Goal: Task Accomplishment & Management: Complete application form

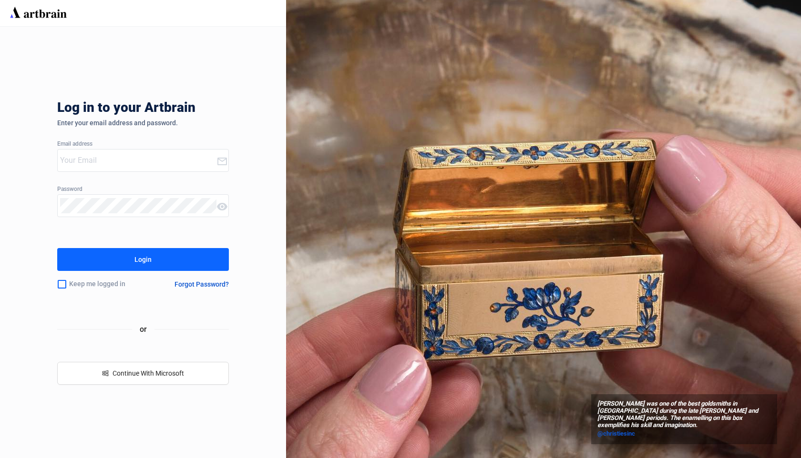
type input "concierge@artbrain.co"
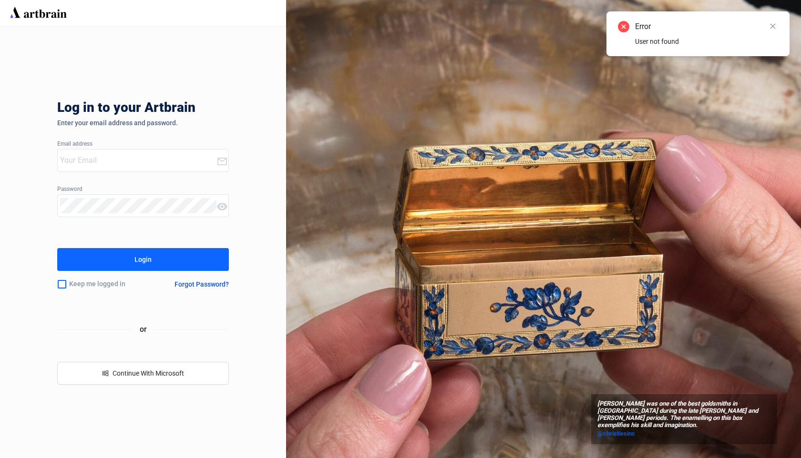
click at [178, 159] on input "email" at bounding box center [138, 160] width 156 height 15
click at [0, 458] on com-1password-button at bounding box center [0, 458] width 0 height 0
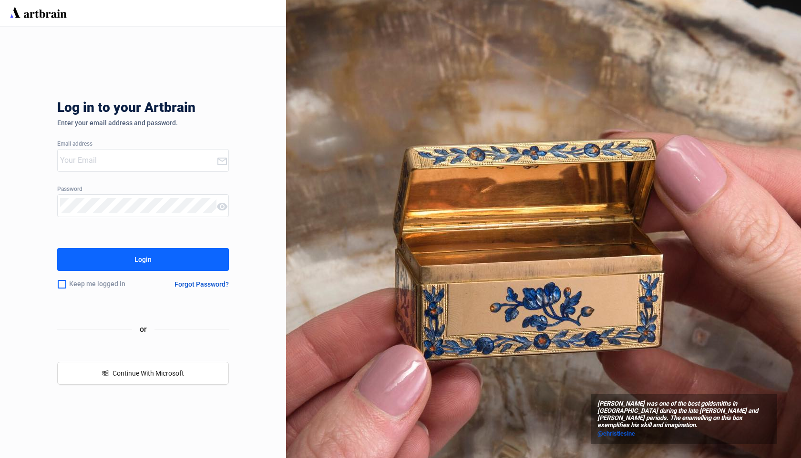
click at [151, 160] on input "email" at bounding box center [138, 160] width 156 height 15
click at [79, 156] on input "email" at bounding box center [138, 160] width 156 height 15
paste input "devpit+qaauctions@artbrain.co"
type input "devpit+qaauctions@artbrain.co"
click at [305, 166] on div "Pierre-François-Mathis De Beaulieu was one of the best goldsmiths in Paris duri…" at bounding box center [543, 229] width 515 height 458
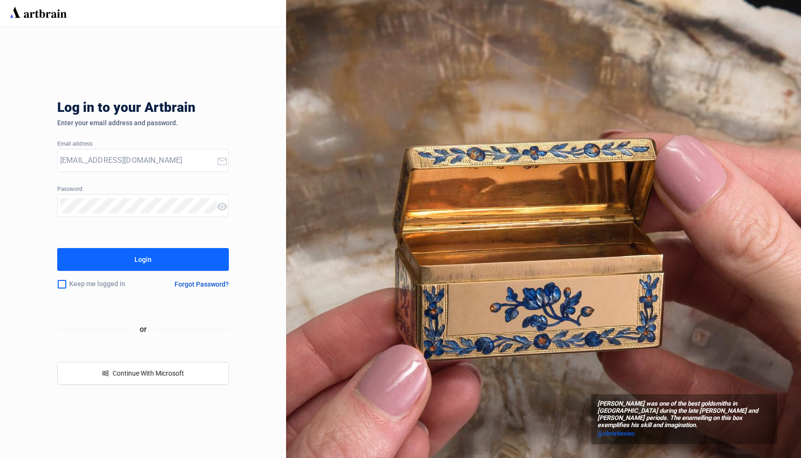
click at [152, 261] on button "Login" at bounding box center [143, 259] width 172 height 23
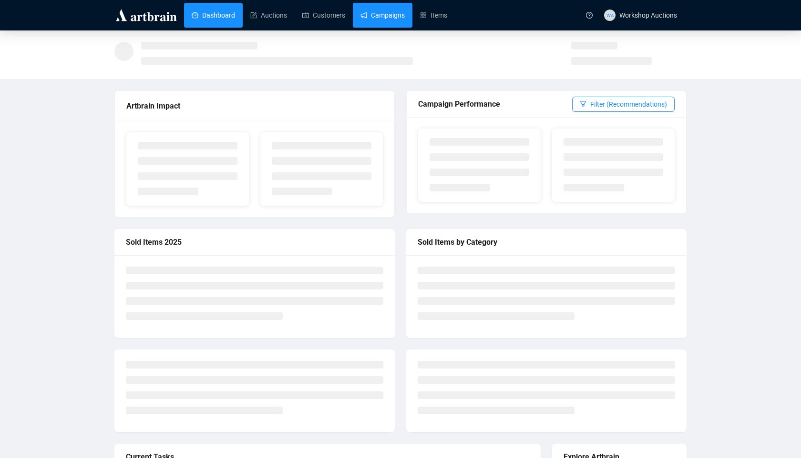
click at [401, 24] on link "Campaigns" at bounding box center [382, 15] width 44 height 25
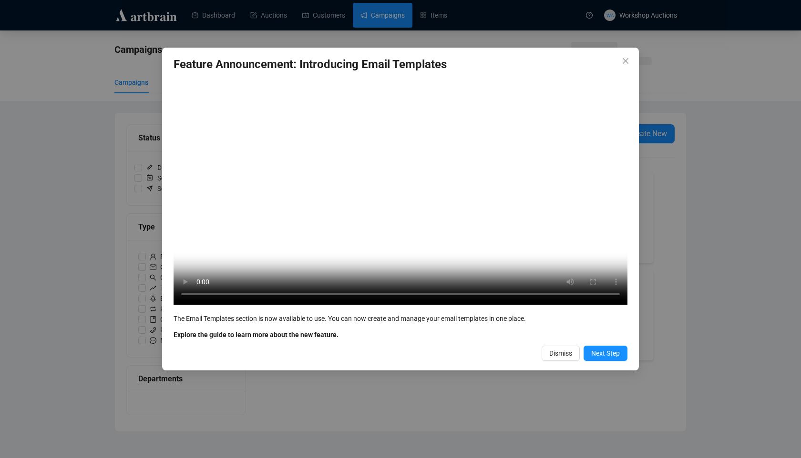
click at [622, 148] on video "Your browser does not support the video tag." at bounding box center [400, 191] width 454 height 227
click at [621, 59] on icon "close" at bounding box center [625, 61] width 8 height 8
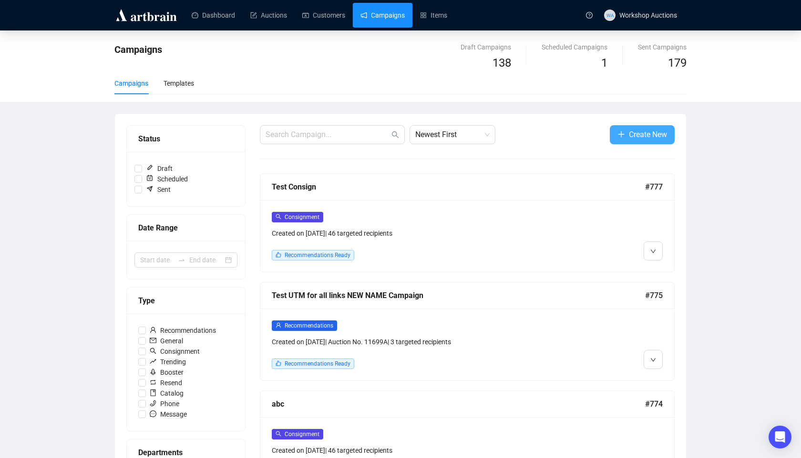
click at [618, 140] on span "button" at bounding box center [621, 135] width 8 height 12
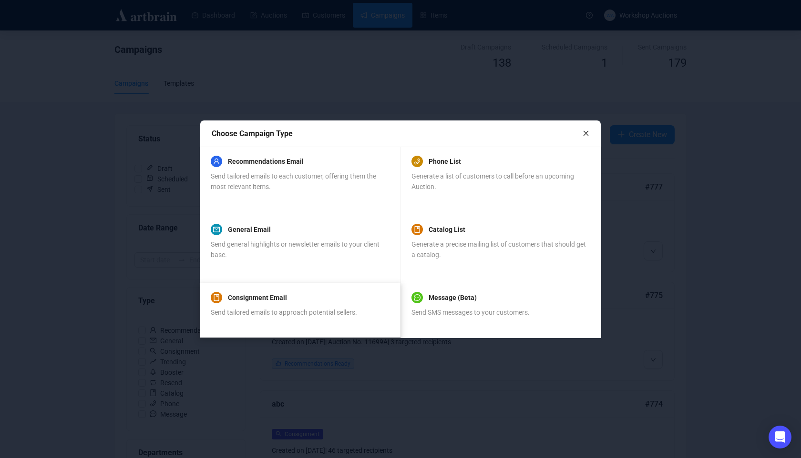
click at [305, 303] on div "Consignment Email" at bounding box center [284, 297] width 146 height 11
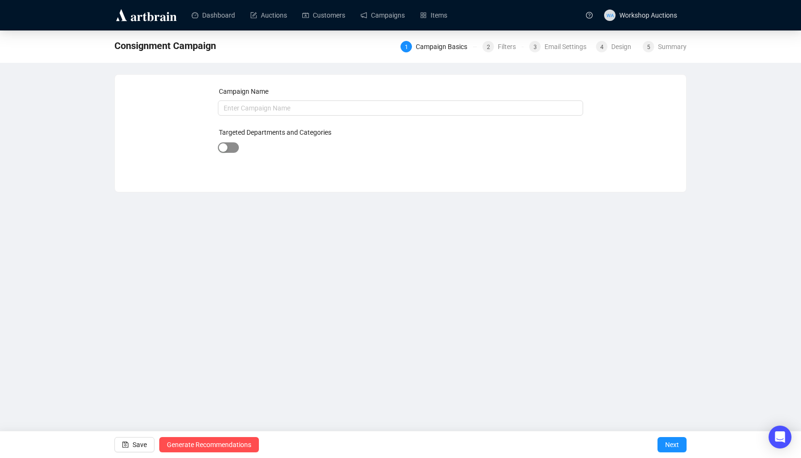
click at [234, 148] on span "button" at bounding box center [228, 147] width 21 height 10
click at [234, 148] on div "button" at bounding box center [233, 148] width 9 height 9
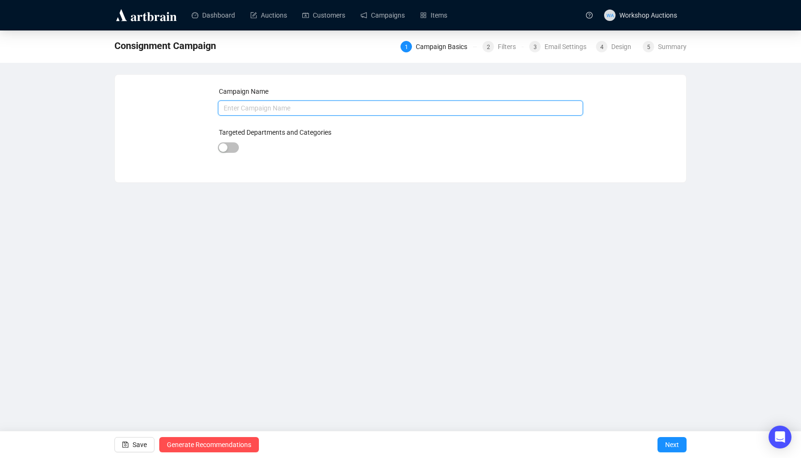
click at [270, 101] on input "text" at bounding box center [401, 108] width 366 height 15
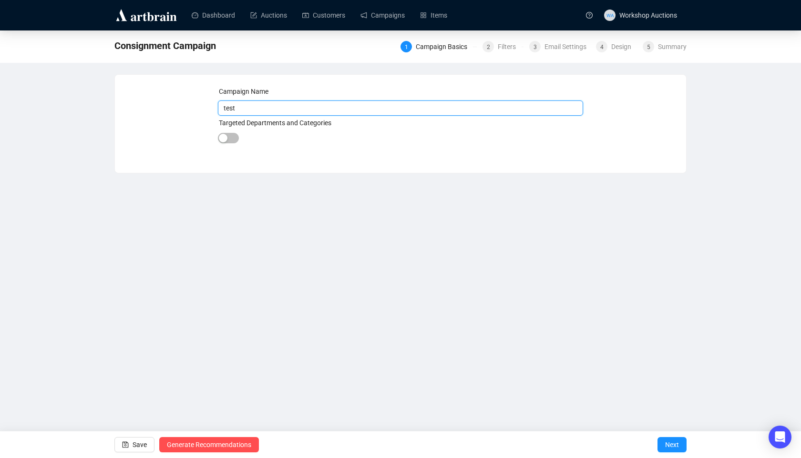
type input "test"
click at [230, 143] on div at bounding box center [228, 138] width 21 height 13
click at [230, 138] on span "button" at bounding box center [228, 138] width 21 height 10
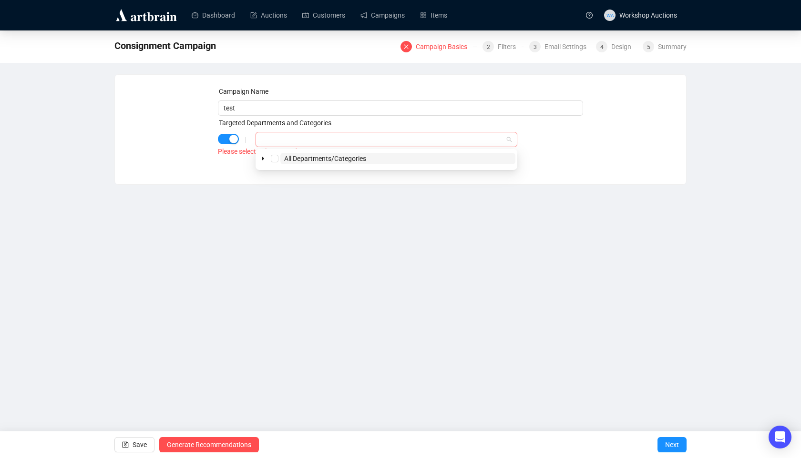
click at [292, 142] on div at bounding box center [381, 139] width 248 height 13
click at [261, 161] on icon "caret-down" at bounding box center [263, 158] width 5 height 5
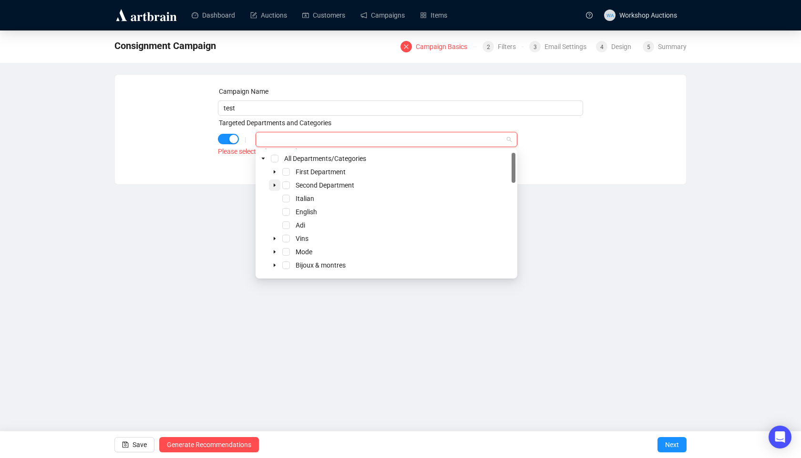
click at [275, 185] on icon "caret-down" at bounding box center [274, 185] width 5 height 5
click at [297, 199] on span "Select Military" at bounding box center [298, 199] width 8 height 8
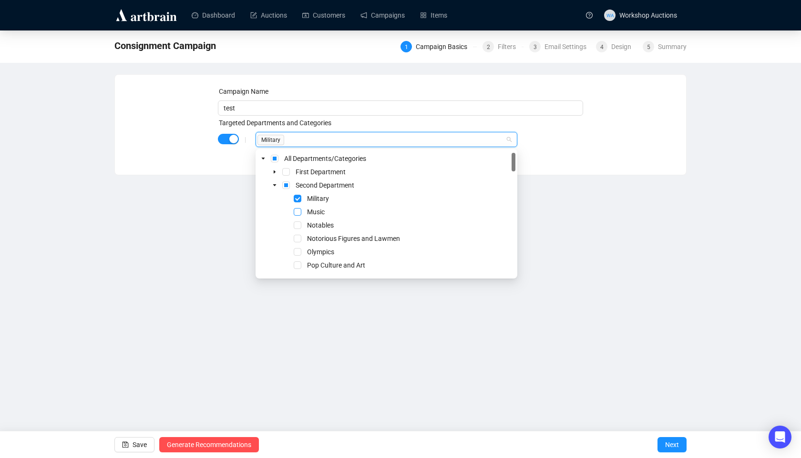
click at [297, 211] on span "Select Music" at bounding box center [298, 212] width 8 height 8
click at [297, 231] on div "Notables" at bounding box center [386, 225] width 258 height 11
click at [298, 225] on span "Select Notables" at bounding box center [298, 226] width 8 height 8
click at [299, 236] on span "Select Notorious Figures and Lawmen" at bounding box center [298, 239] width 8 height 8
click at [594, 324] on div "Dashboard Auctions Customers Campaigns Items WA Workshop Auctions Consignment C…" at bounding box center [400, 229] width 801 height 458
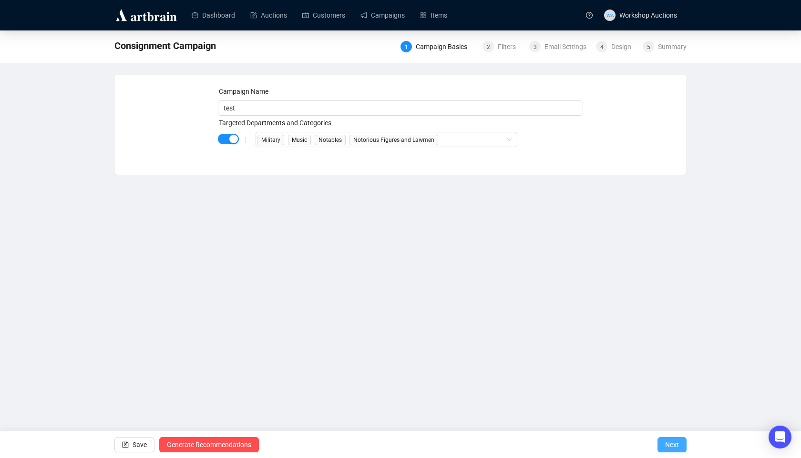
click at [670, 442] on span "Next" at bounding box center [672, 445] width 14 height 27
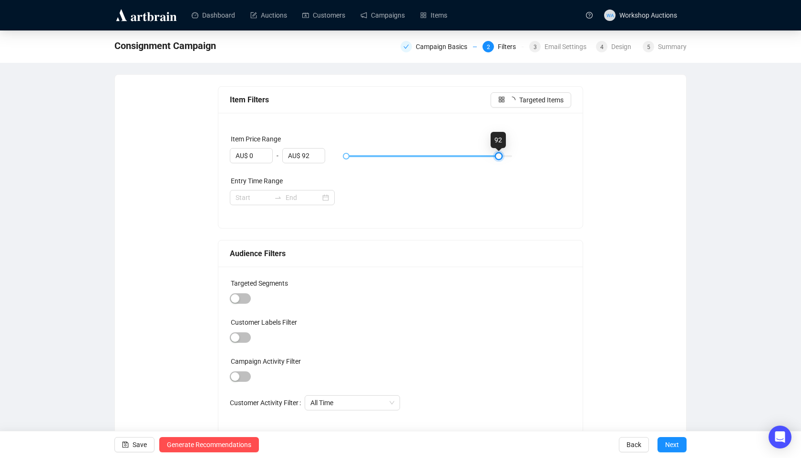
drag, startPoint x: 347, startPoint y: 157, endPoint x: 498, endPoint y: 159, distance: 151.1
click at [498, 159] on div at bounding box center [498, 156] width 5 height 5
type input "AU$ 100"
drag, startPoint x: 494, startPoint y: 157, endPoint x: 561, endPoint y: 160, distance: 67.3
click at [560, 161] on div "AU$ 0 - AU$ 100" at bounding box center [401, 156] width 342 height 16
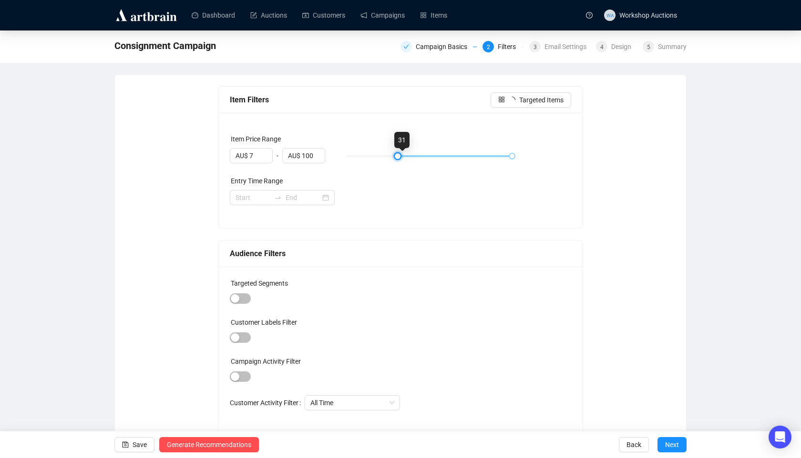
type input "AU$ 0"
drag, startPoint x: 345, startPoint y: 155, endPoint x: 288, endPoint y: 176, distance: 61.1
click at [288, 176] on div "Item Price Range AU$ 0 - AU$ 100 Entry Time Range" at bounding box center [400, 170] width 365 height 115
click at [538, 98] on span "Targeted Items" at bounding box center [541, 100] width 44 height 10
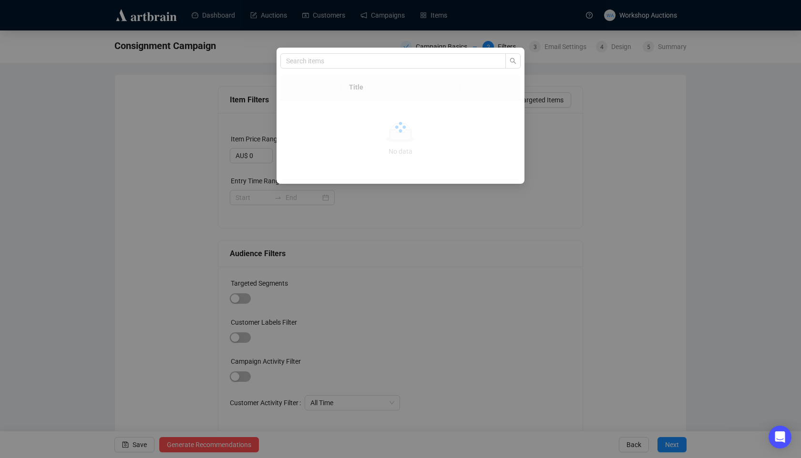
click at [569, 78] on div "Title No data No data" at bounding box center [400, 229] width 801 height 458
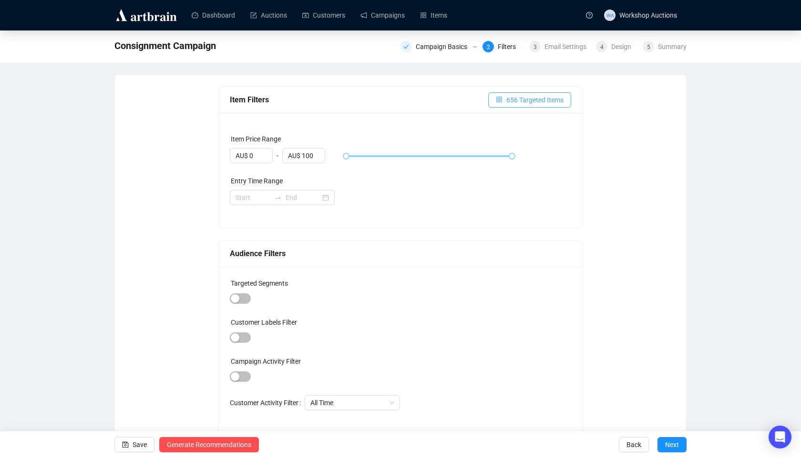
click at [511, 99] on span "656 Targeted Items" at bounding box center [534, 100] width 57 height 10
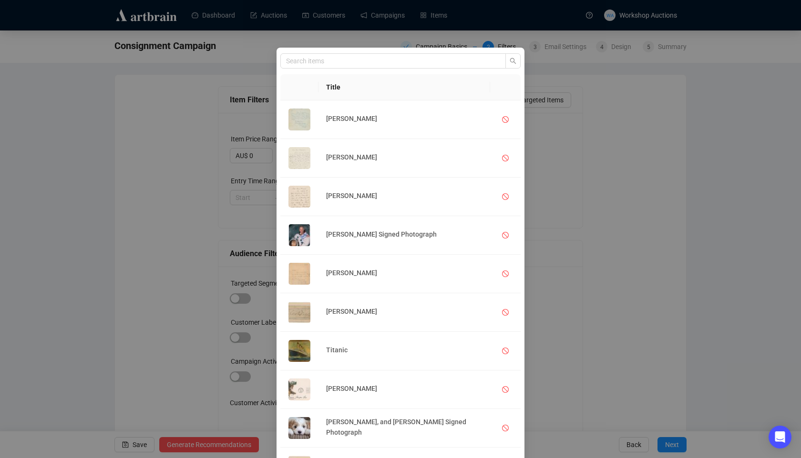
click at [573, 118] on div "Title [PERSON_NAME] [PERSON_NAME] [PERSON_NAME] [PERSON_NAME] Signed Photograph…" at bounding box center [400, 229] width 801 height 458
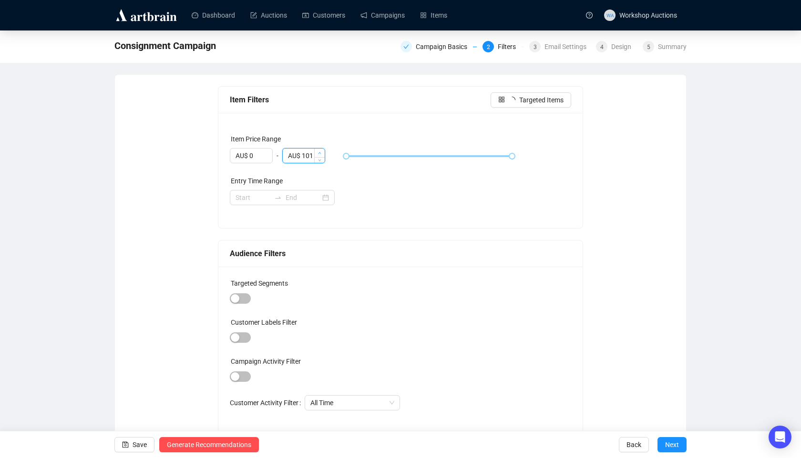
click at [319, 150] on span "Increase Value" at bounding box center [319, 153] width 10 height 9
click at [322, 162] on span "Decrease Value" at bounding box center [319, 158] width 10 height 9
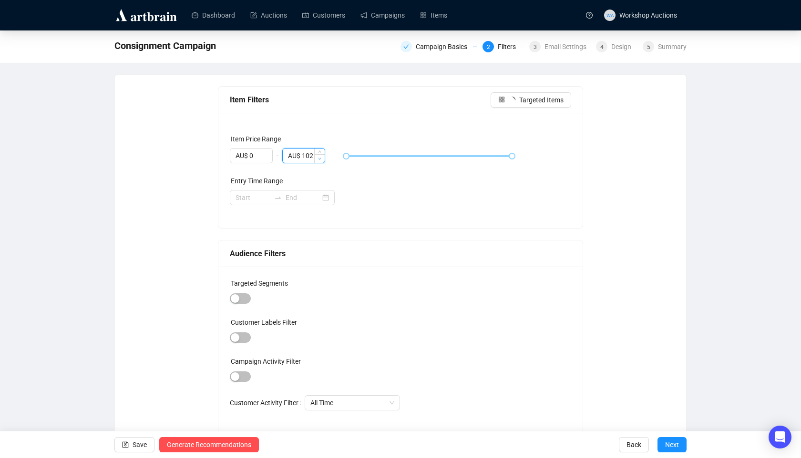
click at [322, 162] on span "Decrease Value" at bounding box center [319, 158] width 10 height 9
type input "AU$ 101"
click at [322, 162] on span "Decrease Value" at bounding box center [319, 158] width 10 height 9
click at [441, 51] on div "Campaign Basics" at bounding box center [444, 46] width 57 height 11
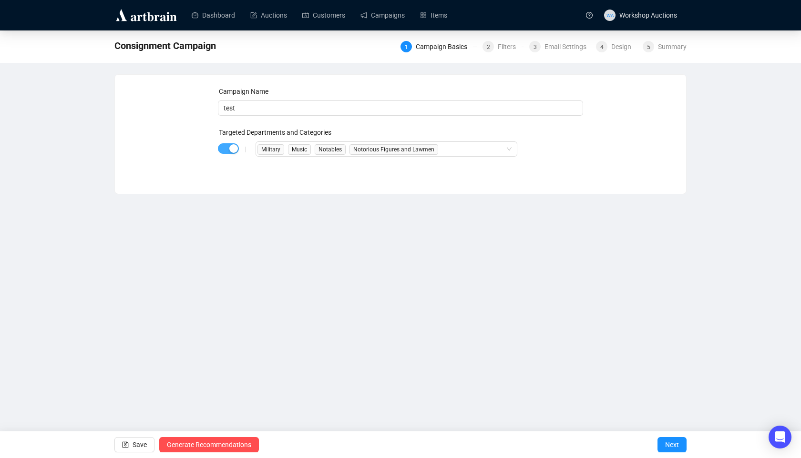
click at [233, 148] on div "button" at bounding box center [233, 148] width 9 height 9
click at [671, 445] on span "Next" at bounding box center [672, 445] width 14 height 27
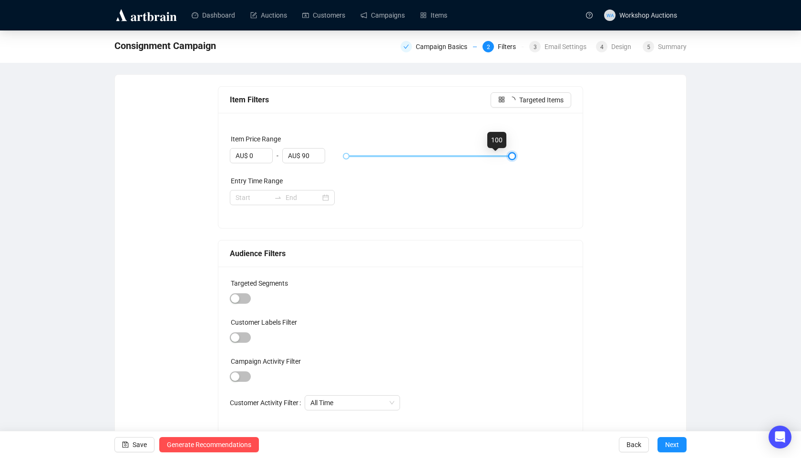
type input "AU$ 100"
drag, startPoint x: 511, startPoint y: 156, endPoint x: 618, endPoint y: 199, distance: 114.6
click at [618, 199] on div "Item Filters Targeted Items Item Price Range AU$ 0 - AU$ 100 Entry Time Range A…" at bounding box center [400, 260] width 548 height 348
click at [401, 16] on link "Campaigns" at bounding box center [382, 15] width 44 height 25
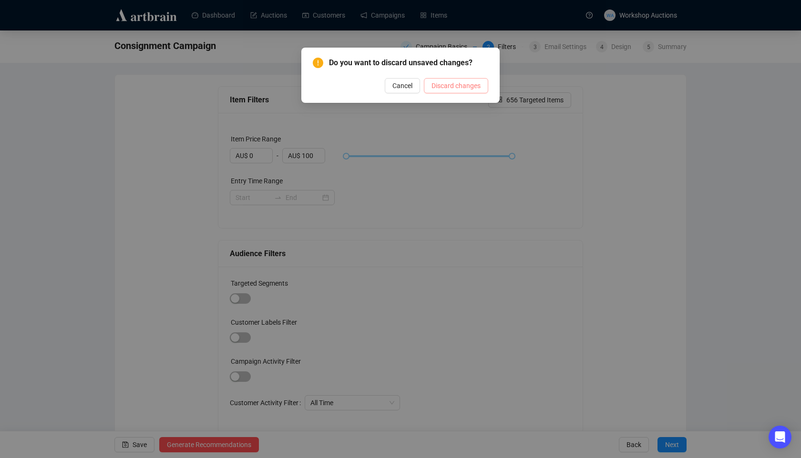
click at [473, 90] on span "Discard changes" at bounding box center [455, 86] width 49 height 10
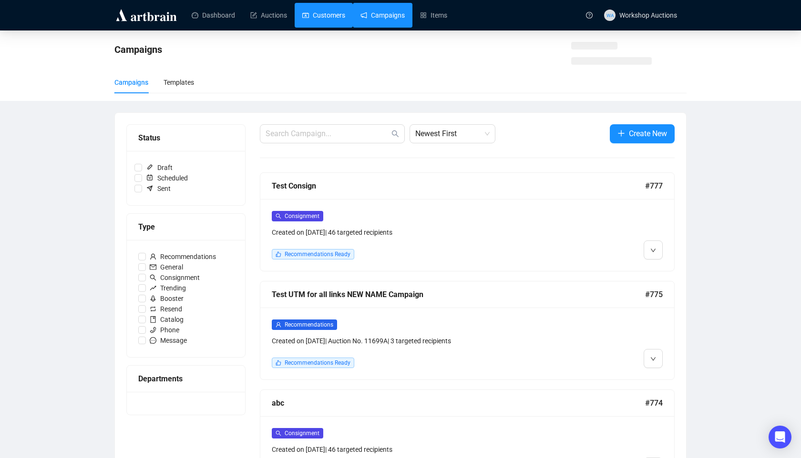
click at [308, 27] on link "Customers" at bounding box center [323, 15] width 43 height 25
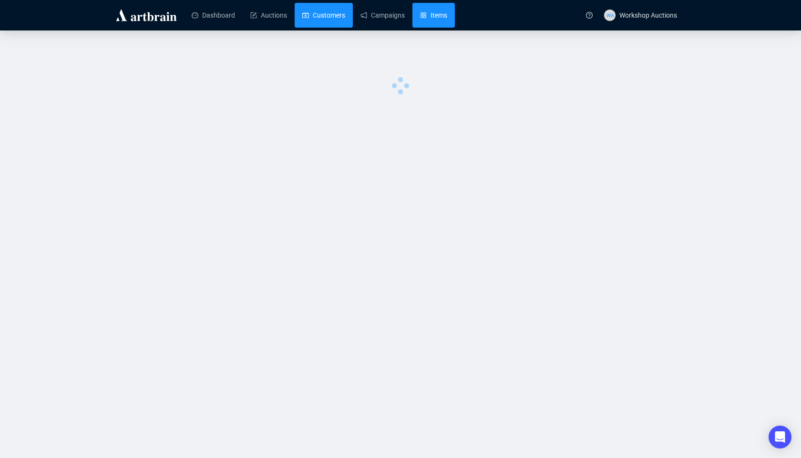
click at [427, 18] on link "Items" at bounding box center [433, 15] width 27 height 25
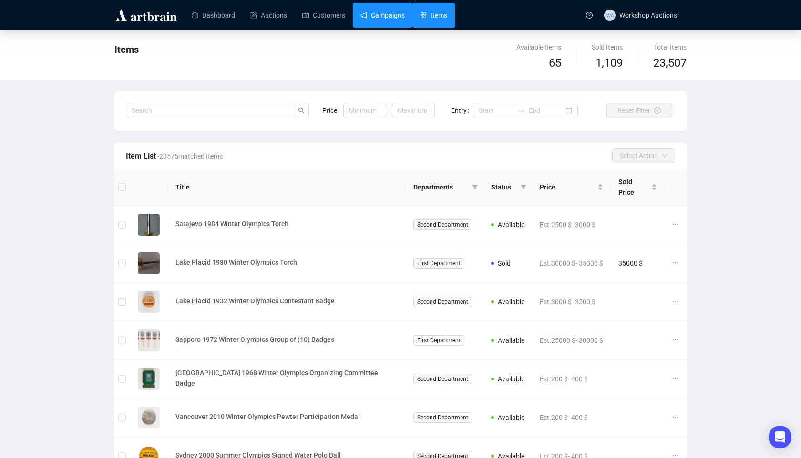
click at [399, 21] on link "Campaigns" at bounding box center [382, 15] width 44 height 25
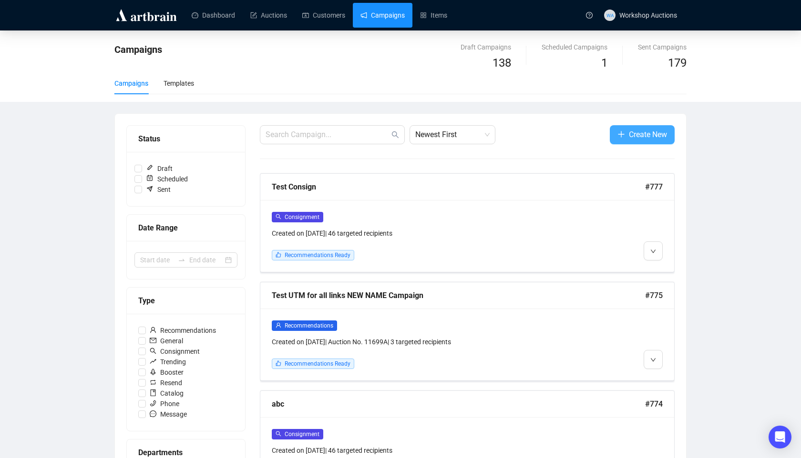
click at [627, 141] on button "Create New" at bounding box center [642, 134] width 65 height 19
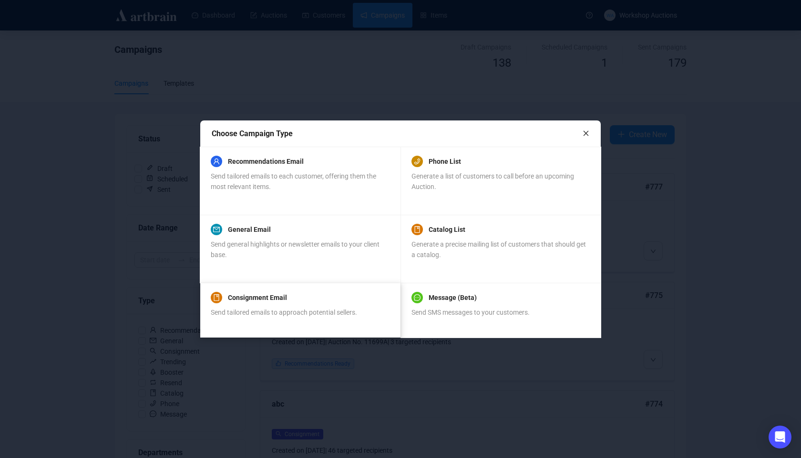
click at [297, 300] on div "Consignment Email" at bounding box center [284, 297] width 146 height 11
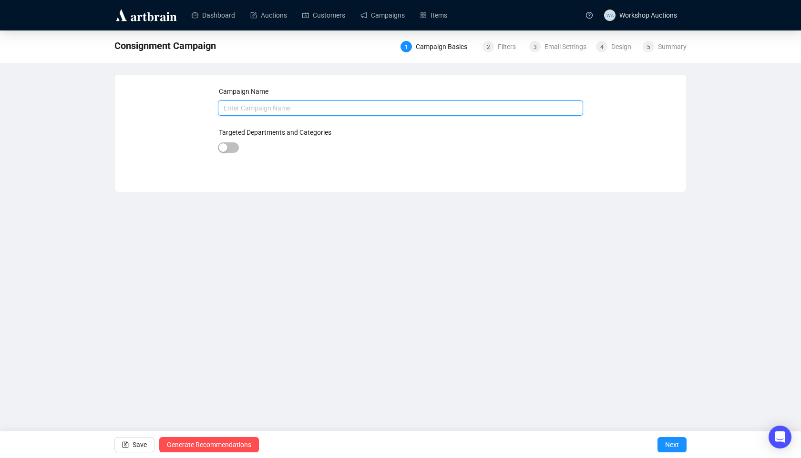
click at [276, 110] on input "text" at bounding box center [401, 108] width 366 height 15
type input "ghgvgg"
click at [677, 444] on span "Next" at bounding box center [672, 445] width 14 height 27
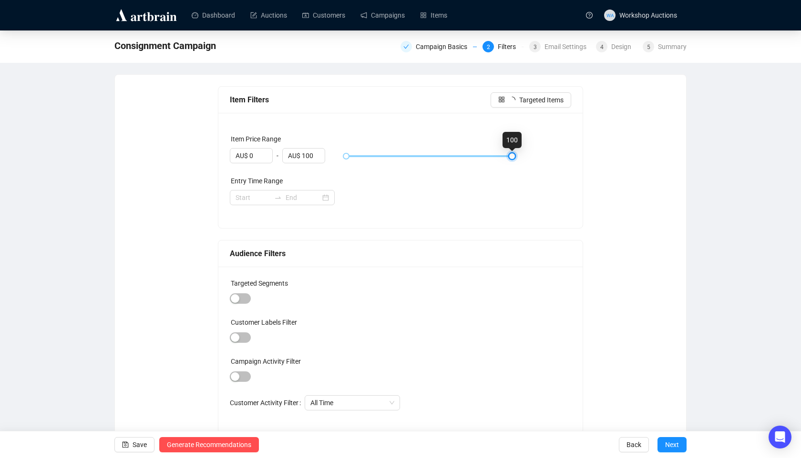
drag, startPoint x: 347, startPoint y: 157, endPoint x: 608, endPoint y: 167, distance: 260.9
click at [608, 167] on div "Item Filters Targeted Items Item Price Range AU$ 0 - AU$ 100 Entry Time Range A…" at bounding box center [400, 260] width 548 height 348
click at [472, 187] on div "Entry Time Range" at bounding box center [401, 183] width 342 height 14
drag, startPoint x: 513, startPoint y: 156, endPoint x: 467, endPoint y: 155, distance: 46.7
click at [467, 155] on div at bounding box center [465, 156] width 5 height 5
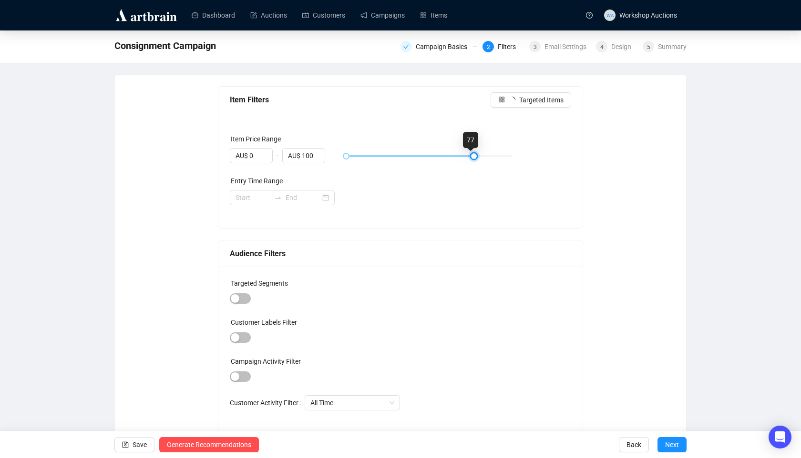
drag, startPoint x: 468, startPoint y: 148, endPoint x: 593, endPoint y: 142, distance: 125.0
click at [593, 142] on body "Dashboard Auctions Customers Campaigns Items WA Workshop Auctions Consignment C…" at bounding box center [400, 229] width 801 height 458
type input "AU$ 100"
drag, startPoint x: 515, startPoint y: 156, endPoint x: 633, endPoint y: 186, distance: 122.3
click at [633, 186] on div "Item Filters Targeted Items Item Price Range AU$ 0 - AU$ 100 Entry Time Range A…" at bounding box center [400, 260] width 548 height 348
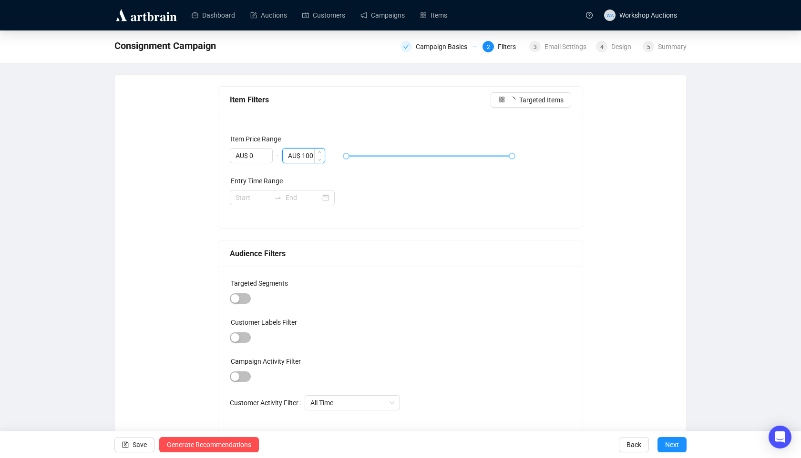
click at [285, 155] on input "AU$ 100" at bounding box center [304, 156] width 42 height 14
click at [351, 187] on div "Entry Time Range" at bounding box center [401, 183] width 342 height 14
click at [430, 50] on div "Campaign Basics" at bounding box center [444, 46] width 57 height 11
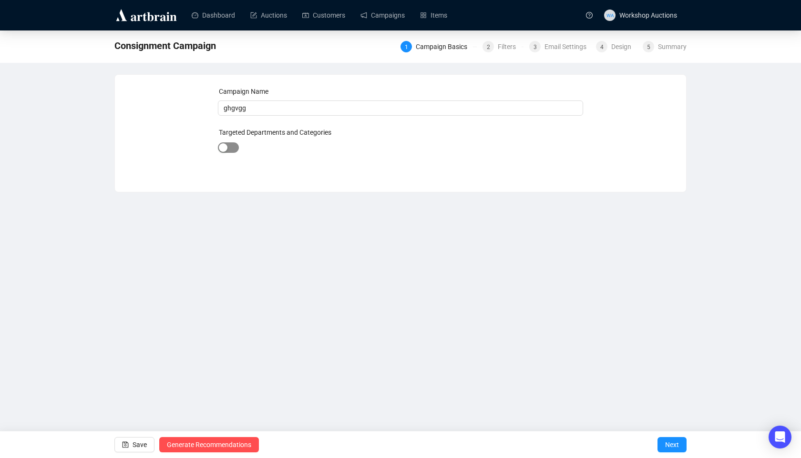
click at [224, 144] on div "button" at bounding box center [223, 147] width 9 height 9
click at [289, 153] on div at bounding box center [381, 148] width 248 height 13
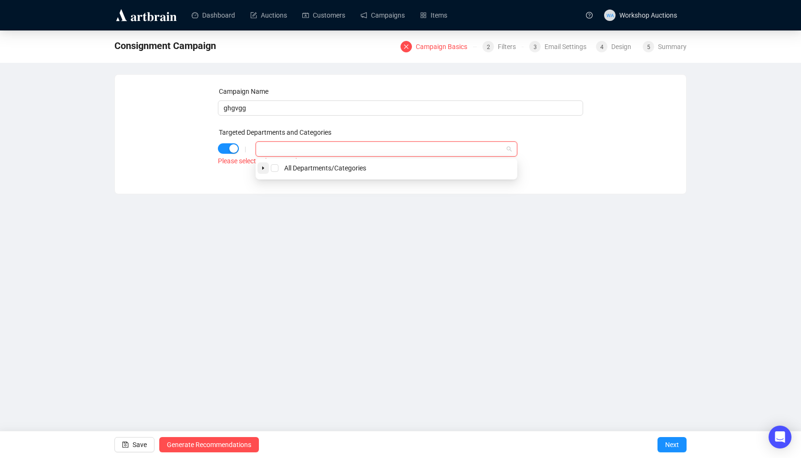
click at [264, 169] on icon "caret-down" at bounding box center [263, 168] width 5 height 5
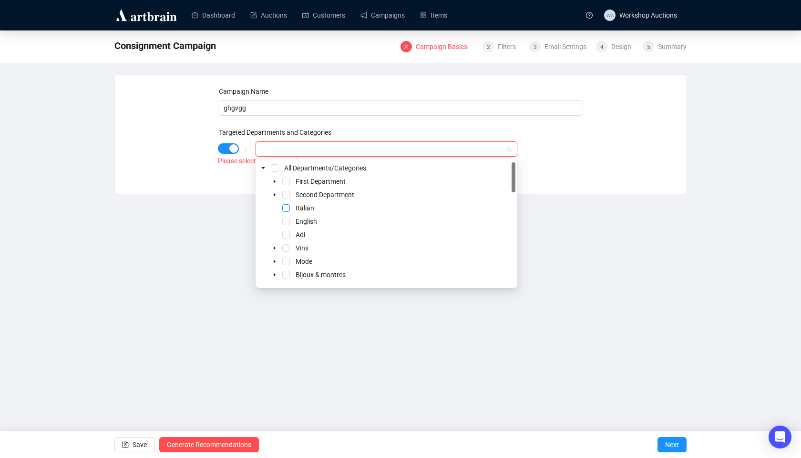
click at [287, 209] on span "Select Italian" at bounding box center [286, 208] width 8 height 8
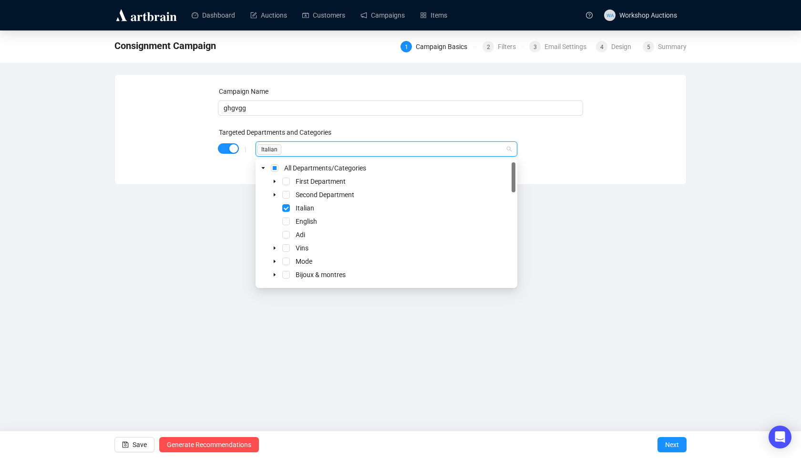
click at [550, 198] on div "Dashboard Auctions Customers Campaigns Items WA Workshop Auctions Consignment C…" at bounding box center [400, 229] width 801 height 458
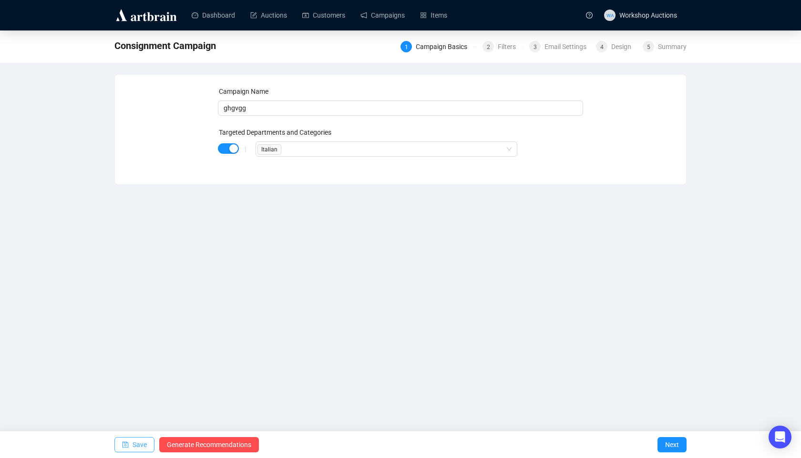
click at [130, 445] on button "Save" at bounding box center [134, 444] width 40 height 15
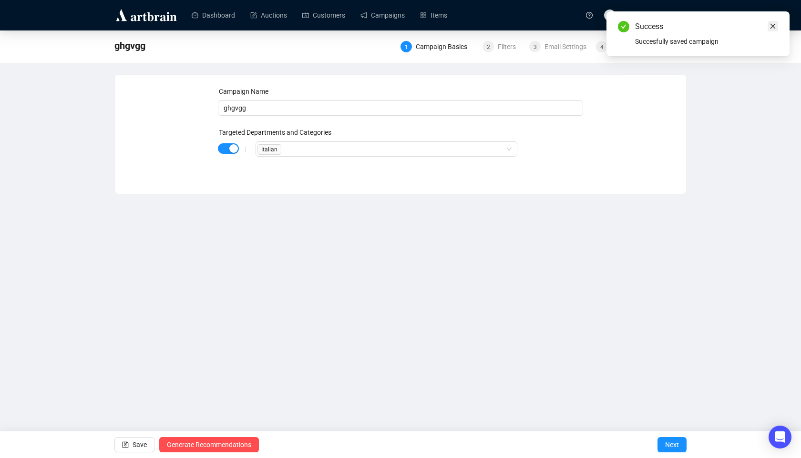
click at [776, 25] on link "Close" at bounding box center [772, 26] width 10 height 10
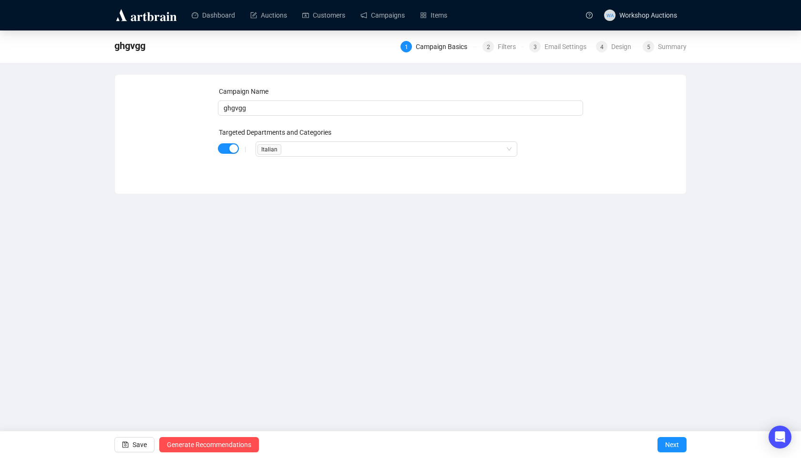
click at [497, 52] on div "1 Campaign Basics 2 Filters 3 Email Settings 4 Design 5 Summary" at bounding box center [543, 45] width 286 height 15
click at [501, 45] on div "Filters" at bounding box center [510, 46] width 24 height 11
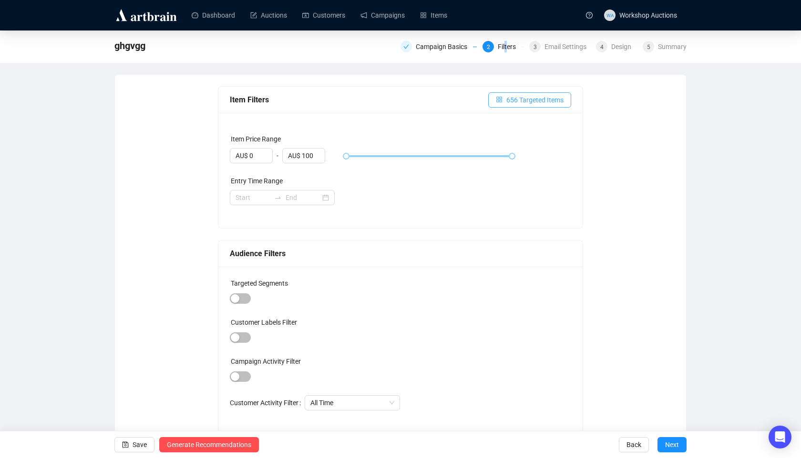
click at [524, 94] on button "656 Targeted Items" at bounding box center [529, 99] width 83 height 15
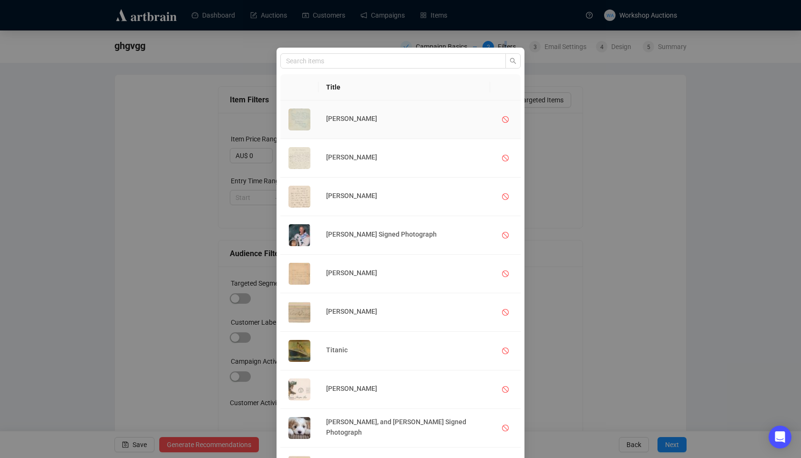
click at [295, 122] on img at bounding box center [299, 120] width 22 height 22
click at [360, 120] on link "[PERSON_NAME]" at bounding box center [351, 119] width 51 height 8
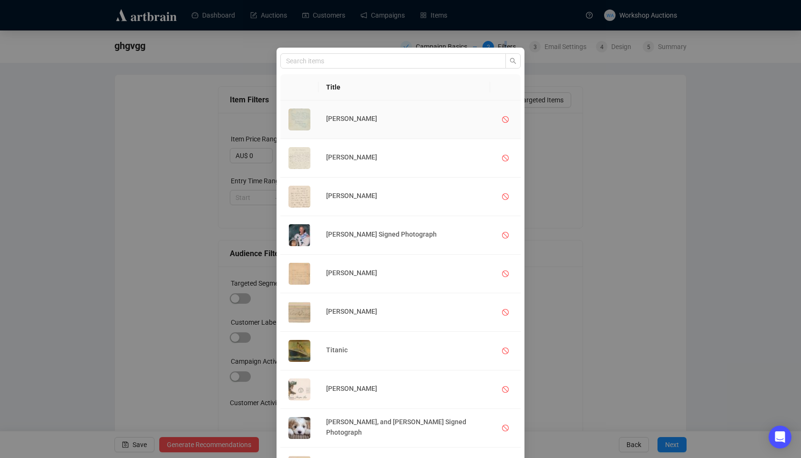
click at [367, 120] on link "[PERSON_NAME]" at bounding box center [351, 119] width 51 height 8
click at [384, 200] on h4 "[PERSON_NAME]" at bounding box center [404, 196] width 156 height 10
click at [377, 197] on link "[PERSON_NAME]" at bounding box center [351, 196] width 51 height 8
click at [386, 235] on link "[PERSON_NAME] Signed Photograph" at bounding box center [381, 235] width 111 height 8
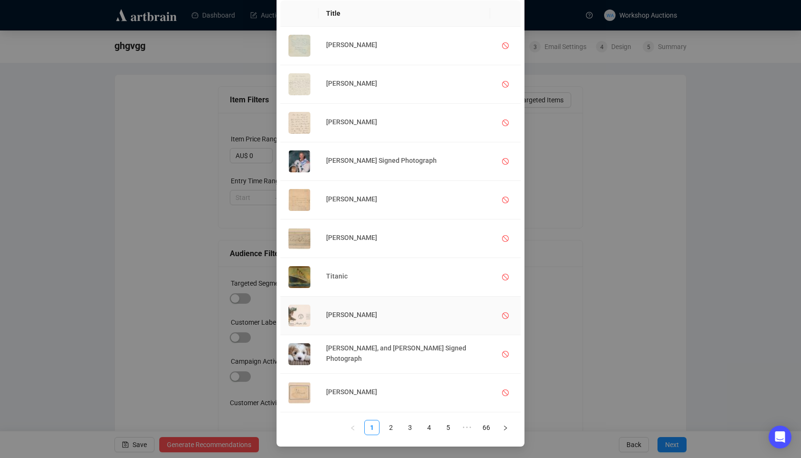
click at [357, 318] on link "[PERSON_NAME]" at bounding box center [351, 315] width 51 height 8
click at [383, 355] on link "[PERSON_NAME], and [PERSON_NAME] Signed Photograph" at bounding box center [396, 354] width 140 height 18
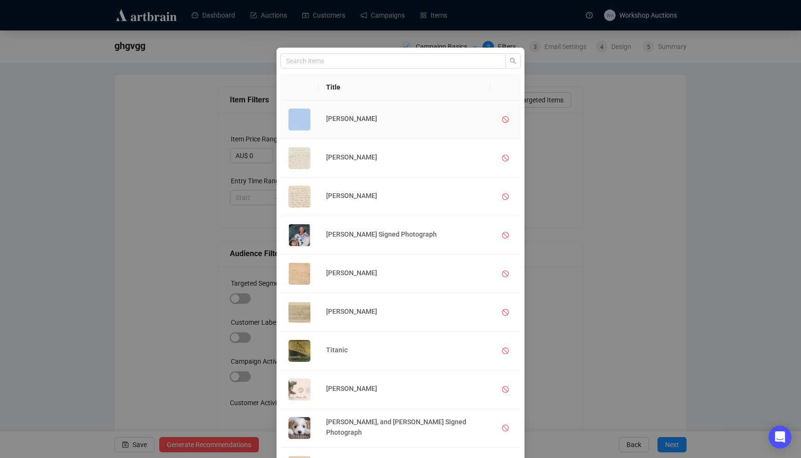
drag, startPoint x: 392, startPoint y: 113, endPoint x: 315, endPoint y: 116, distance: 77.3
click at [315, 116] on tr "[PERSON_NAME]" at bounding box center [400, 120] width 240 height 39
drag, startPoint x: 396, startPoint y: 120, endPoint x: 339, endPoint y: 120, distance: 56.7
click at [339, 120] on h4 "[PERSON_NAME]" at bounding box center [404, 118] width 156 height 10
click at [579, 89] on div "Title [PERSON_NAME] [PERSON_NAME] [PERSON_NAME] [PERSON_NAME] Signed Photograph…" at bounding box center [400, 229] width 801 height 458
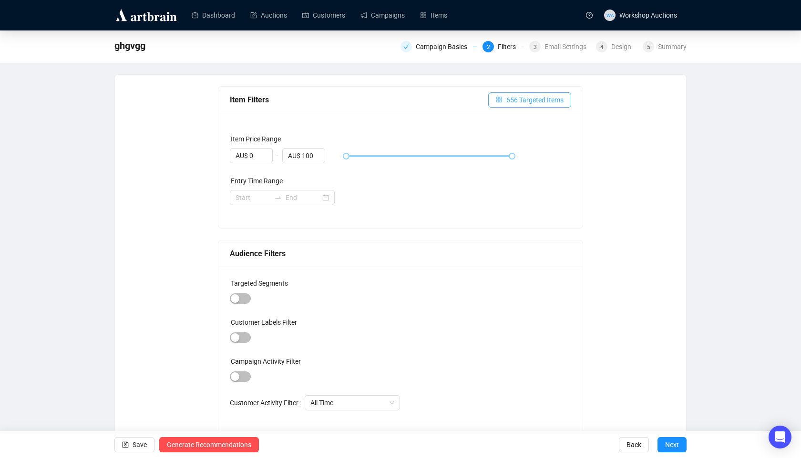
click at [545, 98] on span "656 Targeted Items" at bounding box center [534, 100] width 57 height 10
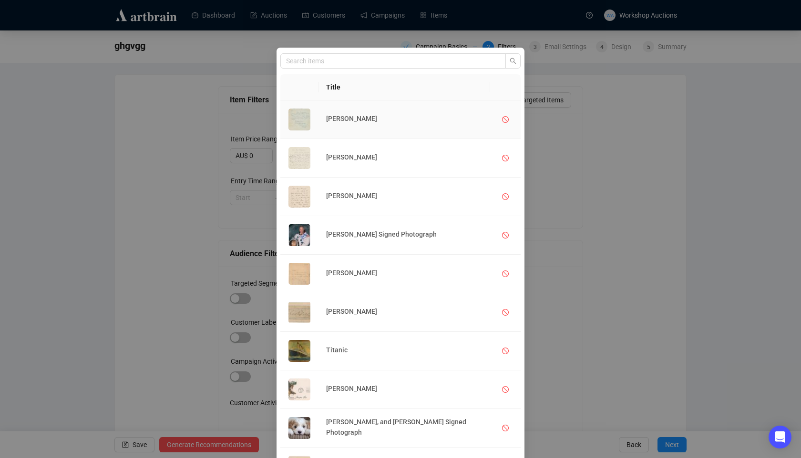
drag, startPoint x: 393, startPoint y: 119, endPoint x: 321, endPoint y: 119, distance: 72.0
click at [321, 119] on tr "[PERSON_NAME]" at bounding box center [400, 120] width 240 height 39
copy tr "[PERSON_NAME]"
click at [660, 147] on div "Title [PERSON_NAME] [PERSON_NAME] [PERSON_NAME] [PERSON_NAME] Signed Photograph…" at bounding box center [400, 229] width 801 height 458
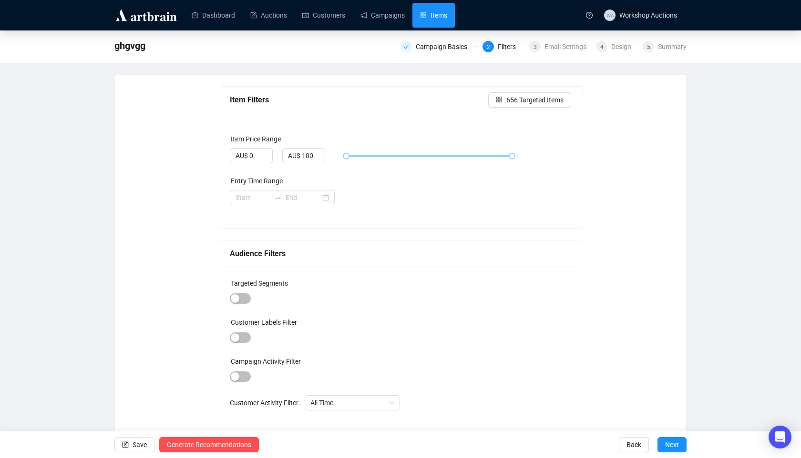
click at [429, 8] on link "Items" at bounding box center [433, 15] width 27 height 25
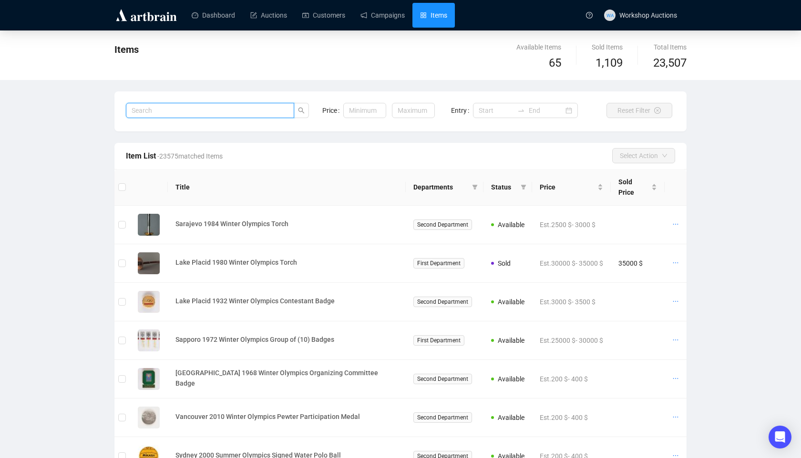
click at [273, 108] on input "search" at bounding box center [210, 110] width 168 height 15
paste input "[PERSON_NAME]"
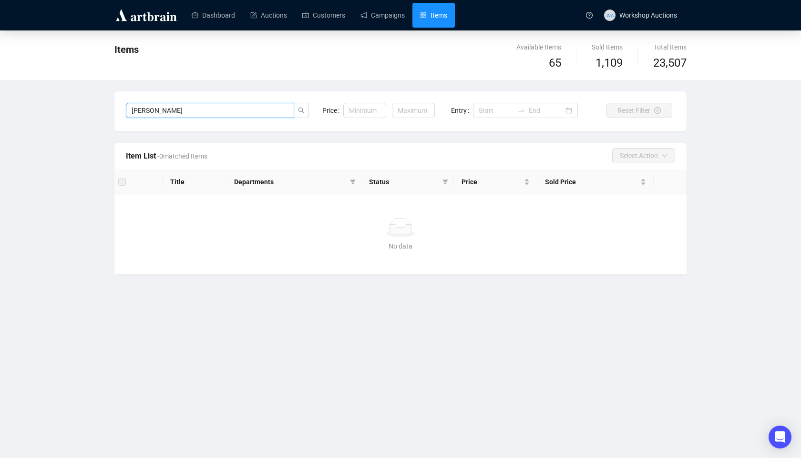
click at [148, 111] on input "[PERSON_NAME]" at bounding box center [210, 110] width 168 height 15
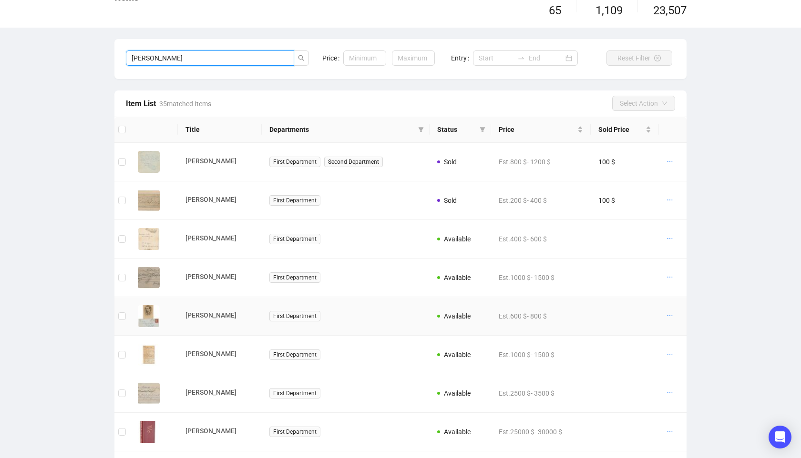
scroll to position [76, 0]
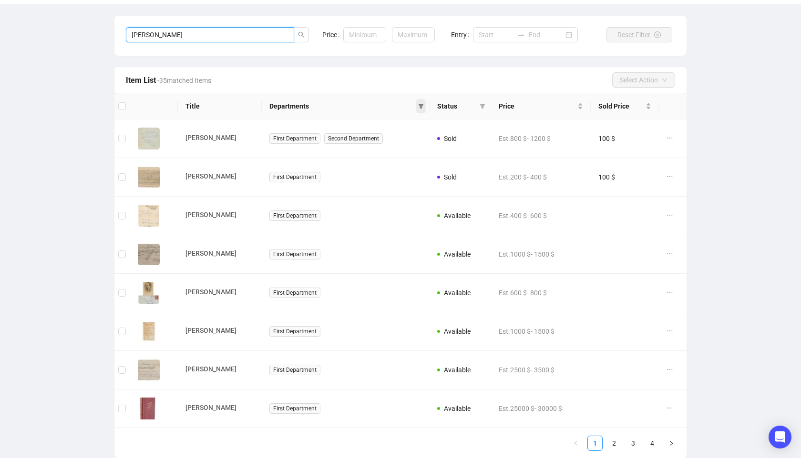
type input "[PERSON_NAME]"
click at [418, 109] on icon "filter" at bounding box center [421, 106] width 6 height 6
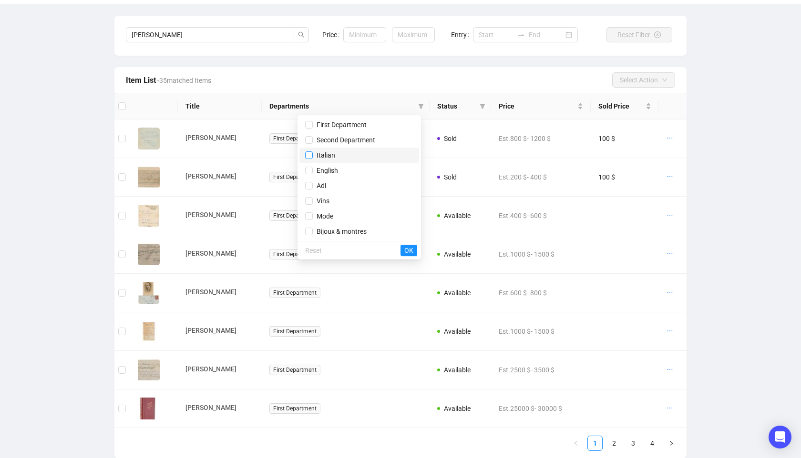
click at [310, 158] on input "checkbox" at bounding box center [309, 156] width 8 height 8
checkbox input "true"
click at [407, 249] on span "OK" at bounding box center [408, 250] width 9 height 10
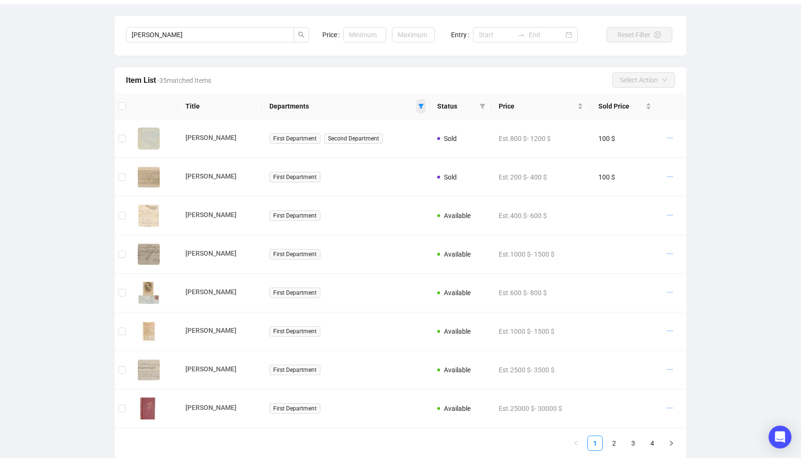
click at [418, 106] on icon "filter" at bounding box center [421, 106] width 6 height 6
click at [358, 86] on div "Item List - 35 matched Items Select Action" at bounding box center [400, 79] width 549 height 15
click at [610, 445] on link "2" at bounding box center [614, 444] width 14 height 14
click at [630, 446] on link "3" at bounding box center [633, 444] width 14 height 14
click at [643, 444] on ul "1 2 3 4" at bounding box center [396, 443] width 564 height 15
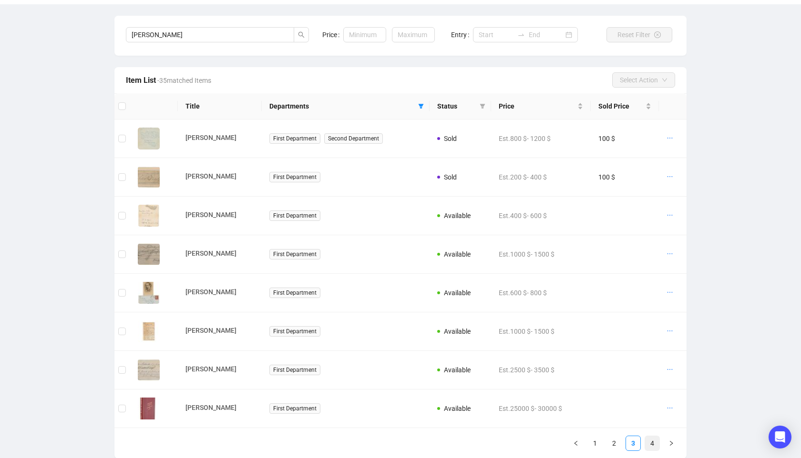
click at [651, 444] on link "4" at bounding box center [652, 444] width 14 height 14
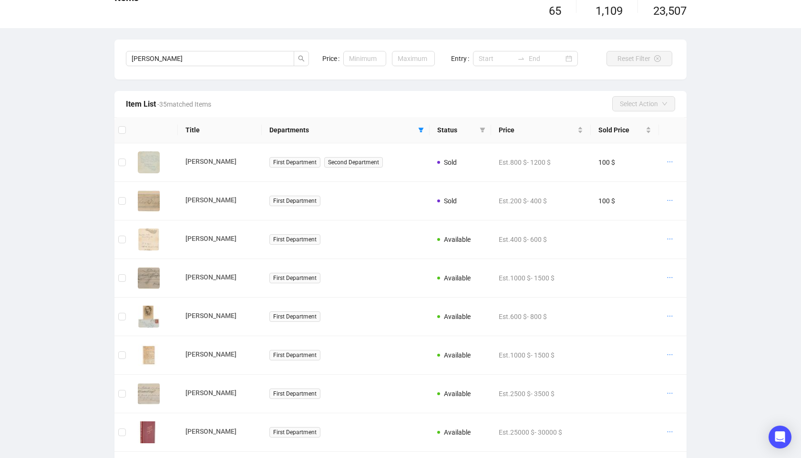
scroll to position [0, 0]
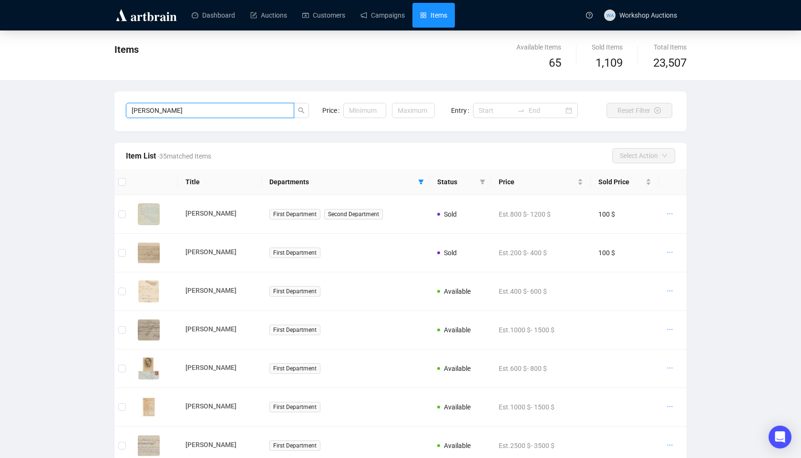
click at [244, 113] on input "[PERSON_NAME]" at bounding box center [210, 110] width 168 height 15
click at [424, 10] on link "Items" at bounding box center [433, 15] width 27 height 25
click at [376, 22] on link "Campaigns" at bounding box center [382, 15] width 44 height 25
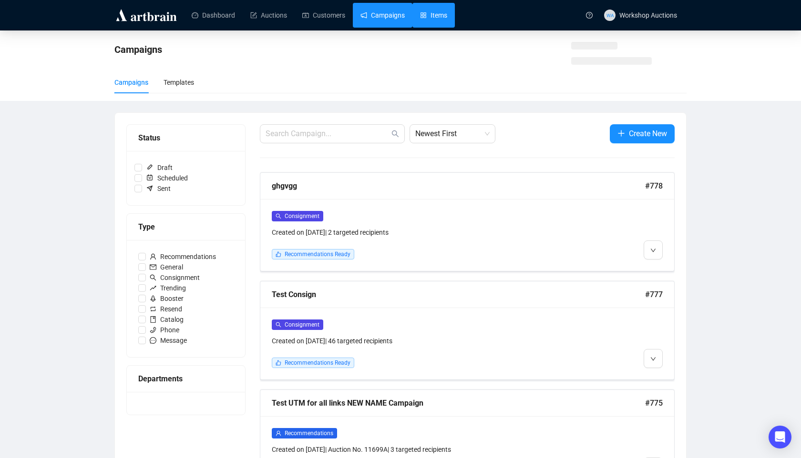
click at [445, 22] on link "Items" at bounding box center [433, 15] width 27 height 25
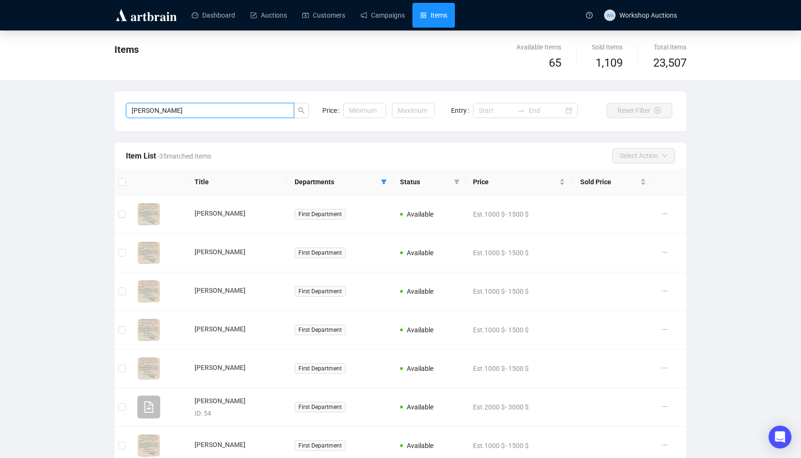
click at [232, 113] on input "[PERSON_NAME]" at bounding box center [210, 110] width 168 height 15
click at [380, 182] on span at bounding box center [384, 182] width 10 height 14
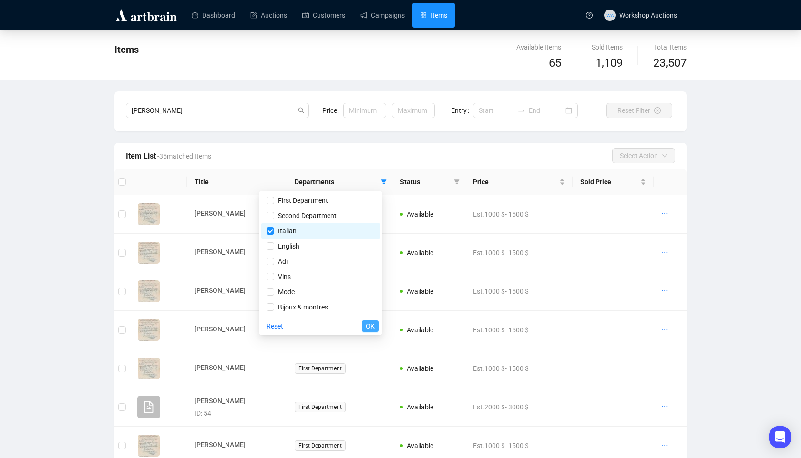
click at [362, 325] on button "OK" at bounding box center [370, 326] width 17 height 11
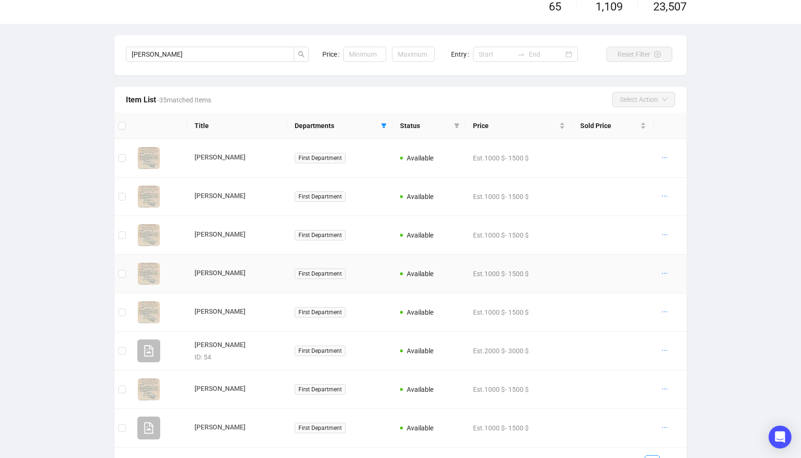
scroll to position [76, 0]
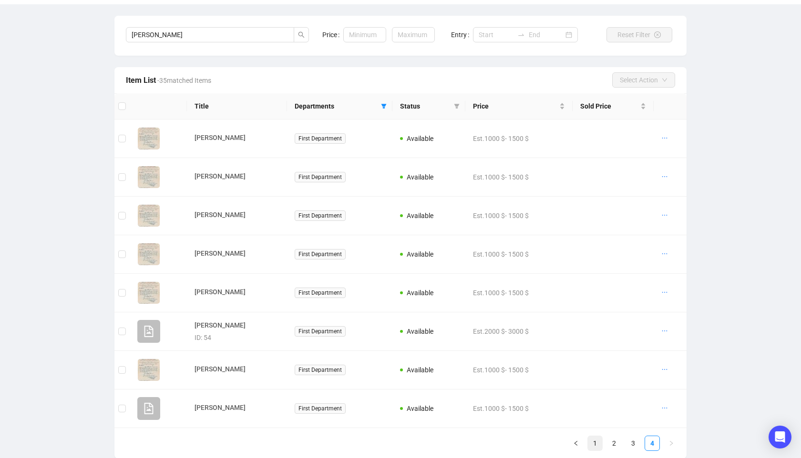
click at [598, 448] on link "1" at bounding box center [595, 444] width 14 height 14
click at [615, 444] on link "2" at bounding box center [614, 444] width 14 height 14
click at [631, 444] on link "3" at bounding box center [633, 444] width 14 height 14
click at [669, 446] on icon "right" at bounding box center [671, 444] width 6 height 6
click at [613, 448] on link "2" at bounding box center [614, 444] width 14 height 14
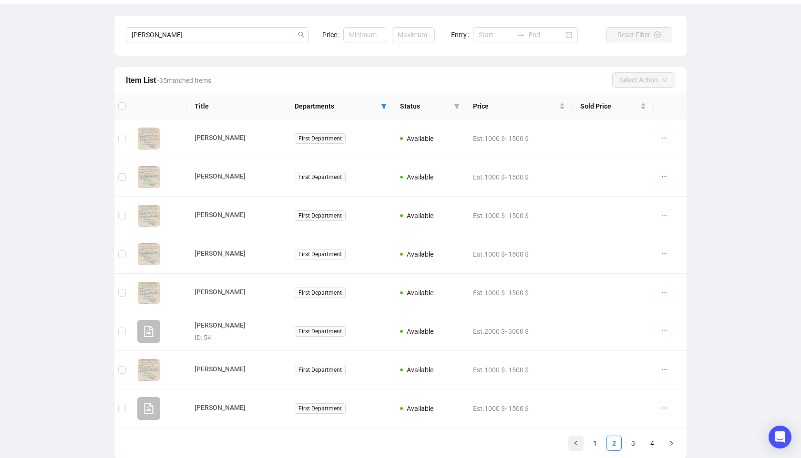
click at [580, 447] on button "button" at bounding box center [575, 443] width 15 height 15
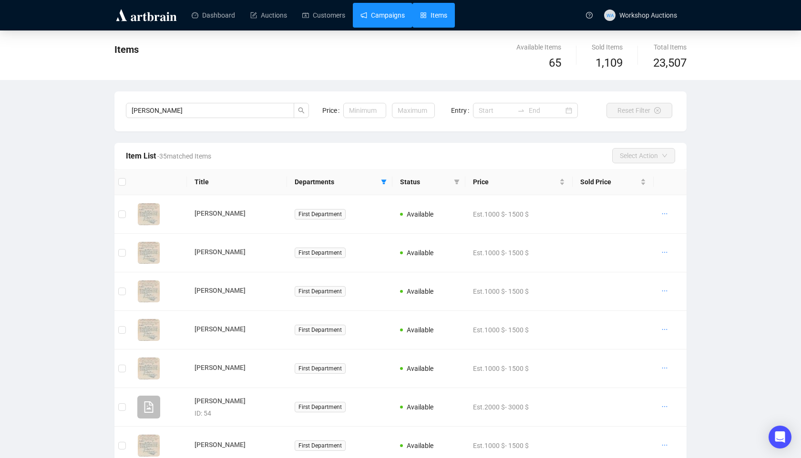
click at [397, 16] on link "Campaigns" at bounding box center [382, 15] width 44 height 25
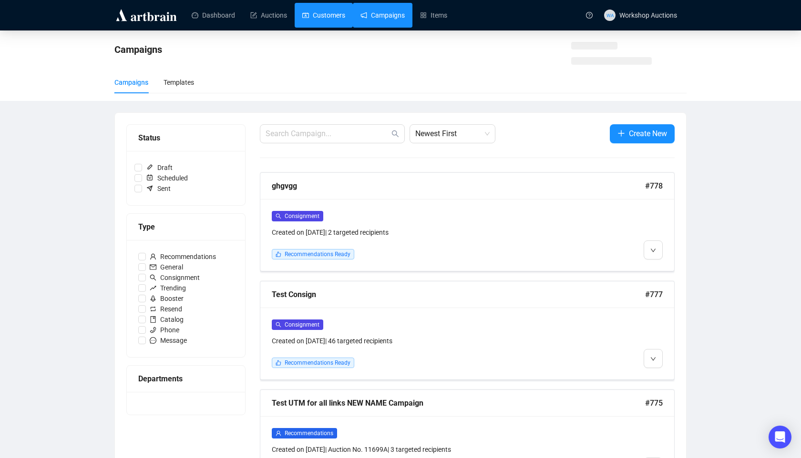
click at [320, 13] on link "Customers" at bounding box center [323, 15] width 43 height 25
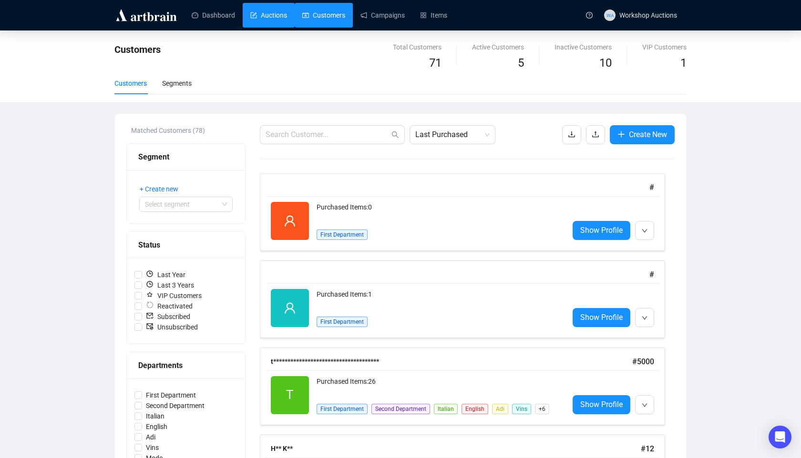
click at [275, 25] on link "Auctions" at bounding box center [268, 15] width 37 height 25
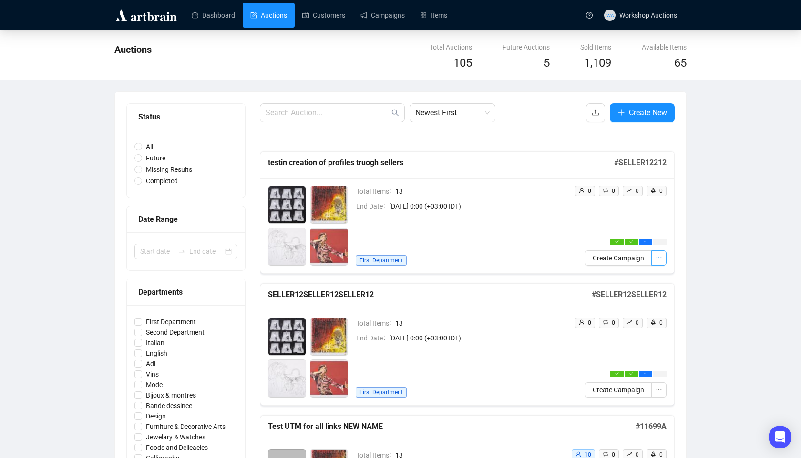
click at [663, 264] on button "button" at bounding box center [658, 258] width 15 height 15
click at [423, 17] on link "Items" at bounding box center [433, 15] width 27 height 25
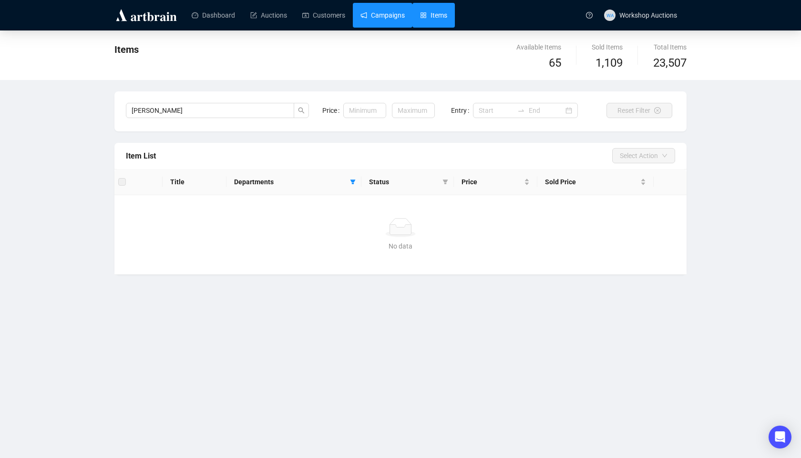
click at [386, 9] on link "Campaigns" at bounding box center [382, 15] width 44 height 25
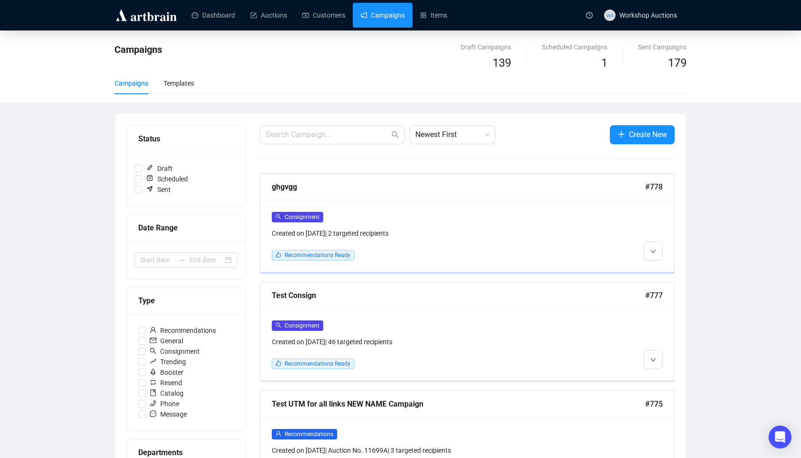
click at [415, 228] on div "Created on [DATE] | 2 targeted recipients" at bounding box center [418, 233] width 292 height 10
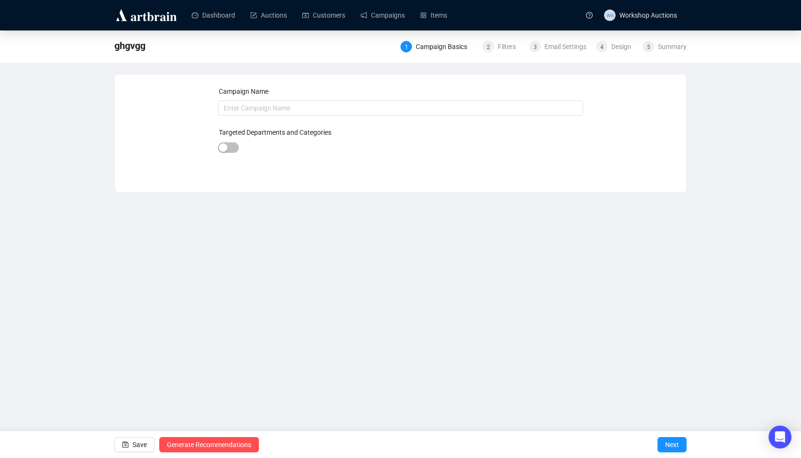
type input "ghgvgg"
click at [498, 45] on div "Filters" at bounding box center [510, 46] width 24 height 11
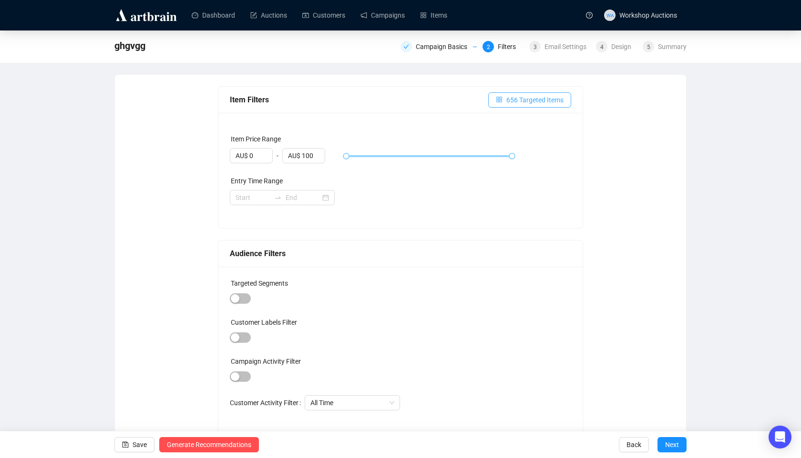
click at [518, 103] on span "656 Targeted Items" at bounding box center [534, 100] width 57 height 10
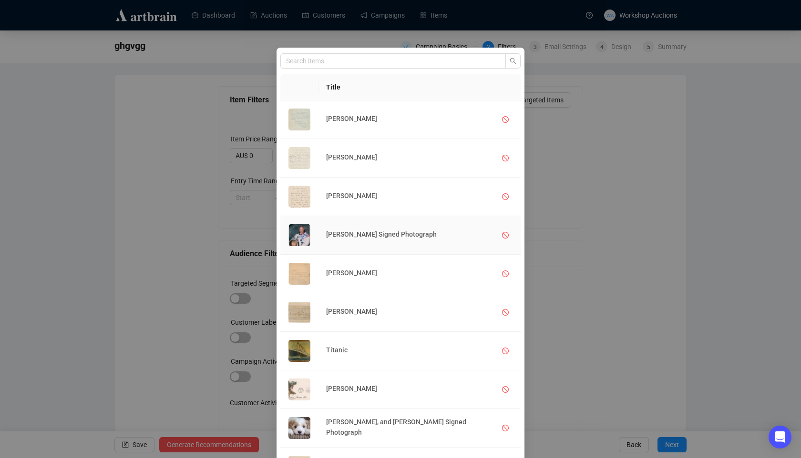
click at [353, 236] on link "[PERSON_NAME] Signed Photograph" at bounding box center [381, 235] width 111 height 8
drag, startPoint x: 439, startPoint y: 234, endPoint x: 315, endPoint y: 235, distance: 124.4
click at [315, 235] on tr "[PERSON_NAME] Signed Photograph" at bounding box center [400, 235] width 240 height 39
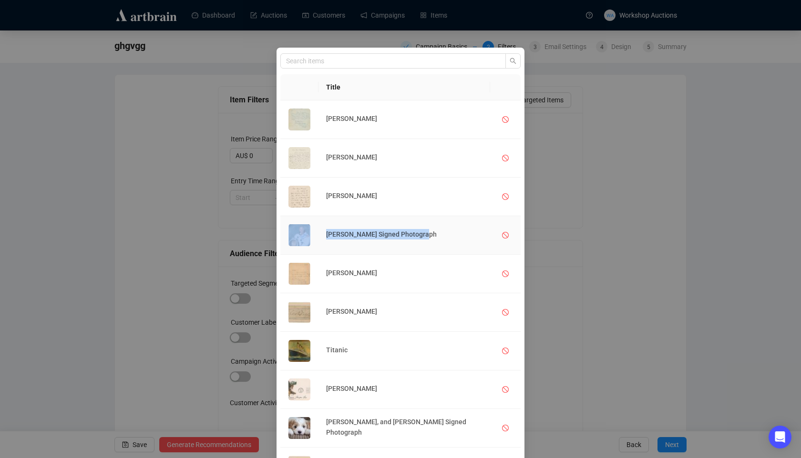
copy tr "[PERSON_NAME] Signed Photograph"
click at [709, 149] on div "Title [PERSON_NAME] [PERSON_NAME] [PERSON_NAME] [PERSON_NAME] Signed Photograph…" at bounding box center [400, 229] width 801 height 458
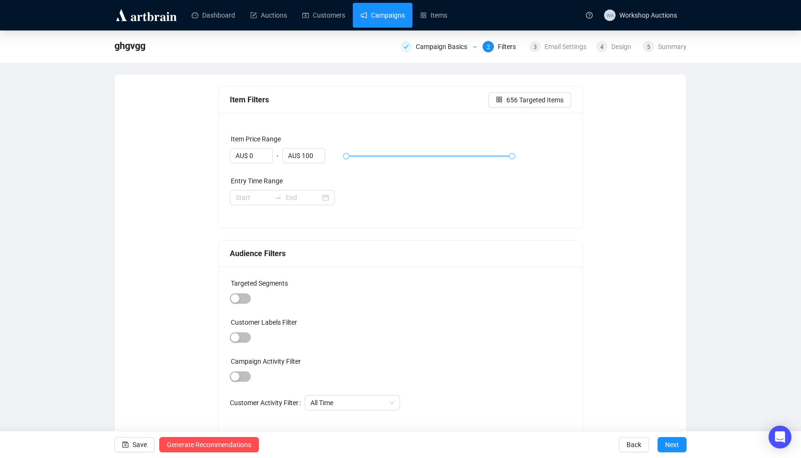
click at [400, 19] on link "Campaigns" at bounding box center [382, 15] width 44 height 25
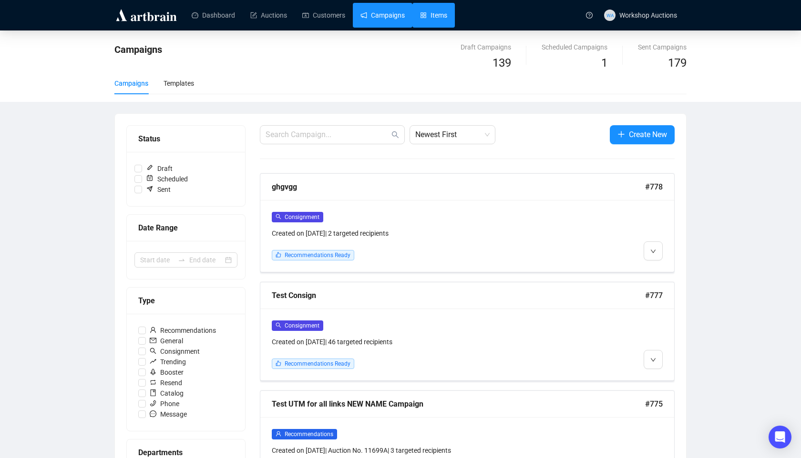
click at [439, 20] on link "Items" at bounding box center [433, 15] width 27 height 25
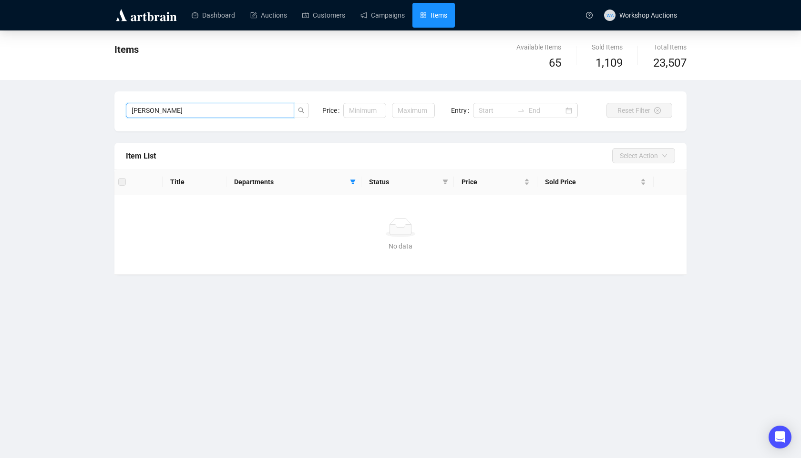
click at [262, 115] on input "[PERSON_NAME]" at bounding box center [210, 110] width 168 height 15
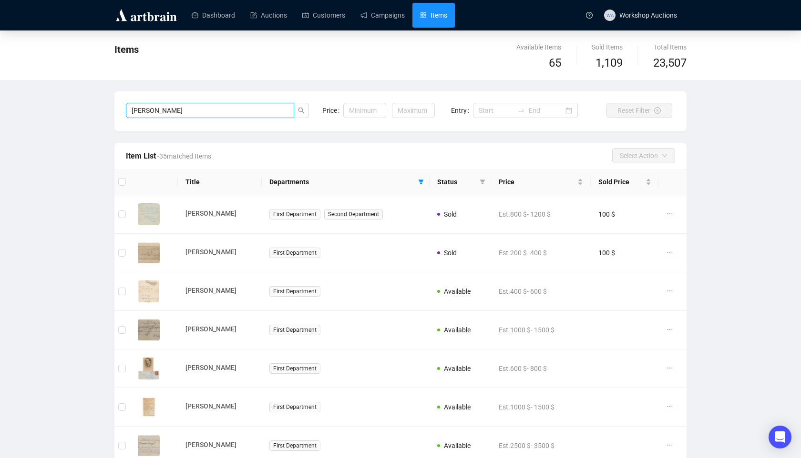
click at [262, 115] on input "[PERSON_NAME]" at bounding box center [210, 110] width 168 height 15
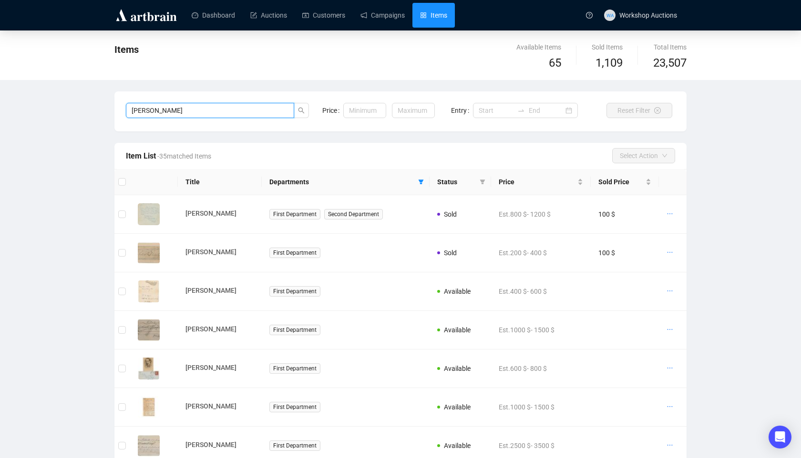
paste input "[PERSON_NAME] Signed Photograph"
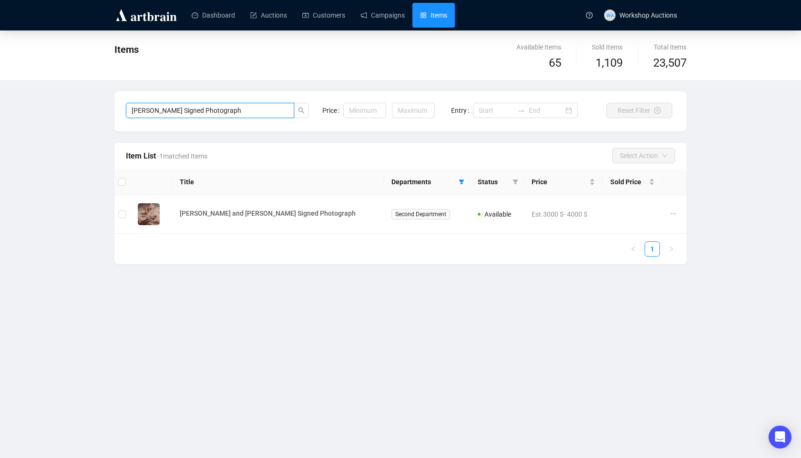
drag, startPoint x: 149, startPoint y: 111, endPoint x: 126, endPoint y: 110, distance: 22.9
click at [126, 110] on input "[PERSON_NAME] Signed Photograph" at bounding box center [210, 110] width 168 height 15
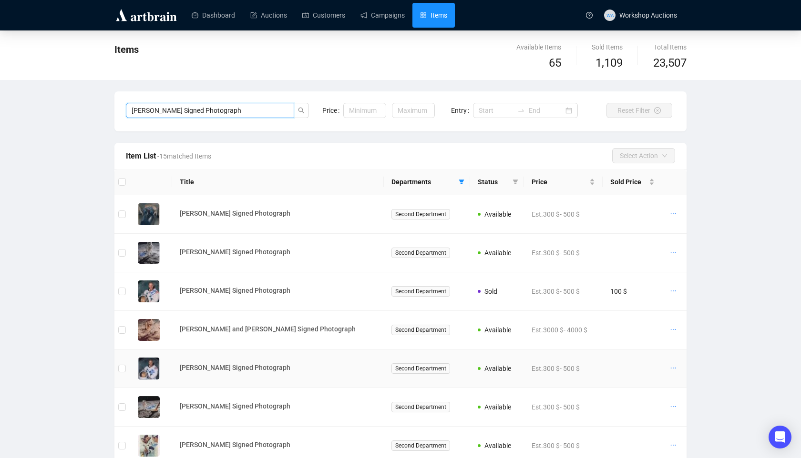
scroll to position [76, 0]
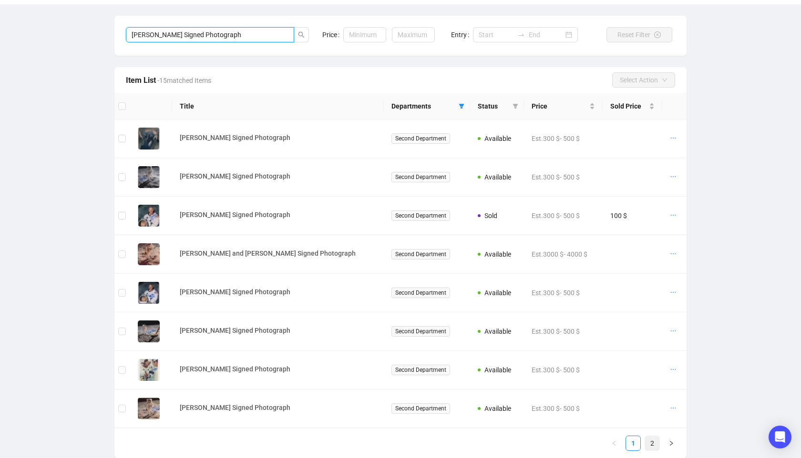
type input "[PERSON_NAME] Signed Photograph"
click at [650, 442] on link "2" at bounding box center [652, 444] width 14 height 14
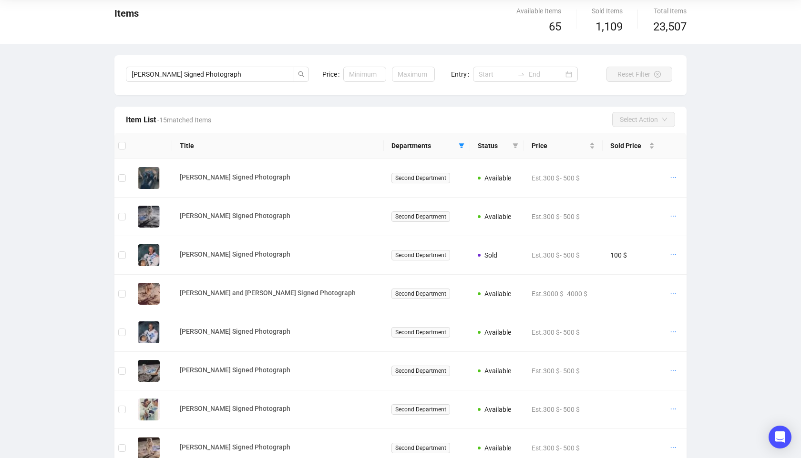
scroll to position [0, 0]
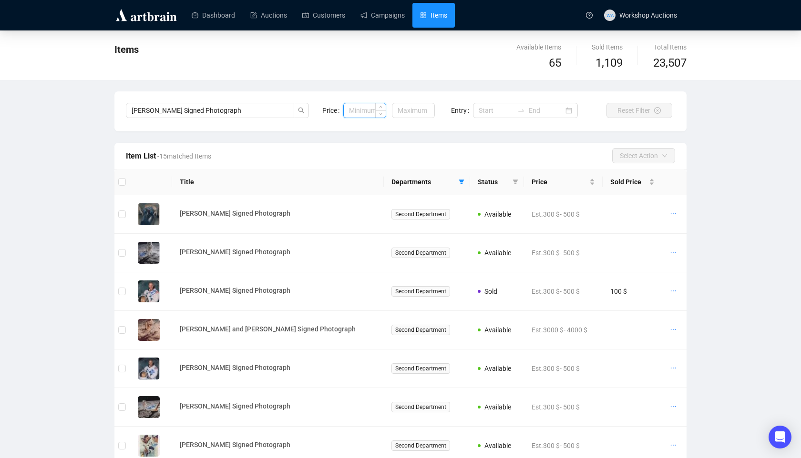
click at [352, 112] on input at bounding box center [365, 110] width 42 height 14
click at [423, 107] on input at bounding box center [413, 110] width 42 height 14
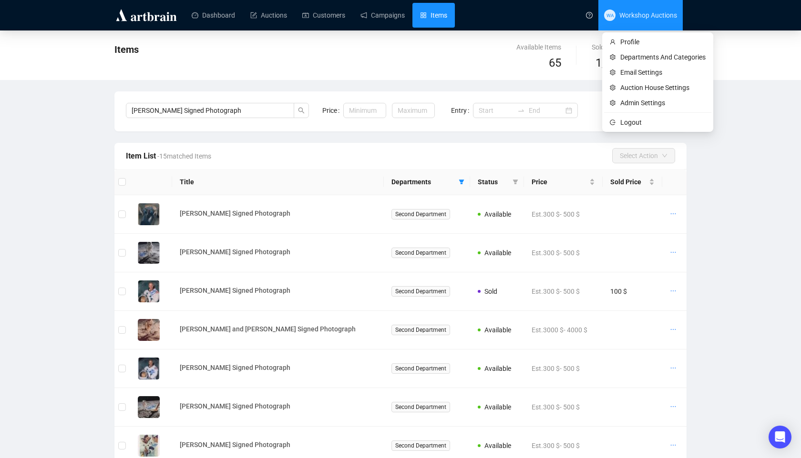
click at [647, 25] on span "WA Workshop Auctions" at bounding box center [640, 15] width 73 height 31
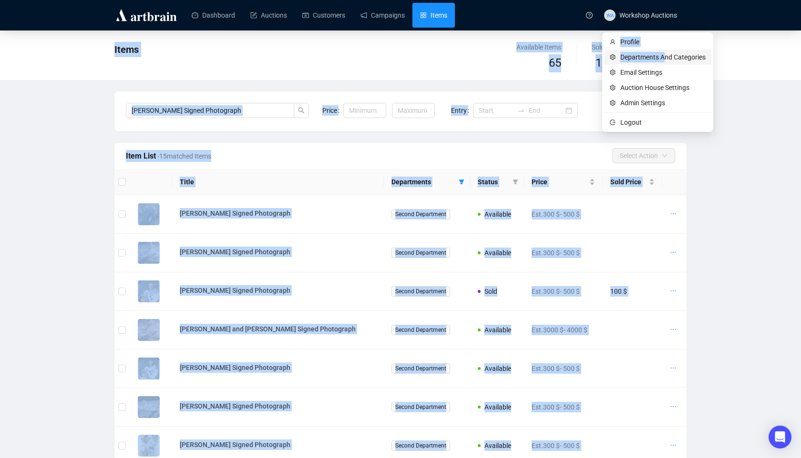
drag, startPoint x: 664, startPoint y: 59, endPoint x: 445, endPoint y: 30, distance: 221.1
click at [445, 30] on body "Dashboard Auctions Customers Campaigns Items WA Workshop Auctions Items Availab…" at bounding box center [400, 229] width 801 height 458
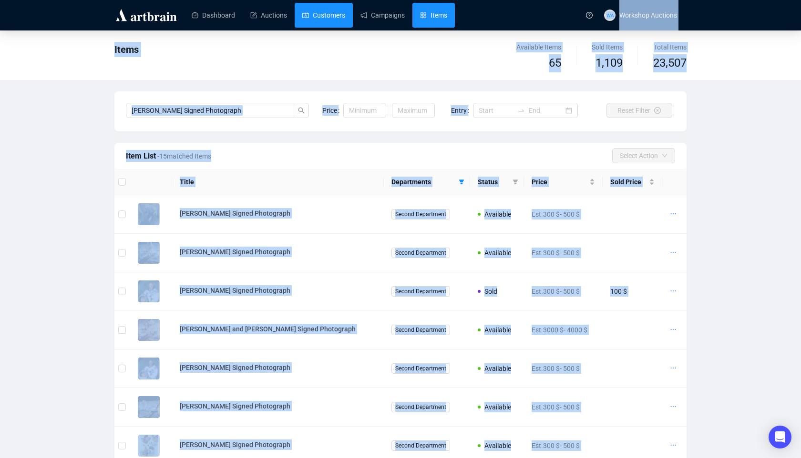
click at [329, 16] on link "Customers" at bounding box center [323, 15] width 43 height 25
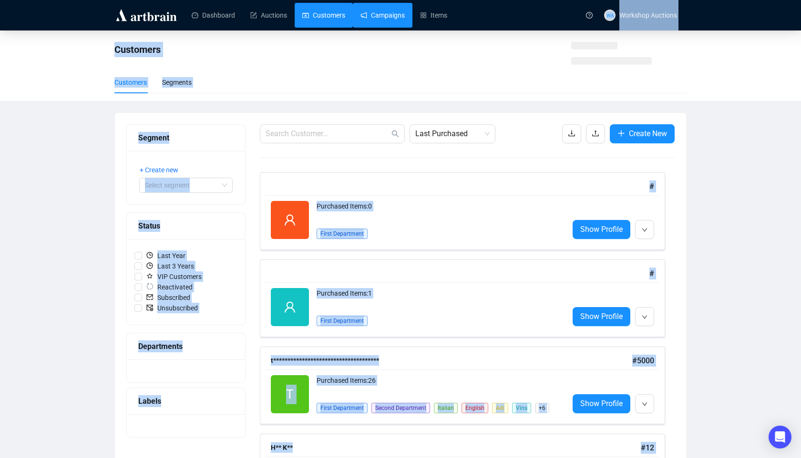
click at [383, 15] on link "Campaigns" at bounding box center [382, 15] width 44 height 25
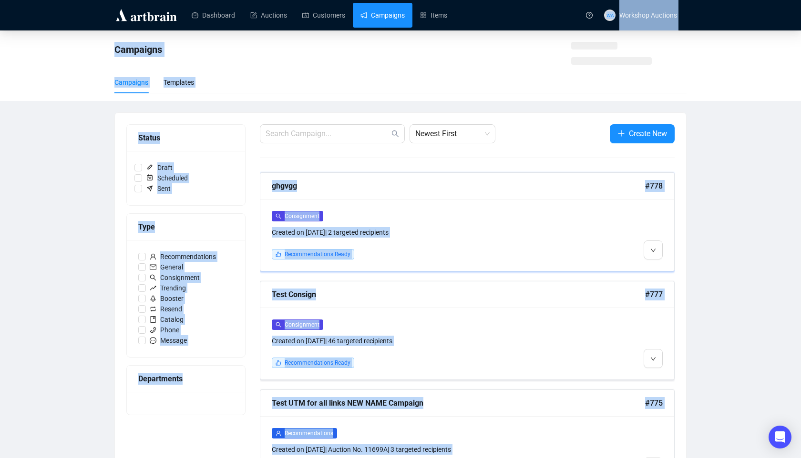
click at [379, 214] on div "Consignment" at bounding box center [418, 216] width 292 height 11
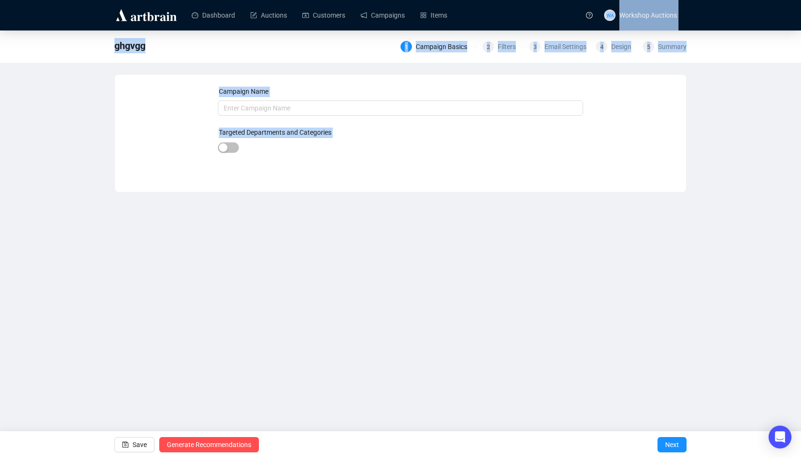
type input "ghgvgg"
click at [0, 219] on div "Dashboard Auctions Customers Campaigns Items WA Workshop Auctions ghgvgg 1 Camp…" at bounding box center [400, 229] width 801 height 458
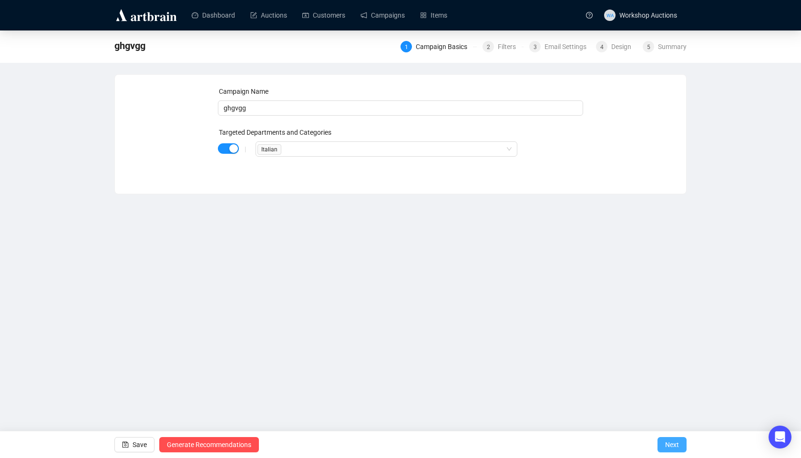
click at [678, 445] on span "Next" at bounding box center [672, 445] width 14 height 27
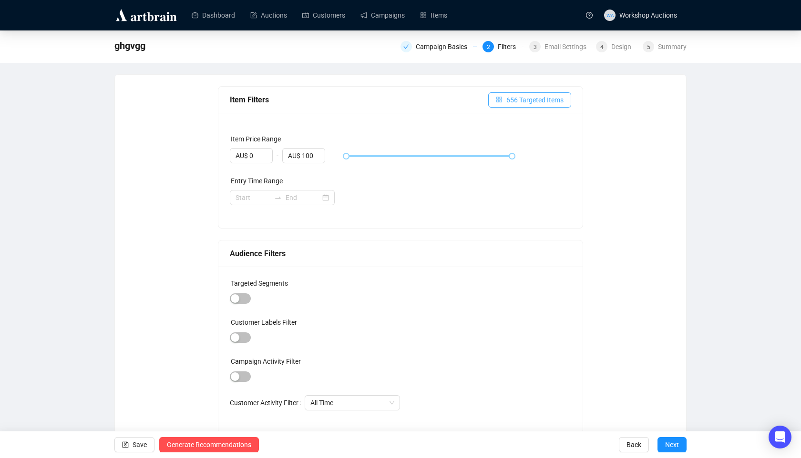
click at [528, 95] on span "656 Targeted Items" at bounding box center [534, 100] width 57 height 10
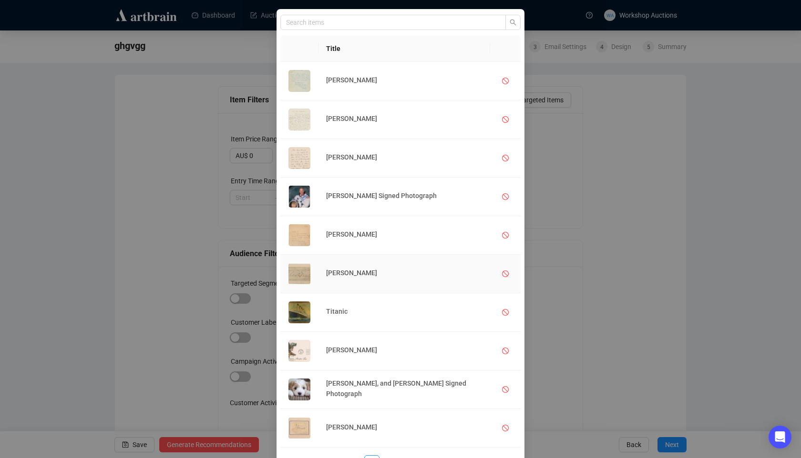
scroll to position [74, 0]
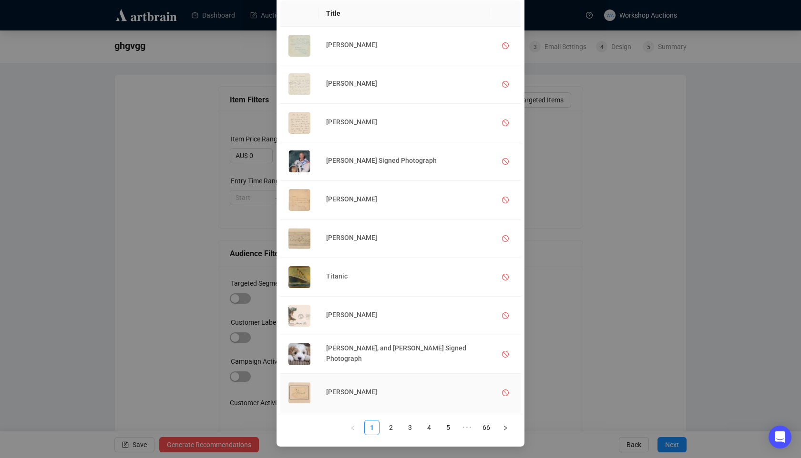
click at [362, 395] on link "[PERSON_NAME]" at bounding box center [351, 392] width 51 height 8
click at [390, 429] on link "2" at bounding box center [391, 428] width 14 height 14
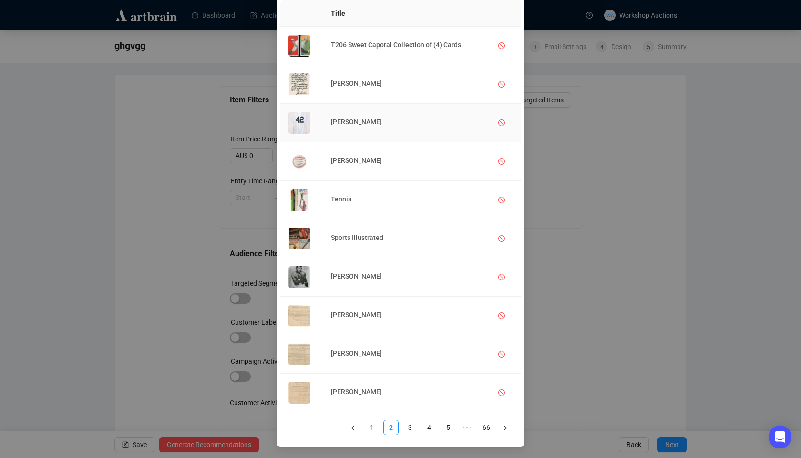
drag, startPoint x: 384, startPoint y: 122, endPoint x: 312, endPoint y: 121, distance: 72.4
click at [312, 121] on tr "[PERSON_NAME]" at bounding box center [400, 123] width 240 height 39
copy tr "[PERSON_NAME]"
click at [633, 198] on div "Title T206 Sweet Caporal Collection of (4) Cards [PERSON_NAME] [PERSON_NAME] [P…" at bounding box center [400, 229] width 801 height 458
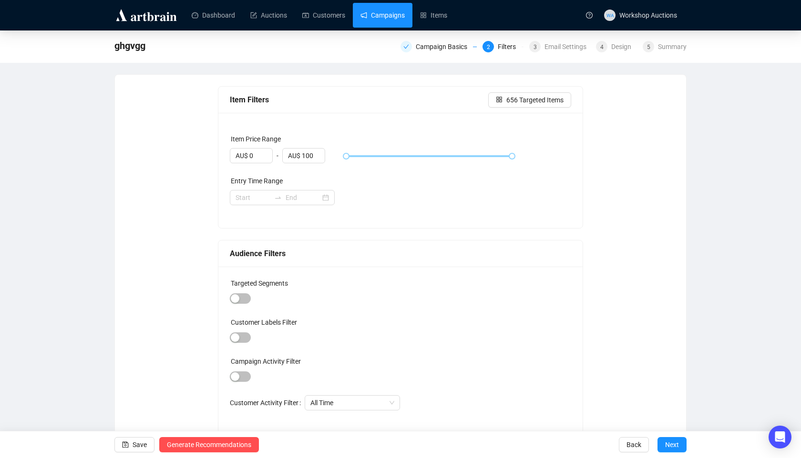
click at [397, 7] on link "Campaigns" at bounding box center [382, 15] width 44 height 25
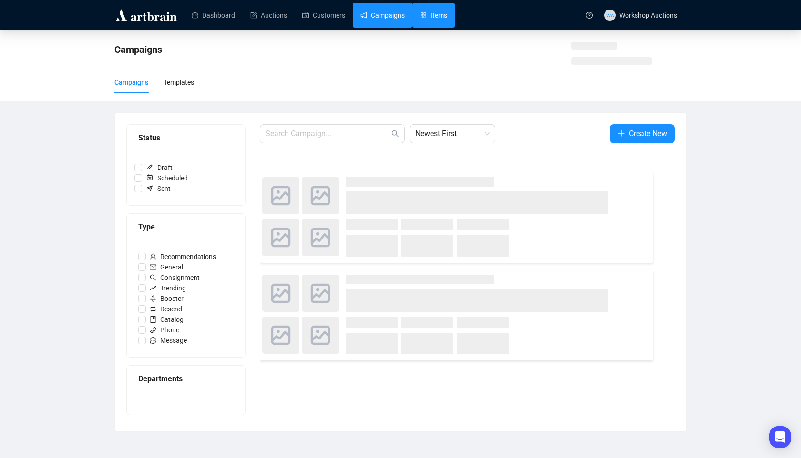
click at [435, 17] on link "Items" at bounding box center [433, 15] width 27 height 25
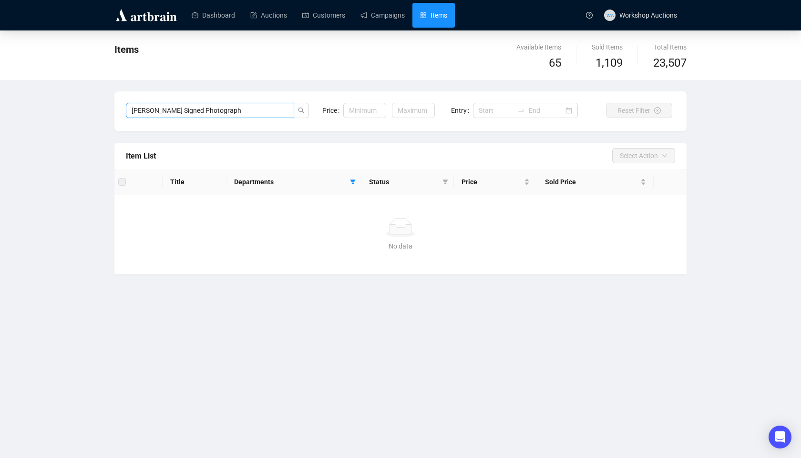
click at [288, 116] on input "[PERSON_NAME] Signed Photograph" at bounding box center [210, 110] width 168 height 15
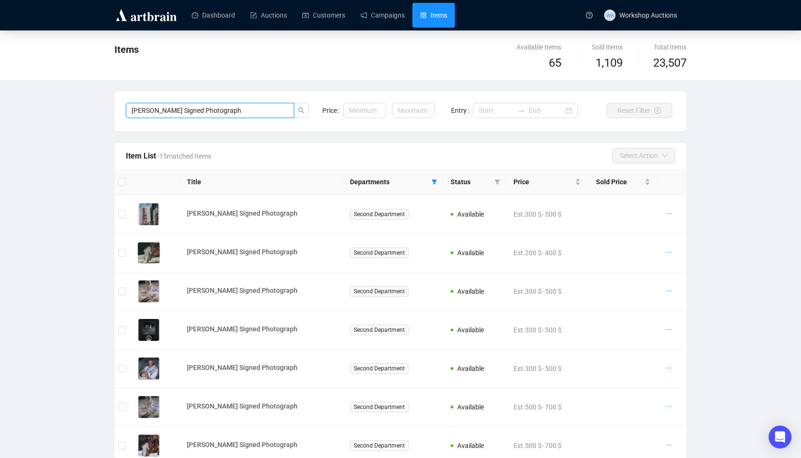
paste input "[PERSON_NAME]"
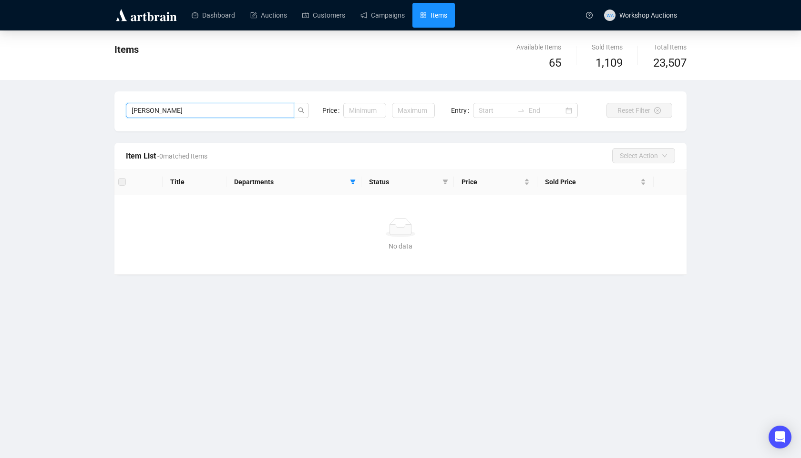
click at [144, 108] on input "[PERSON_NAME]" at bounding box center [210, 110] width 168 height 15
drag, startPoint x: 148, startPoint y: 109, endPoint x: 82, endPoint y: 112, distance: 65.8
click at [82, 112] on div "Items Available Items 65 Sold Items 1,109 Total Items 23,507 [PERSON_NAME] Pric…" at bounding box center [400, 153] width 801 height 244
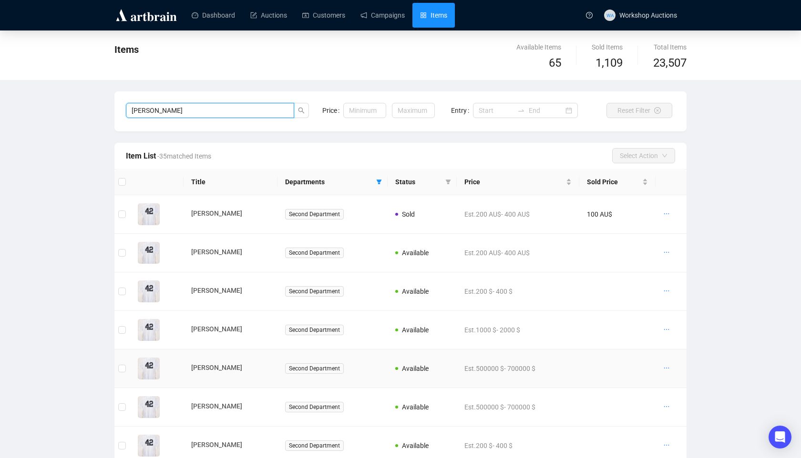
scroll to position [76, 0]
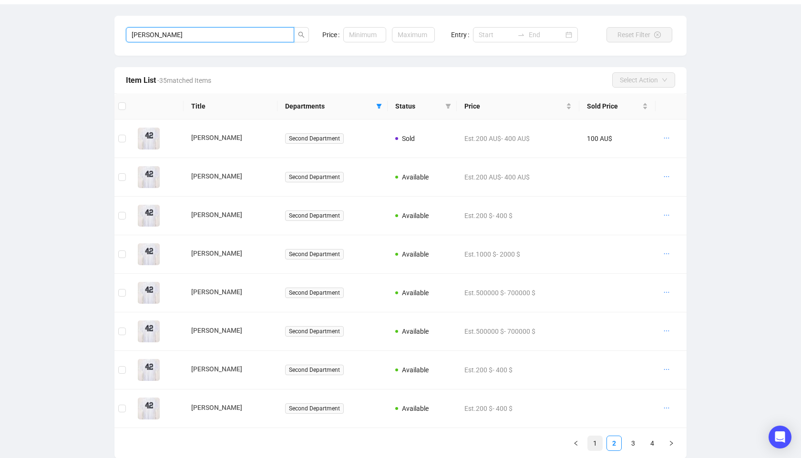
type input "[PERSON_NAME]"
click at [600, 443] on link "1" at bounding box center [595, 444] width 14 height 14
click at [618, 444] on link "2" at bounding box center [614, 444] width 14 height 14
click at [630, 444] on link "3" at bounding box center [633, 444] width 14 height 14
click at [651, 441] on link "4" at bounding box center [652, 444] width 14 height 14
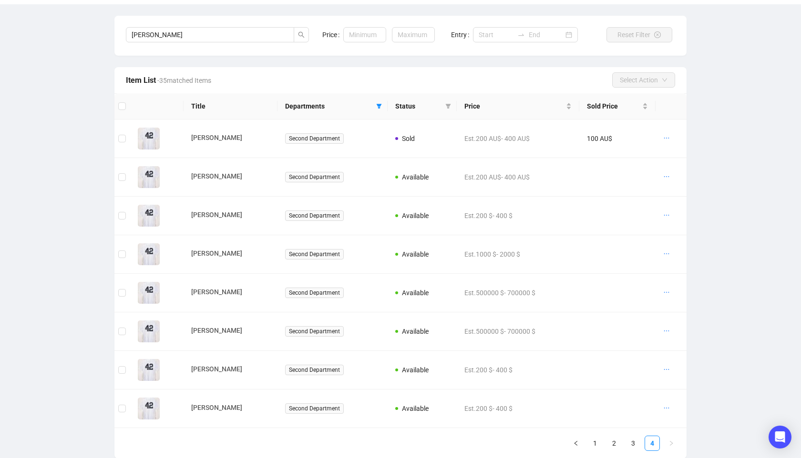
scroll to position [0, 0]
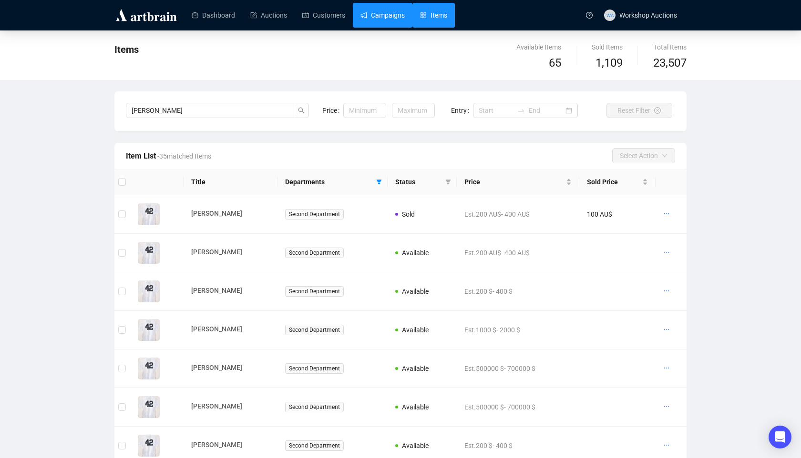
click at [391, 25] on link "Campaigns" at bounding box center [382, 15] width 44 height 25
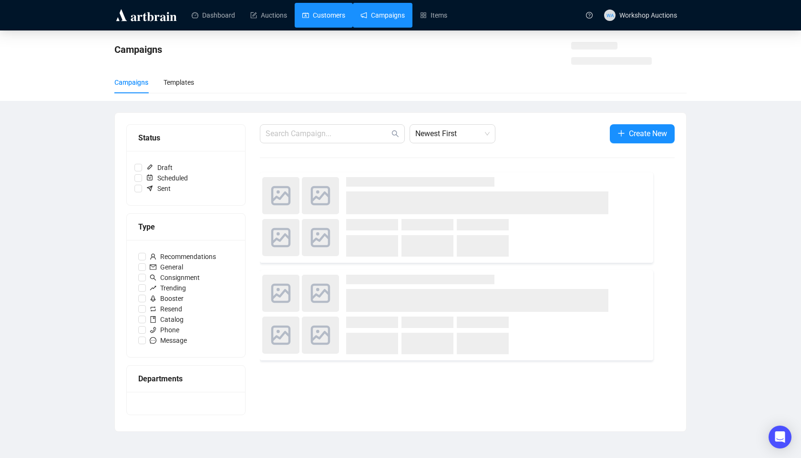
click at [337, 14] on link "Customers" at bounding box center [323, 15] width 43 height 25
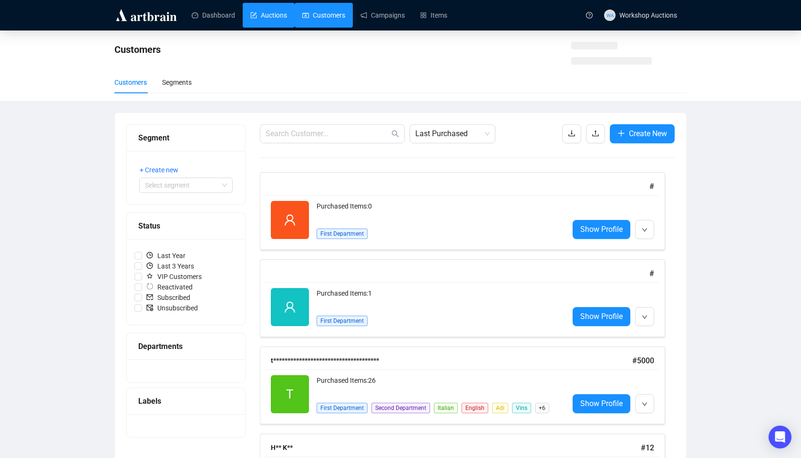
click at [266, 4] on link "Auctions" at bounding box center [268, 15] width 37 height 25
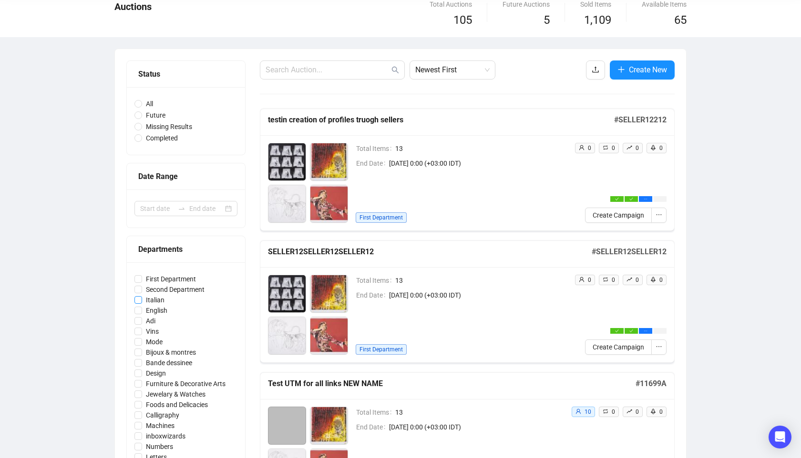
scroll to position [56, 0]
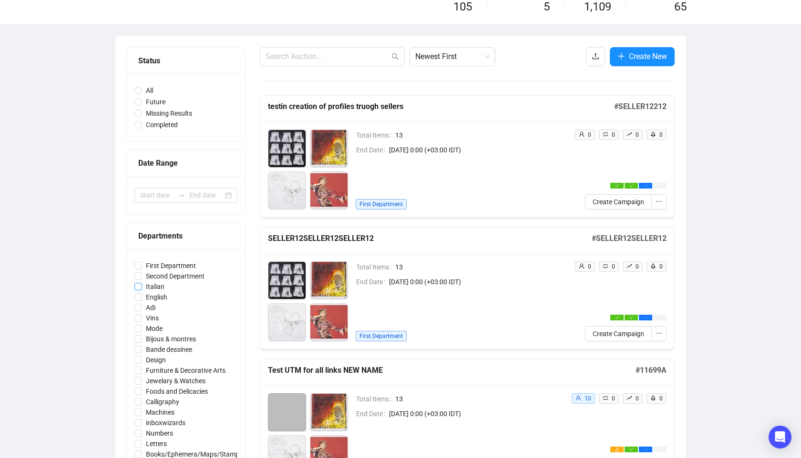
click at [155, 286] on span "Italian" at bounding box center [155, 287] width 26 height 10
click at [142, 286] on input "Italian" at bounding box center [138, 287] width 8 height 8
checkbox input "true"
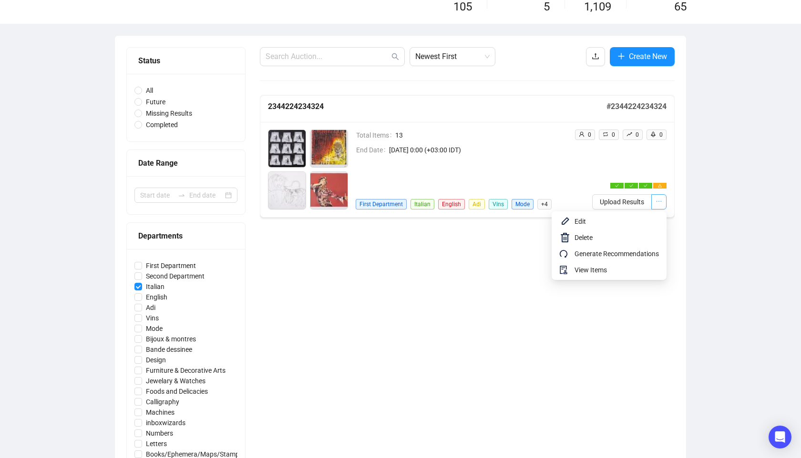
click at [659, 201] on icon "ellipsis" at bounding box center [658, 201] width 7 height 7
click at [458, 291] on div "Newest First Create New 2344224234324 # 2344224234324 Total Items 13 End Date […" at bounding box center [467, 351] width 415 height 608
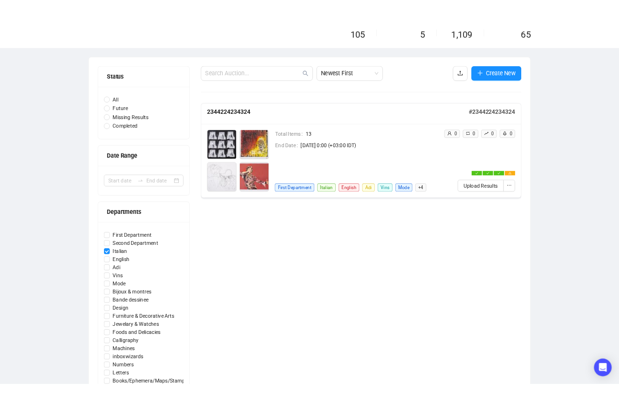
scroll to position [0, 0]
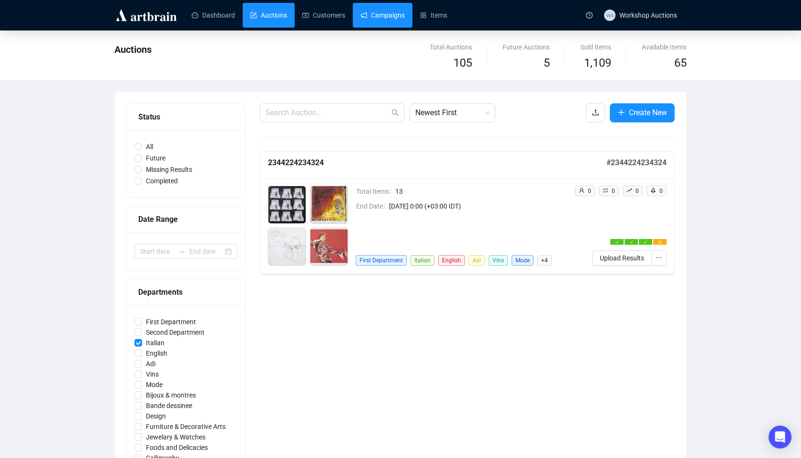
click at [386, 19] on link "Campaigns" at bounding box center [382, 15] width 44 height 25
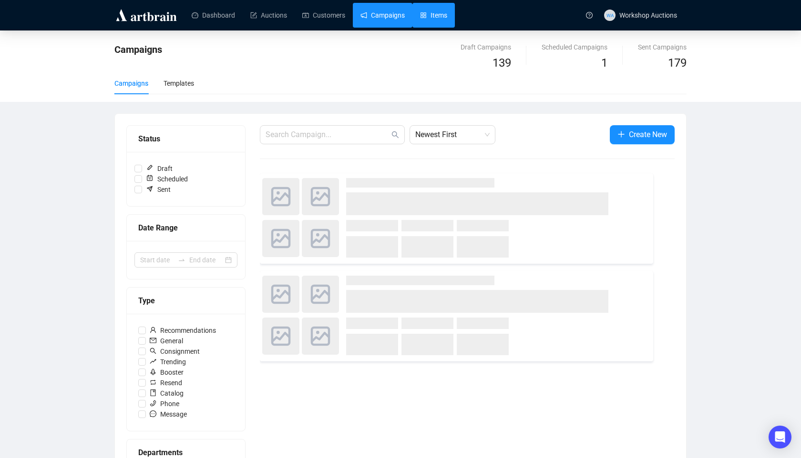
click at [431, 7] on link "Items" at bounding box center [433, 15] width 27 height 25
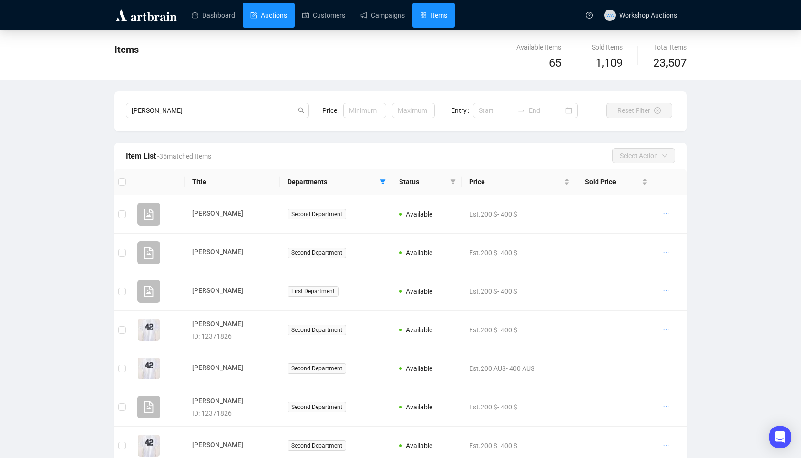
click at [276, 15] on link "Auctions" at bounding box center [268, 15] width 37 height 25
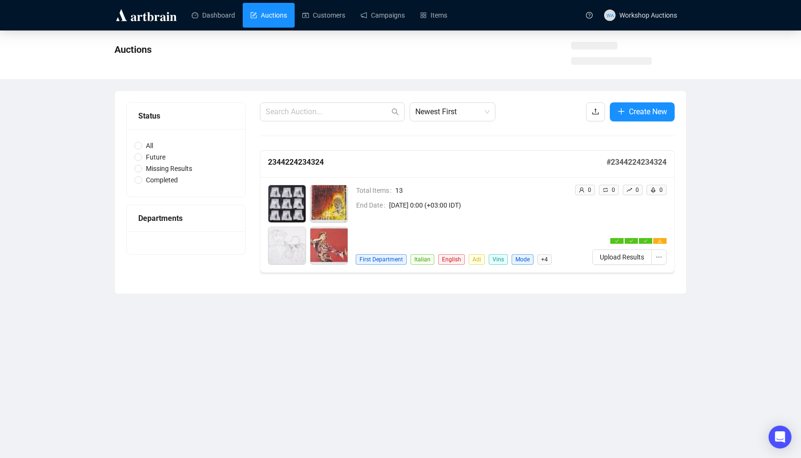
click at [452, 208] on span "[DATE] 0:00 (+03:00 IDT)" at bounding box center [478, 205] width 178 height 10
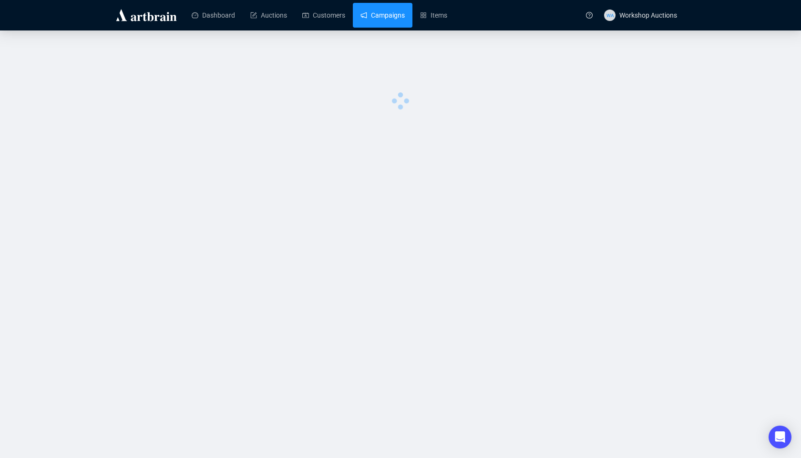
click at [393, 18] on link "Campaigns" at bounding box center [382, 15] width 44 height 25
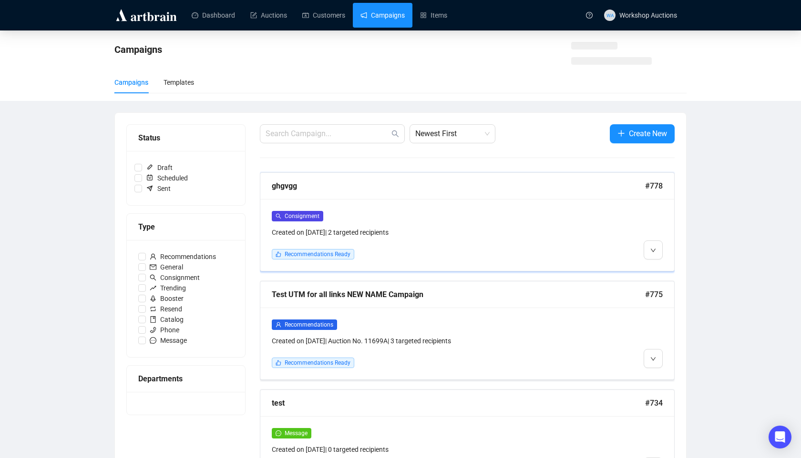
click at [350, 239] on div "Consignment Created on [DATE] | 2 targeted recipients Recommendations Ready" at bounding box center [418, 235] width 292 height 49
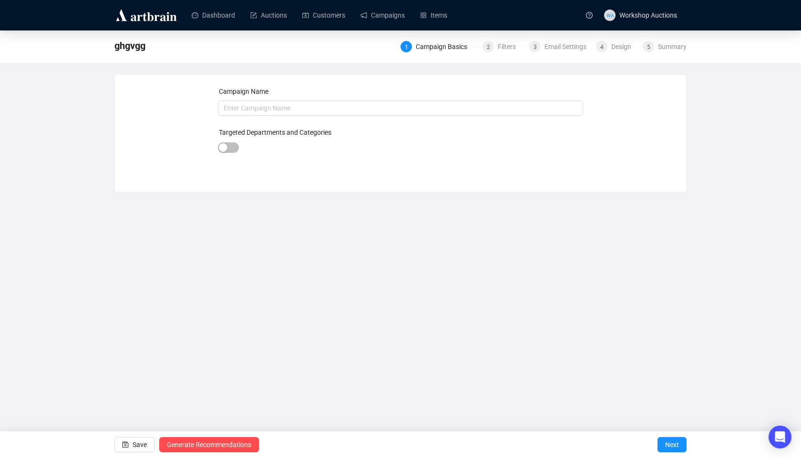
type input "ghgvgg"
click at [303, 151] on div "Italian" at bounding box center [381, 148] width 248 height 13
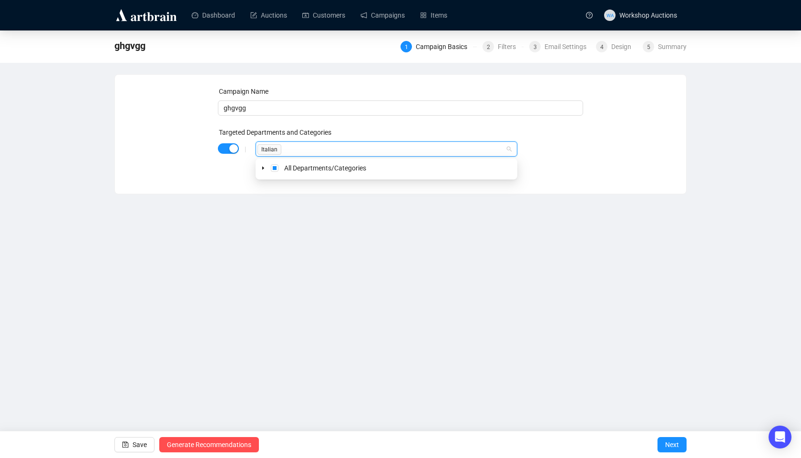
click at [316, 215] on div "Dashboard Auctions Customers Campaigns Items WA Workshop Auctions ghgvgg 1 Camp…" at bounding box center [400, 229] width 801 height 458
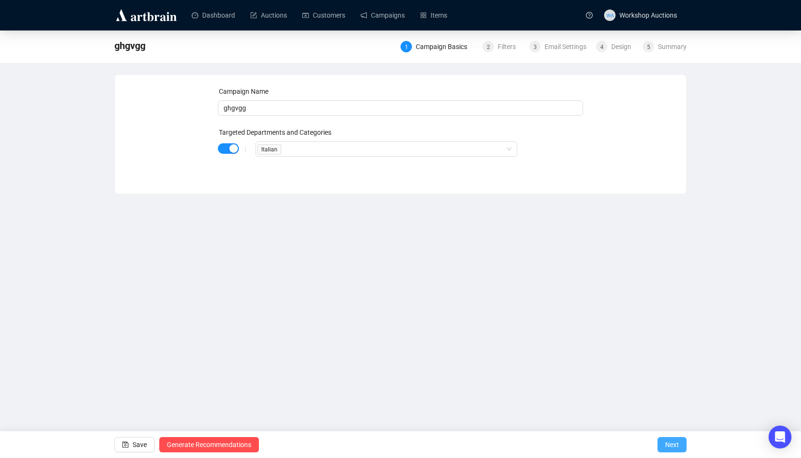
click at [662, 445] on button "Next" at bounding box center [671, 444] width 29 height 15
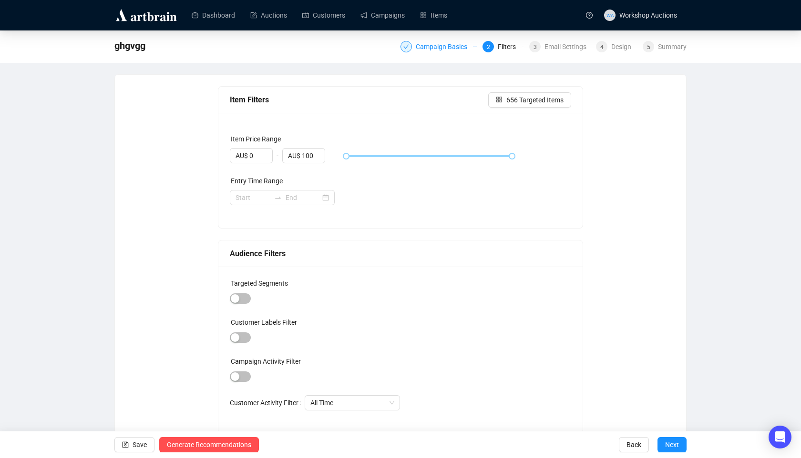
click at [444, 49] on div "Campaign Basics" at bounding box center [444, 46] width 57 height 11
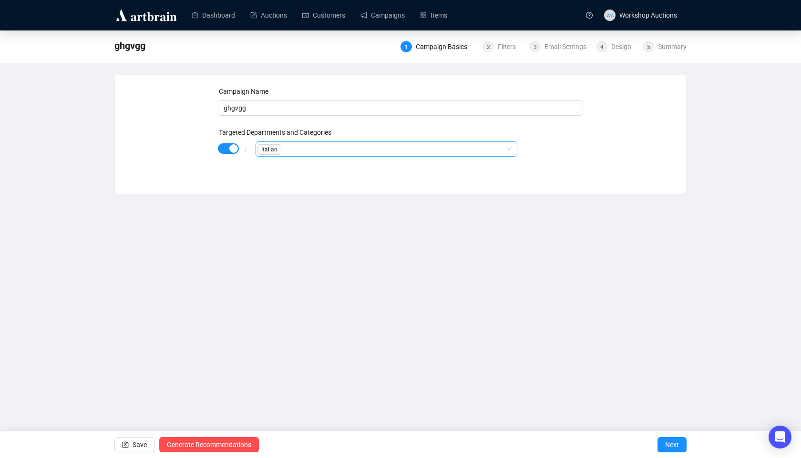
click at [298, 149] on div "Italian" at bounding box center [381, 148] width 248 height 13
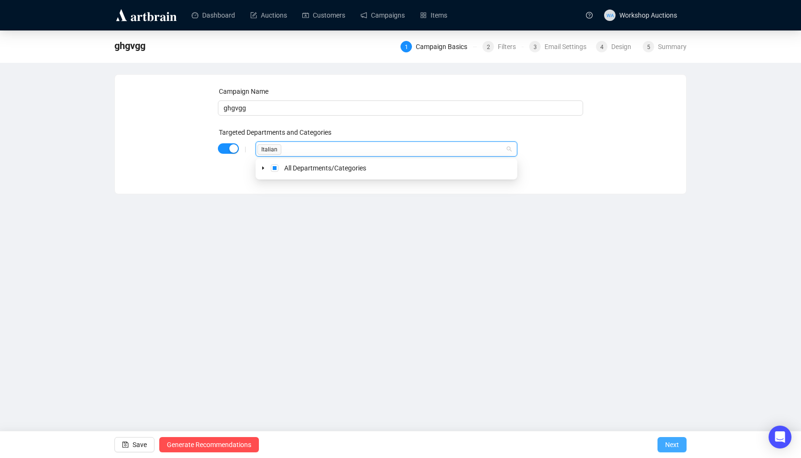
click at [672, 444] on span "Next" at bounding box center [672, 445] width 14 height 27
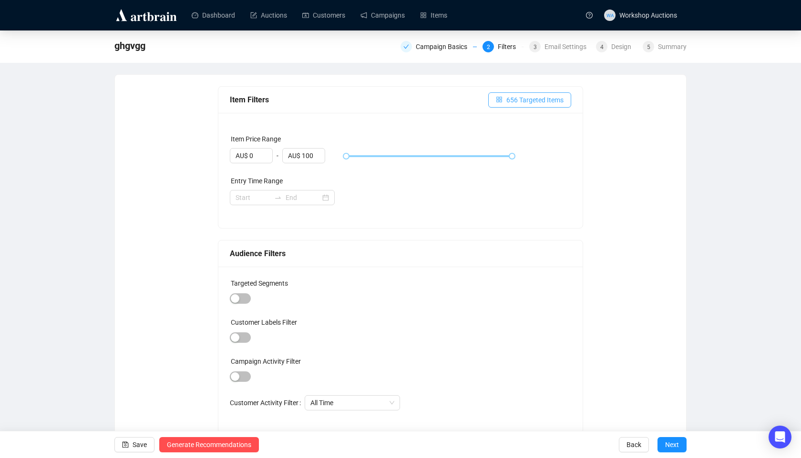
click at [520, 100] on span "656 Targeted Items" at bounding box center [534, 100] width 57 height 10
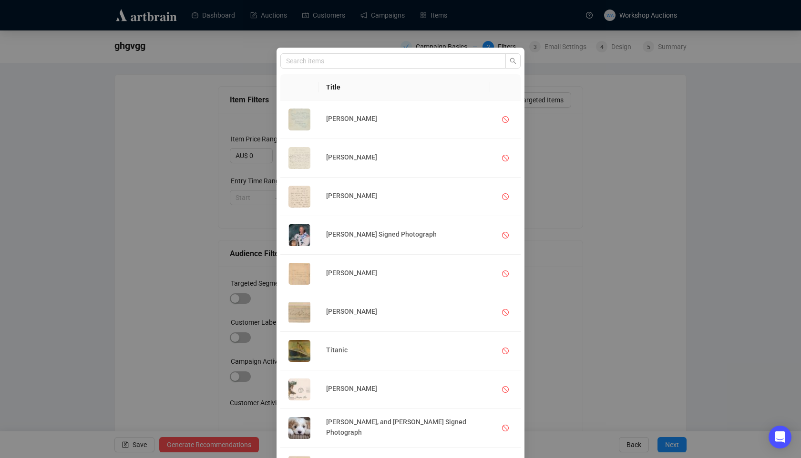
click at [558, 100] on div "Title [PERSON_NAME] [PERSON_NAME] [PERSON_NAME] [PERSON_NAME] Signed Photograph…" at bounding box center [400, 229] width 801 height 458
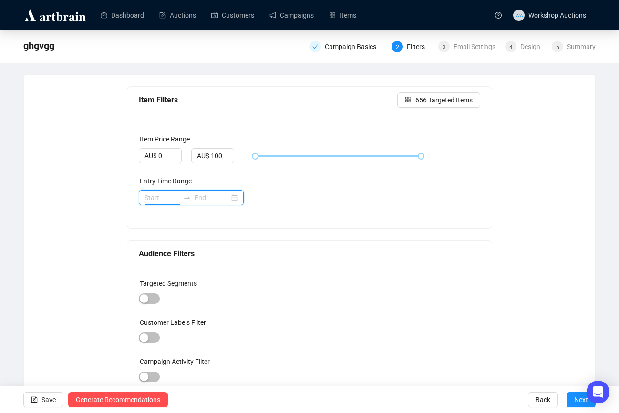
click at [172, 196] on input at bounding box center [161, 198] width 35 height 10
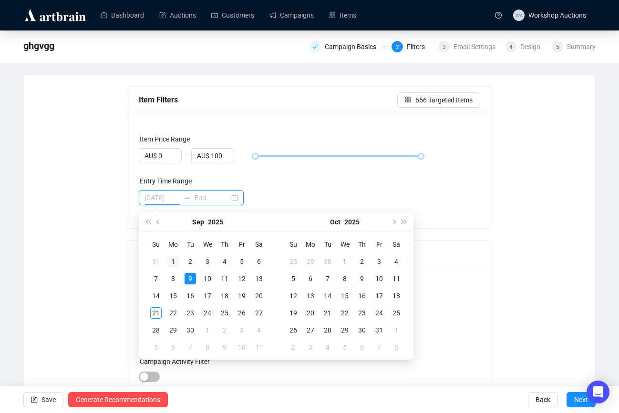
type input "[DATE]"
click at [167, 264] on div "1" at bounding box center [172, 261] width 11 height 11
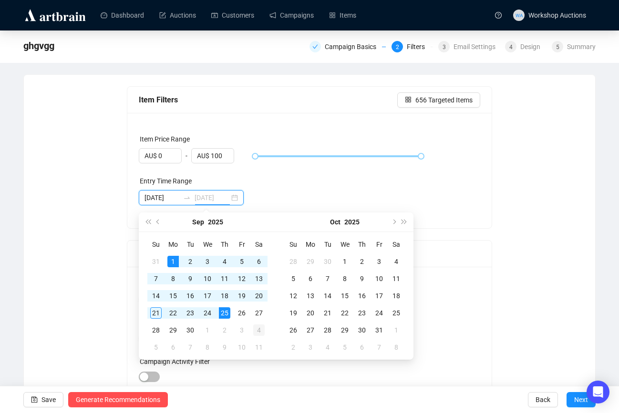
type input "[DATE]"
click at [191, 331] on div "30" at bounding box center [189, 330] width 11 height 11
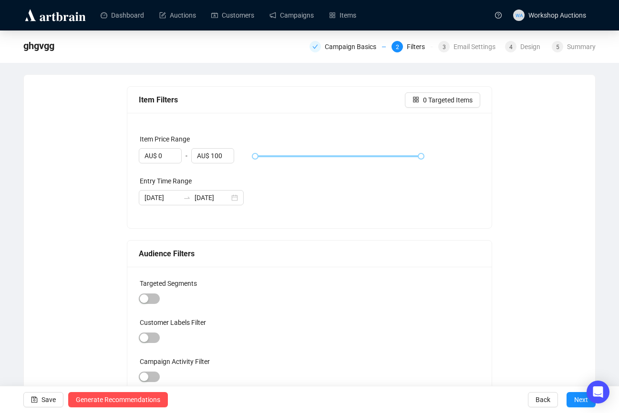
scroll to position [33, 0]
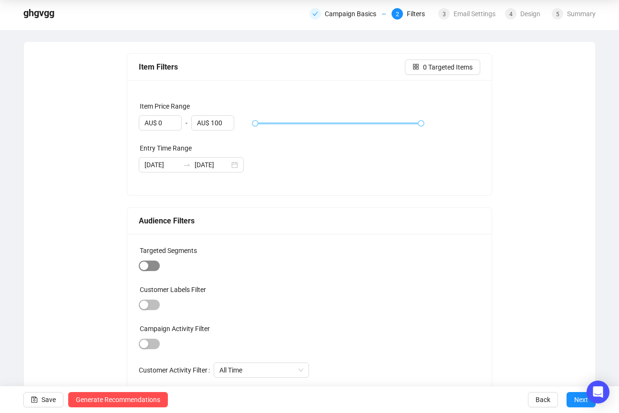
click at [143, 266] on div "button" at bounding box center [144, 266] width 9 height 9
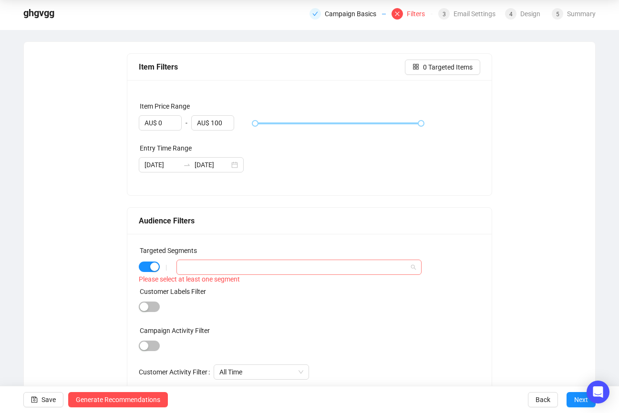
click at [225, 271] on div at bounding box center [293, 267] width 231 height 13
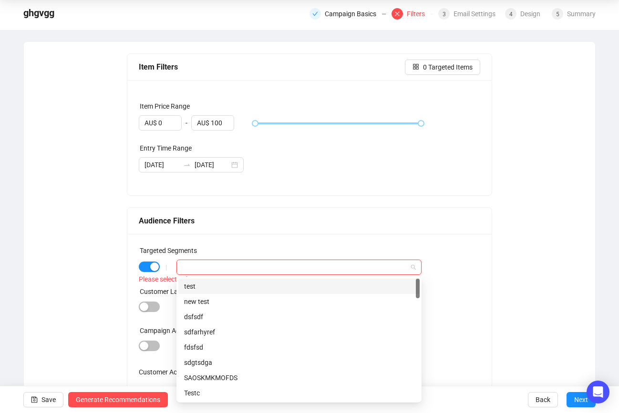
click at [242, 234] on div "Audience Filters" at bounding box center [309, 221] width 365 height 27
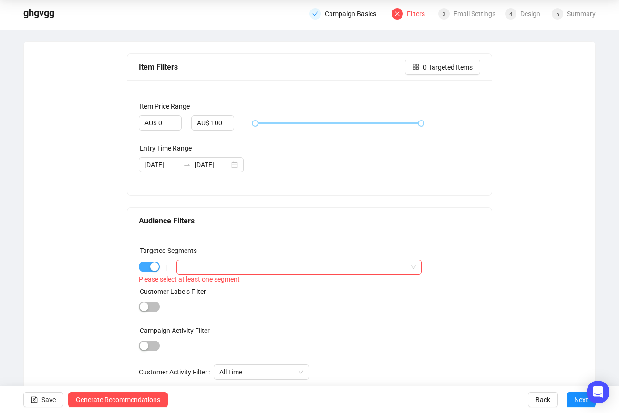
click at [143, 265] on span "button" at bounding box center [149, 267] width 21 height 10
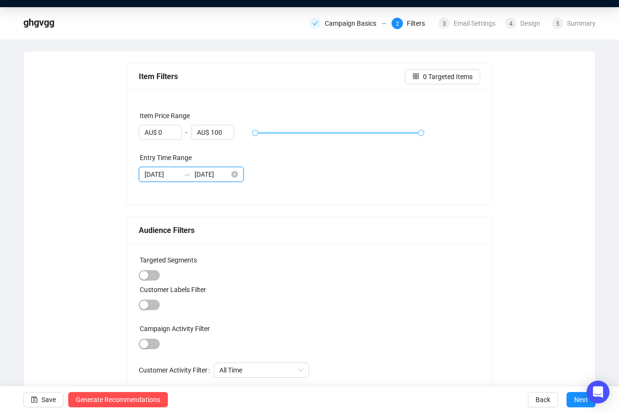
click at [162, 176] on input "[DATE]" at bounding box center [161, 174] width 35 height 10
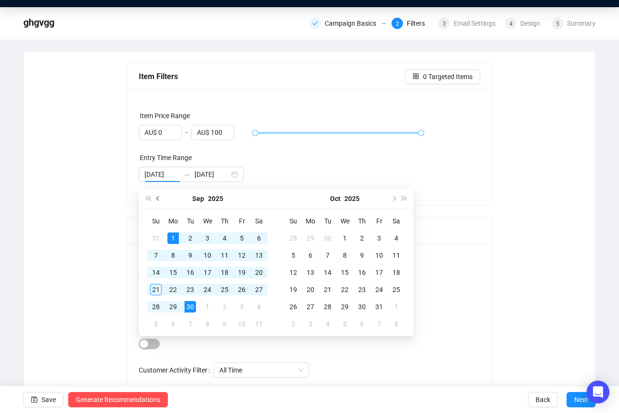
click at [158, 199] on span "Previous month (PageUp)" at bounding box center [158, 198] width 5 height 5
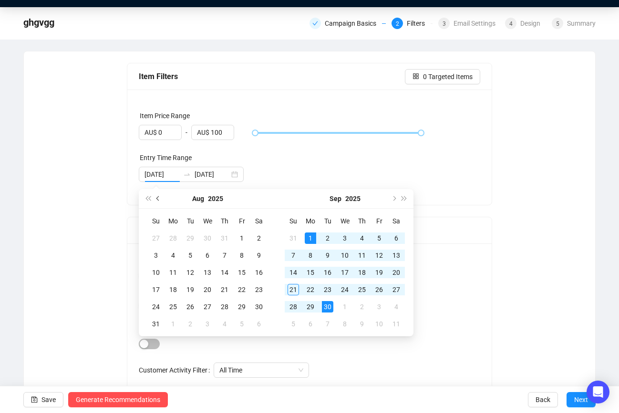
click at [158, 199] on span "Previous month (PageUp)" at bounding box center [158, 198] width 5 height 5
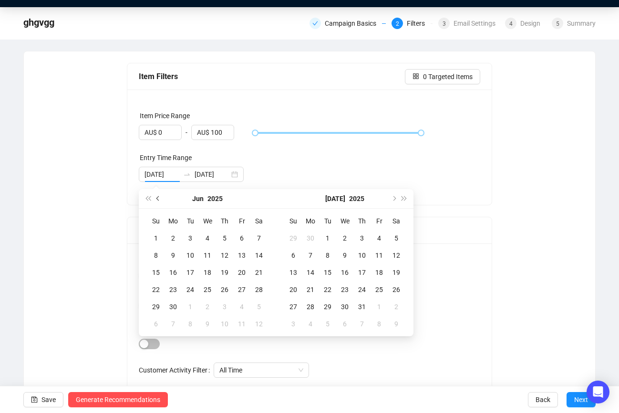
click at [158, 199] on span "Previous month (PageUp)" at bounding box center [158, 198] width 5 height 5
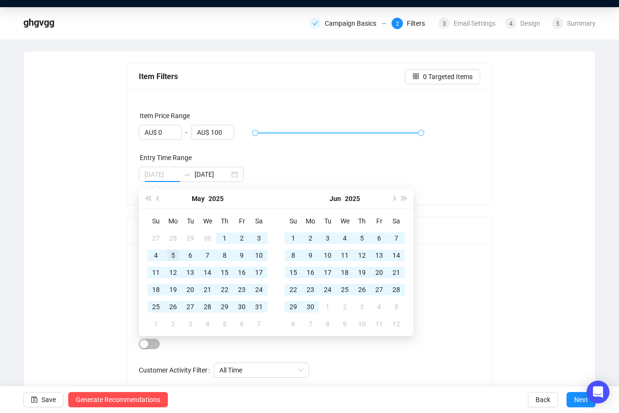
type input "[DATE]"
click at [178, 247] on td "5" at bounding box center [172, 255] width 17 height 17
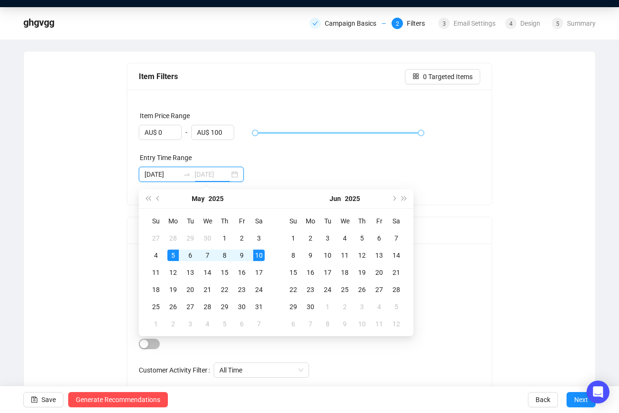
scroll to position [0, 2]
type input "[DATE]"
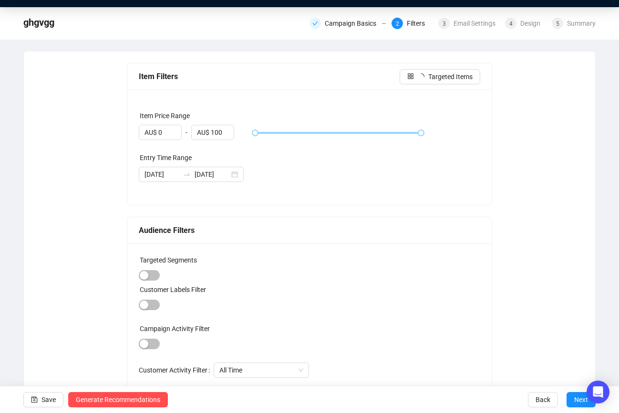
click at [490, 215] on div "Item Filters Targeted Items Item Price Range AU$ 0 - AU$ 100 Entry Time Range […" at bounding box center [310, 232] width 366 height 338
click at [215, 177] on input "[DATE]" at bounding box center [211, 174] width 35 height 10
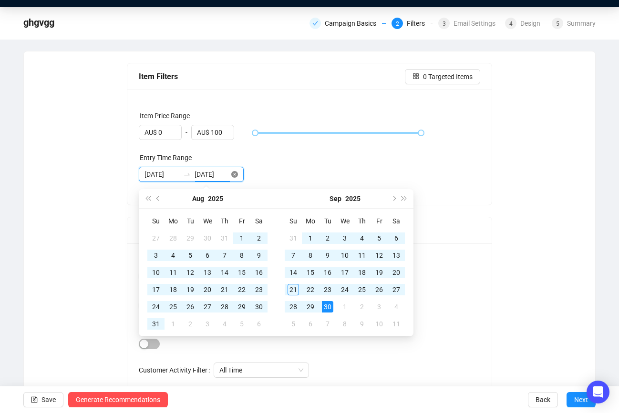
click at [234, 176] on icon "close-circle" at bounding box center [234, 174] width 7 height 7
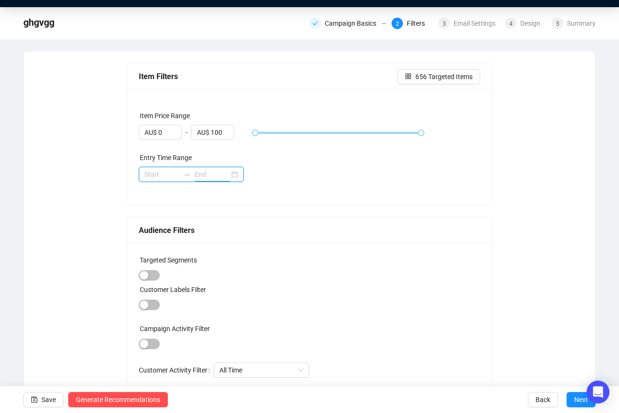
click at [163, 173] on input at bounding box center [161, 174] width 35 height 10
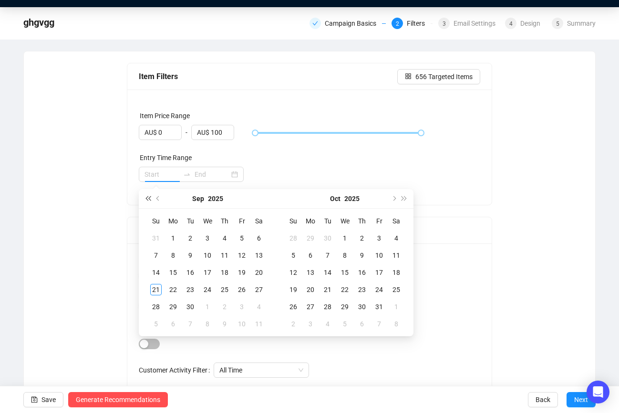
click at [147, 199] on span "Last year (Control + left)" at bounding box center [147, 198] width 5 height 5
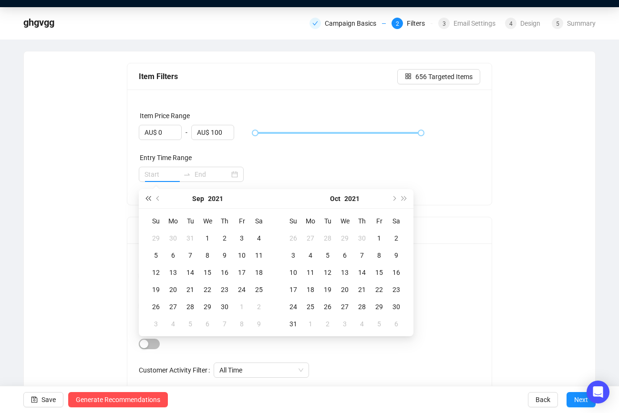
click at [147, 199] on span "Last year (Control + left)" at bounding box center [147, 198] width 5 height 5
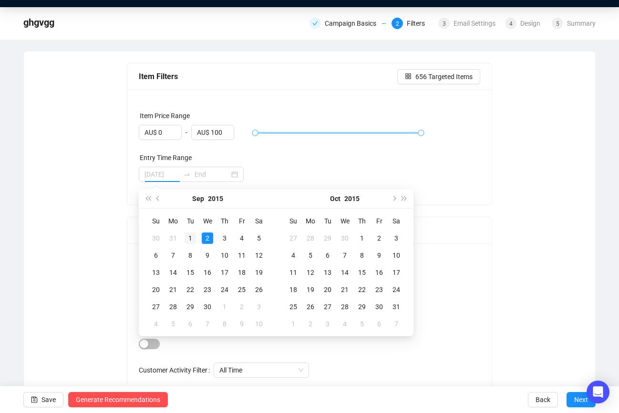
type input "[DATE]"
click at [191, 234] on div "1" at bounding box center [189, 238] width 11 height 11
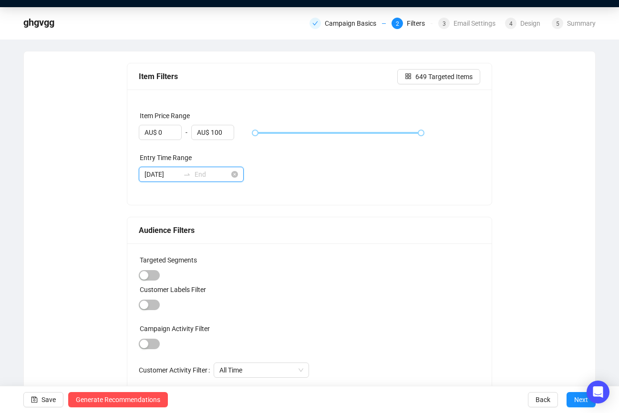
click at [203, 170] on input at bounding box center [211, 174] width 35 height 10
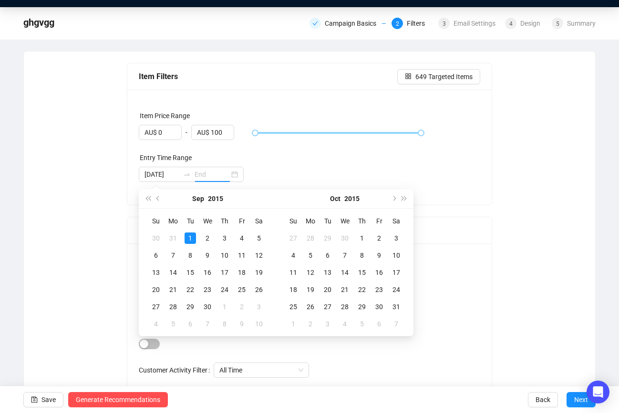
click at [413, 166] on div "Entry Time Range" at bounding box center [310, 160] width 342 height 14
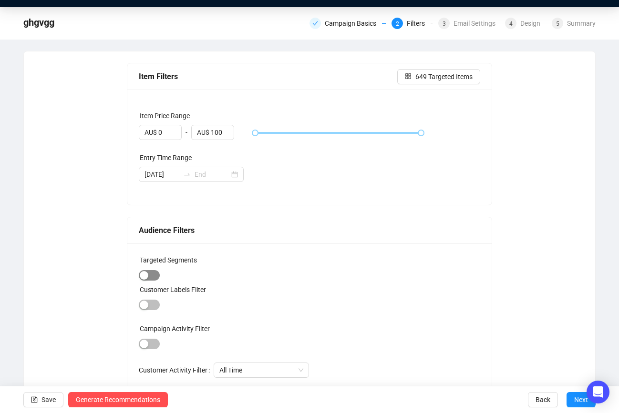
click at [155, 277] on span "button" at bounding box center [149, 275] width 21 height 10
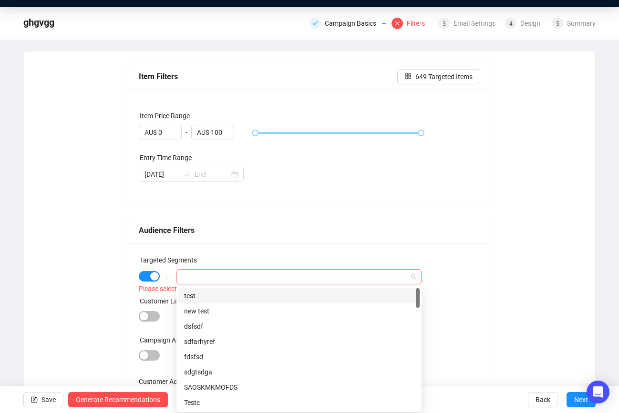
click at [234, 274] on div at bounding box center [293, 276] width 231 height 13
click at [222, 298] on div "test" at bounding box center [299, 296] width 230 height 10
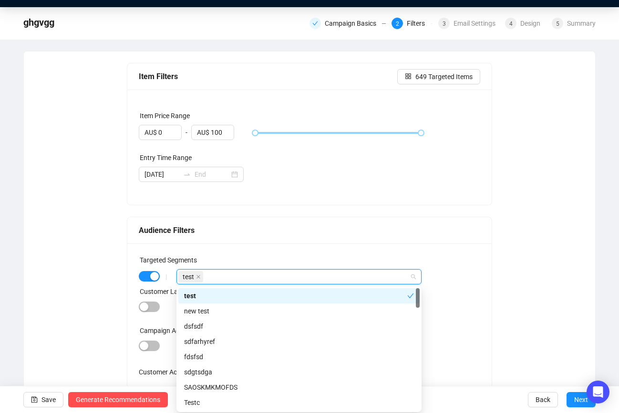
click at [391, 231] on div "Audience Filters" at bounding box center [310, 230] width 342 height 12
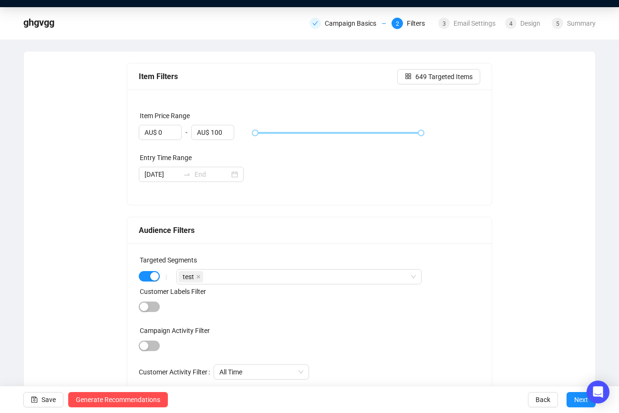
scroll to position [25, 0]
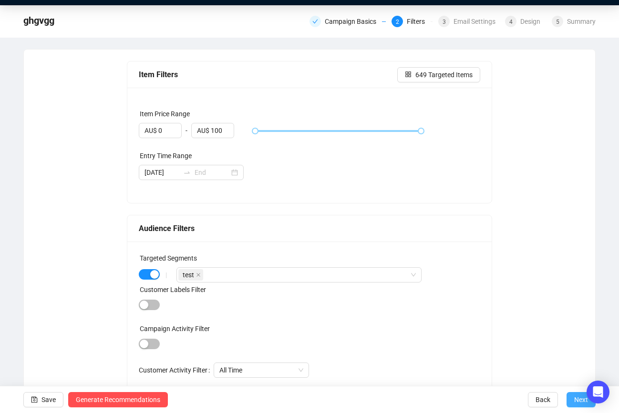
click at [571, 401] on button "Next" at bounding box center [580, 399] width 29 height 15
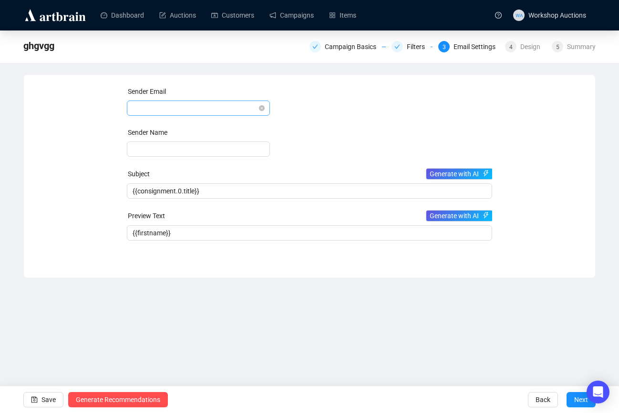
click at [202, 106] on span at bounding box center [198, 108] width 132 height 14
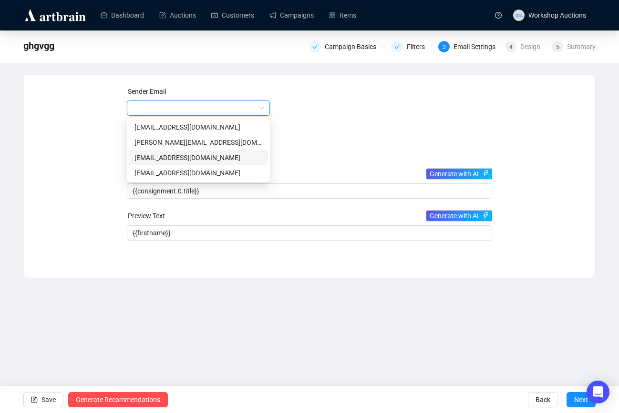
click at [192, 155] on div "[EMAIL_ADDRESS][DOMAIN_NAME]" at bounding box center [198, 158] width 128 height 10
type input "Adar"
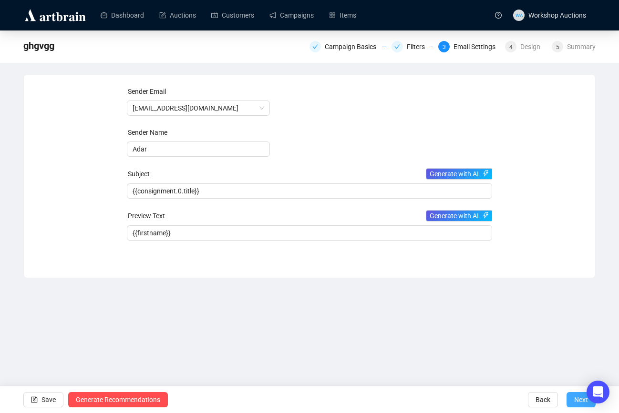
click at [574, 406] on span "Next" at bounding box center [581, 399] width 14 height 27
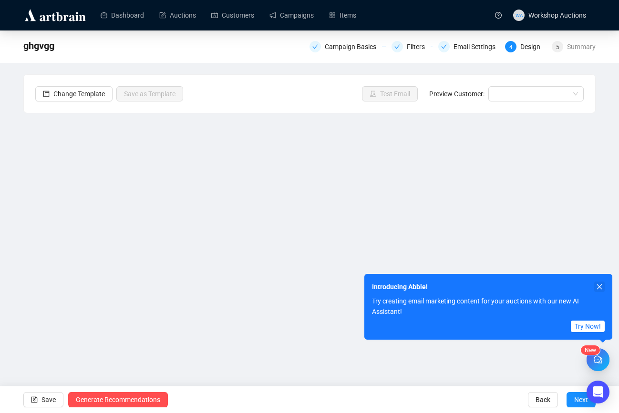
click at [600, 285] on icon "close" at bounding box center [599, 287] width 5 height 5
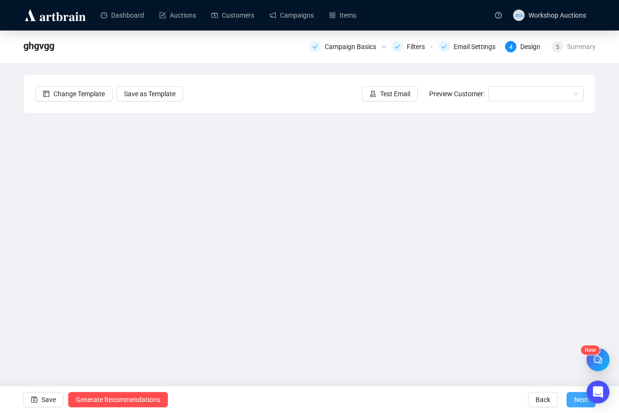
click at [585, 402] on span "Next" at bounding box center [581, 399] width 14 height 27
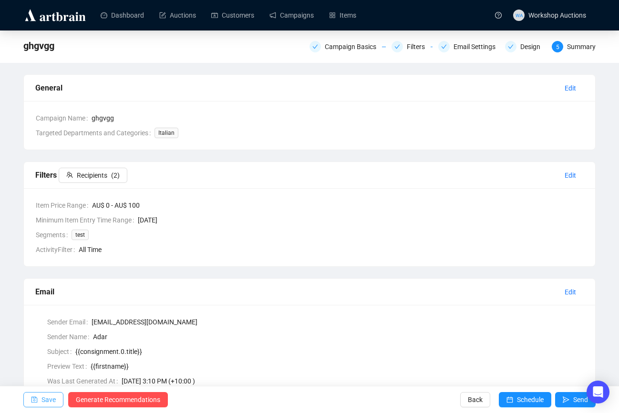
click at [34, 398] on icon "save" at bounding box center [34, 400] width 7 height 7
click at [53, 399] on span "Save" at bounding box center [48, 399] width 14 height 27
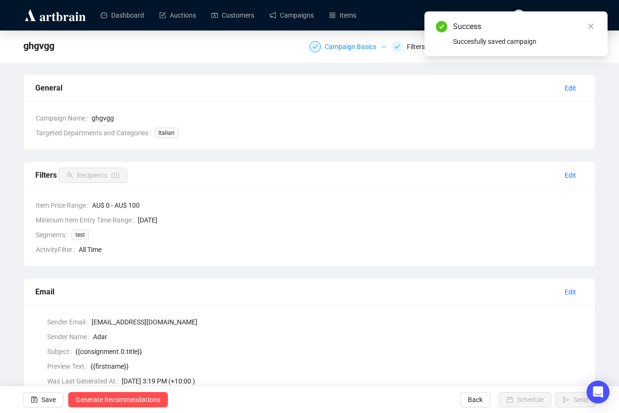
click at [345, 47] on div "Campaign Basics" at bounding box center [353, 46] width 57 height 11
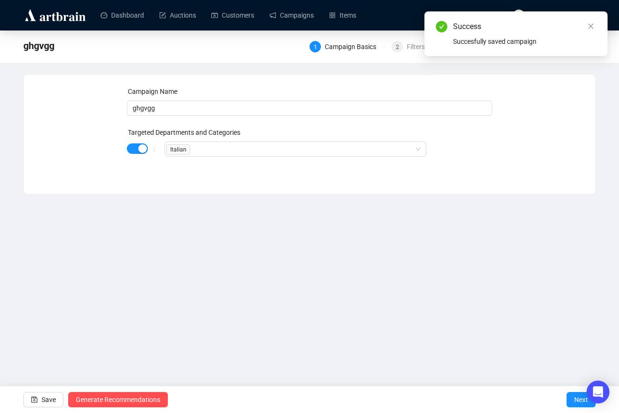
click at [144, 150] on div "|" at bounding box center [154, 149] width 20 height 8
click at [133, 148] on span "button" at bounding box center [137, 148] width 21 height 10
click at [45, 402] on span "Save" at bounding box center [48, 399] width 14 height 27
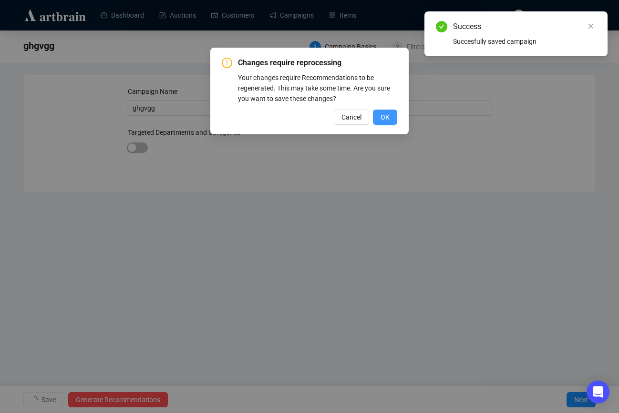
click at [387, 116] on span "OK" at bounding box center [384, 117] width 9 height 10
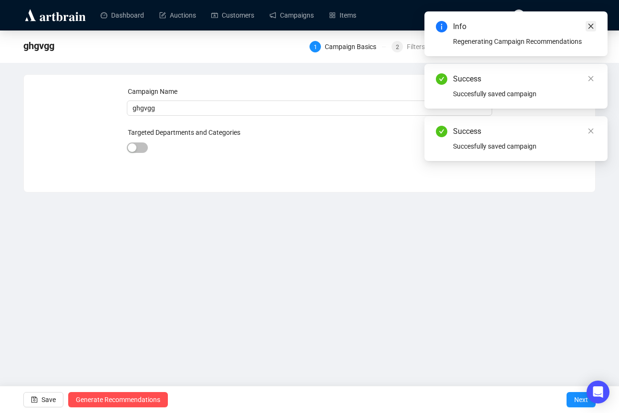
click at [592, 28] on icon "close" at bounding box center [590, 26] width 5 height 5
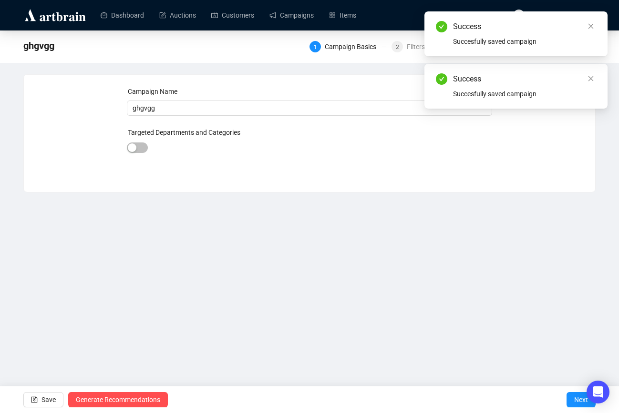
click at [592, 28] on icon "close" at bounding box center [590, 26] width 5 height 5
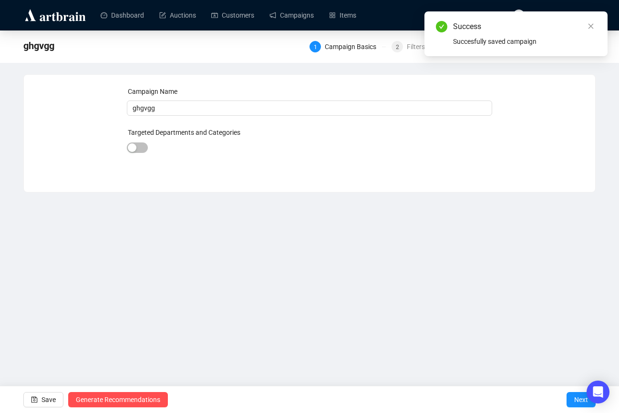
click at [592, 33] on div "Success Succesfully saved campaign" at bounding box center [516, 34] width 160 height 26
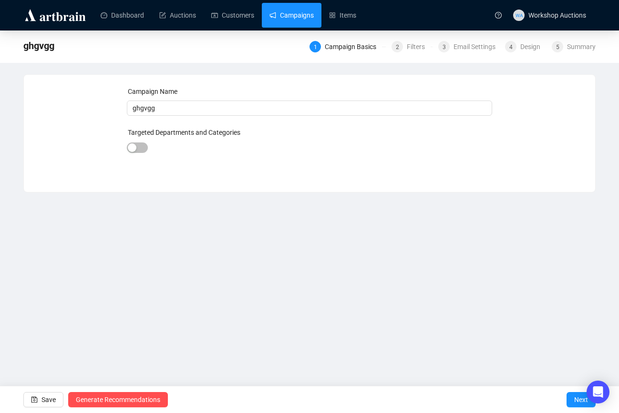
click at [311, 20] on link "Campaigns" at bounding box center [291, 15] width 44 height 25
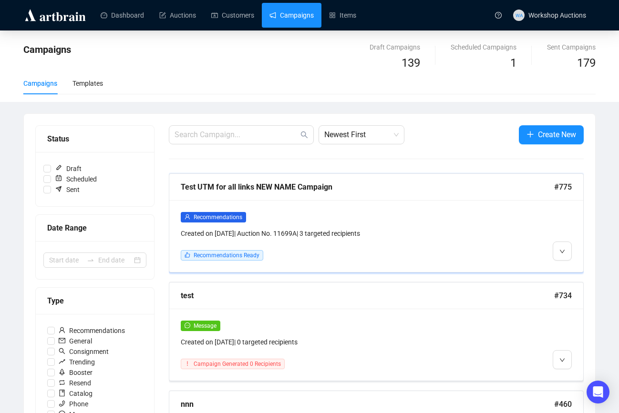
click at [350, 211] on div "Recommendations Created on [DATE] | Auction No. 11699A | 3 targeted recipients …" at bounding box center [376, 236] width 414 height 72
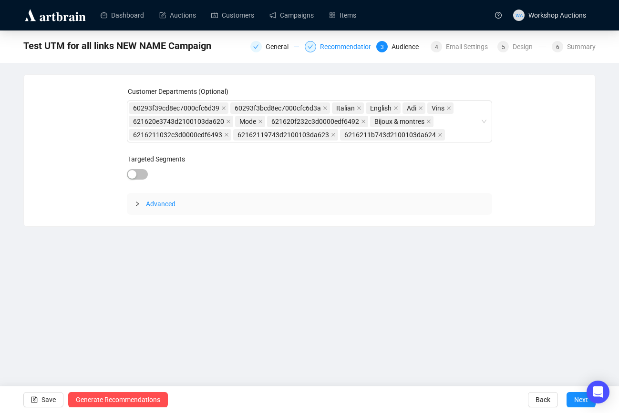
click at [333, 47] on div "Recommendations" at bounding box center [350, 46] width 61 height 11
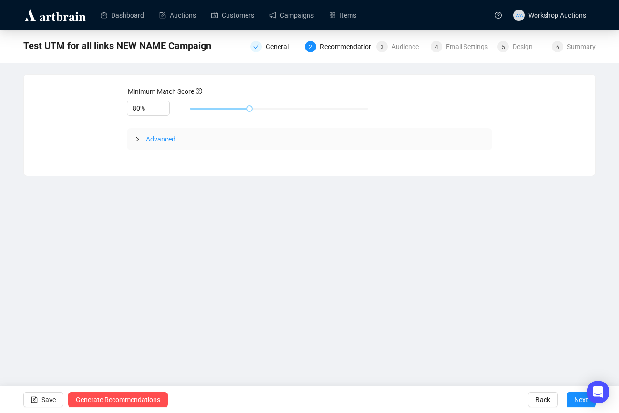
click at [269, 40] on div "General 2 Recommendations 3 Audience 4 Email Settings 5 Design 6 Summary" at bounding box center [422, 45] width 345 height 13
click at [269, 51] on div "General" at bounding box center [279, 46] width 29 height 11
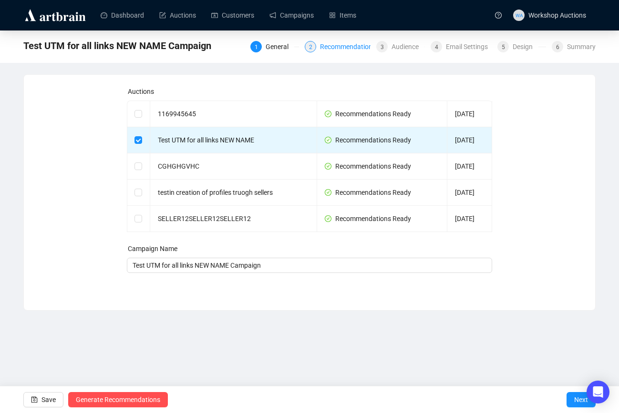
click at [337, 48] on div "Recommendations" at bounding box center [350, 46] width 61 height 11
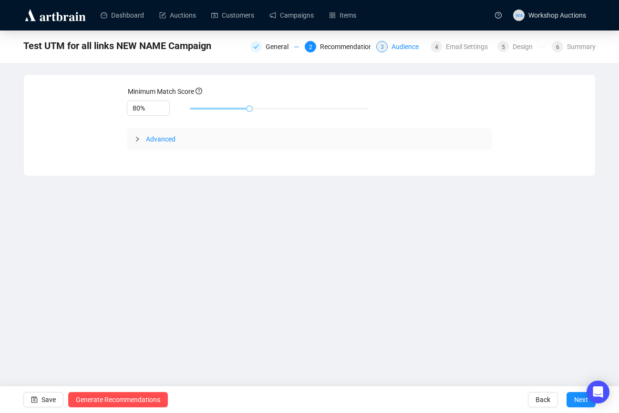
click at [391, 48] on div "Audience" at bounding box center [407, 46] width 33 height 11
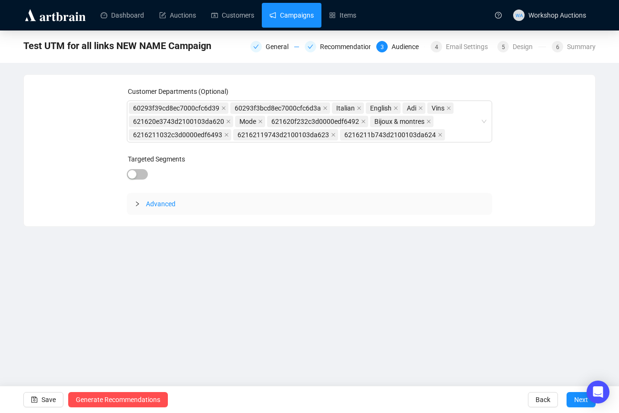
click at [314, 20] on link "Campaigns" at bounding box center [291, 15] width 44 height 25
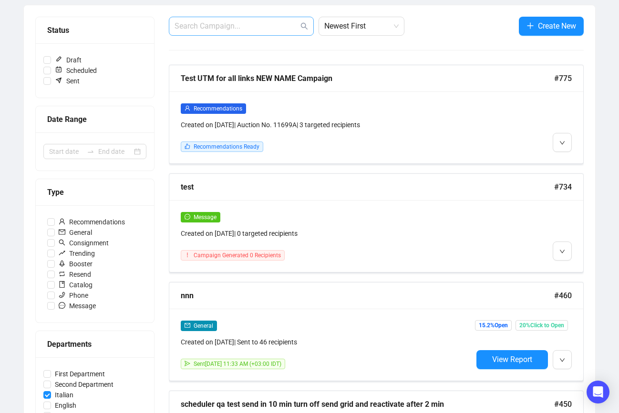
scroll to position [259, 0]
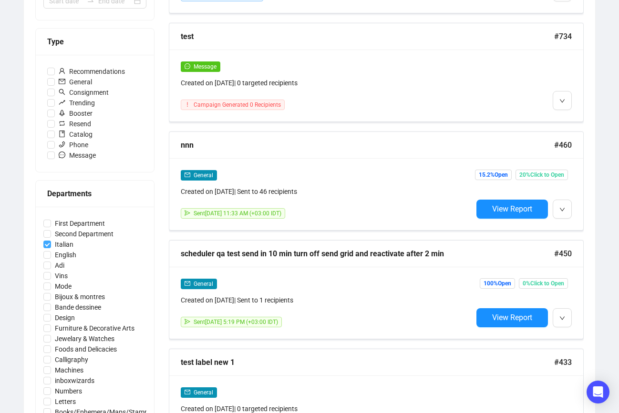
click at [46, 246] on input "Italian" at bounding box center [47, 245] width 8 height 8
checkbox input "false"
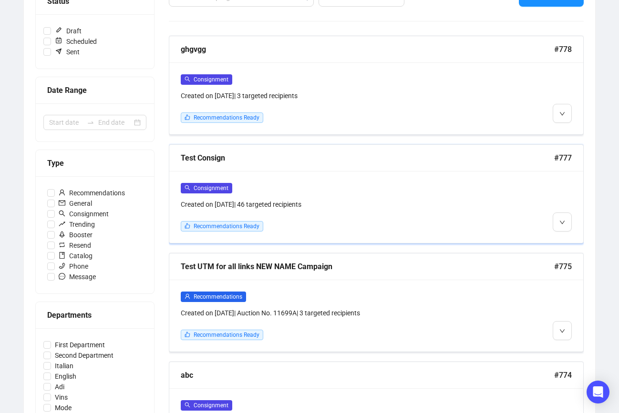
scroll to position [0, 0]
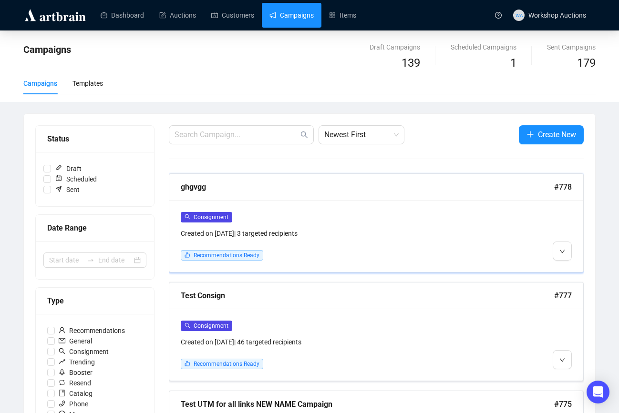
click at [315, 249] on div "Consignment Created on [DATE] | 3 targeted recipients Recommendations Ready" at bounding box center [327, 236] width 292 height 49
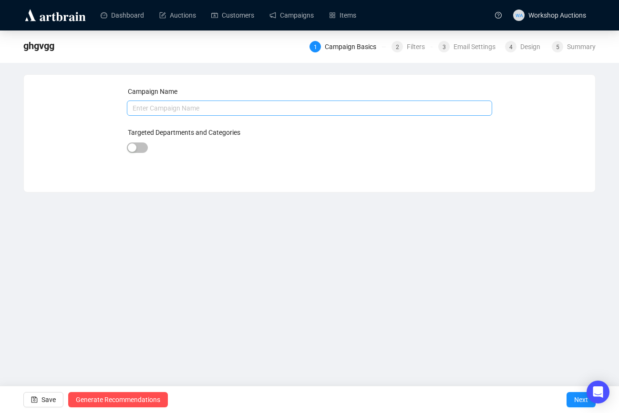
type input "ghgvgg"
click at [318, 106] on input "ghgvgg" at bounding box center [310, 108] width 366 height 15
click at [569, 403] on button "Next" at bounding box center [580, 399] width 29 height 15
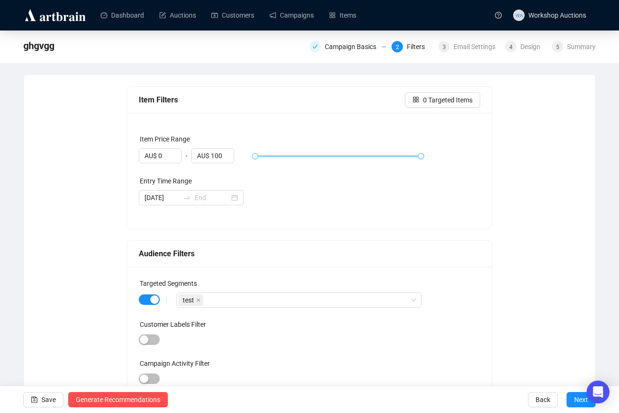
click at [569, 403] on button "Next" at bounding box center [580, 399] width 29 height 15
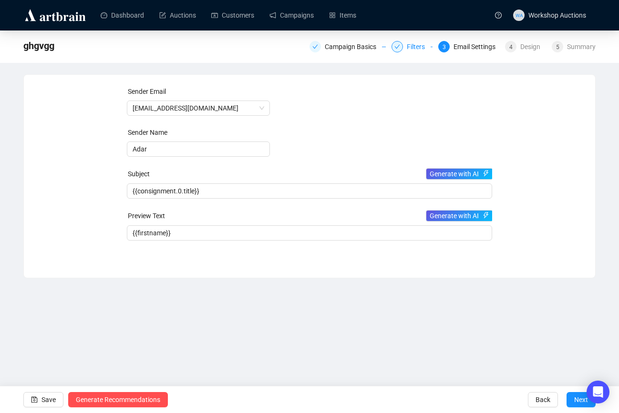
click at [409, 50] on div "Filters" at bounding box center [419, 46] width 24 height 11
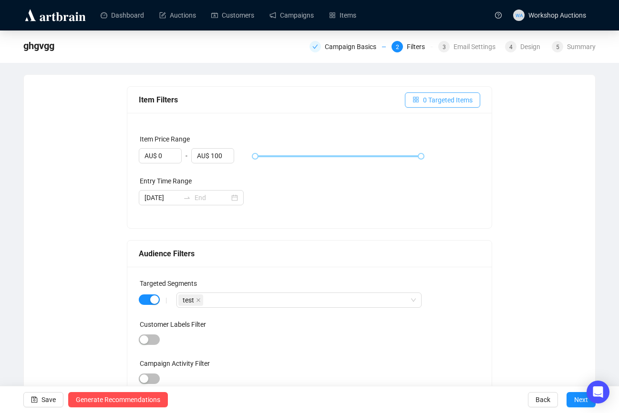
click at [473, 104] on button "0 Targeted Items" at bounding box center [442, 99] width 75 height 15
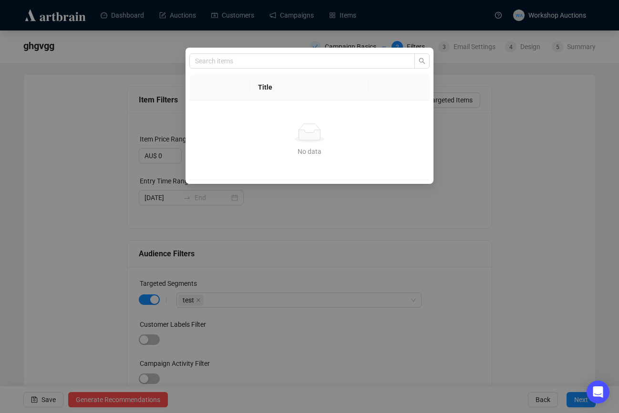
click at [460, 66] on div "Title No data No data" at bounding box center [309, 206] width 619 height 413
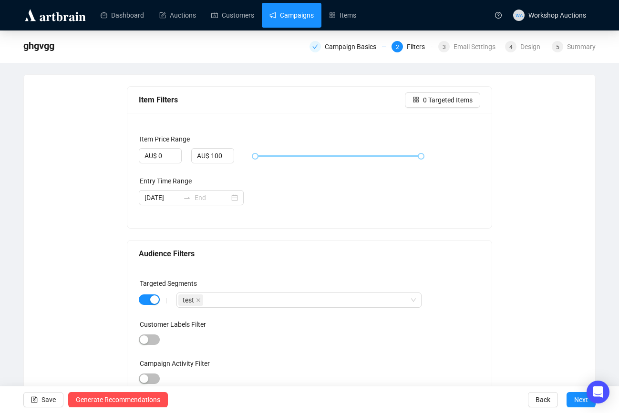
click at [292, 13] on link "Campaigns" at bounding box center [291, 15] width 44 height 25
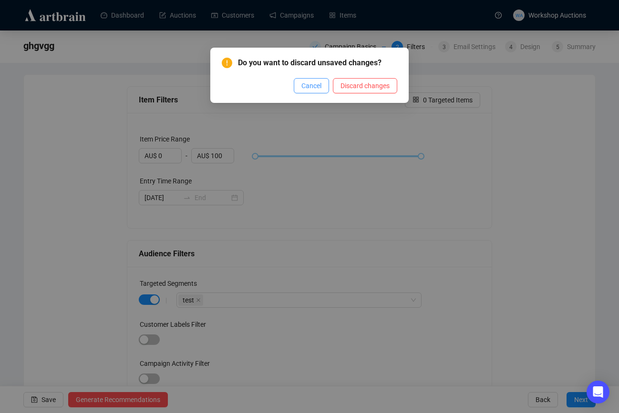
click at [312, 83] on span "Cancel" at bounding box center [311, 86] width 20 height 10
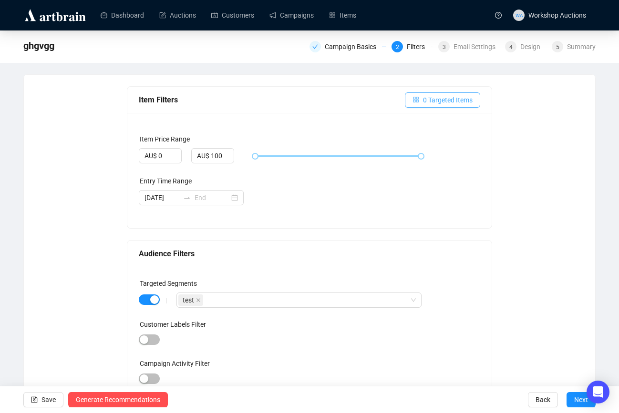
click at [413, 93] on button "0 Targeted Items" at bounding box center [442, 99] width 75 height 15
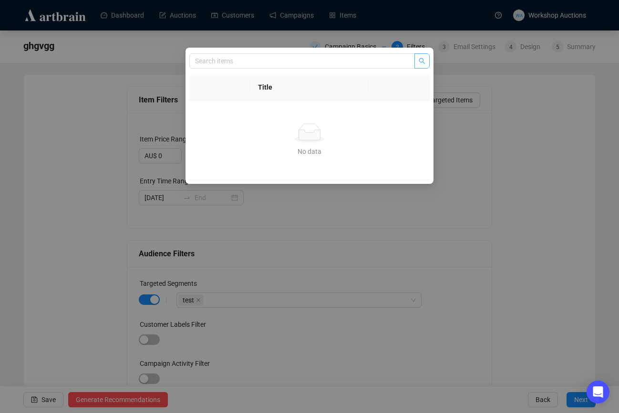
click at [426, 67] on button "button" at bounding box center [421, 60] width 15 height 15
click at [334, 31] on div "Title No data No data" at bounding box center [309, 206] width 619 height 413
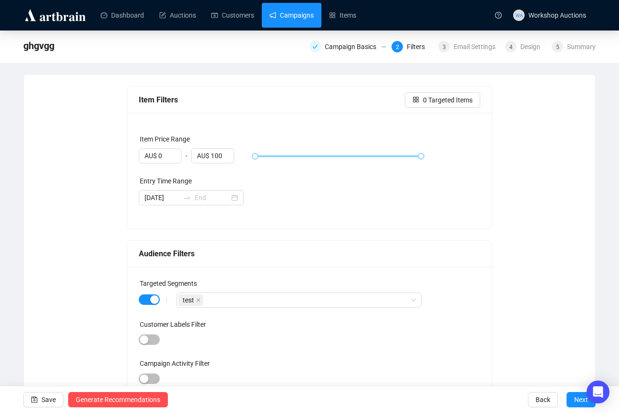
click at [302, 15] on link "Campaigns" at bounding box center [291, 15] width 44 height 25
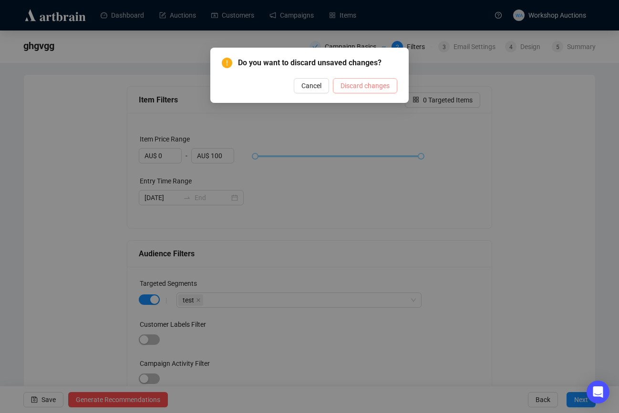
click at [373, 87] on span "Discard changes" at bounding box center [364, 86] width 49 height 10
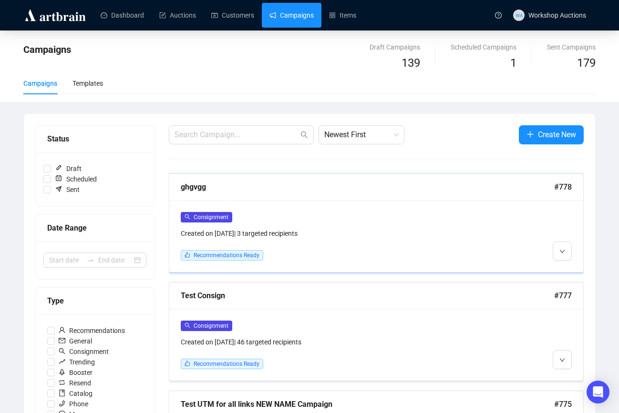
click at [389, 206] on div "Consignment Created on [DATE] | 3 targeted recipients Recommendations Ready" at bounding box center [376, 236] width 414 height 72
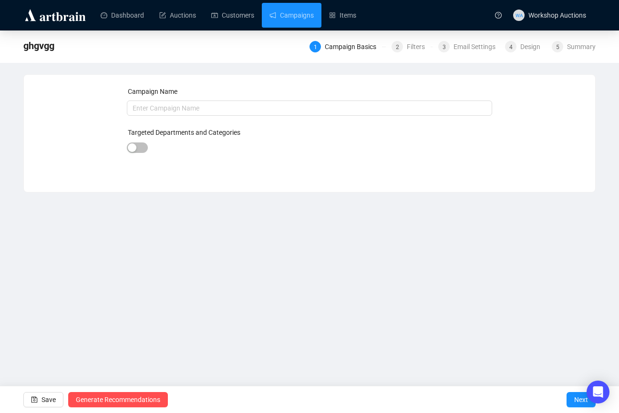
type input "ghgvgg"
click at [397, 52] on div "1 Campaign Basics 2 Filters 3 Email Settings 4 Design 5 Summary" at bounding box center [452, 45] width 286 height 15
click at [397, 47] on div "2" at bounding box center [396, 46] width 11 height 11
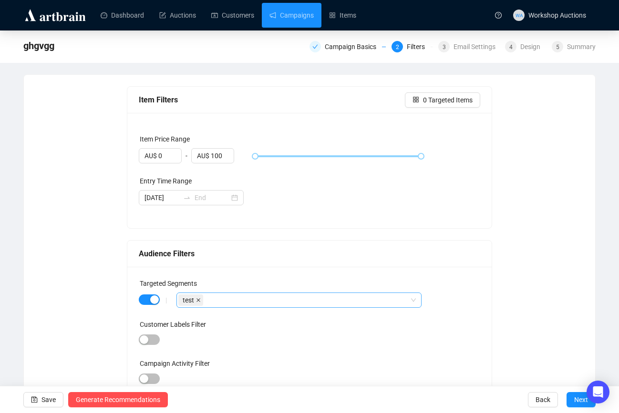
click at [197, 303] on span at bounding box center [198, 300] width 5 height 10
click at [144, 299] on span "button" at bounding box center [149, 300] width 21 height 10
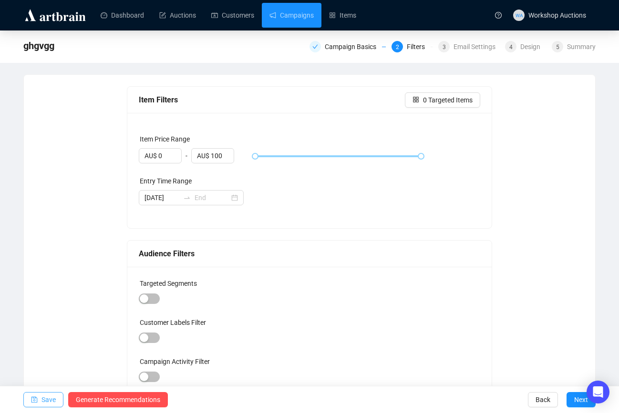
click at [41, 401] on button "Save" at bounding box center [43, 399] width 40 height 15
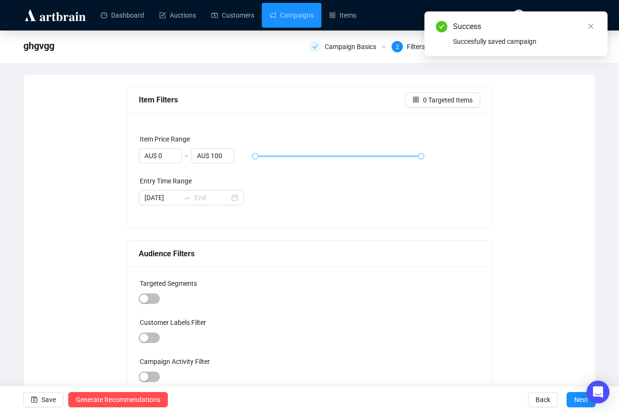
click at [349, 40] on div "Campaign Basics 2 Filters 3 Email Settings 4 Design 5 Summary" at bounding box center [452, 45] width 286 height 13
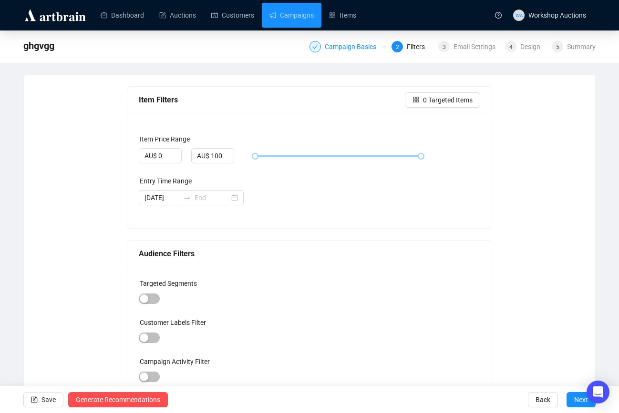
click at [349, 50] on div "Campaign Basics" at bounding box center [353, 46] width 57 height 11
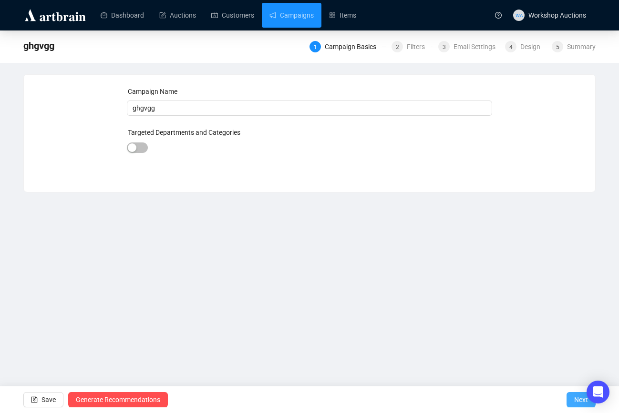
click at [570, 402] on button "Next" at bounding box center [580, 399] width 29 height 15
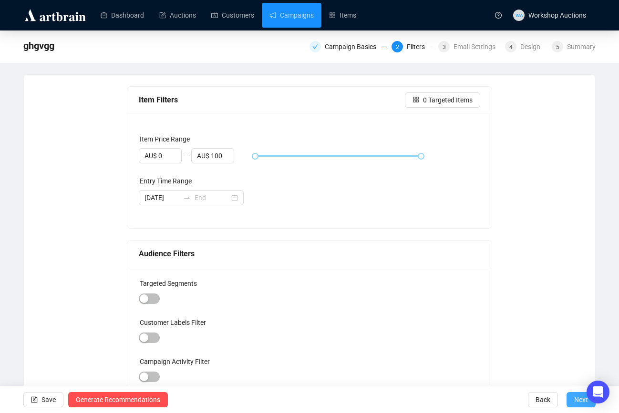
click at [570, 402] on button "Next" at bounding box center [580, 399] width 29 height 15
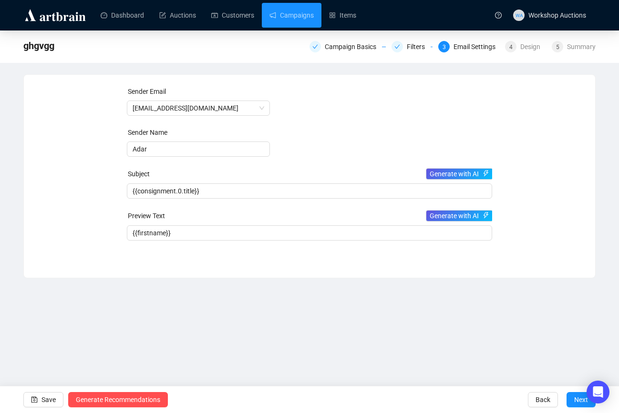
click at [570, 402] on button "Next" at bounding box center [580, 399] width 29 height 15
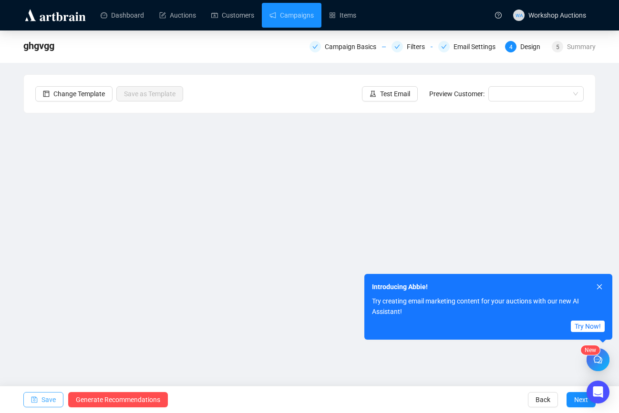
click at [51, 404] on span "Save" at bounding box center [48, 399] width 14 height 27
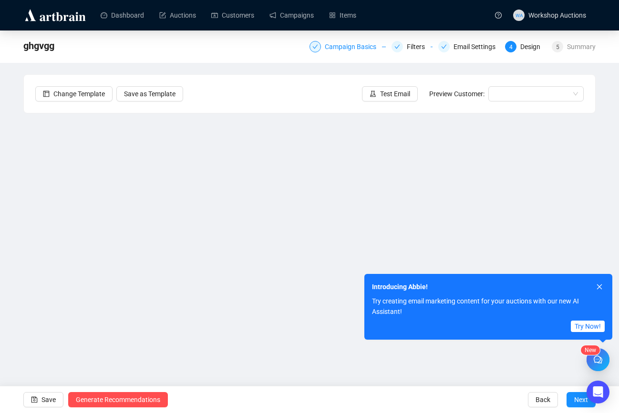
click at [370, 51] on div "Campaign Basics" at bounding box center [353, 46] width 57 height 11
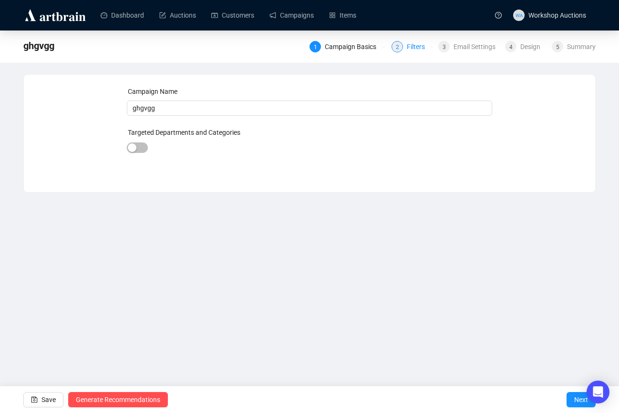
click at [408, 50] on div "Filters" at bounding box center [419, 46] width 24 height 11
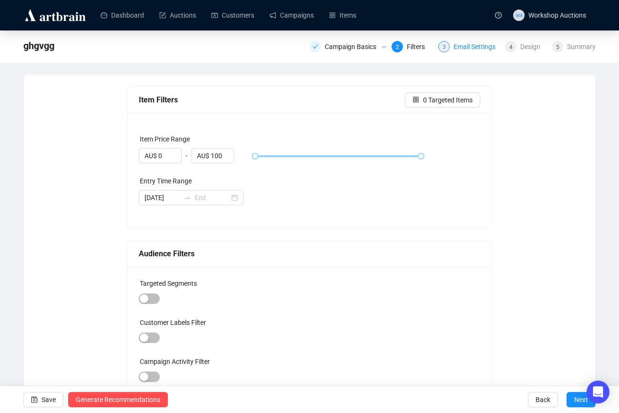
click at [472, 46] on div "Email Settings" at bounding box center [477, 46] width 48 height 11
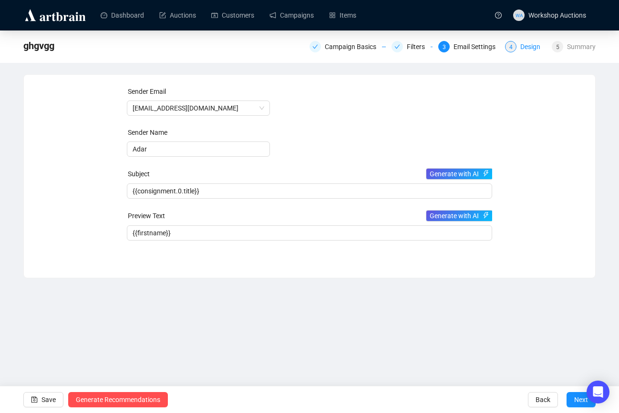
click at [513, 48] on div "4" at bounding box center [510, 46] width 11 height 11
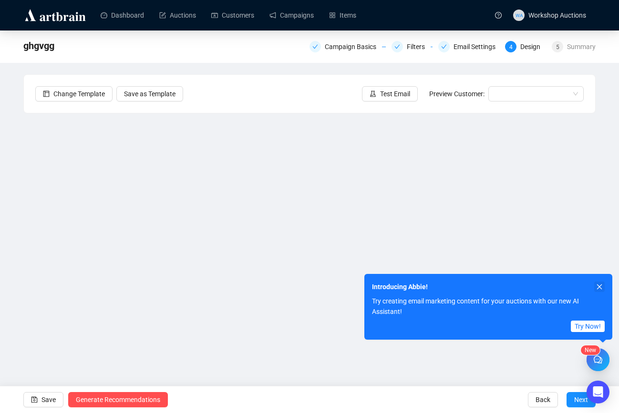
click at [603, 289] on button "button" at bounding box center [599, 287] width 10 height 10
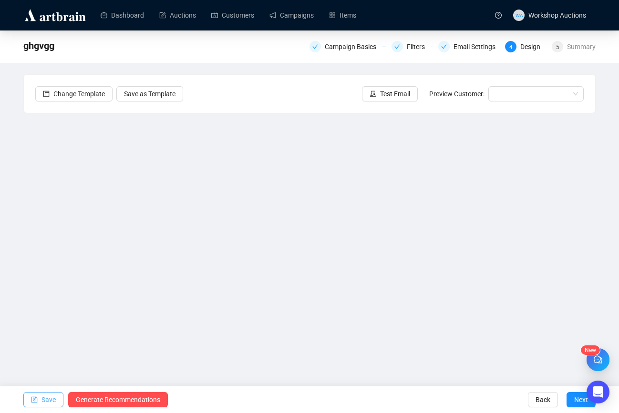
click at [58, 400] on button "Save" at bounding box center [43, 399] width 40 height 15
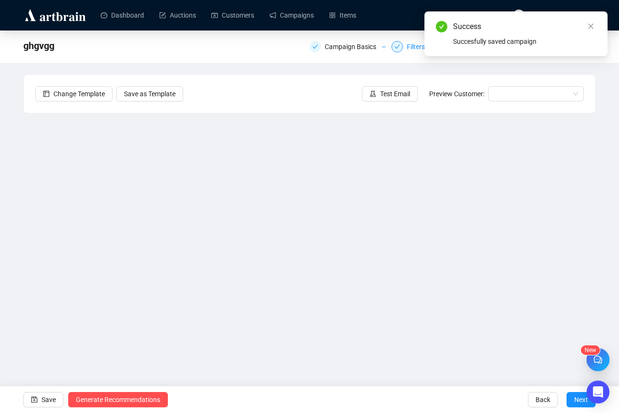
click at [413, 48] on div "Filters" at bounding box center [419, 46] width 24 height 11
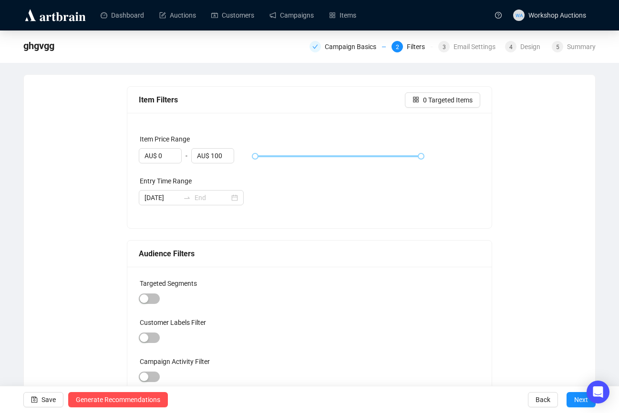
click at [445, 108] on div "Item Filters 0 Targeted Items" at bounding box center [309, 100] width 365 height 27
click at [448, 103] on span "0 Targeted Items" at bounding box center [448, 100] width 50 height 10
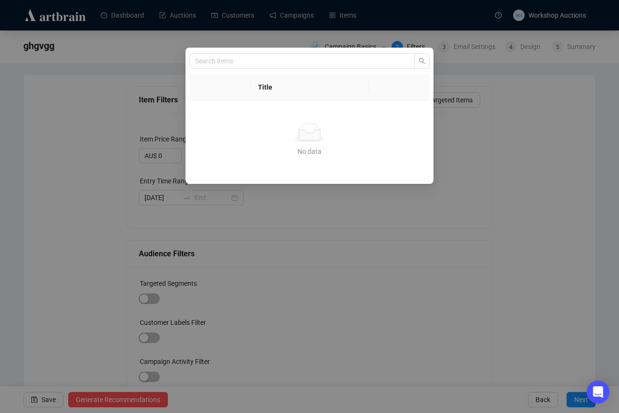
click at [477, 111] on div "Title No data No data" at bounding box center [309, 206] width 619 height 413
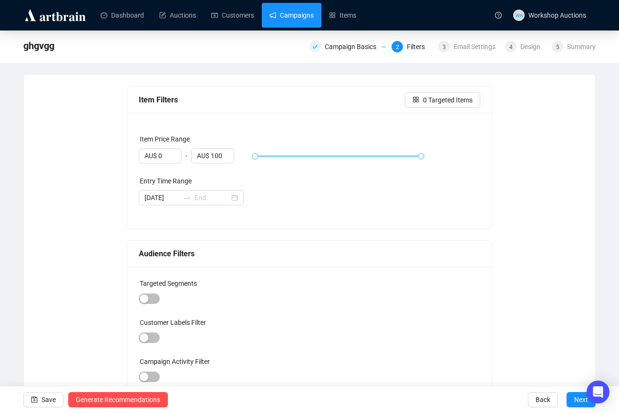
click at [300, 9] on link "Campaigns" at bounding box center [291, 15] width 44 height 25
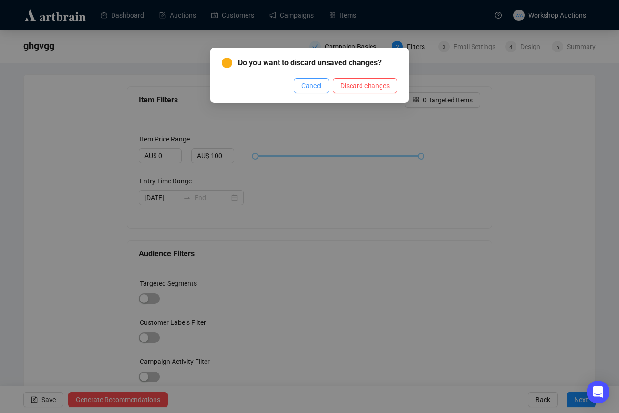
click at [301, 81] on span "Cancel" at bounding box center [311, 86] width 20 height 10
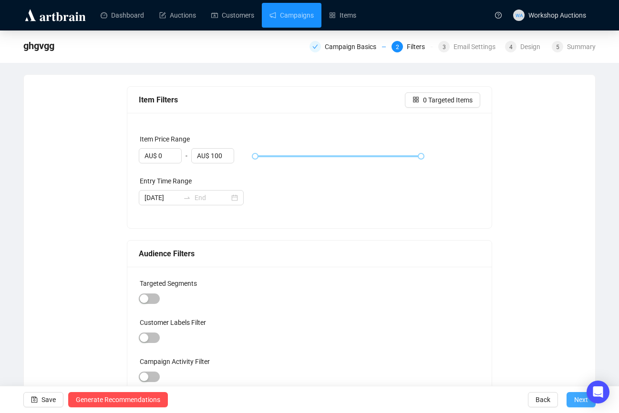
click at [576, 400] on span "Next" at bounding box center [581, 399] width 14 height 27
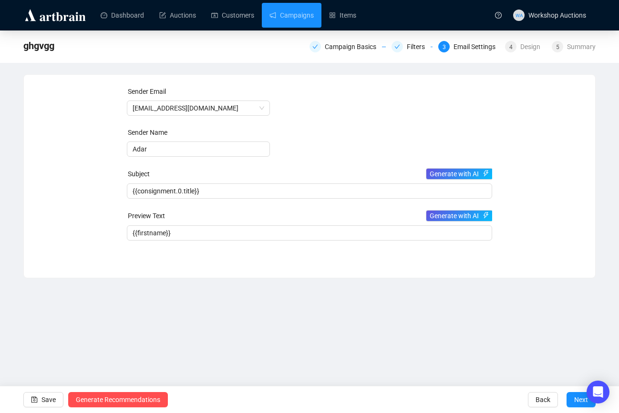
click at [576, 400] on span "Next" at bounding box center [581, 399] width 14 height 27
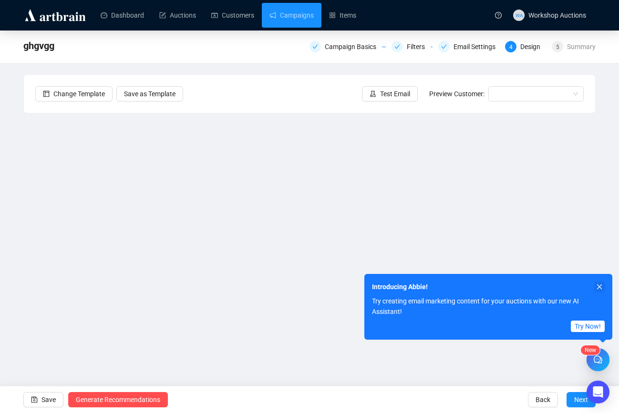
click at [596, 285] on icon "close" at bounding box center [599, 287] width 7 height 7
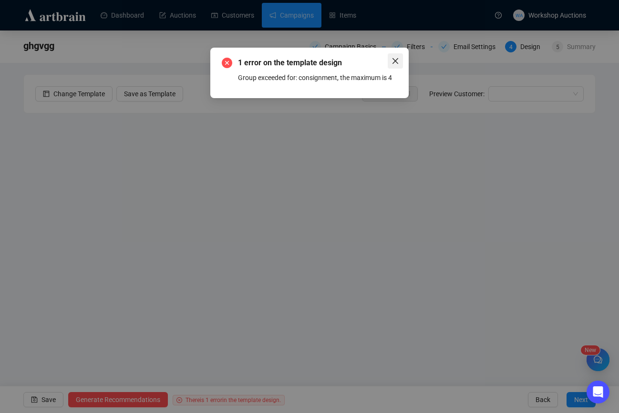
click at [401, 65] on button "Close" at bounding box center [394, 60] width 15 height 15
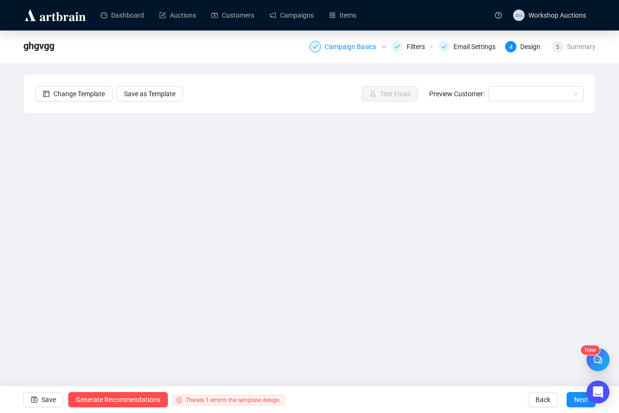
click at [359, 51] on div "Campaign Basics" at bounding box center [353, 46] width 57 height 11
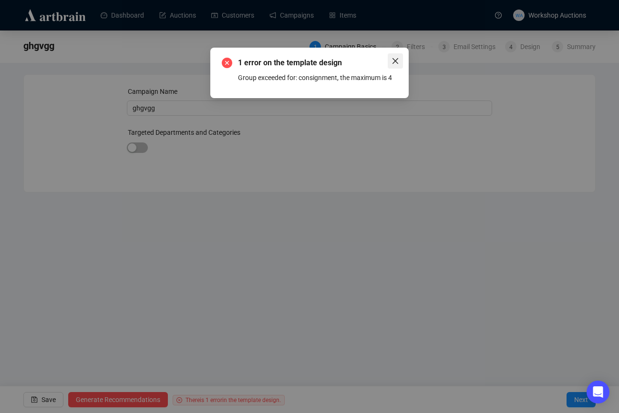
click at [394, 61] on icon "close" at bounding box center [395, 61] width 6 height 6
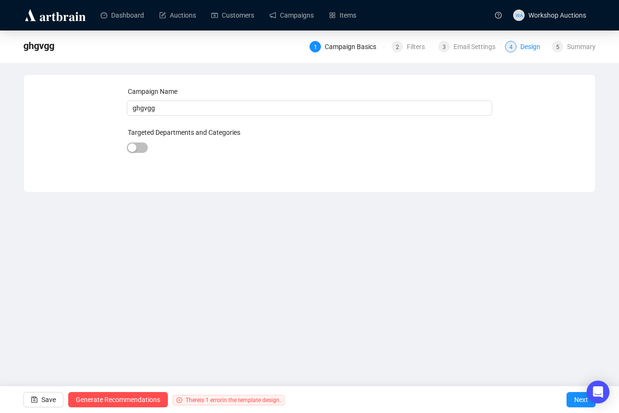
click at [523, 51] on div "Design" at bounding box center [533, 46] width 26 height 11
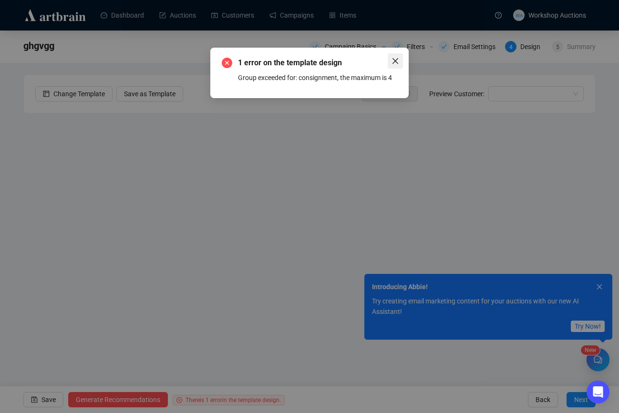
click at [398, 60] on icon "close" at bounding box center [395, 61] width 8 height 8
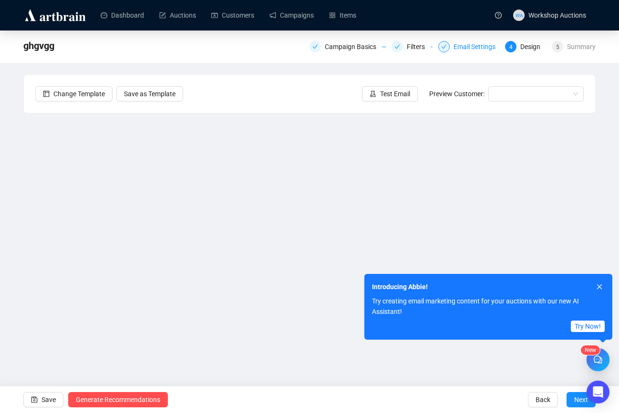
click at [462, 42] on div "Email Settings" at bounding box center [477, 46] width 48 height 11
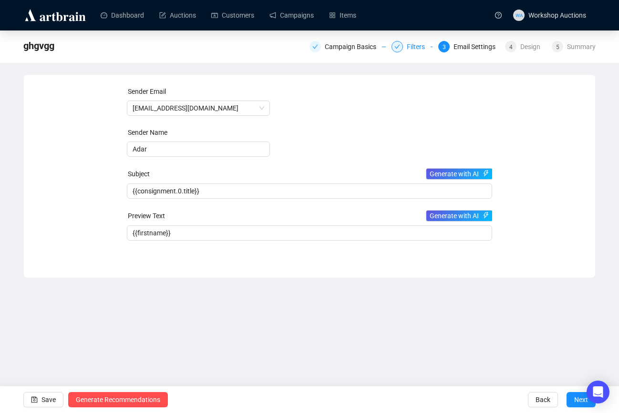
click at [394, 51] on div at bounding box center [396, 46] width 11 height 11
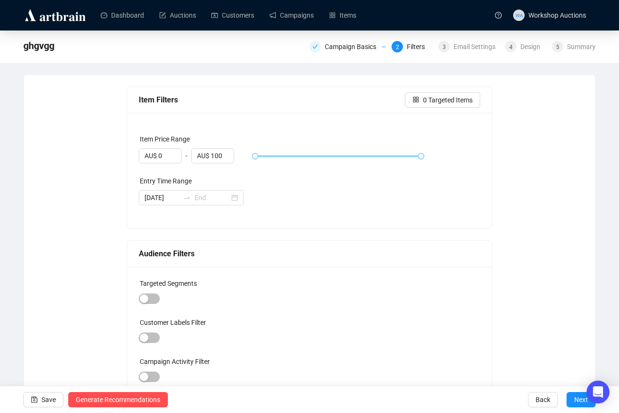
scroll to position [33, 0]
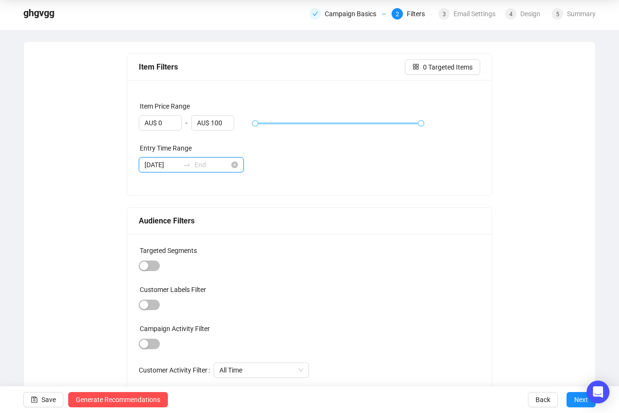
click at [174, 162] on input "[DATE]" at bounding box center [161, 165] width 35 height 10
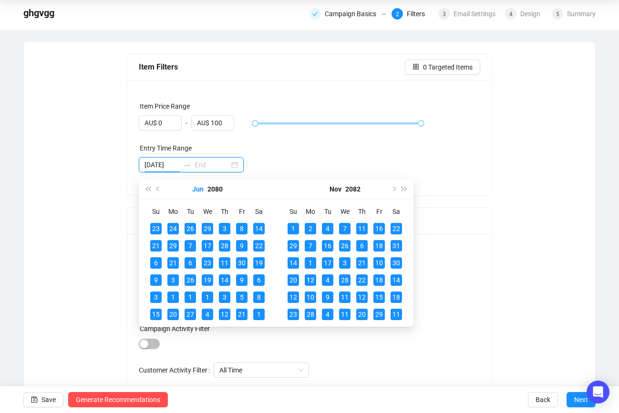
type input "[DATE]"
click at [281, 149] on div "Entry Time Range" at bounding box center [310, 150] width 342 height 14
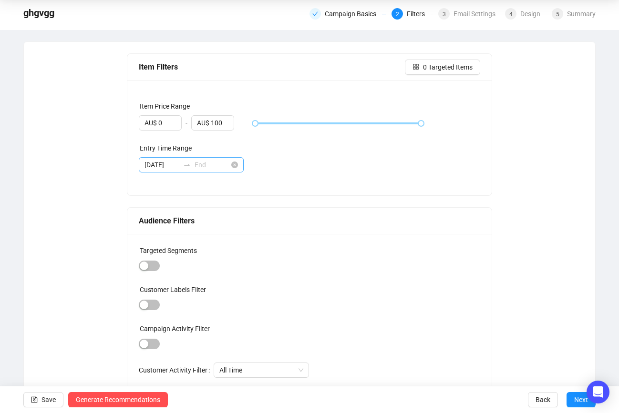
click at [163, 170] on div "[DATE]" at bounding box center [191, 164] width 105 height 15
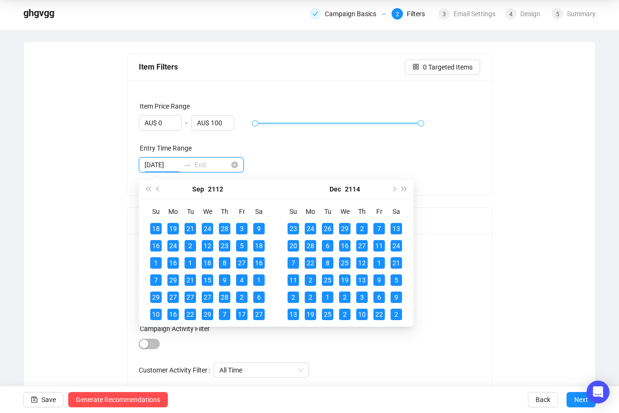
click at [165, 168] on input "[DATE]" at bounding box center [161, 165] width 35 height 10
click at [236, 167] on icon "close-circle" at bounding box center [234, 165] width 7 height 7
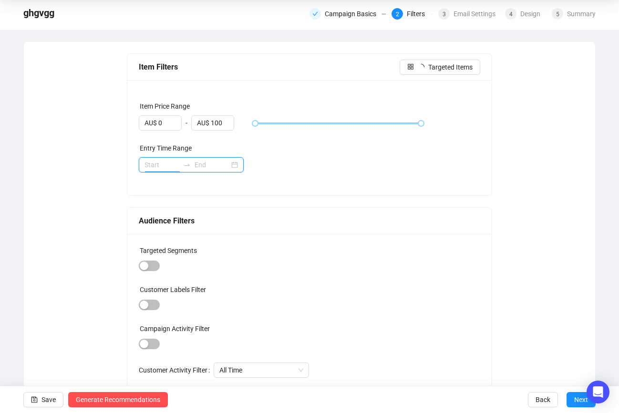
scroll to position [0, 0]
click at [298, 173] on div "Item Price Range AU$ 0 - AU$ 100 Entry Time Range" at bounding box center [309, 137] width 365 height 115
click at [357, 16] on div "Campaign Basics" at bounding box center [353, 13] width 57 height 11
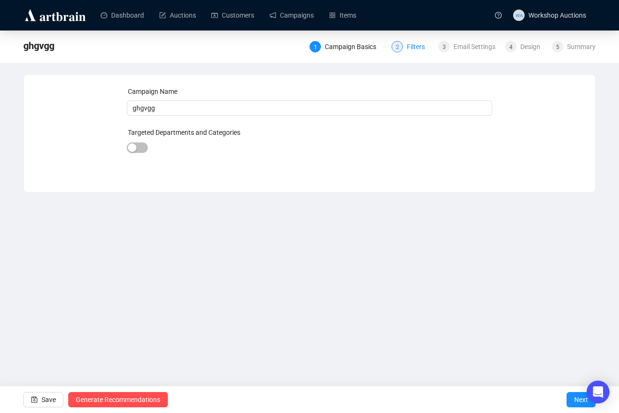
click at [407, 47] on div "Filters" at bounding box center [419, 46] width 24 height 11
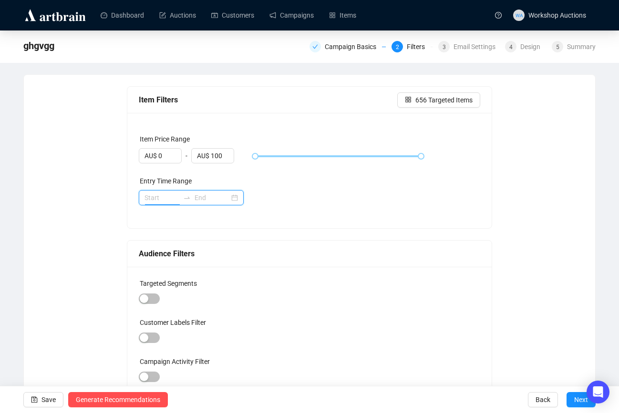
click at [165, 200] on input at bounding box center [161, 198] width 35 height 10
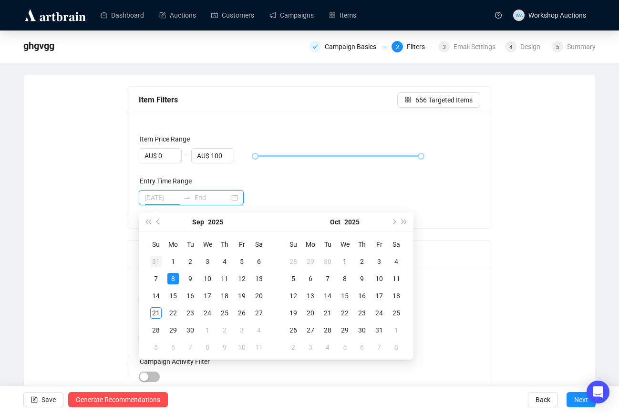
type input "[DATE]"
click at [149, 225] on button "Last year (Control + left)" at bounding box center [147, 222] width 10 height 19
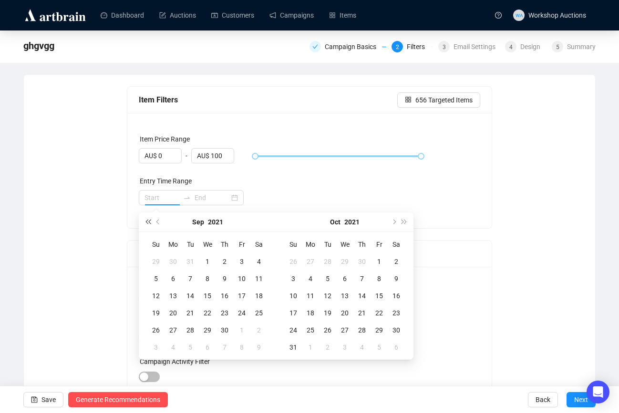
click at [149, 225] on button "Last year (Control + left)" at bounding box center [147, 222] width 10 height 19
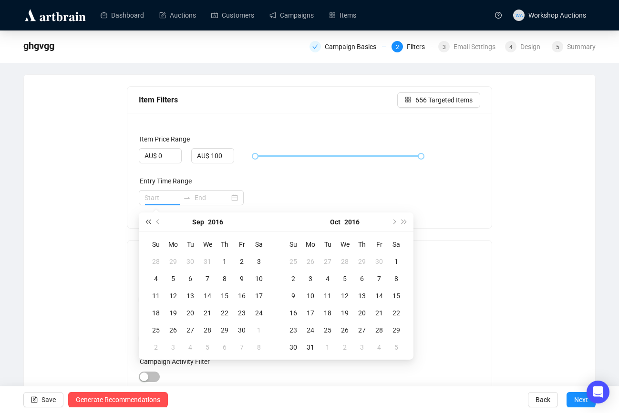
click at [149, 225] on button "Last year (Control + left)" at bounding box center [147, 222] width 10 height 19
type input "[DATE]"
click at [192, 264] on div "1" at bounding box center [189, 261] width 11 height 11
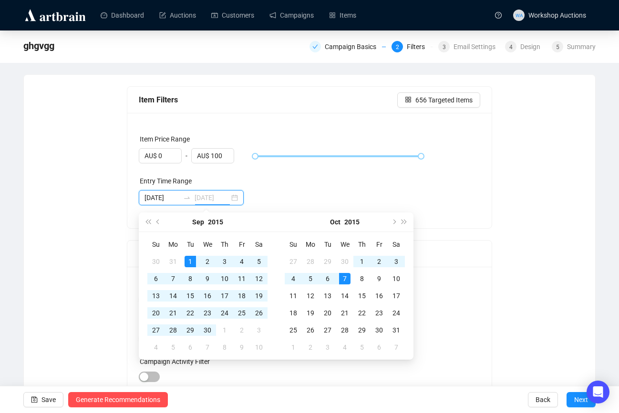
type input "[DATE]"
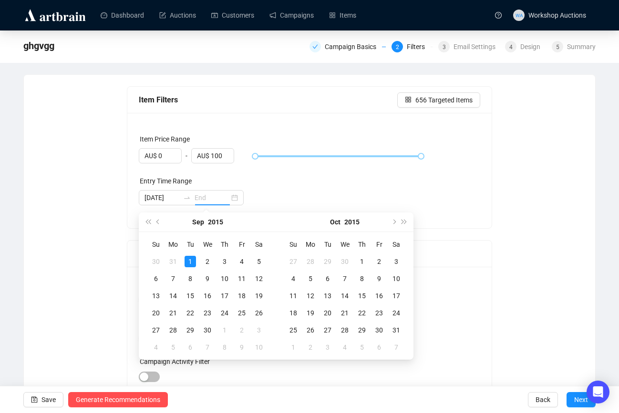
click at [355, 182] on div "Entry Time Range" at bounding box center [310, 183] width 342 height 14
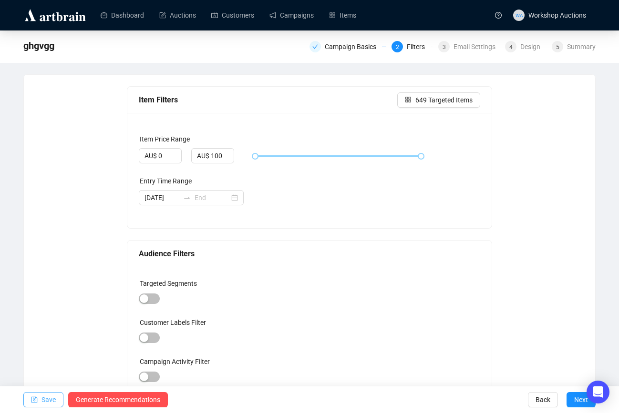
click at [32, 398] on icon "save" at bounding box center [34, 400] width 7 height 7
type input "[DATE]"
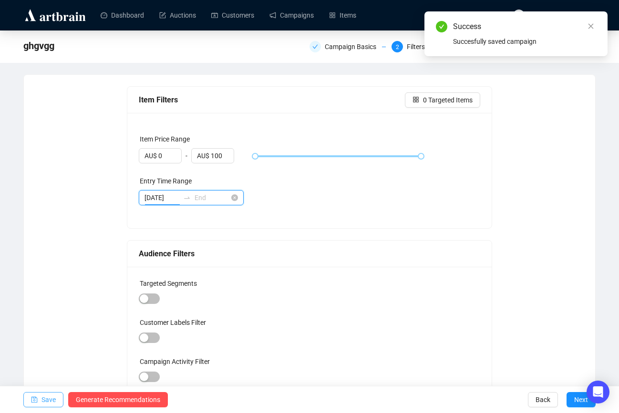
click at [171, 194] on input "[DATE]" at bounding box center [161, 198] width 35 height 10
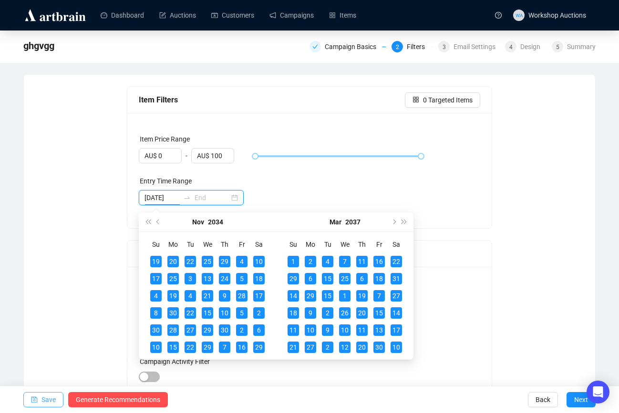
drag, startPoint x: 176, startPoint y: 198, endPoint x: 50, endPoint y: 207, distance: 127.1
click at [50, 207] on div "Item Filters 0 Targeted Items Item Price Range AU$ 0 - AU$ 100 Entry Time Range…" at bounding box center [309, 260] width 548 height 348
click at [277, 187] on div "Entry Time Range" at bounding box center [310, 183] width 342 height 14
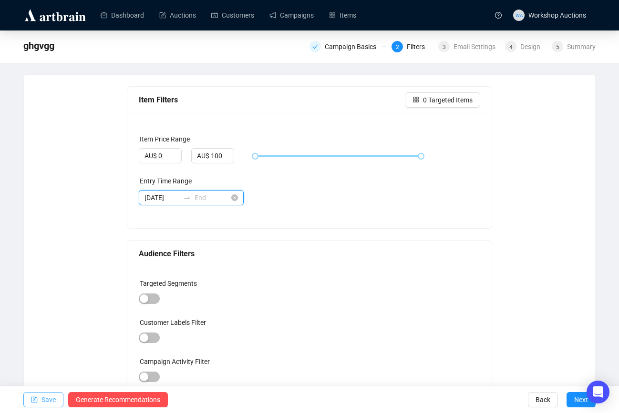
click at [161, 198] on input "[DATE]" at bounding box center [161, 198] width 35 height 10
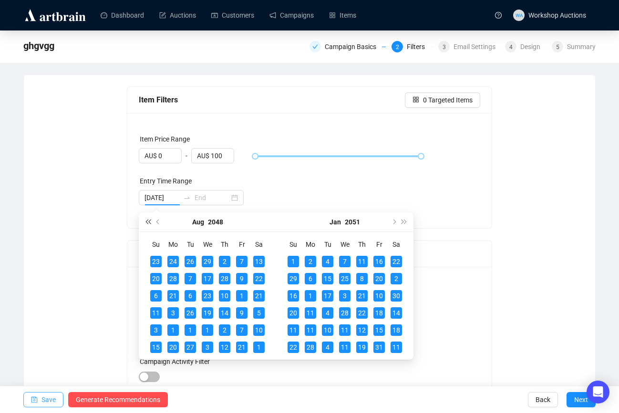
click at [148, 224] on button "Last year (Control + left)" at bounding box center [147, 222] width 10 height 19
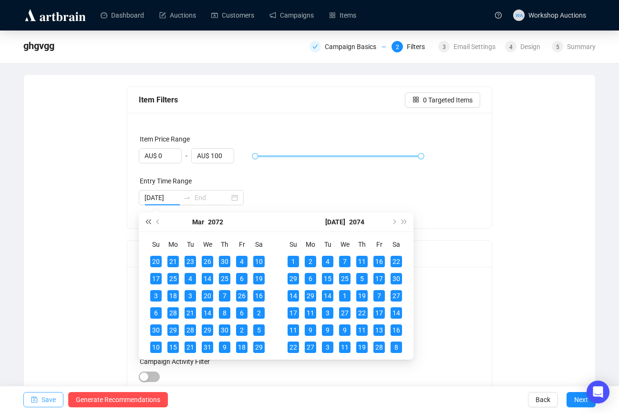
click at [148, 224] on button "Last year (Control + left)" at bounding box center [147, 222] width 10 height 19
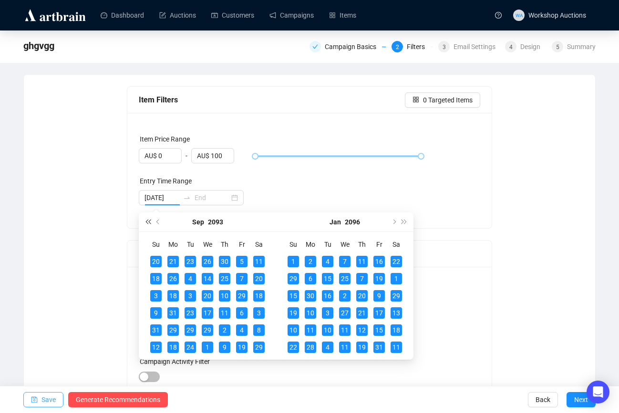
click at [148, 224] on button "Last year (Control + left)" at bounding box center [147, 222] width 10 height 19
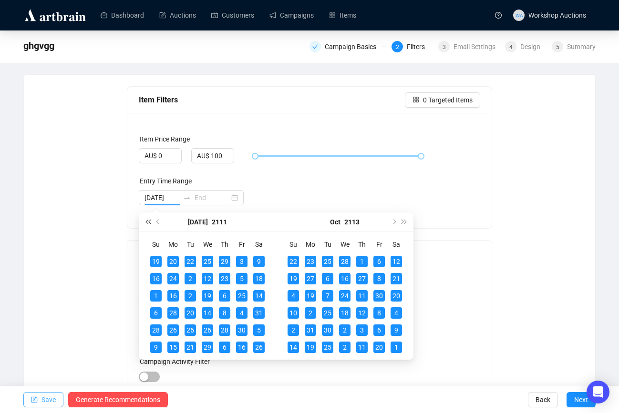
click at [148, 224] on button "Last year (Control + left)" at bounding box center [147, 222] width 10 height 19
click at [190, 198] on icon "swap-right" at bounding box center [187, 198] width 8 height 8
click at [230, 195] on div "[DATE]" at bounding box center [191, 197] width 105 height 15
click at [234, 196] on icon "close-circle" at bounding box center [234, 197] width 7 height 7
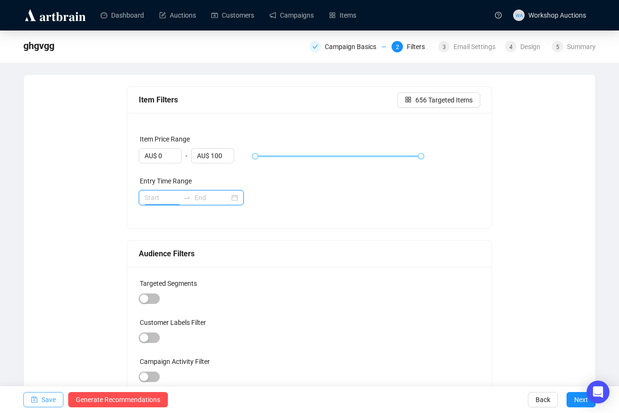
click at [147, 197] on input at bounding box center [161, 198] width 35 height 10
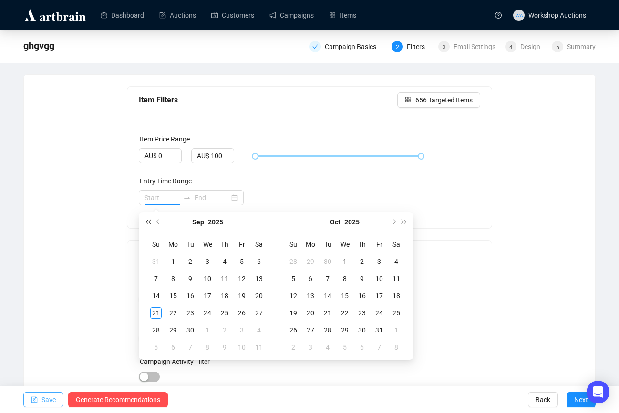
click at [146, 221] on span "Last year (Control + left)" at bounding box center [147, 222] width 5 height 5
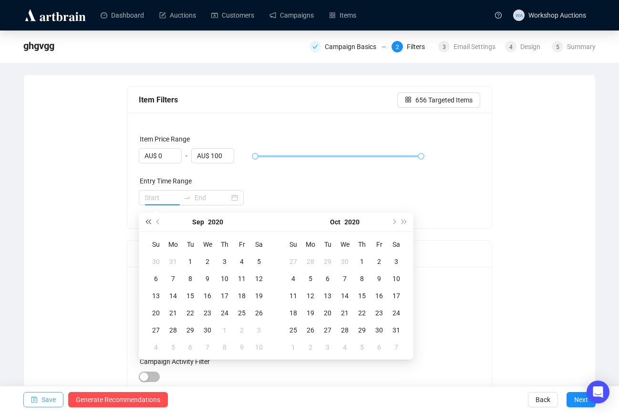
click at [146, 221] on span "Last year (Control + left)" at bounding box center [147, 222] width 5 height 5
type input "[DATE]"
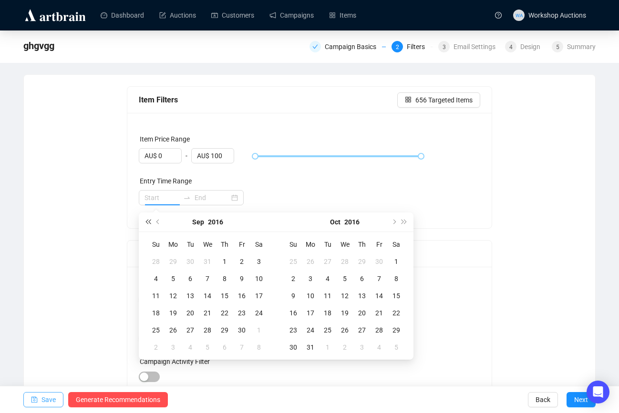
click at [148, 224] on button "Last year (Control + left)" at bounding box center [147, 222] width 10 height 19
click at [192, 258] on div "1" at bounding box center [189, 261] width 11 height 11
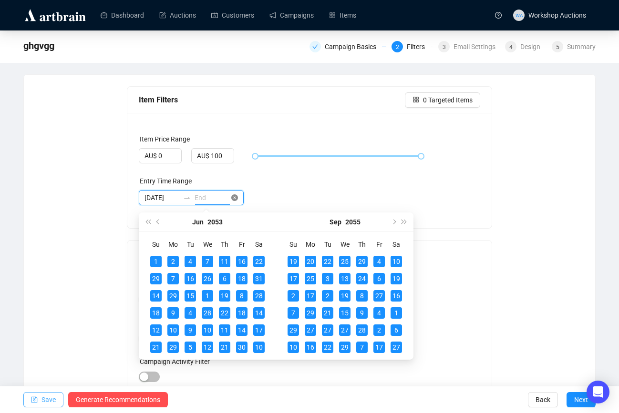
click at [237, 198] on icon "close-circle" at bounding box center [234, 197] width 7 height 7
type input "[DATE]"
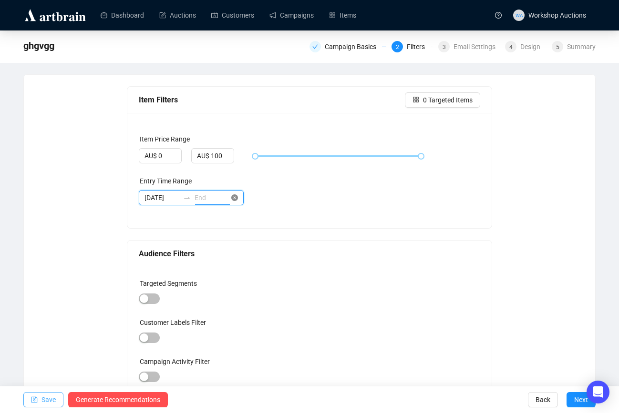
click at [236, 198] on icon "close-circle" at bounding box center [234, 197] width 7 height 7
click at [146, 203] on div at bounding box center [191, 197] width 105 height 15
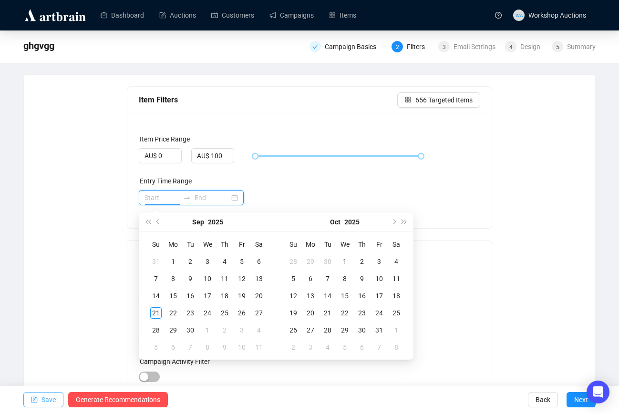
click at [149, 194] on input at bounding box center [161, 198] width 35 height 10
click at [148, 228] on button "Last year (Control + left)" at bounding box center [147, 222] width 10 height 19
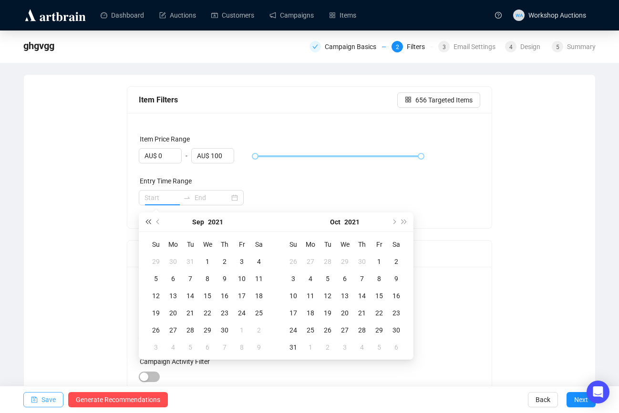
click at [148, 228] on button "Last year (Control + left)" at bounding box center [147, 222] width 10 height 19
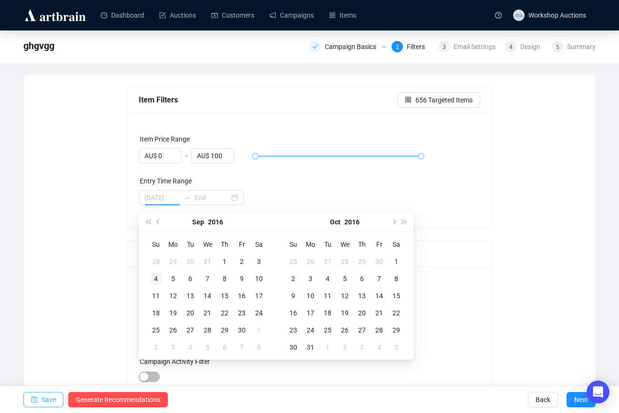
type input "[DATE]"
click at [158, 277] on div "4" at bounding box center [155, 278] width 11 height 11
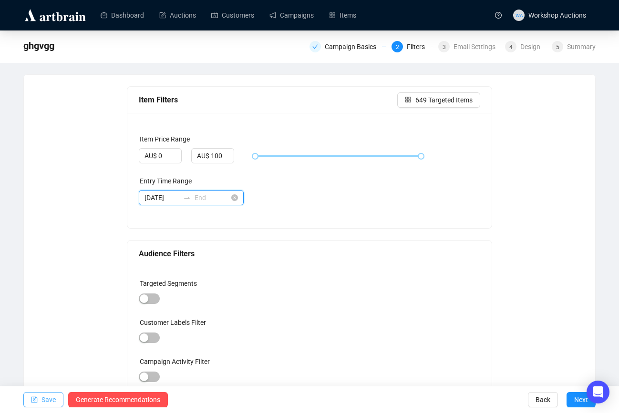
click at [214, 198] on input at bounding box center [211, 198] width 35 height 10
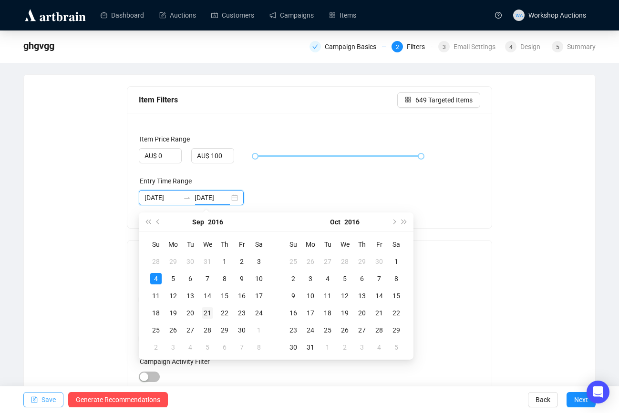
type input "[DATE]"
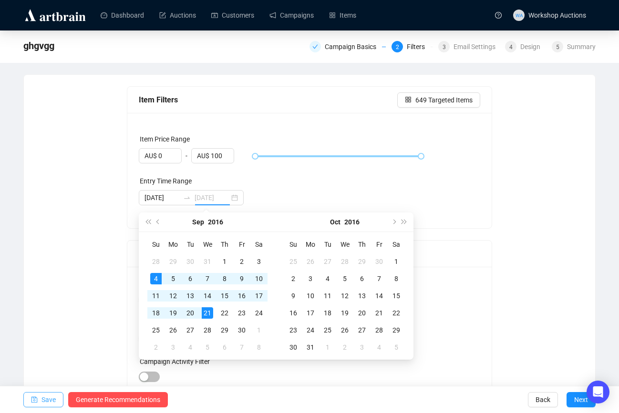
click at [205, 308] on div "21" at bounding box center [207, 312] width 11 height 11
type input "[DATE]"
click at [273, 208] on div "Item Price Range AU$ 0 - AU$ 100 Entry Time Range [DATE] [DATE]" at bounding box center [309, 170] width 365 height 115
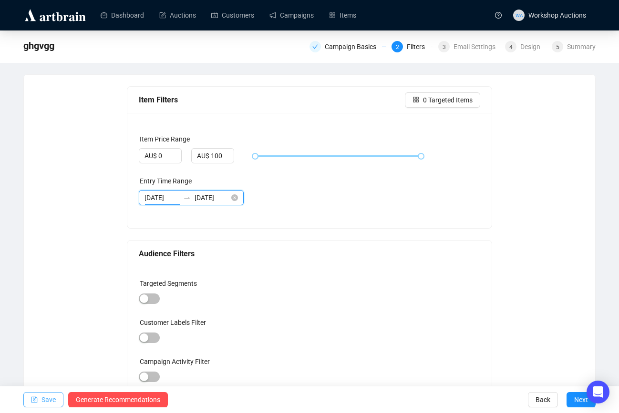
click at [168, 197] on input "[DATE]" at bounding box center [161, 198] width 35 height 10
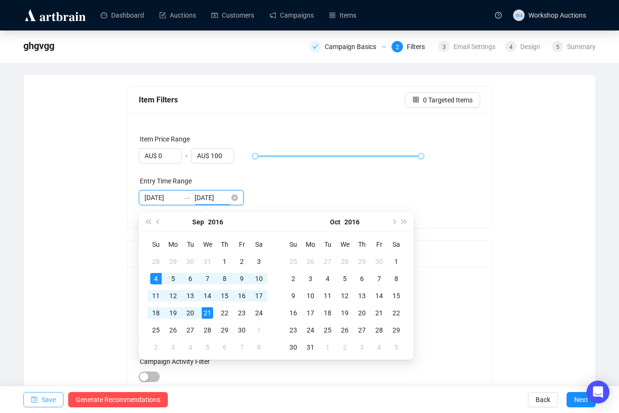
click at [228, 198] on input "[DATE]" at bounding box center [211, 198] width 35 height 10
click at [235, 198] on icon "close-circle" at bounding box center [234, 197] width 7 height 7
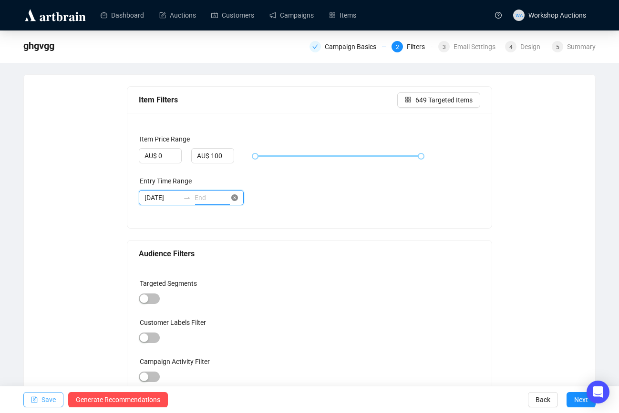
click at [237, 198] on icon "close-circle" at bounding box center [234, 197] width 7 height 7
click at [162, 199] on input at bounding box center [161, 198] width 35 height 10
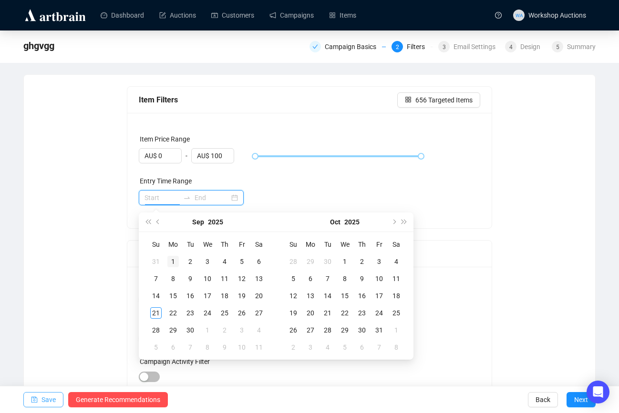
type input "[DATE]"
click at [147, 220] on button "Last year (Control + left)" at bounding box center [147, 222] width 10 height 19
click at [147, 220] on span "Last year (Control + left)" at bounding box center [147, 222] width 5 height 5
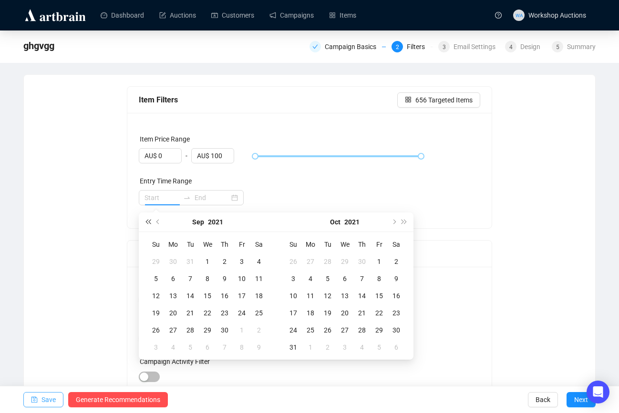
click at [147, 220] on span "Last year (Control + left)" at bounding box center [147, 222] width 5 height 5
click at [196, 277] on td "5" at bounding box center [190, 278] width 17 height 17
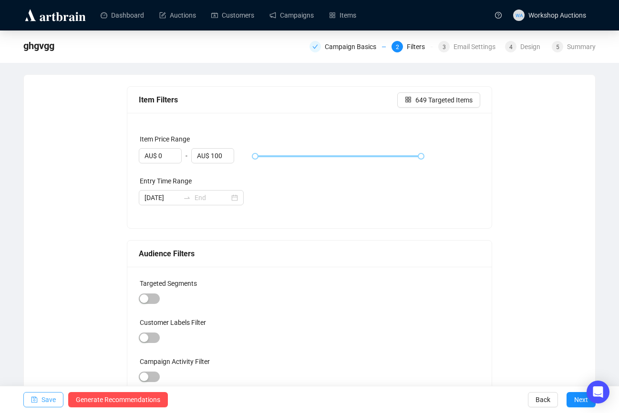
click at [325, 203] on div "[DATE]" at bounding box center [310, 197] width 342 height 15
click at [49, 407] on span "Save" at bounding box center [48, 399] width 14 height 27
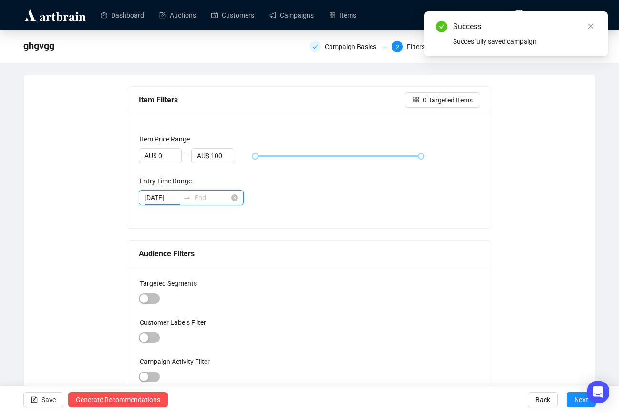
click at [158, 197] on input "[DATE]" at bounding box center [161, 198] width 35 height 10
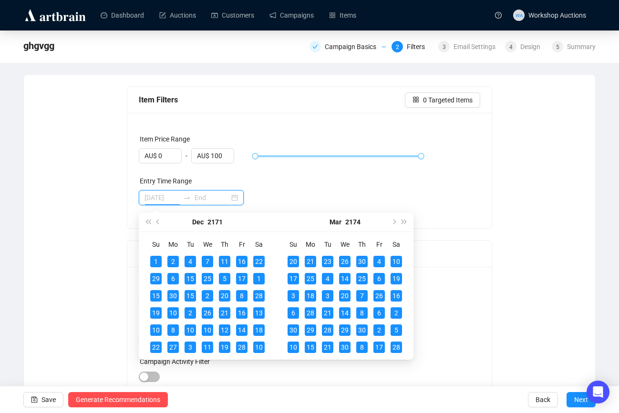
type input "[DATE]"
click at [147, 222] on span "Last year (Control + left)" at bounding box center [147, 222] width 5 height 5
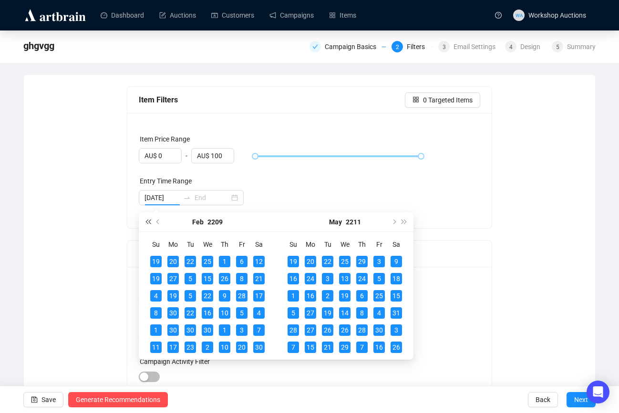
click at [147, 222] on span "Last year (Control + left)" at bounding box center [147, 222] width 5 height 5
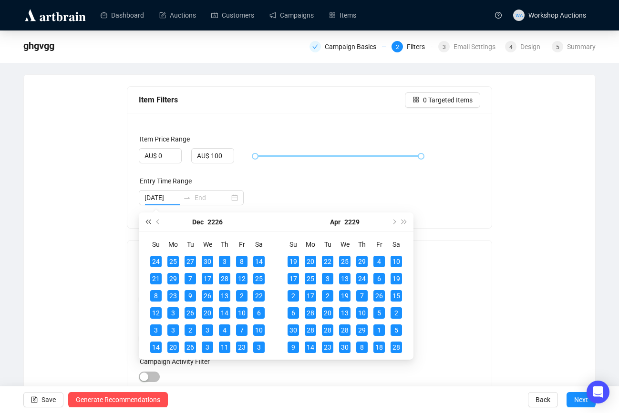
click at [147, 222] on span "Last year (Control + left)" at bounding box center [147, 222] width 5 height 5
click at [290, 202] on div "[DATE]" at bounding box center [310, 197] width 342 height 15
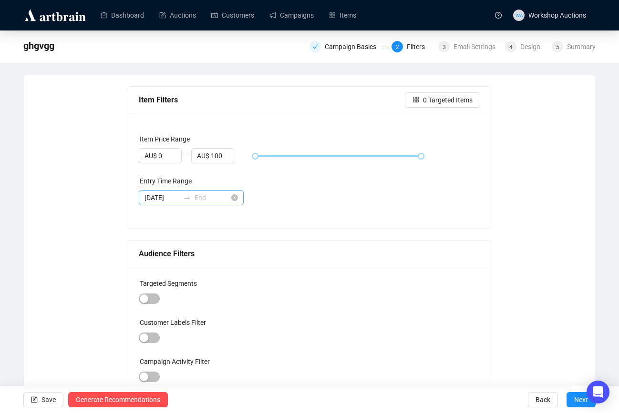
click at [234, 201] on div "[DATE]" at bounding box center [191, 197] width 105 height 15
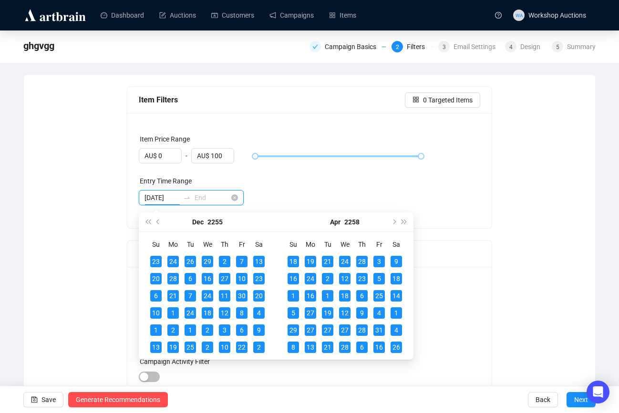
scroll to position [0, 2]
click at [236, 196] on icon "close-circle" at bounding box center [234, 197] width 7 height 7
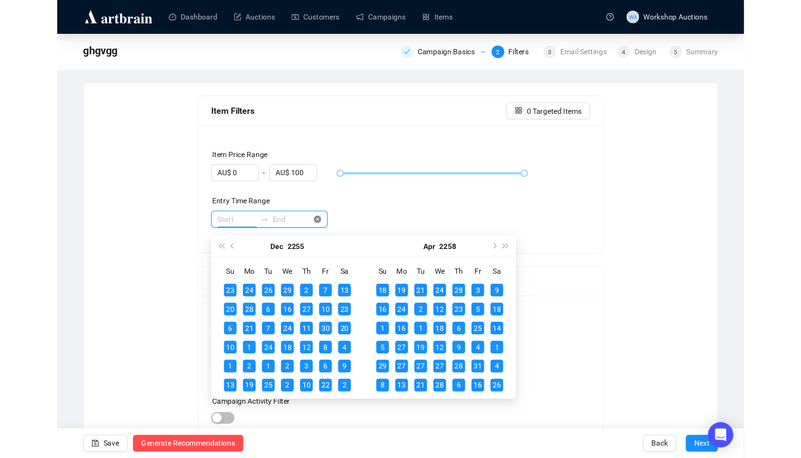
scroll to position [0, 0]
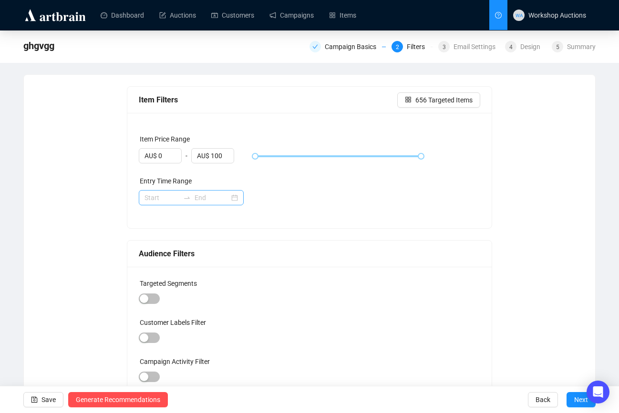
type input "[DATE]"
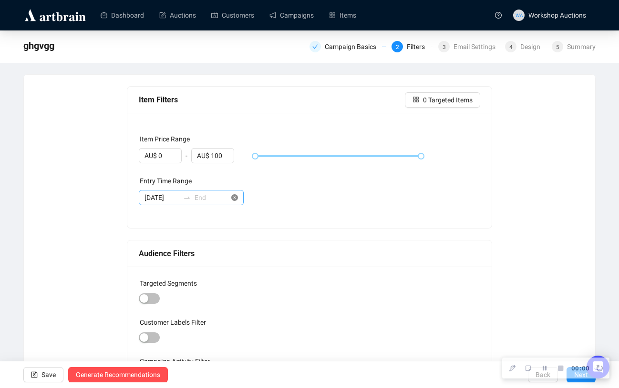
click at [235, 197] on icon "close-circle" at bounding box center [234, 197] width 7 height 7
click at [172, 199] on input at bounding box center [161, 198] width 35 height 10
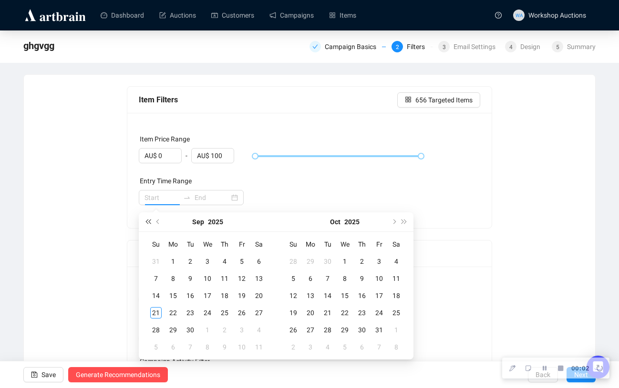
click at [150, 223] on span "Last year (Control + left)" at bounding box center [147, 222] width 5 height 5
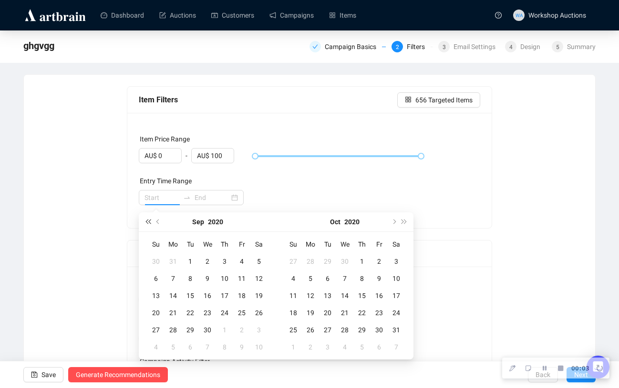
click at [150, 223] on span "Last year (Control + left)" at bounding box center [147, 222] width 5 height 5
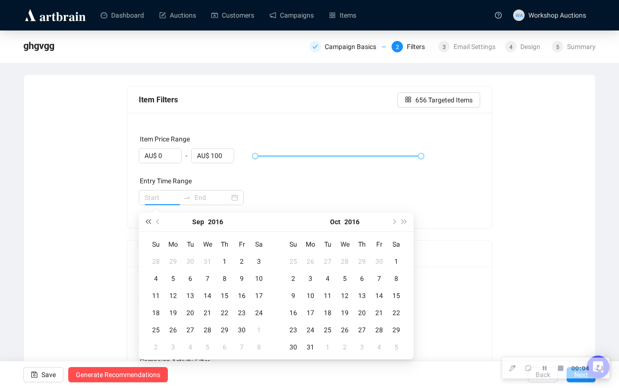
click at [150, 223] on span "Last year (Control + left)" at bounding box center [147, 222] width 5 height 5
click at [254, 259] on div "1" at bounding box center [258, 261] width 11 height 11
click at [300, 186] on div "Entry Time Range" at bounding box center [310, 183] width 342 height 14
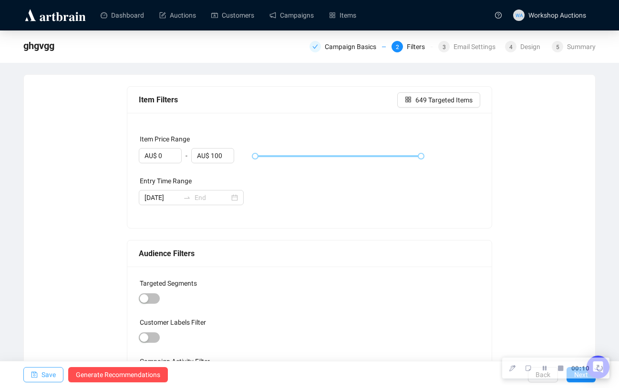
click at [50, 376] on span "Save" at bounding box center [48, 375] width 14 height 27
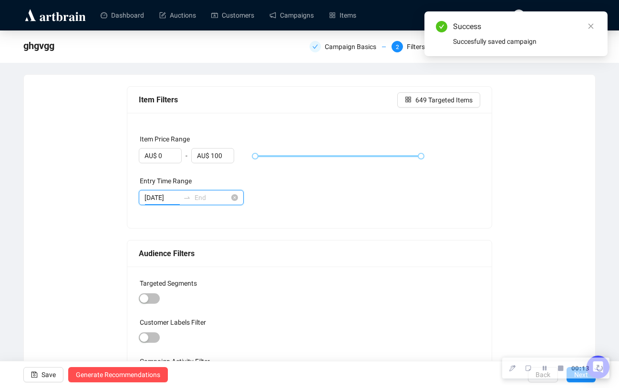
click at [160, 197] on input "[DATE]" at bounding box center [161, 198] width 35 height 10
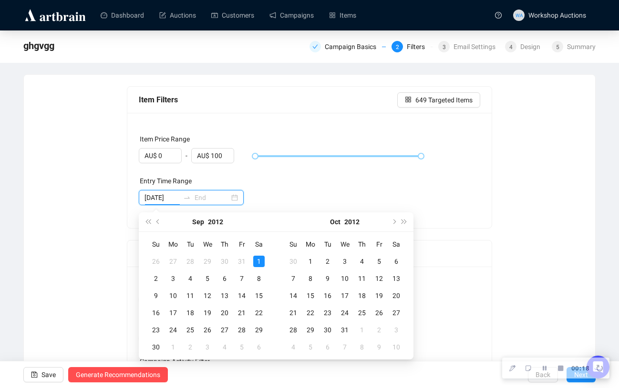
type input "[DATE]"
click at [317, 201] on div "[DATE]" at bounding box center [310, 197] width 342 height 15
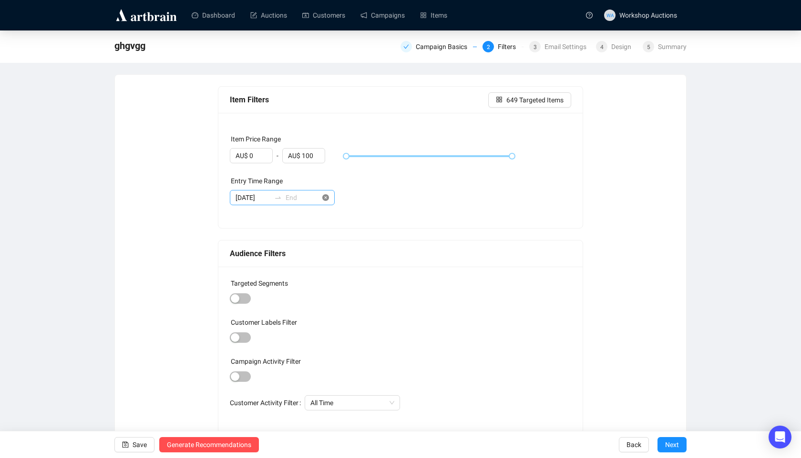
click at [324, 198] on icon "close-circle" at bounding box center [325, 197] width 7 height 7
click at [137, 444] on span "Save" at bounding box center [139, 445] width 14 height 27
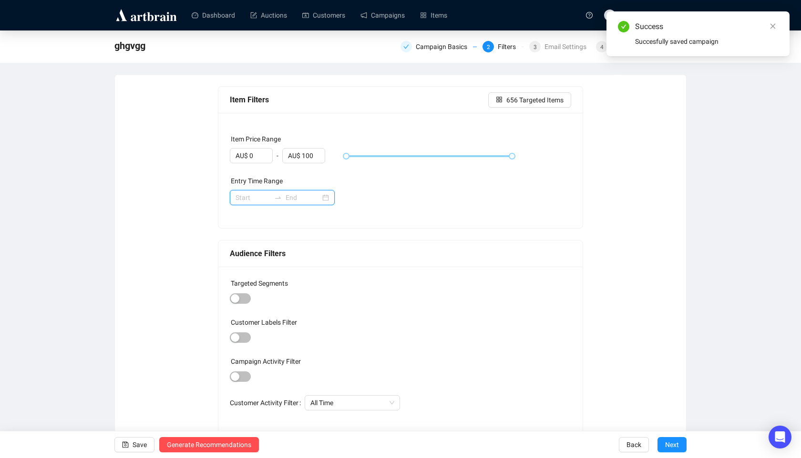
click at [243, 202] on input at bounding box center [252, 198] width 35 height 10
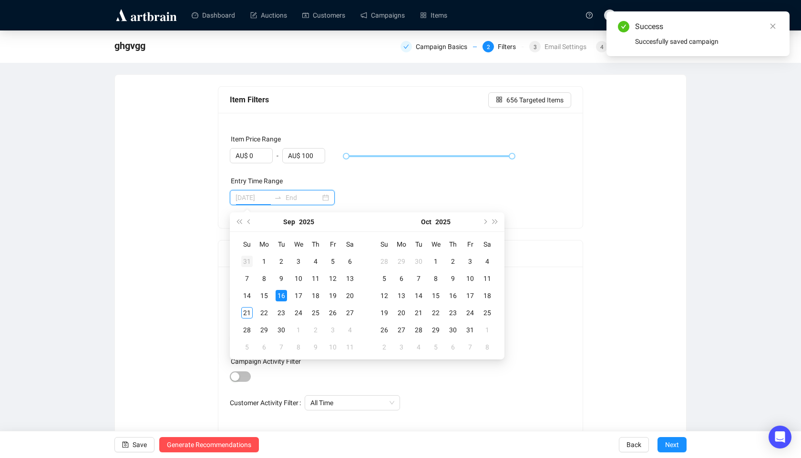
type input "[DATE]"
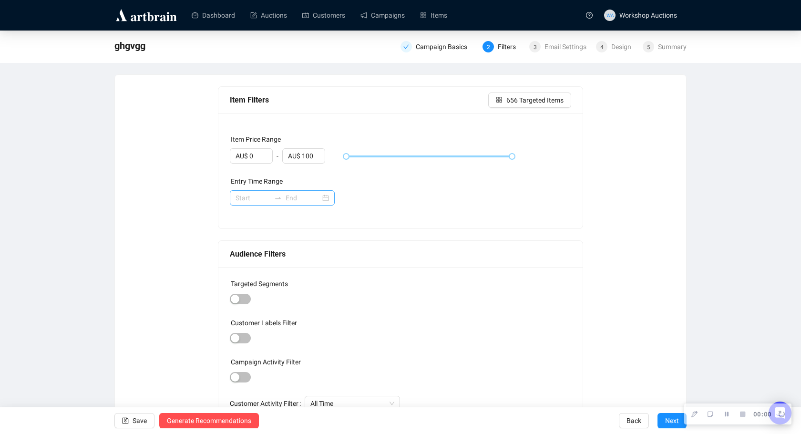
click at [255, 191] on div at bounding box center [282, 197] width 105 height 15
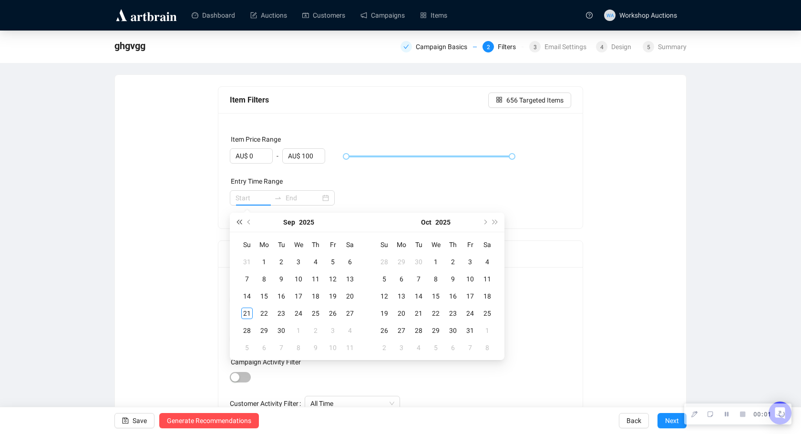
click at [240, 224] on button "Last year (Control + left)" at bounding box center [239, 222] width 10 height 19
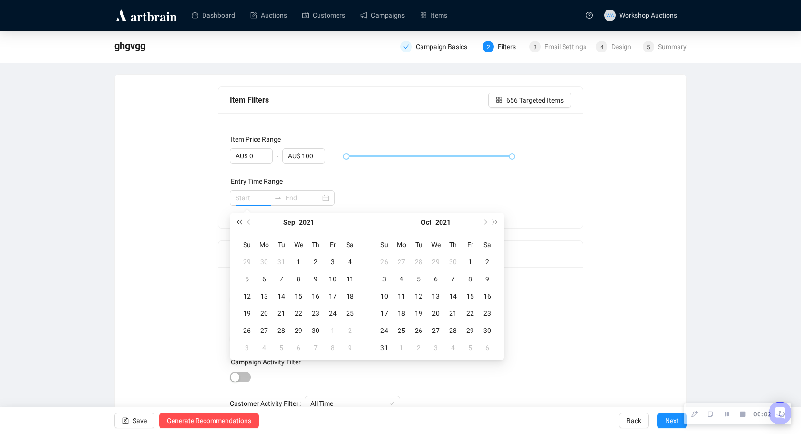
click at [240, 224] on button "Last year (Control + left)" at bounding box center [239, 222] width 10 height 19
click at [242, 224] on button "Last year (Control + left)" at bounding box center [239, 222] width 10 height 19
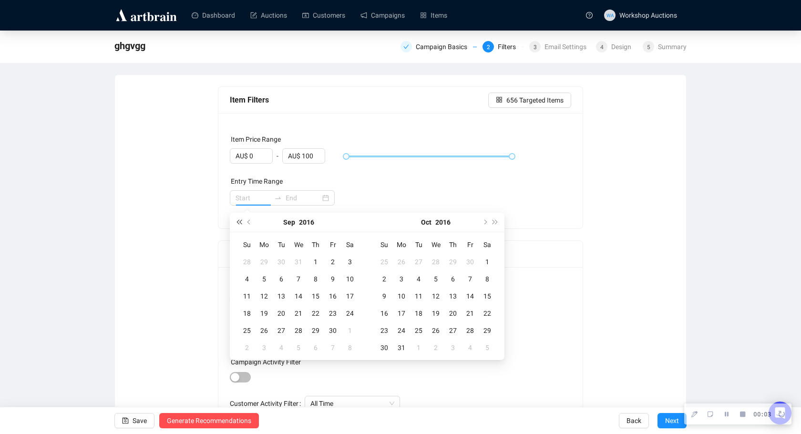
click at [242, 224] on button "Last year (Control + left)" at bounding box center [239, 222] width 10 height 19
type input "[DATE]"
click at [264, 260] on div "1" at bounding box center [263, 261] width 11 height 11
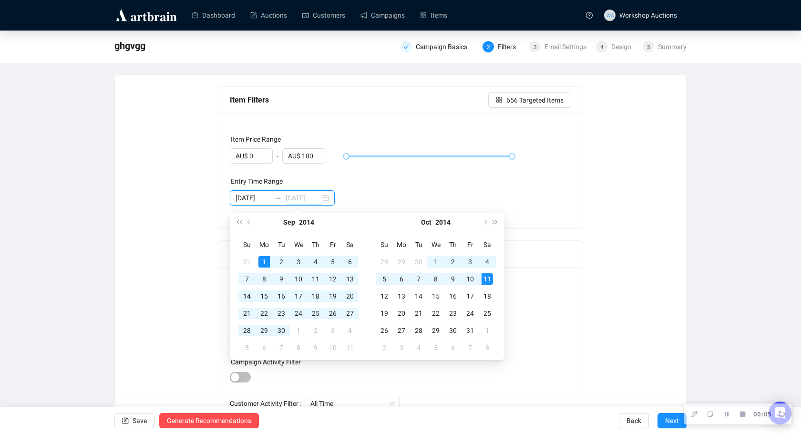
type input "[DATE]"
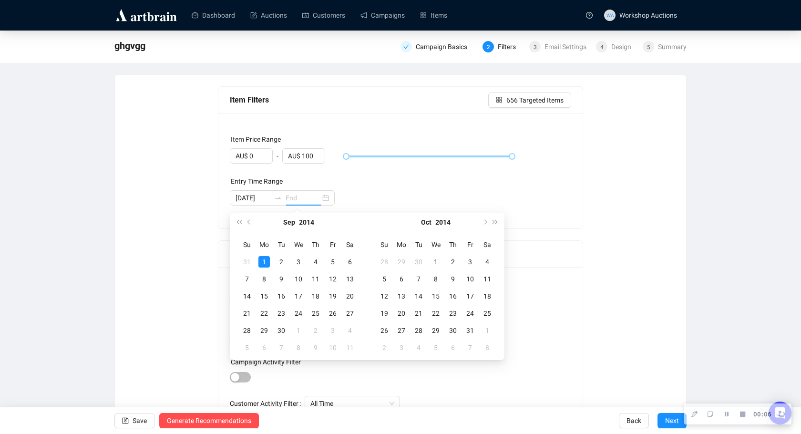
click at [414, 194] on div "[DATE]" at bounding box center [401, 197] width 342 height 15
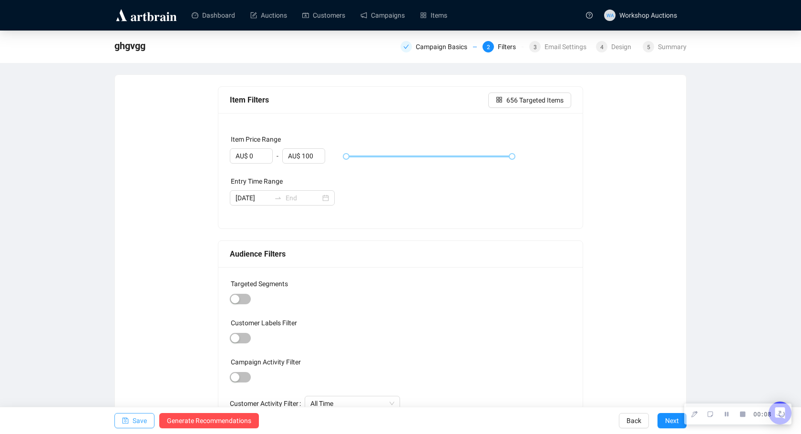
click at [143, 419] on span "Save" at bounding box center [139, 420] width 14 height 27
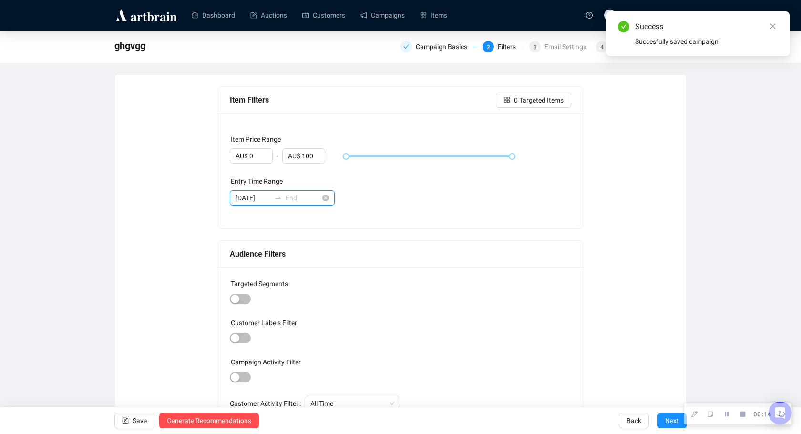
click at [246, 198] on input "[DATE]" at bounding box center [252, 198] width 35 height 10
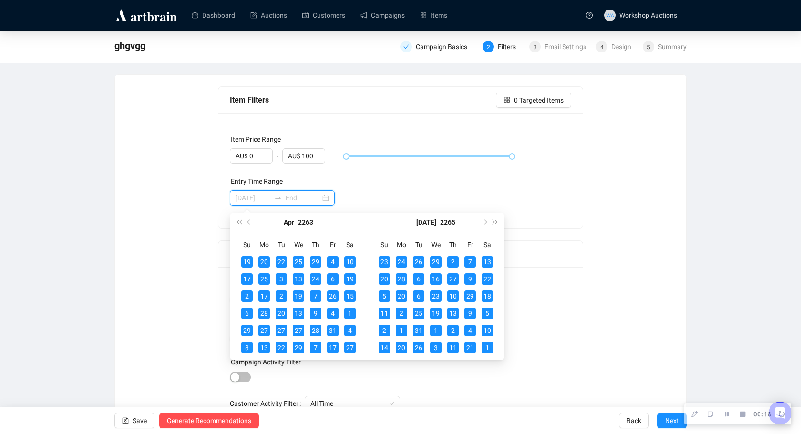
type input "[DATE]"
click at [498, 182] on div "Entry Time Range" at bounding box center [401, 183] width 342 height 14
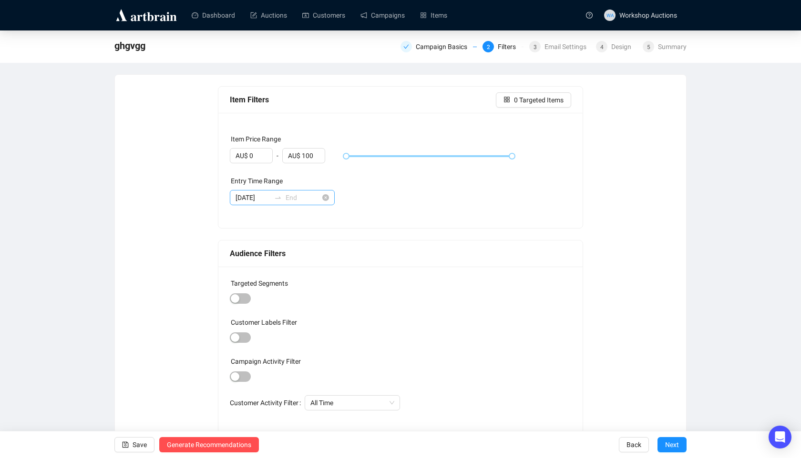
click at [320, 198] on div "[DATE]" at bounding box center [282, 197] width 105 height 15
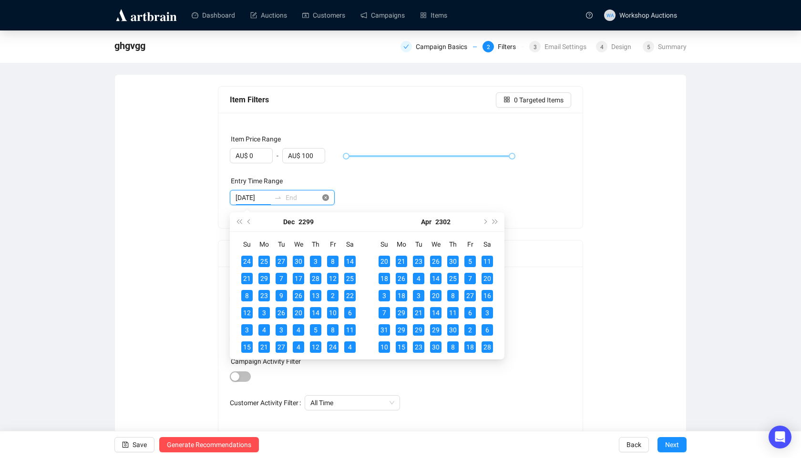
click at [325, 198] on icon "close-circle" at bounding box center [325, 197] width 7 height 7
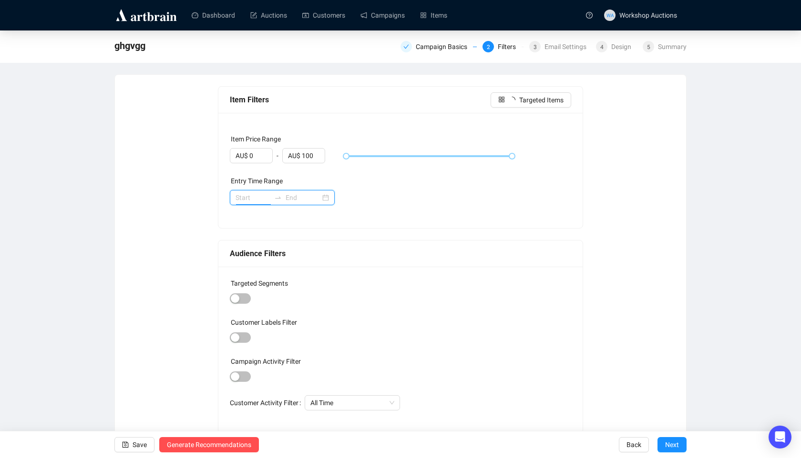
click at [257, 199] on input at bounding box center [252, 198] width 35 height 10
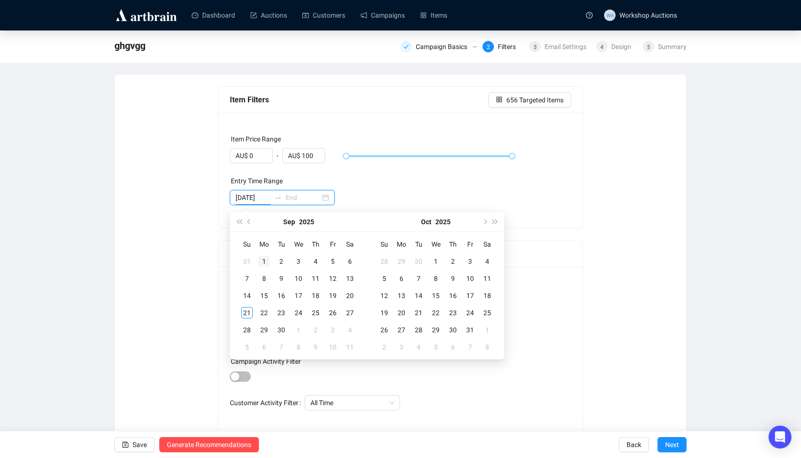
type input "[DATE]"
click at [260, 263] on div "1" at bounding box center [263, 261] width 11 height 11
click at [238, 225] on button "Last year (Control + left)" at bounding box center [239, 222] width 10 height 19
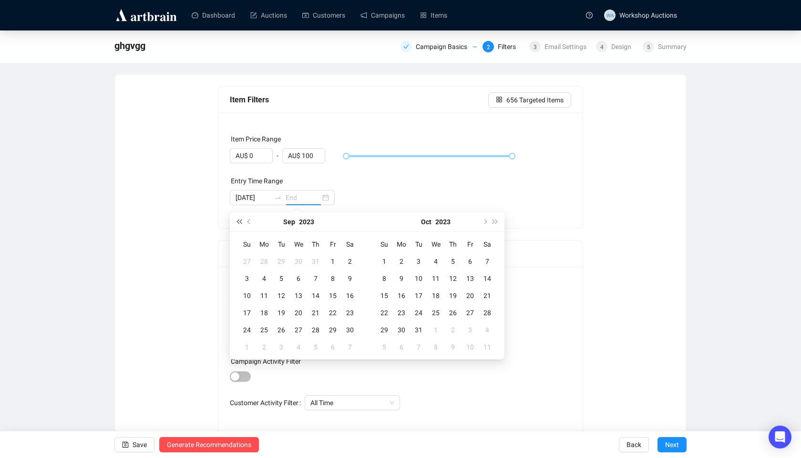
click at [238, 225] on button "Last year (Control + left)" at bounding box center [239, 222] width 10 height 19
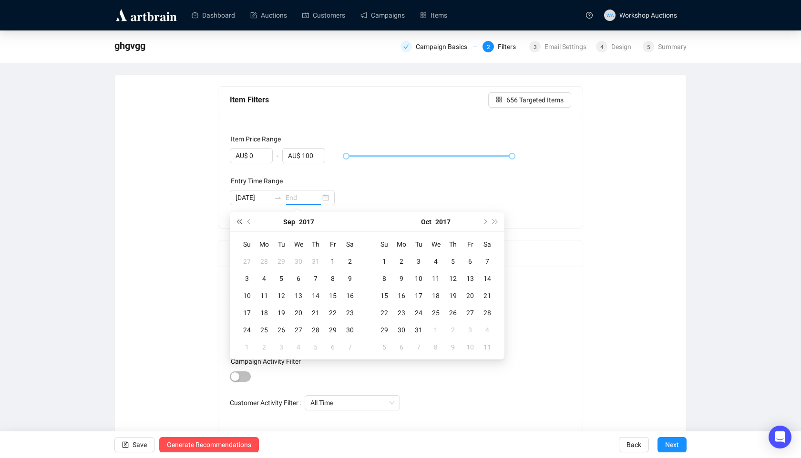
click at [238, 225] on button "Last year (Control + left)" at bounding box center [239, 222] width 10 height 19
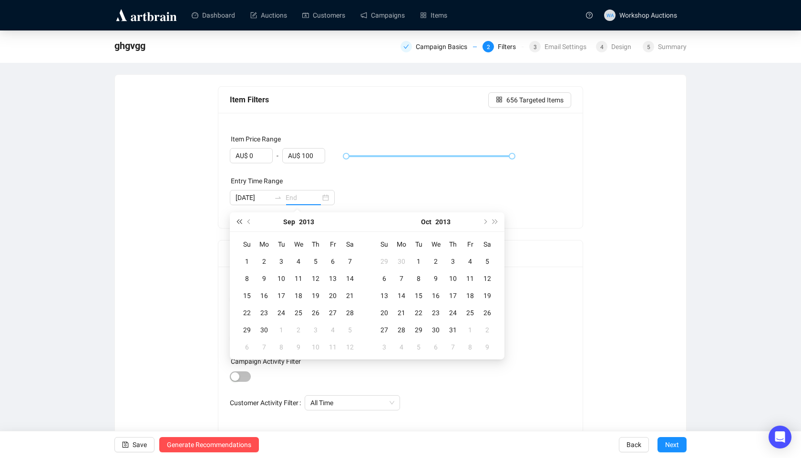
click at [238, 225] on button "Last year (Control + left)" at bounding box center [239, 222] width 10 height 19
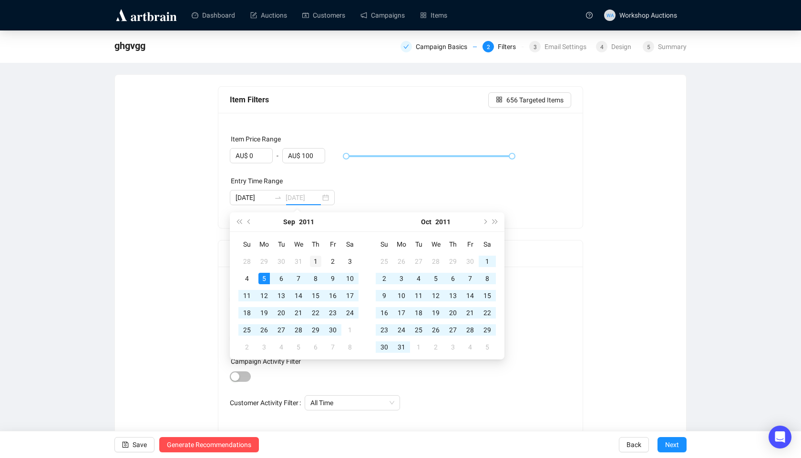
type input "[DATE]"
click at [307, 262] on td "1" at bounding box center [315, 261] width 17 height 17
type input "[DATE]"
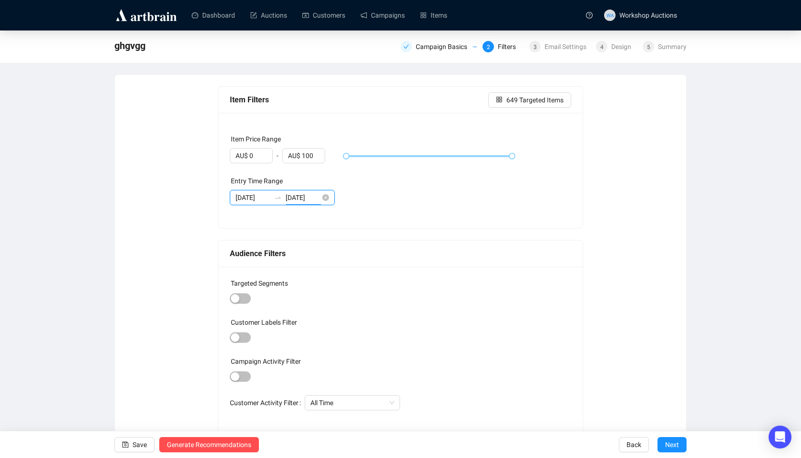
click at [311, 201] on input "[DATE]" at bounding box center [302, 198] width 35 height 10
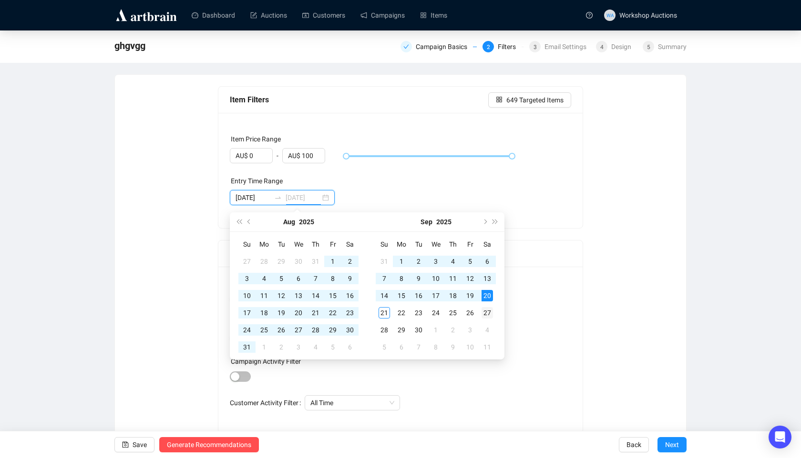
type input "[DATE]"
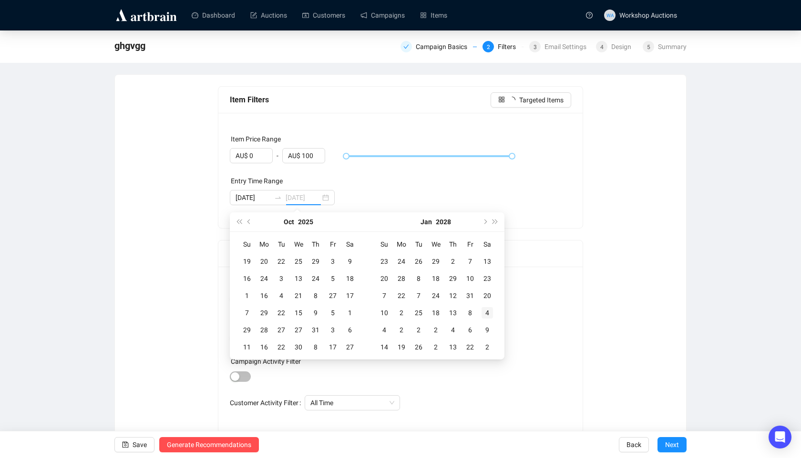
click at [485, 314] on div "4" at bounding box center [486, 312] width 11 height 11
type input "[DATE]"
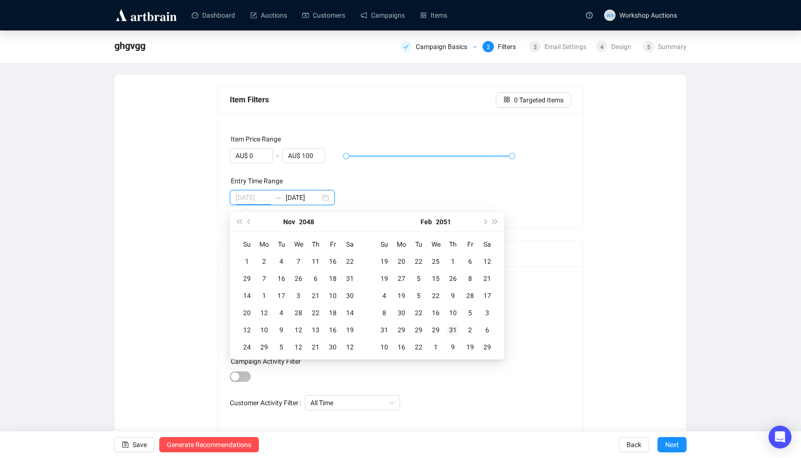
type input "[DATE]"
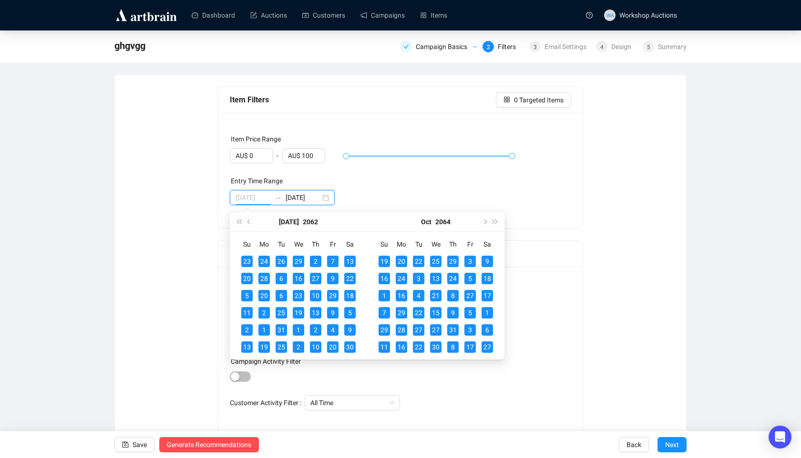
type input "[DATE]"
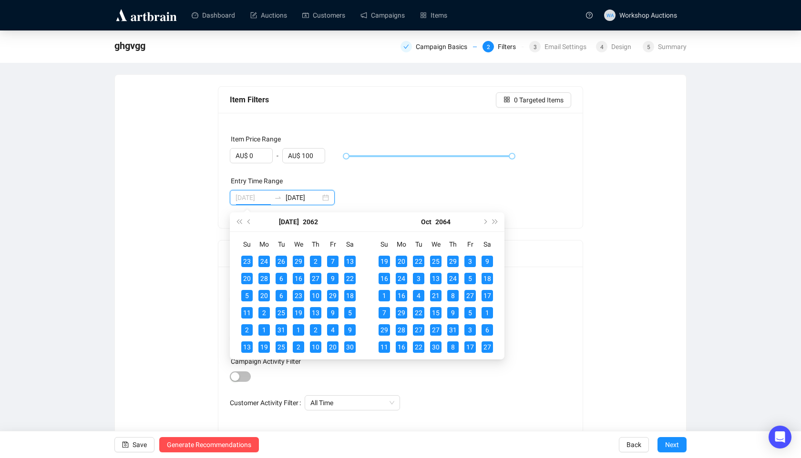
type input "[DATE]"
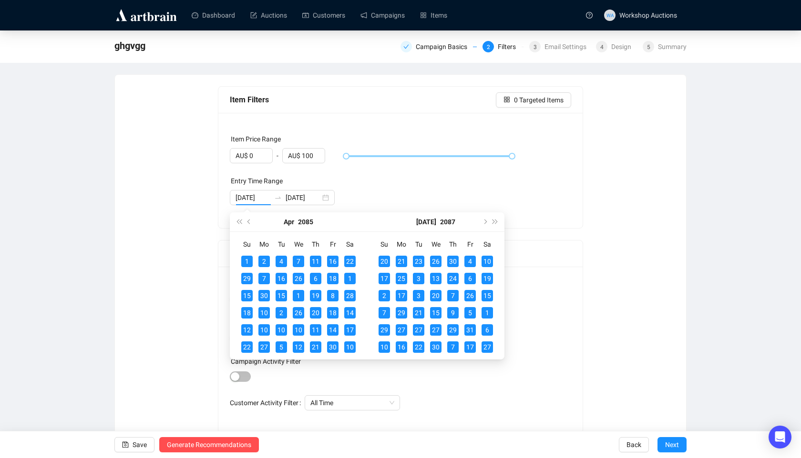
type input "[DATE]"
click at [400, 193] on div "[DATE] [DATE]" at bounding box center [401, 197] width 342 height 15
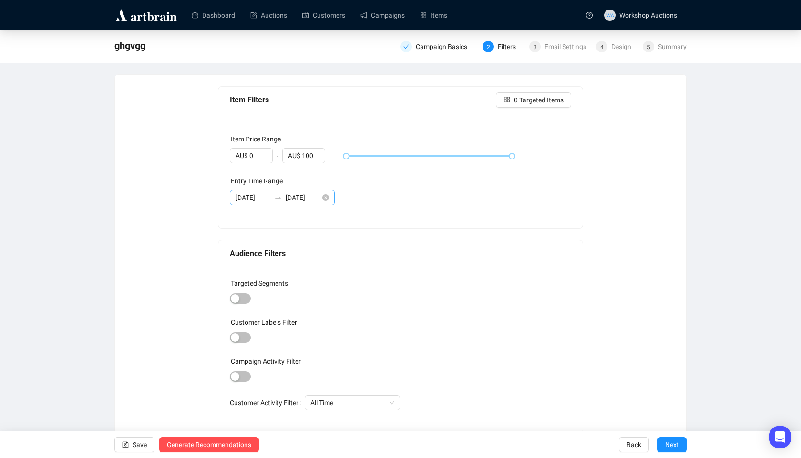
click at [272, 194] on div at bounding box center [277, 198] width 15 height 8
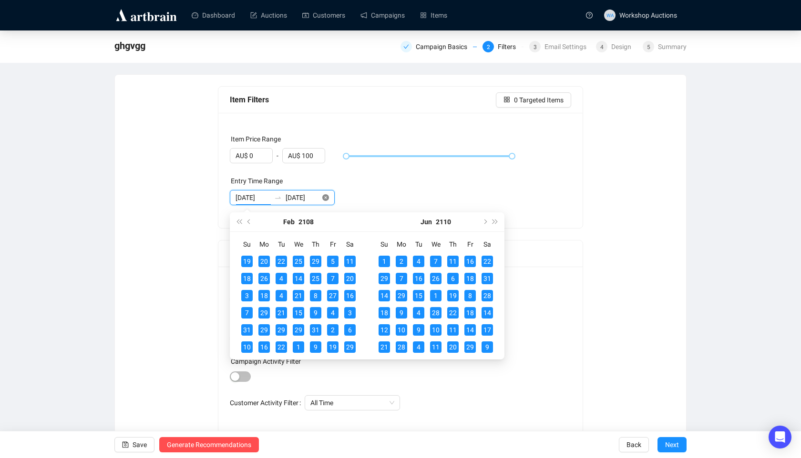
click at [327, 197] on icon "close-circle" at bounding box center [325, 197] width 7 height 7
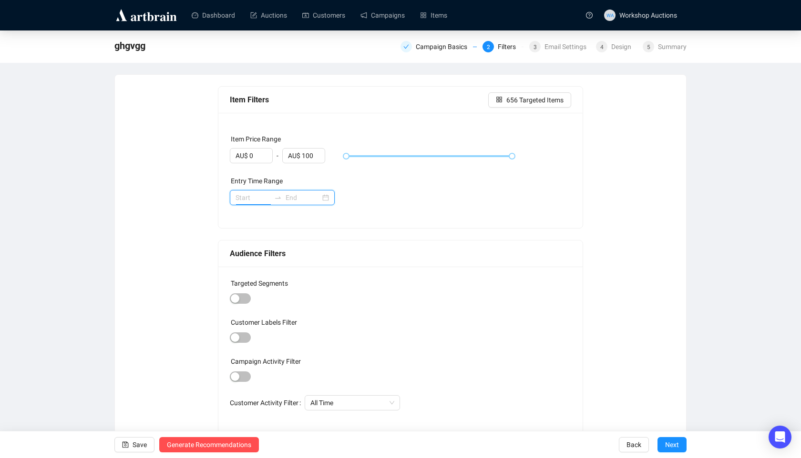
click at [252, 200] on input at bounding box center [252, 198] width 35 height 10
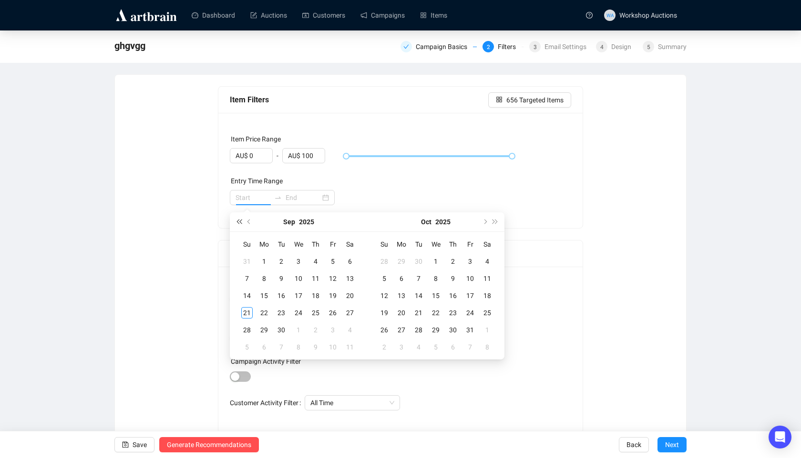
click at [235, 222] on button "Last year (Control + left)" at bounding box center [239, 222] width 10 height 19
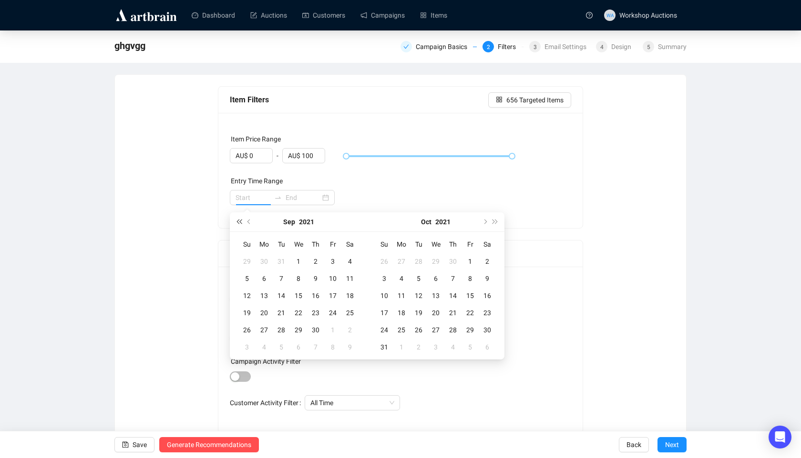
click at [235, 222] on button "Last year (Control + left)" at bounding box center [239, 222] width 10 height 19
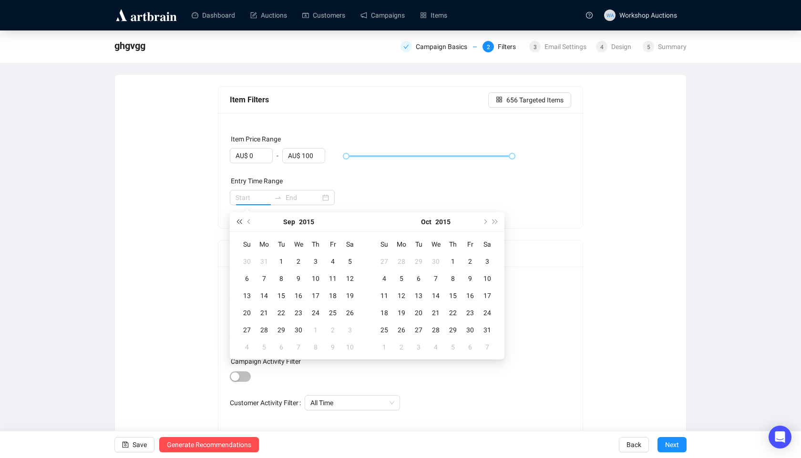
click at [235, 222] on button "Last year (Control + left)" at bounding box center [239, 222] width 10 height 19
type input "[DATE]"
click at [267, 277] on div "3" at bounding box center [263, 278] width 11 height 11
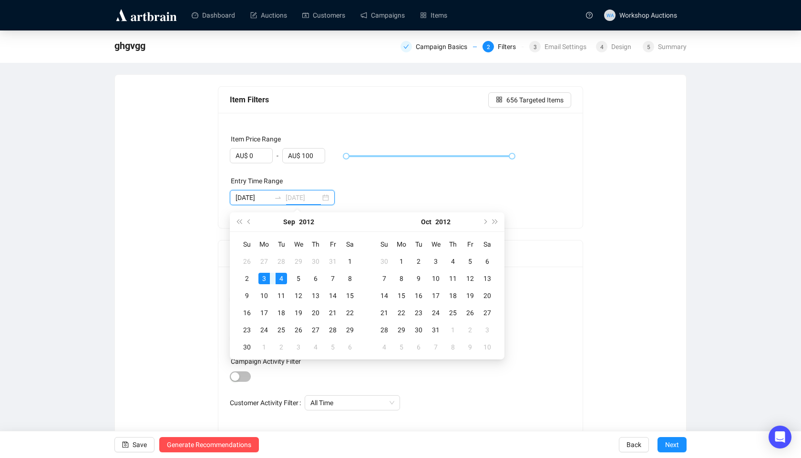
type input "[DATE]"
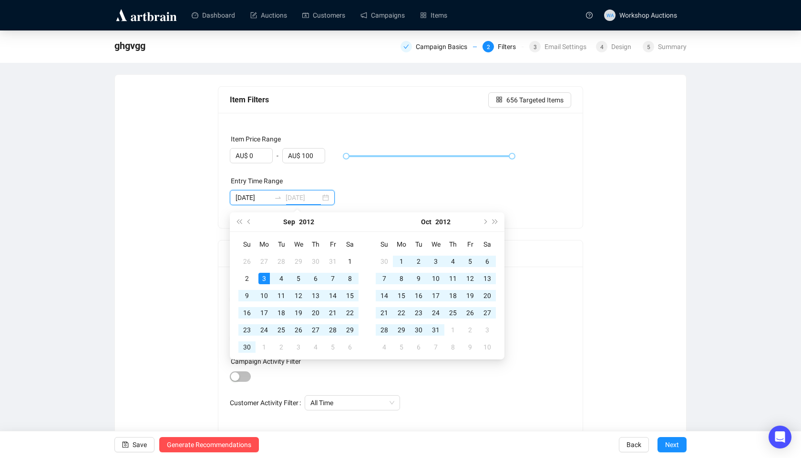
type input "[DATE]"
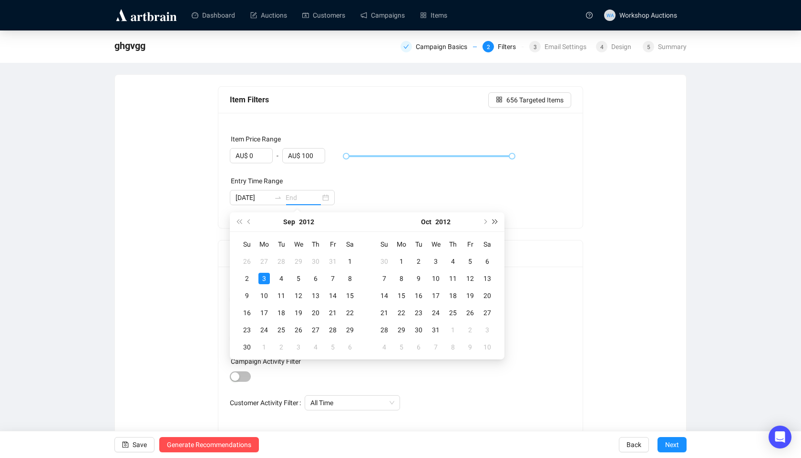
click at [494, 224] on button "Next year (Control + right)" at bounding box center [495, 222] width 10 height 19
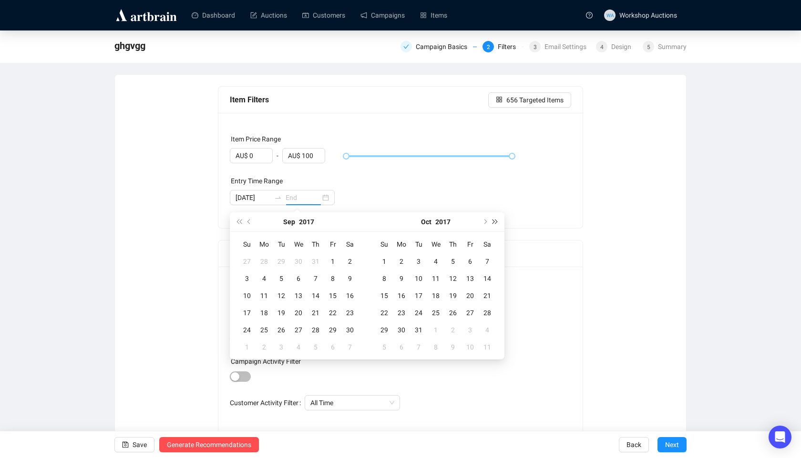
click at [494, 224] on button "Next year (Control + right)" at bounding box center [495, 222] width 10 height 19
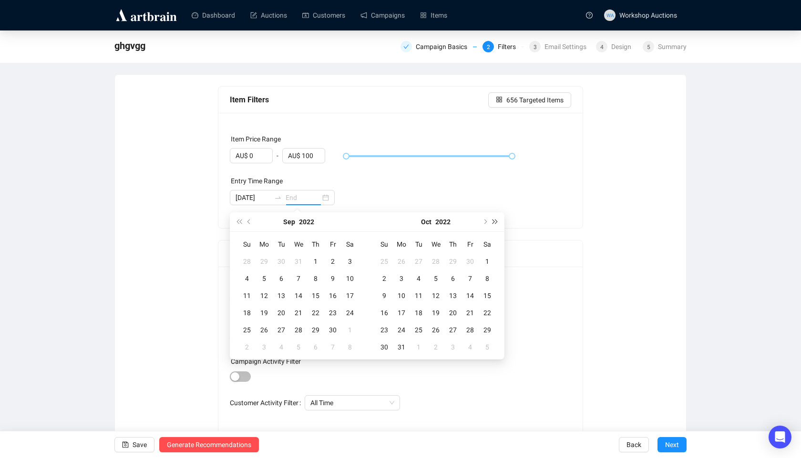
click at [494, 224] on button "Next year (Control + right)" at bounding box center [495, 222] width 10 height 19
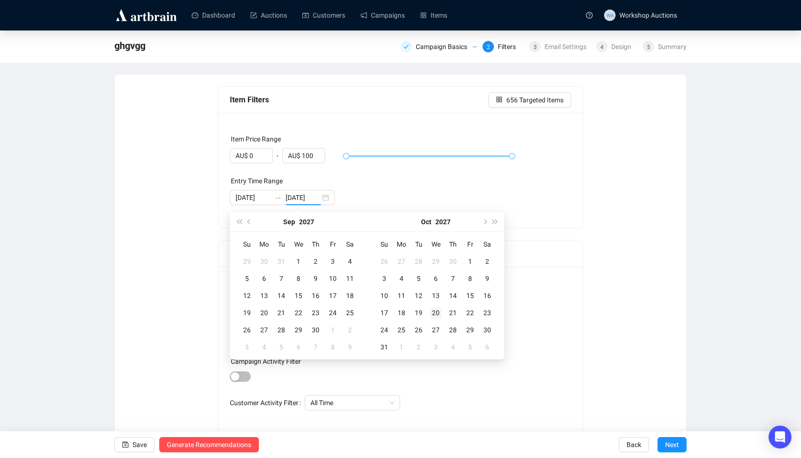
type input "[DATE]"
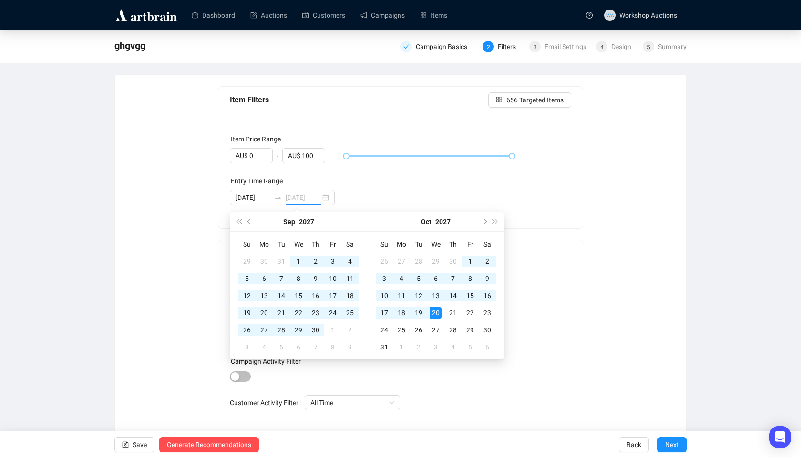
click at [443, 305] on td "20" at bounding box center [435, 313] width 17 height 17
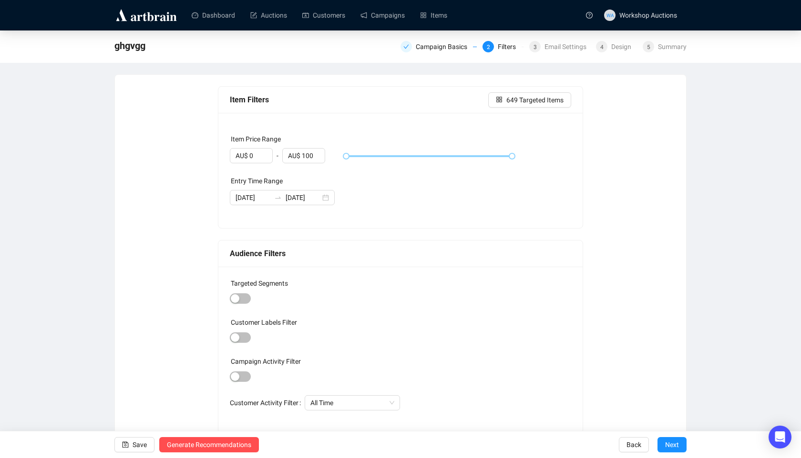
click at [376, 148] on div "Item Price Range" at bounding box center [401, 141] width 342 height 14
type input "[DATE]"
click at [427, 49] on div "Campaign Basics" at bounding box center [444, 46] width 57 height 11
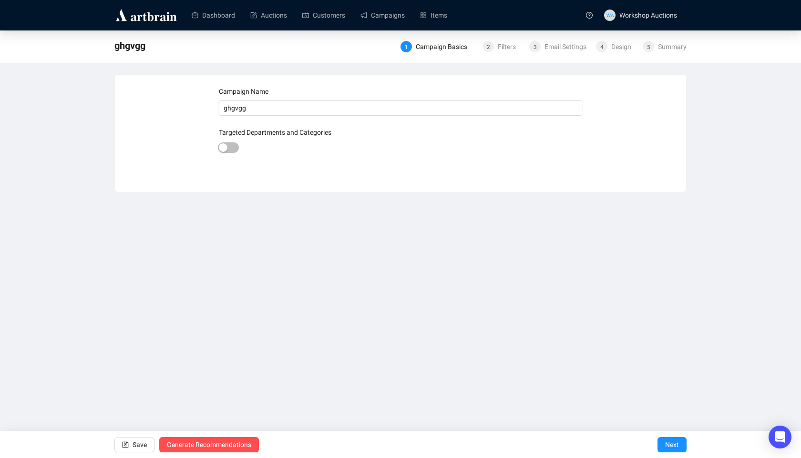
click at [214, 145] on div "Campaign Name ghgvgg Targeted Departments and Categories Save Generate Recommen…" at bounding box center [400, 126] width 548 height 80
click at [225, 145] on div "button" at bounding box center [223, 147] width 9 height 9
click at [296, 152] on div at bounding box center [381, 148] width 248 height 13
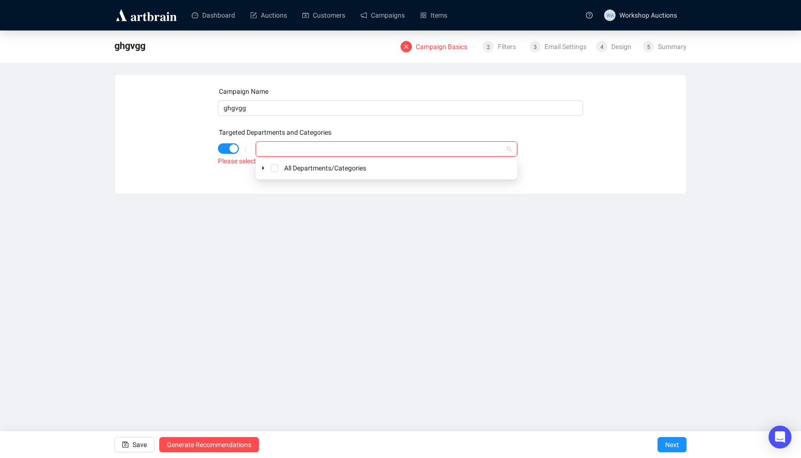
click at [255, 168] on div "All Departments/Categories" at bounding box center [386, 169] width 262 height 21
click at [263, 168] on icon "caret-down" at bounding box center [263, 168] width 2 height 3
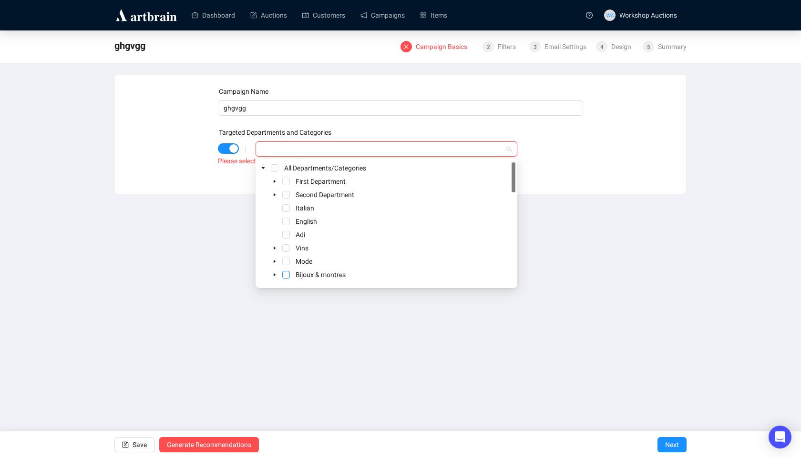
click at [283, 276] on span "Select Bijoux & montres" at bounding box center [286, 275] width 8 height 8
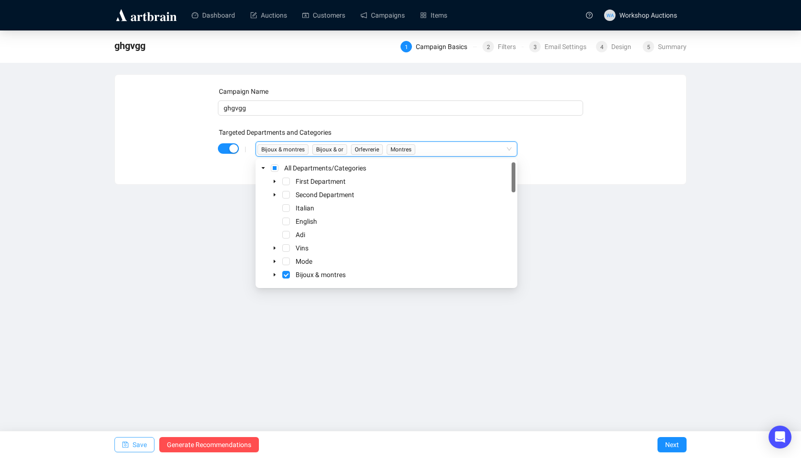
click at [131, 446] on button "Save" at bounding box center [134, 444] width 40 height 15
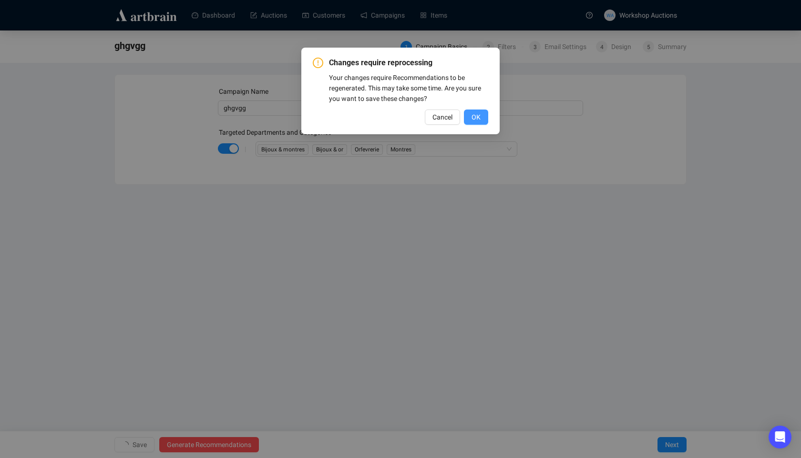
click at [479, 119] on span "OK" at bounding box center [475, 117] width 9 height 10
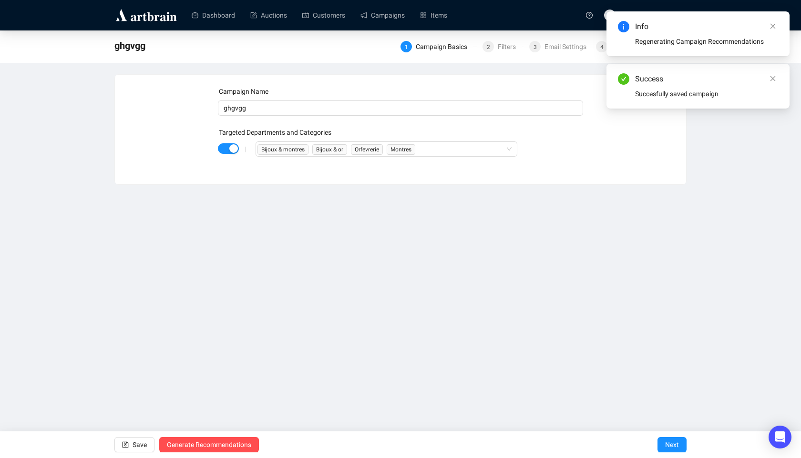
click at [526, 48] on div "3 Email Settings" at bounding box center [556, 46] width 67 height 11
click at [487, 47] on span "2" at bounding box center [488, 47] width 3 height 7
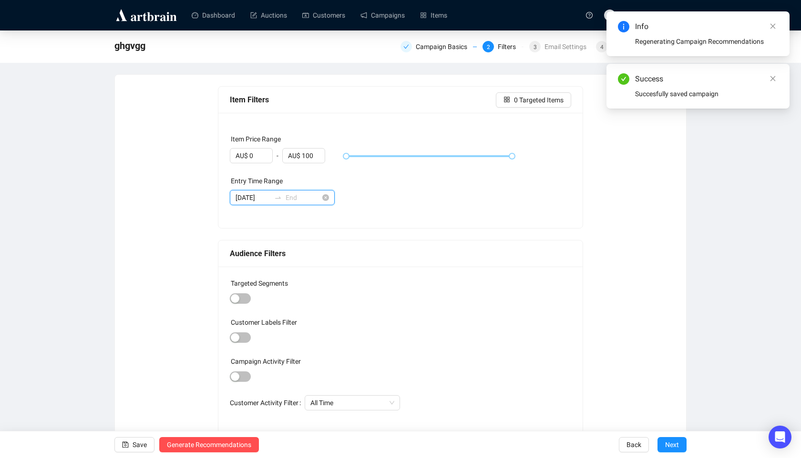
click at [257, 194] on input "[DATE]" at bounding box center [252, 198] width 35 height 10
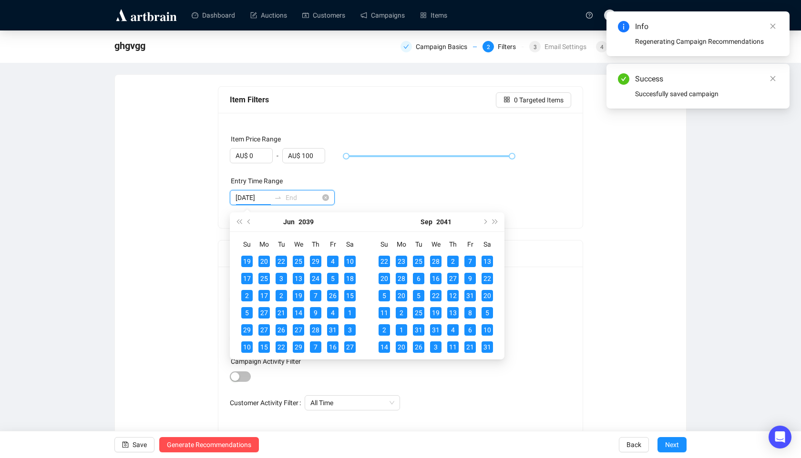
click at [321, 195] on div "[DATE]" at bounding box center [282, 197] width 105 height 15
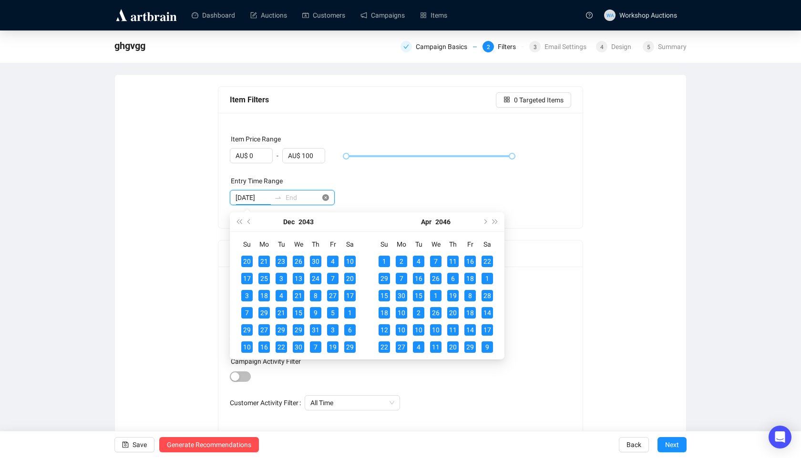
click at [323, 196] on icon "close-circle" at bounding box center [325, 197] width 7 height 7
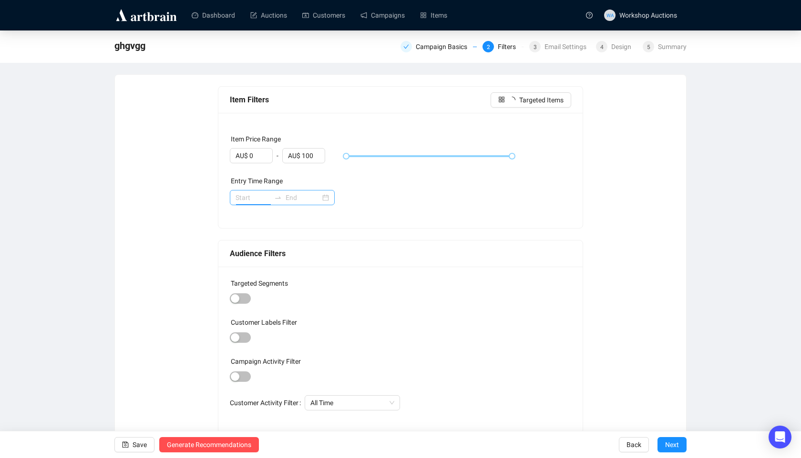
click at [372, 183] on div "Entry Time Range" at bounding box center [401, 183] width 342 height 14
click at [658, 445] on button "Next" at bounding box center [671, 444] width 29 height 15
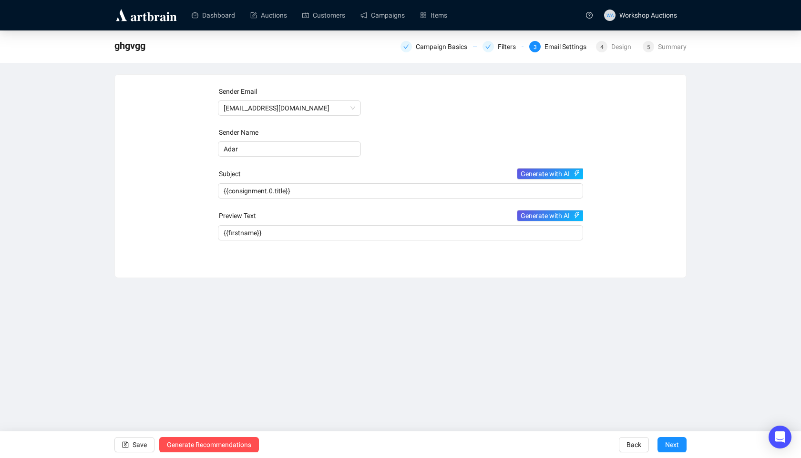
click at [658, 445] on button "Next" at bounding box center [671, 444] width 29 height 15
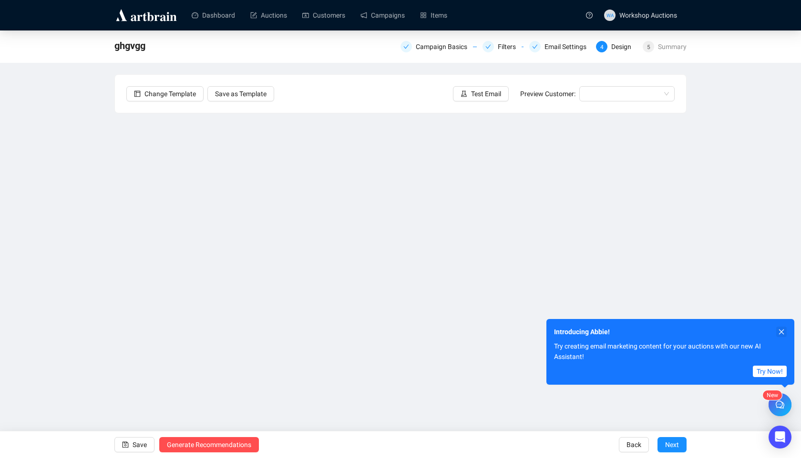
click at [784, 332] on icon "close" at bounding box center [781, 332] width 7 height 7
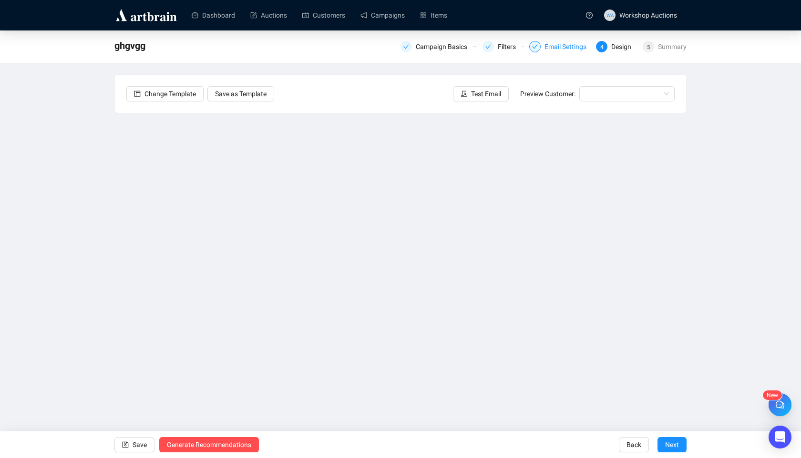
click at [572, 44] on div "Email Settings" at bounding box center [568, 46] width 48 height 11
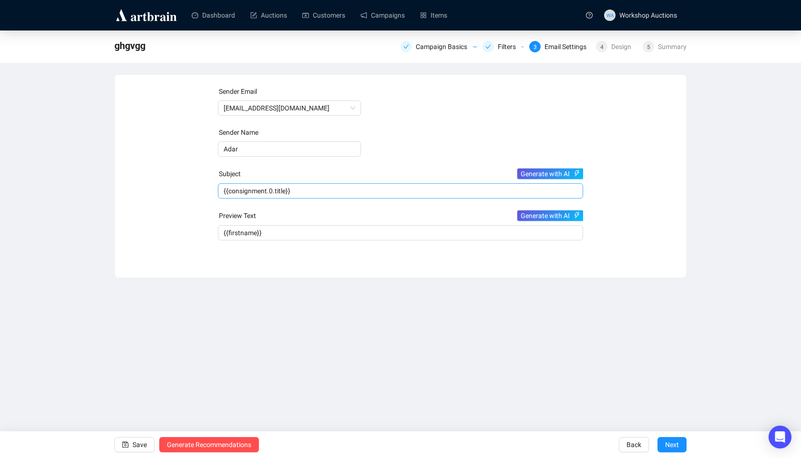
click at [311, 192] on span "{{consignment.0.title}}" at bounding box center [401, 191] width 366 height 8
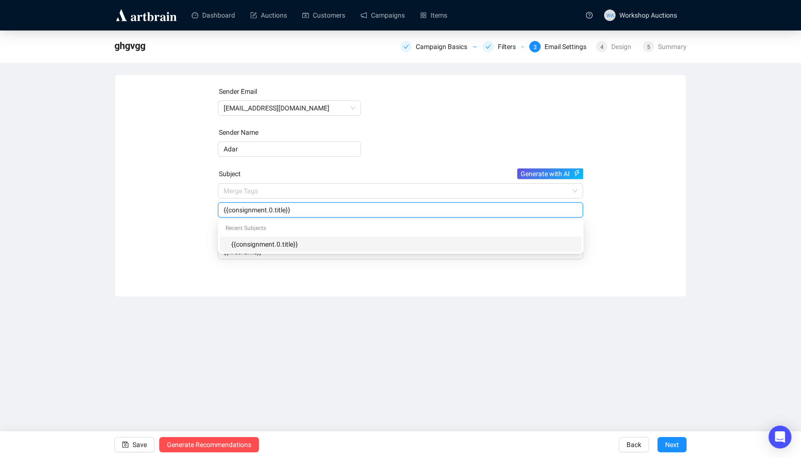
click at [384, 152] on form "Sender Email [EMAIL_ADDRESS][DOMAIN_NAME] Sender Name Adar Subject Generate wit…" at bounding box center [401, 172] width 366 height 173
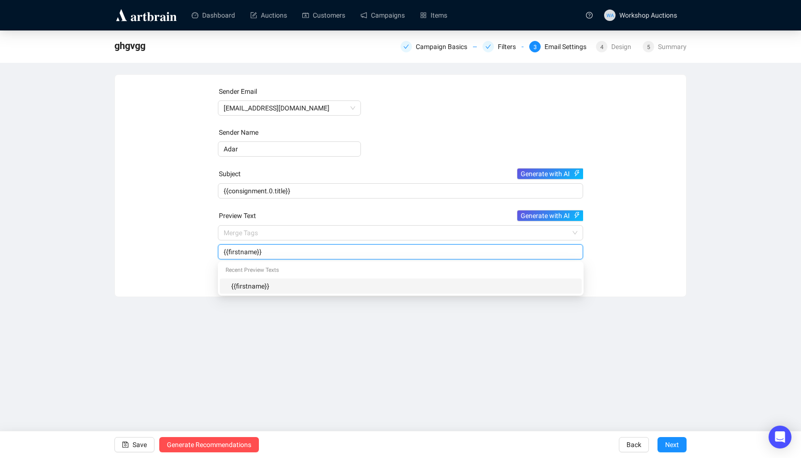
click at [336, 253] on input "{{firstname}}" at bounding box center [401, 252] width 354 height 10
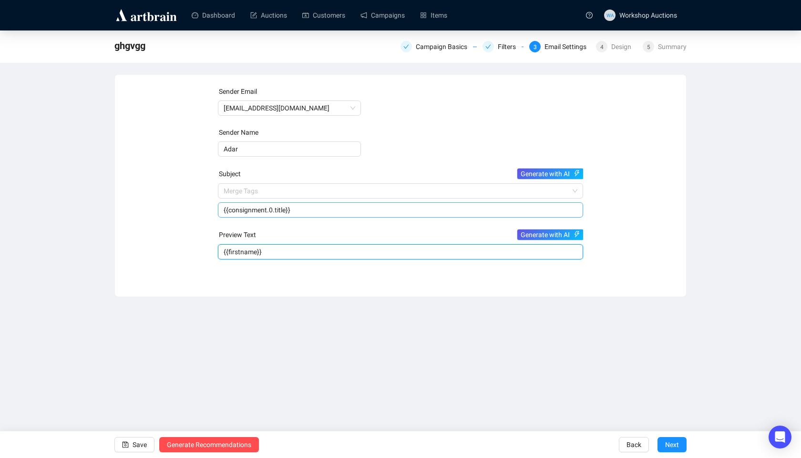
click at [370, 189] on span "Merge Tags {{consignment.0.title}}" at bounding box center [401, 200] width 366 height 27
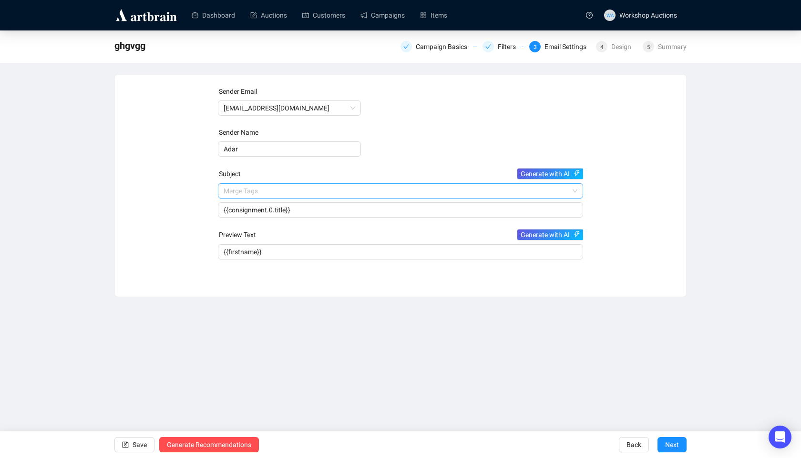
click at [372, 184] on input "search" at bounding box center [397, 191] width 346 height 14
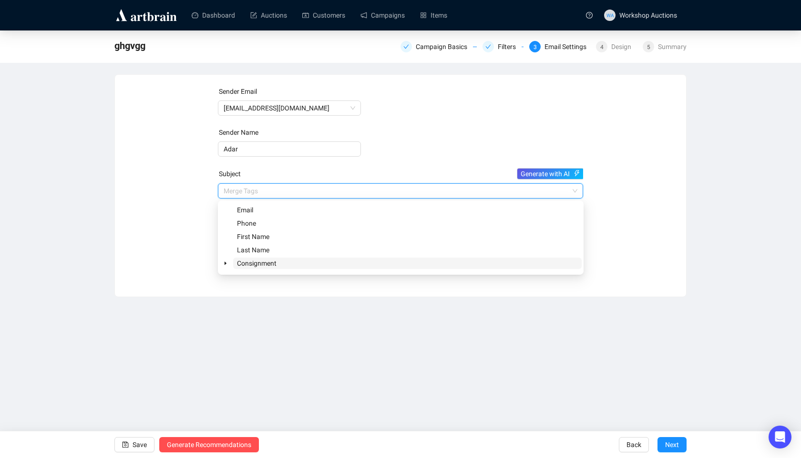
click at [329, 262] on span "Consignment" at bounding box center [407, 263] width 348 height 11
click at [222, 265] on span at bounding box center [225, 263] width 11 height 11
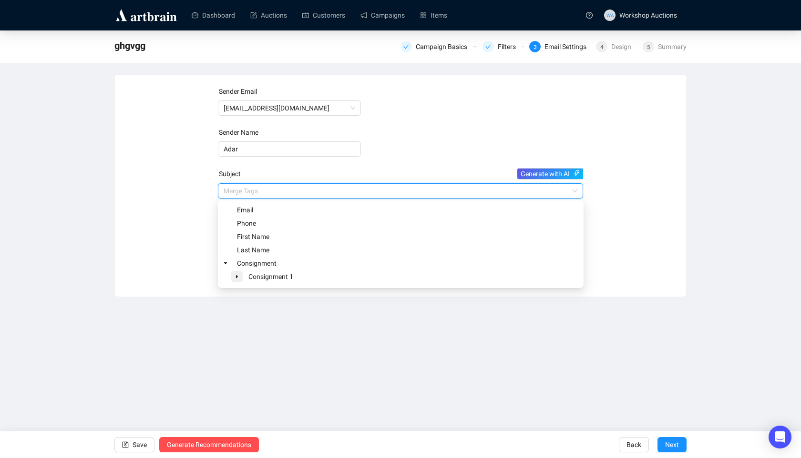
click at [237, 280] on span at bounding box center [236, 276] width 11 height 11
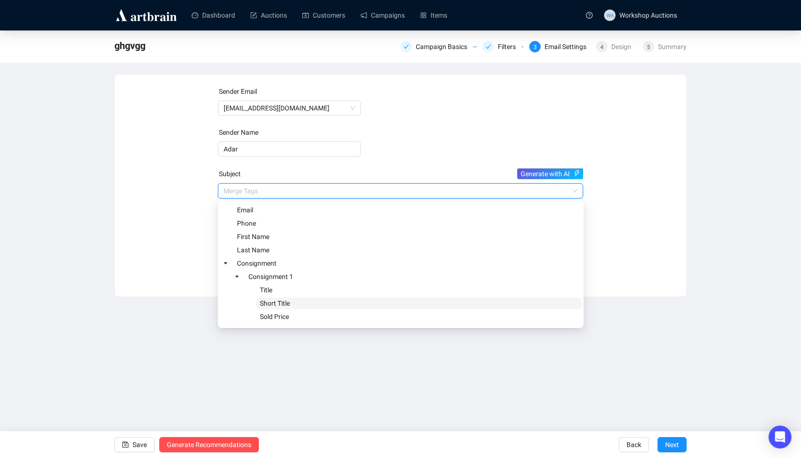
click at [306, 303] on span "Short Title" at bounding box center [418, 303] width 325 height 11
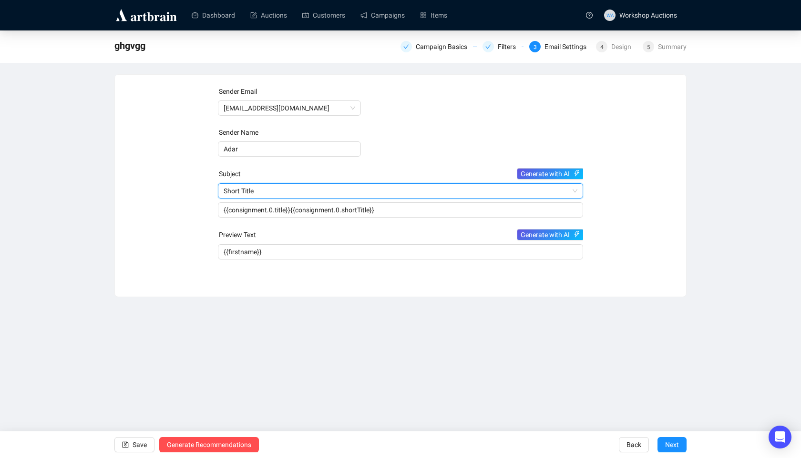
click at [220, 191] on div "Short Title" at bounding box center [401, 190] width 366 height 15
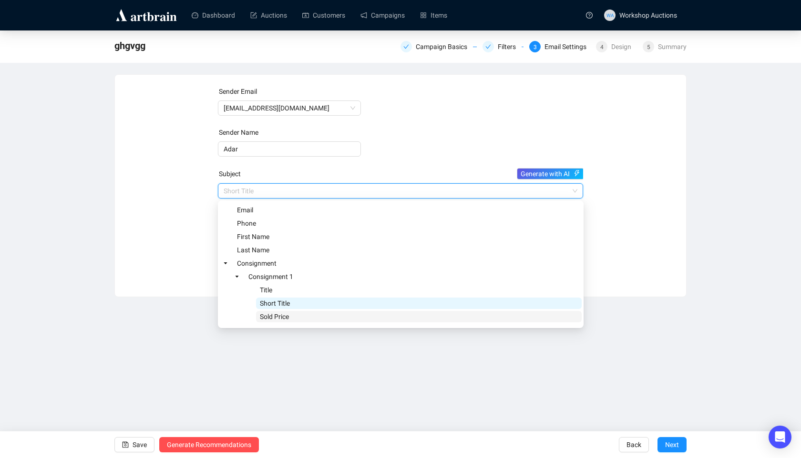
click at [285, 318] on span "Sold Price" at bounding box center [274, 317] width 29 height 8
type input "{{consignment.0.title}}{{consignment.0.shortTitle}}{{consignment.0.soldPrice}}"
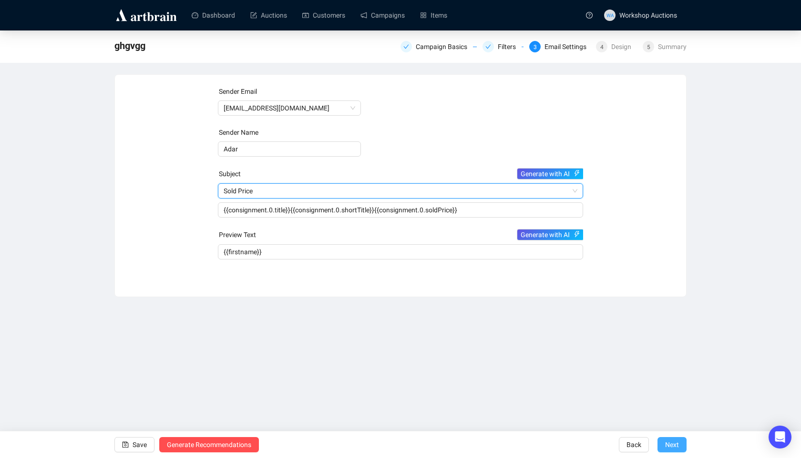
click at [671, 443] on span "Next" at bounding box center [672, 445] width 14 height 27
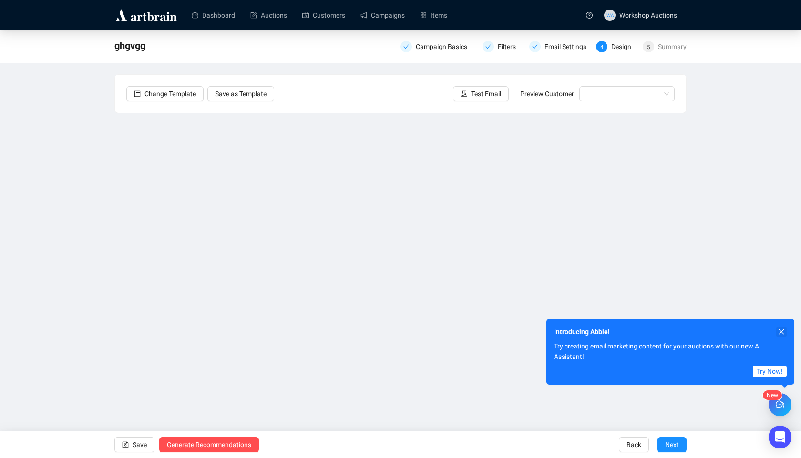
click at [784, 334] on icon "close" at bounding box center [781, 332] width 7 height 7
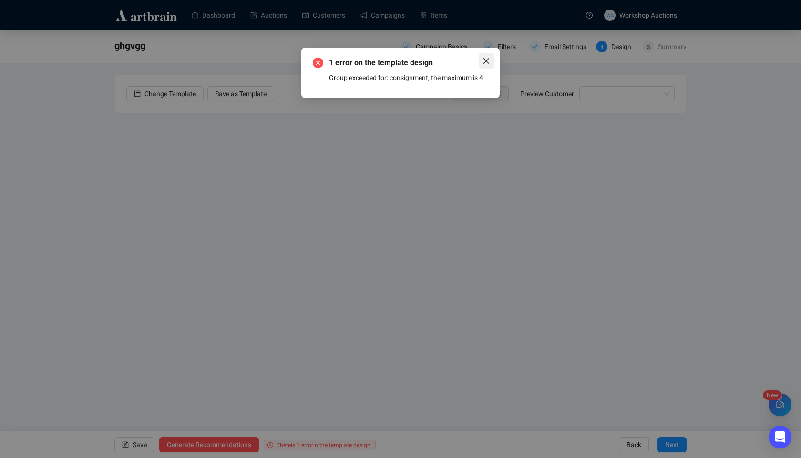
click at [487, 61] on icon "close" at bounding box center [486, 61] width 6 height 6
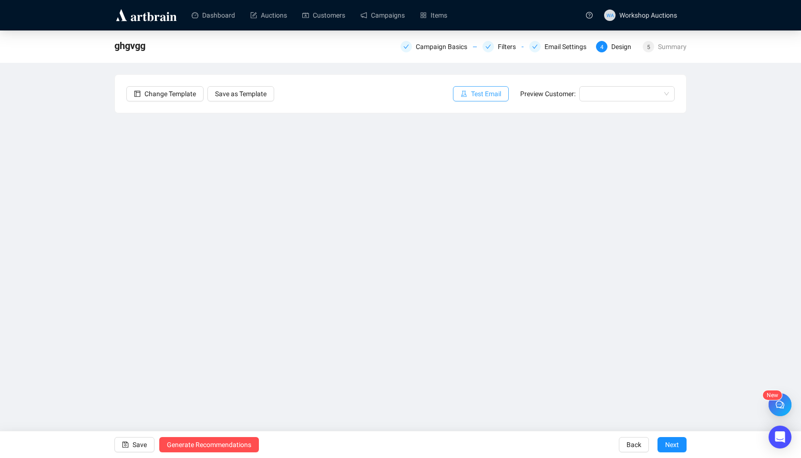
click at [498, 95] on button "Test Email" at bounding box center [481, 93] width 56 height 15
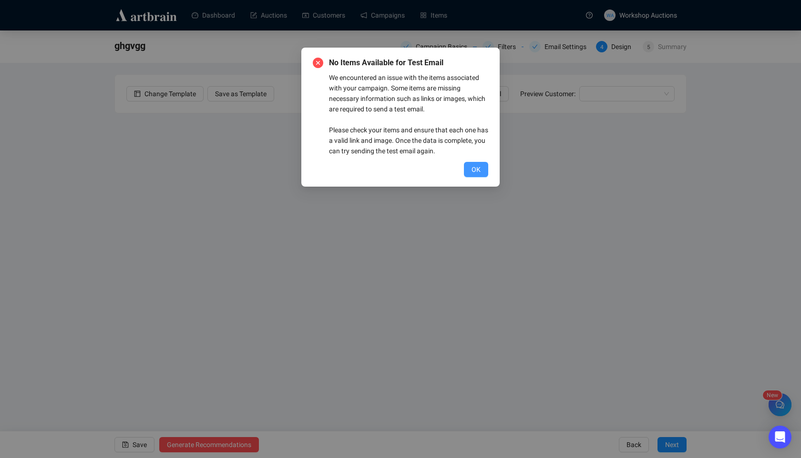
click at [468, 169] on button "OK" at bounding box center [476, 169] width 24 height 15
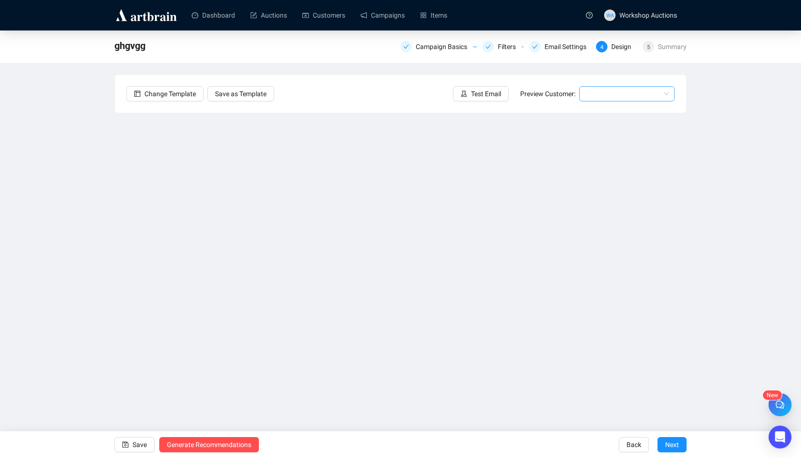
click at [606, 93] on input "search" at bounding box center [622, 94] width 75 height 14
click at [590, 124] on div "[PERSON_NAME] | Example" at bounding box center [627, 128] width 80 height 10
click at [620, 100] on span "[PERSON_NAME] | Example" at bounding box center [627, 94] width 84 height 14
click at [600, 140] on div "[PERSON_NAME] | Example" at bounding box center [627, 143] width 80 height 10
click at [584, 101] on div "[PERSON_NAME] | Example" at bounding box center [626, 93] width 95 height 15
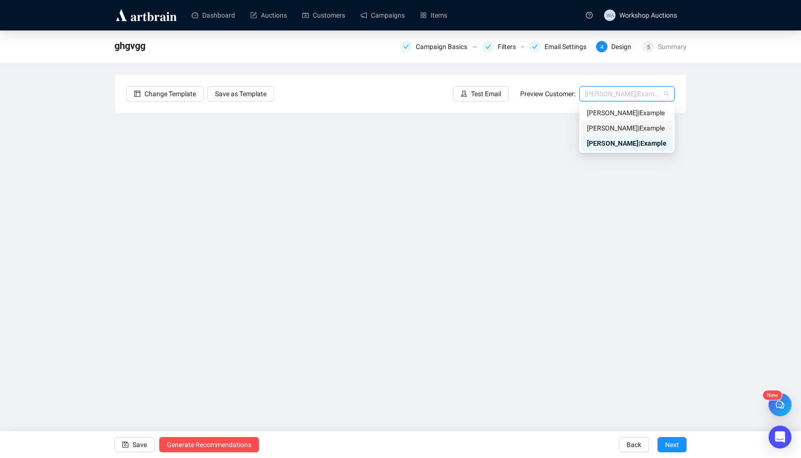
click at [598, 133] on div "[PERSON_NAME] | Example" at bounding box center [627, 128] width 80 height 10
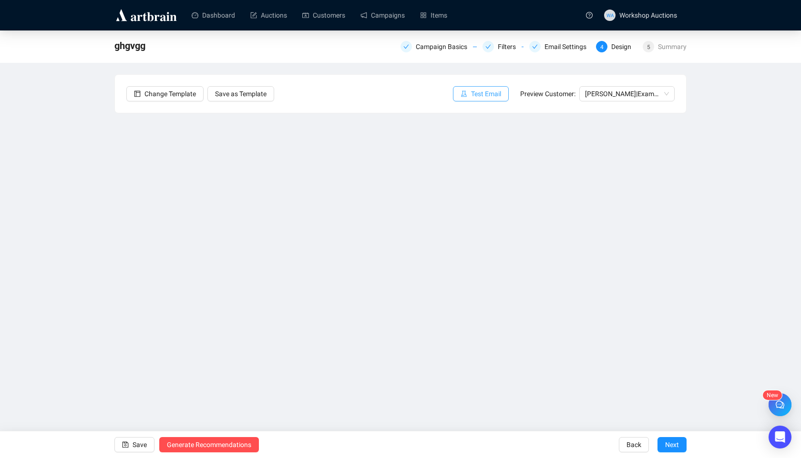
click at [471, 99] on button "Test Email" at bounding box center [481, 93] width 56 height 15
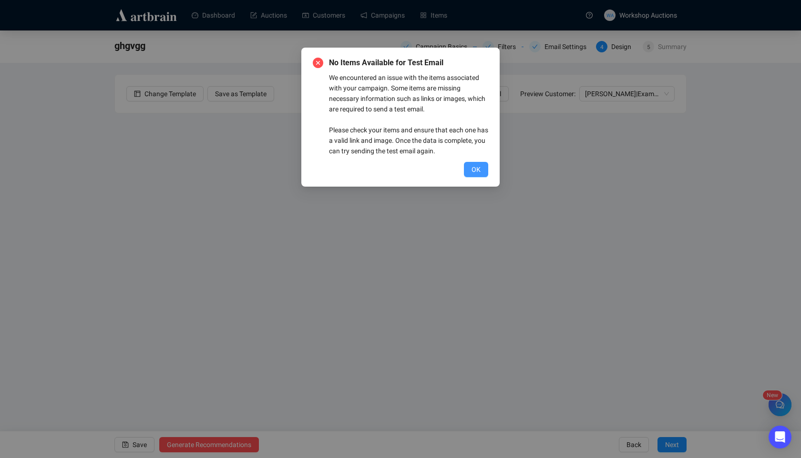
click at [471, 171] on span "OK" at bounding box center [475, 169] width 9 height 10
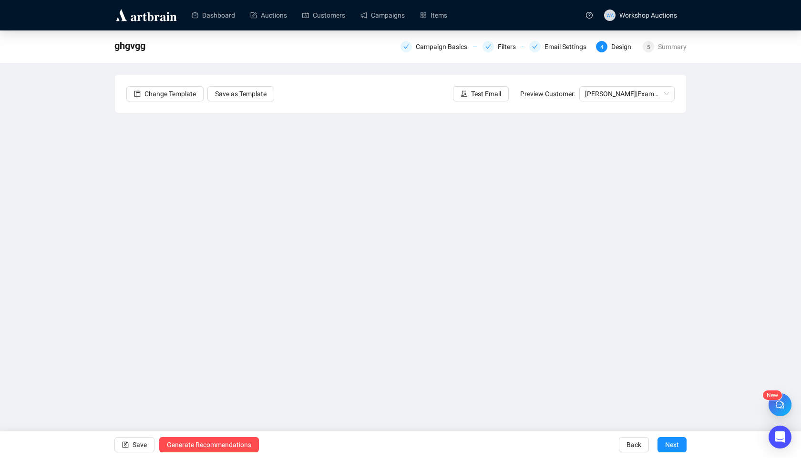
click at [137, 447] on div "Send Test Emails Enter up to 20 Test Email Addresses Send Test Emails" at bounding box center [400, 229] width 801 height 458
click at [115, 458] on div "Send Test Emails Enter up to 20 Test Email Addresses Send Test Emails" at bounding box center [400, 229] width 801 height 458
click at [130, 449] on div "Send Test Emails Enter up to 20 Test Email Addresses Send Test Emails" at bounding box center [400, 229] width 801 height 458
click at [140, 440] on div "Send Test Emails Enter up to 20 Test Email Addresses Send Test Emails" at bounding box center [400, 229] width 801 height 458
click at [173, 231] on div "Send Test Emails Enter up to 20 Test Email Addresses Send Test Emails" at bounding box center [400, 229] width 801 height 458
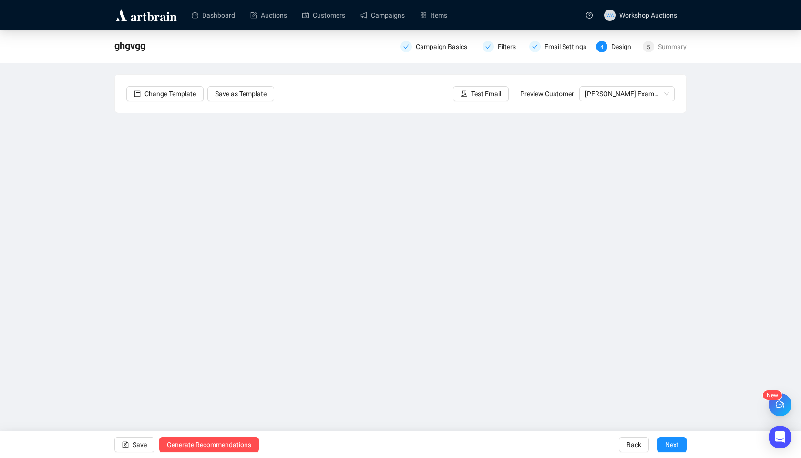
click at [209, 314] on div "Send Test Emails Enter up to 20 Test Email Addresses Send Test Emails" at bounding box center [400, 229] width 801 height 458
click at [448, 248] on div "Send Test Emails Enter up to 20 Test Email Addresses Send Test Emails" at bounding box center [400, 229] width 801 height 458
click at [135, 446] on div "Send Test Emails Enter up to 20 Test Email Addresses Send Test Emails" at bounding box center [400, 229] width 801 height 458
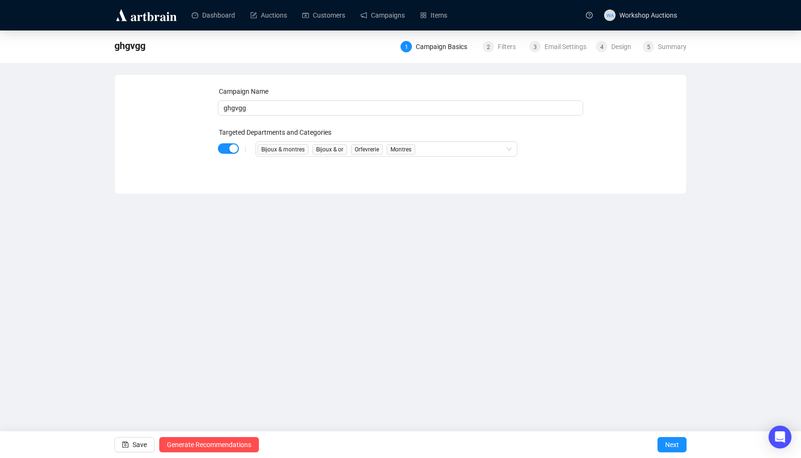
click at [242, 147] on div "|" at bounding box center [245, 149] width 20 height 8
click at [224, 147] on span "button" at bounding box center [228, 148] width 21 height 10
click at [681, 446] on button "Next" at bounding box center [671, 444] width 29 height 15
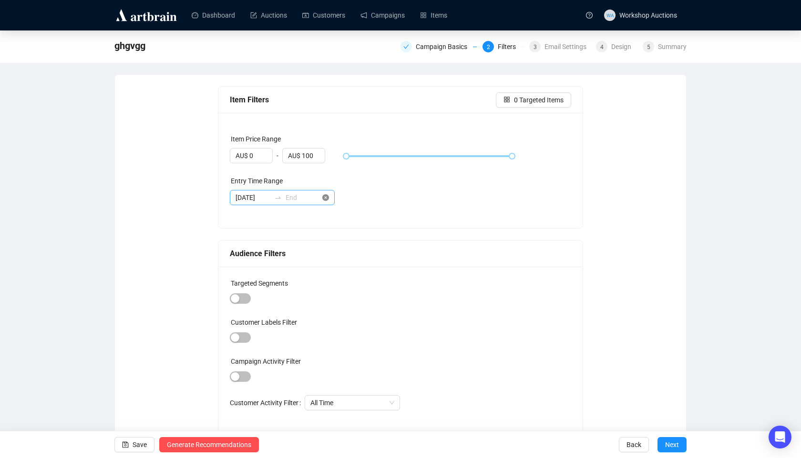
click at [328, 197] on icon "close-circle" at bounding box center [325, 197] width 7 height 7
click at [140, 445] on span "Save" at bounding box center [139, 445] width 14 height 27
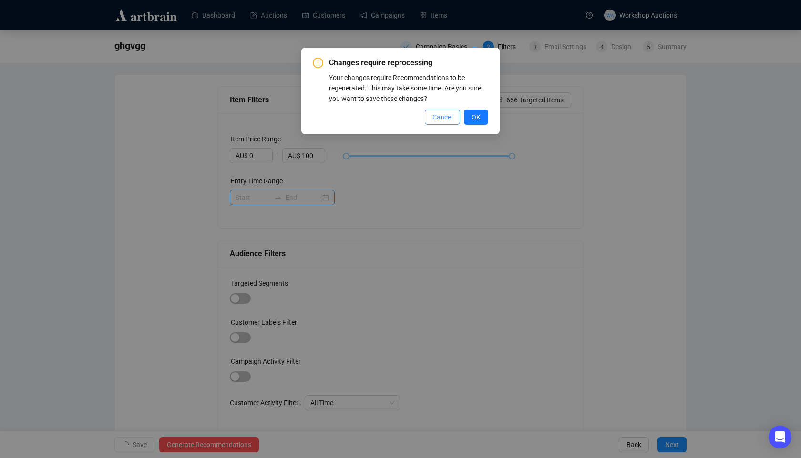
click at [445, 121] on span "Cancel" at bounding box center [442, 117] width 20 height 10
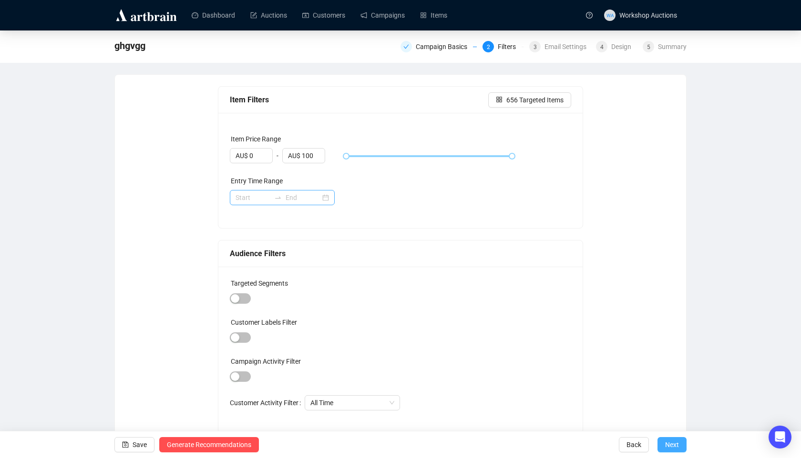
click at [675, 445] on span "Next" at bounding box center [672, 445] width 14 height 27
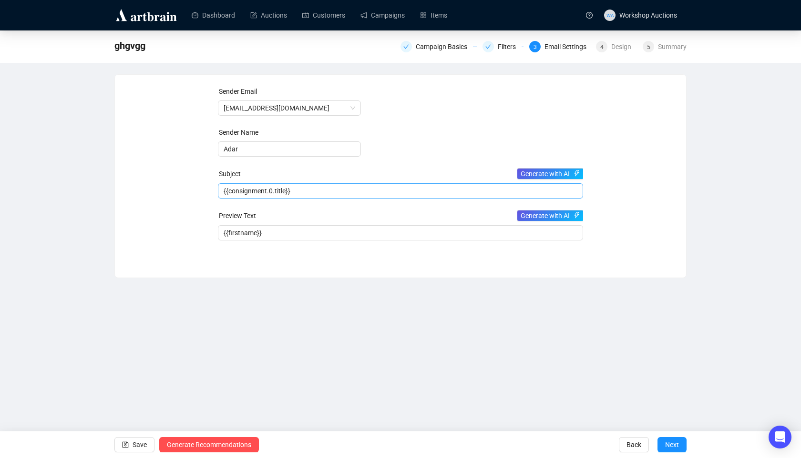
click at [375, 193] on span "{{consignment.0.title}}" at bounding box center [401, 191] width 366 height 8
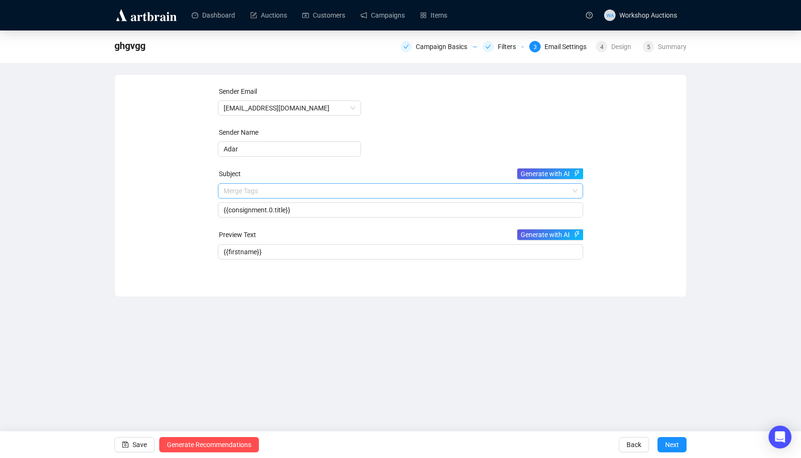
click at [342, 191] on input "search" at bounding box center [397, 191] width 346 height 14
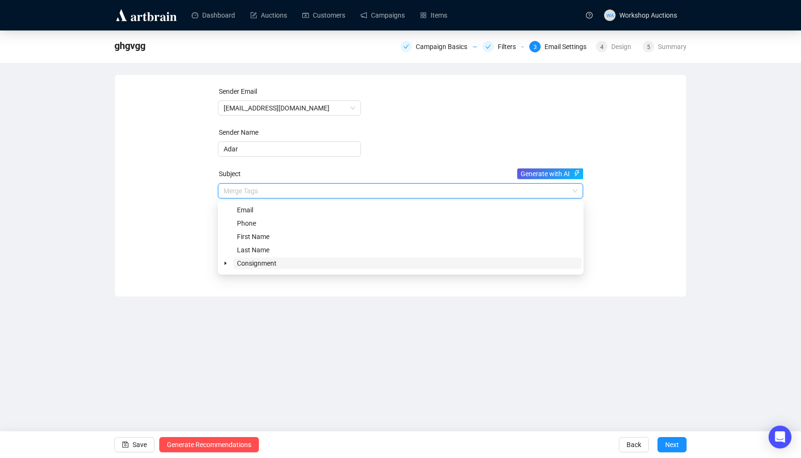
click at [278, 265] on span "Consignment" at bounding box center [407, 263] width 348 height 11
click at [225, 263] on icon "caret-down" at bounding box center [225, 263] width 2 height 3
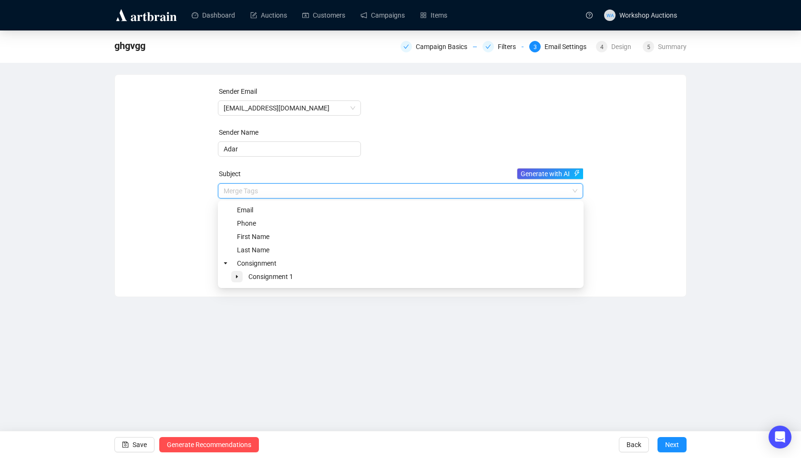
click at [237, 277] on icon "caret-down" at bounding box center [236, 277] width 5 height 5
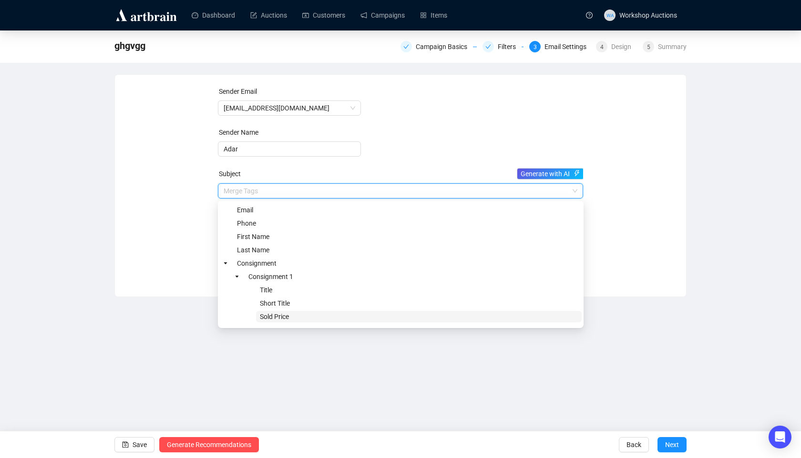
click at [285, 320] on span "Sold Price" at bounding box center [274, 317] width 29 height 8
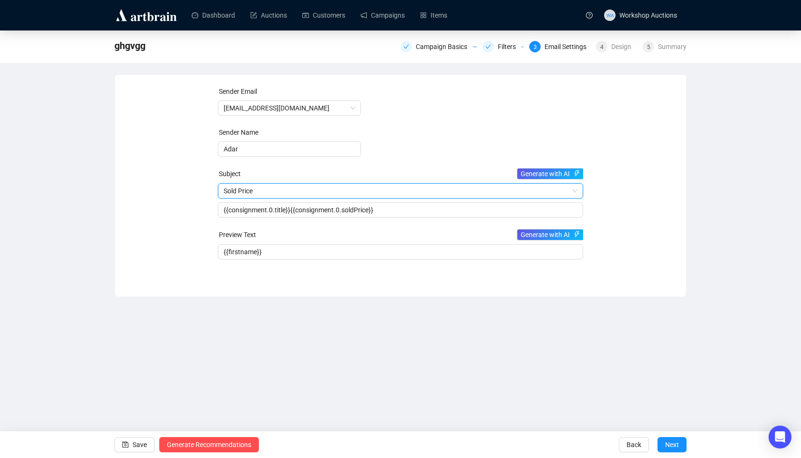
click at [340, 194] on span "Sold Price" at bounding box center [401, 191] width 354 height 14
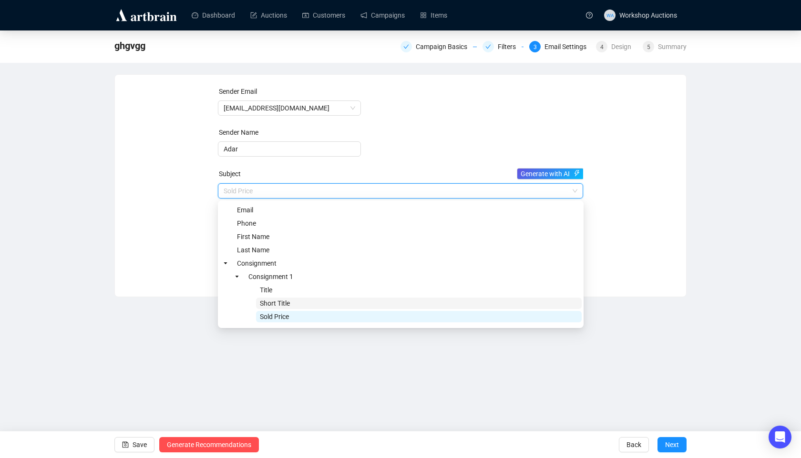
click at [277, 304] on span "Short Title" at bounding box center [275, 304] width 30 height 8
type input "{{consignment.0.title}}{{consignment.0.soldPrice}}{{consignment.0.shortTitle}}"
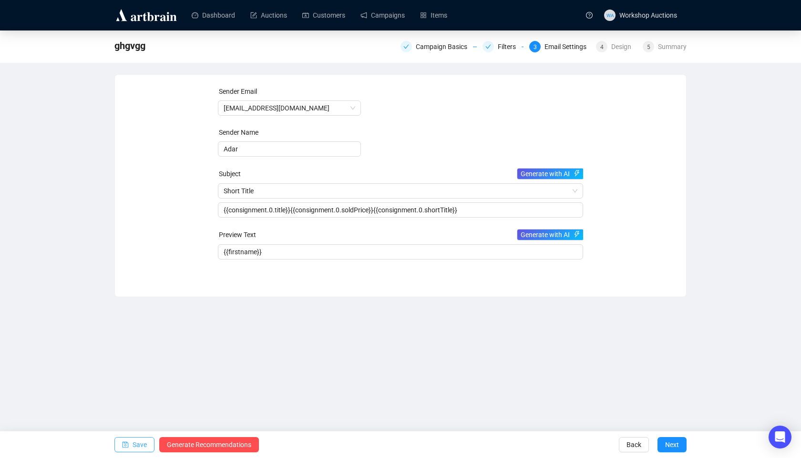
click at [129, 449] on button "Save" at bounding box center [134, 444] width 40 height 15
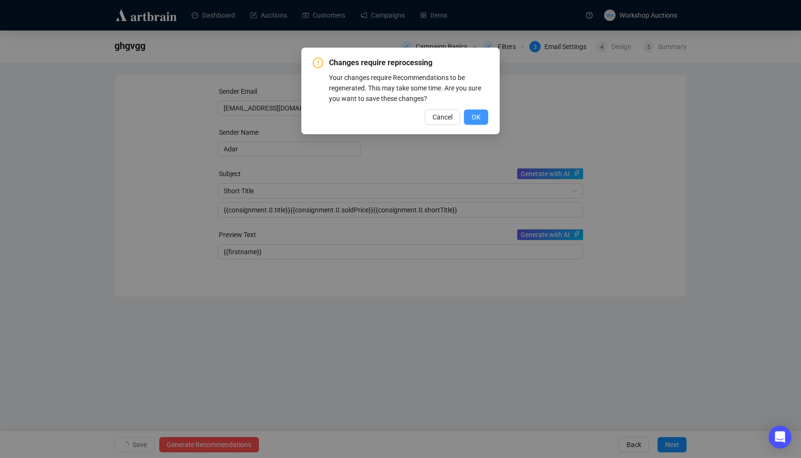
click at [473, 124] on button "OK" at bounding box center [476, 117] width 24 height 15
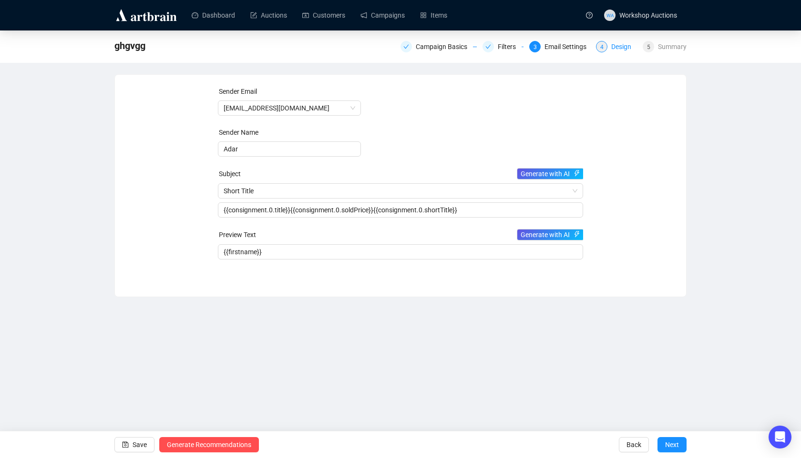
click at [615, 46] on div "Design" at bounding box center [624, 46] width 26 height 11
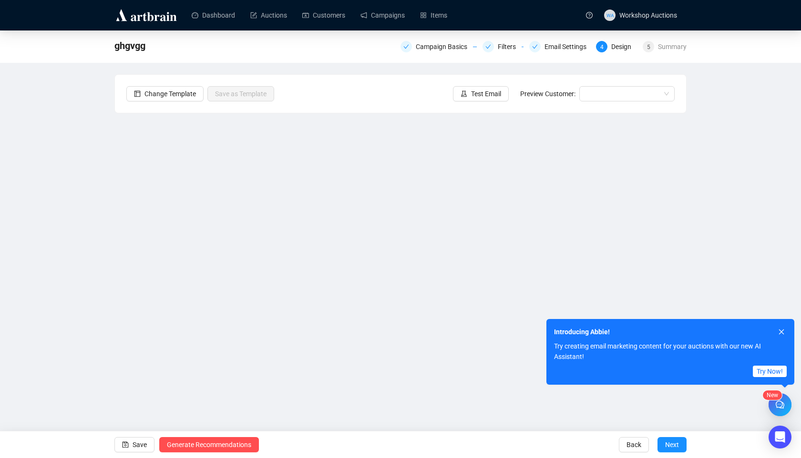
click at [775, 331] on div "Introducing Abbie!" at bounding box center [665, 332] width 222 height 10
click at [777, 332] on button "button" at bounding box center [781, 332] width 10 height 10
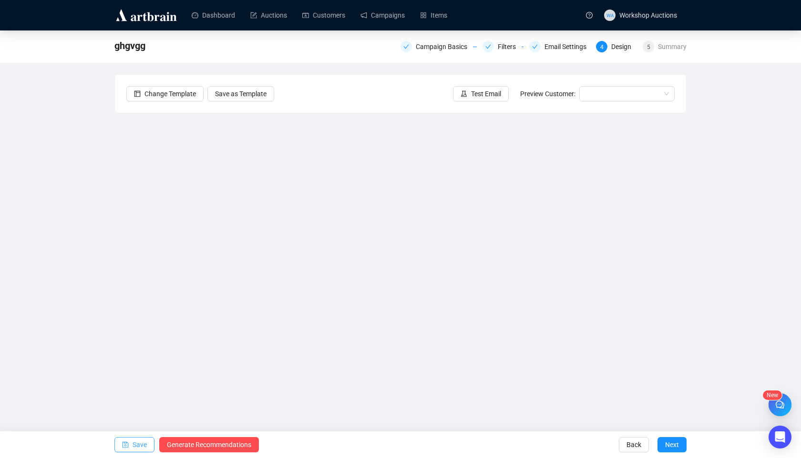
click at [134, 446] on span "Save" at bounding box center [139, 445] width 14 height 27
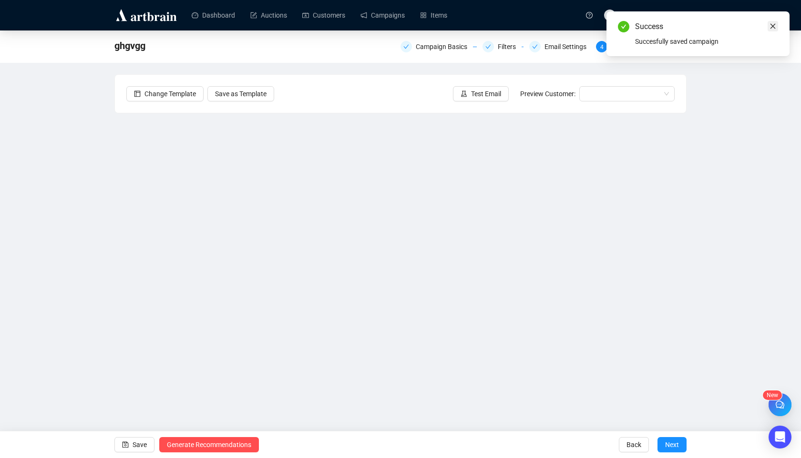
click at [775, 26] on icon "close" at bounding box center [772, 26] width 7 height 7
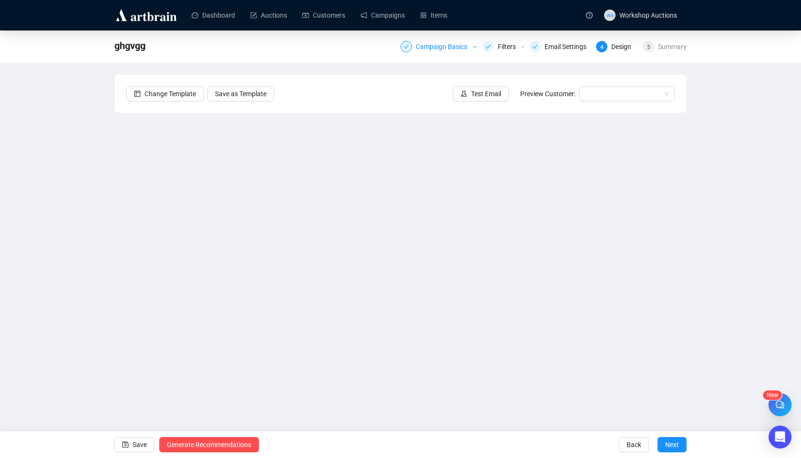
click at [438, 49] on div "Campaign Basics" at bounding box center [444, 46] width 57 height 11
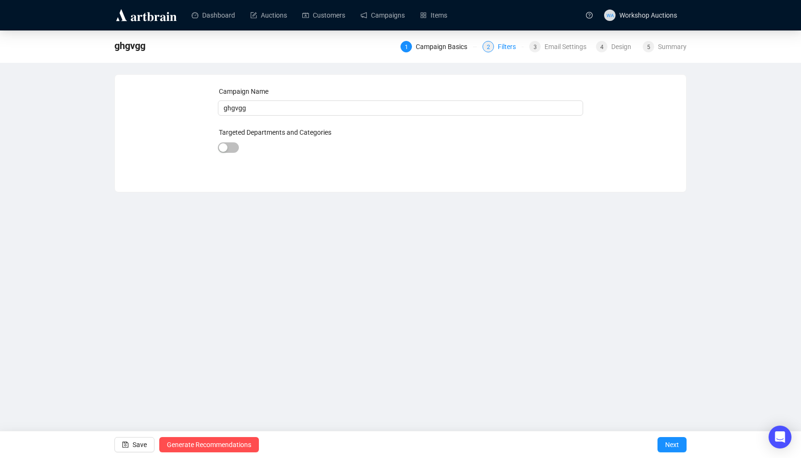
click at [515, 44] on div "Filters" at bounding box center [510, 46] width 24 height 11
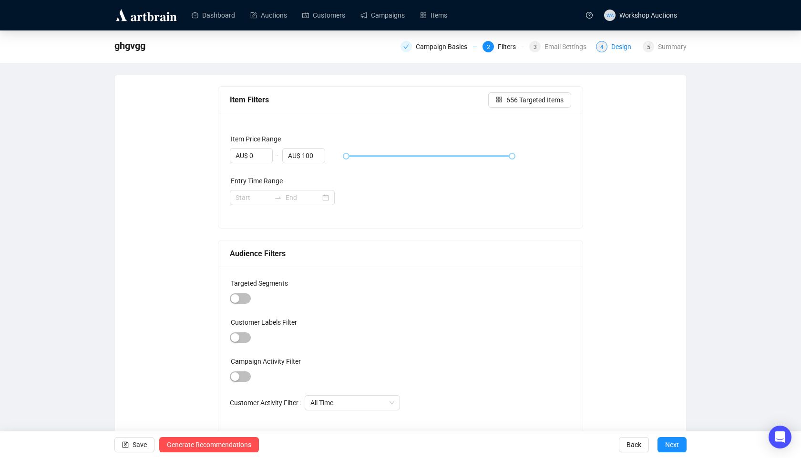
click at [615, 49] on div "Design" at bounding box center [624, 46] width 26 height 11
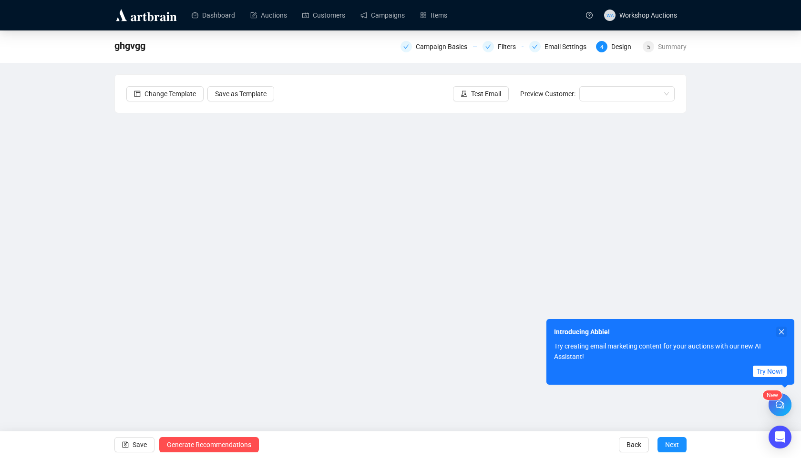
click at [780, 328] on button "button" at bounding box center [781, 332] width 10 height 10
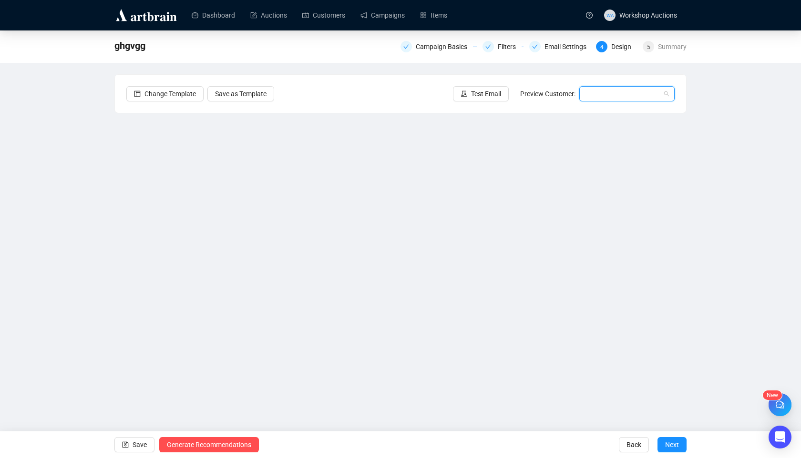
click at [611, 93] on input "search" at bounding box center [622, 94] width 75 height 14
click at [602, 127] on div "[PERSON_NAME] | Example" at bounding box center [627, 128] width 80 height 10
click at [479, 92] on span "Test Email" at bounding box center [486, 94] width 30 height 10
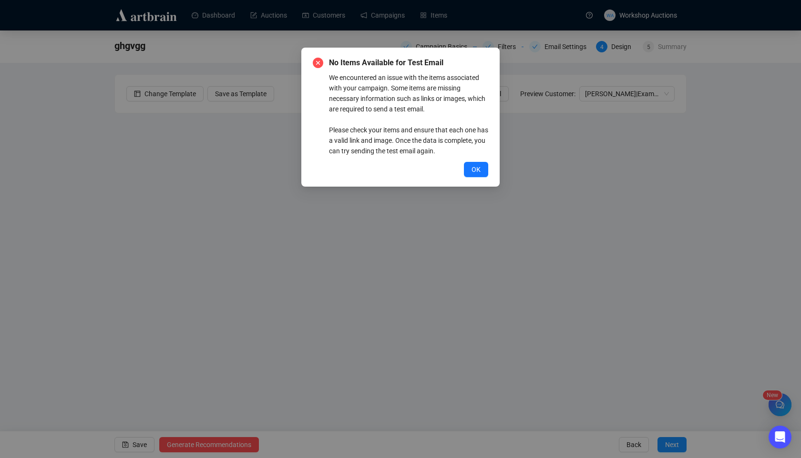
click at [470, 178] on div "No Items Available for Test Email We encountered an issue with the items associ…" at bounding box center [400, 117] width 198 height 139
click at [473, 168] on span "OK" at bounding box center [475, 169] width 9 height 10
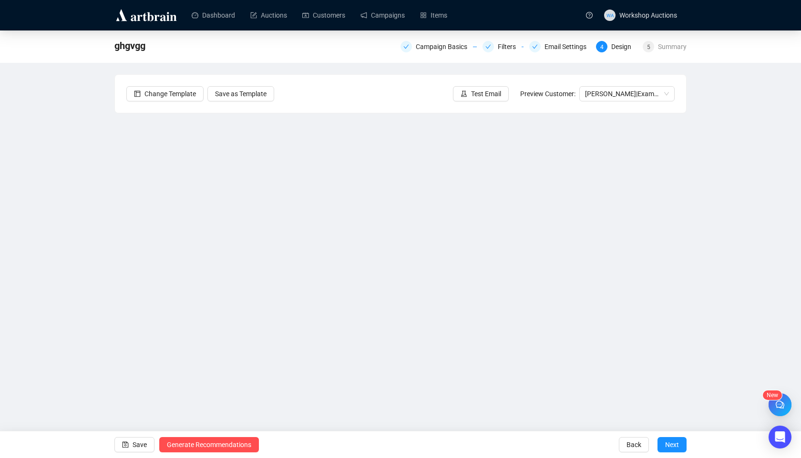
click at [425, 54] on div "ghgvgg Campaign Basics Filters Email Settings 4 Design 5 Summary" at bounding box center [400, 45] width 572 height 19
click at [433, 40] on div "Campaign Basics Filters Email Settings 4 Design 5 Summary" at bounding box center [543, 45] width 286 height 13
click at [422, 46] on div "Campaign Basics" at bounding box center [444, 46] width 57 height 11
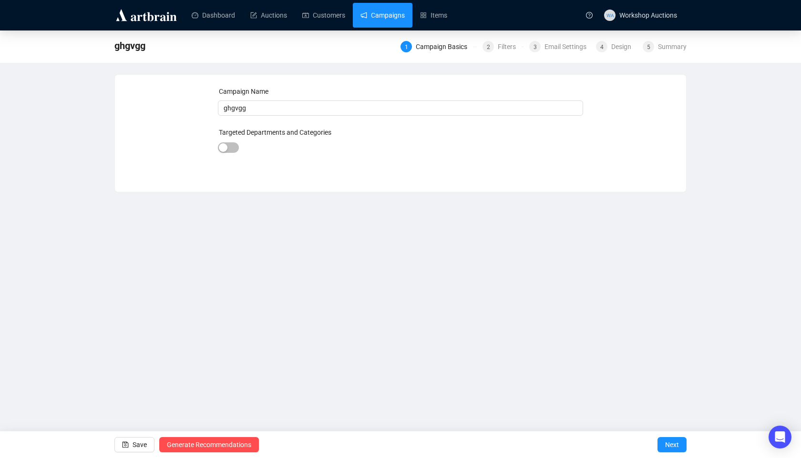
click at [386, 13] on link "Campaigns" at bounding box center [382, 15] width 44 height 25
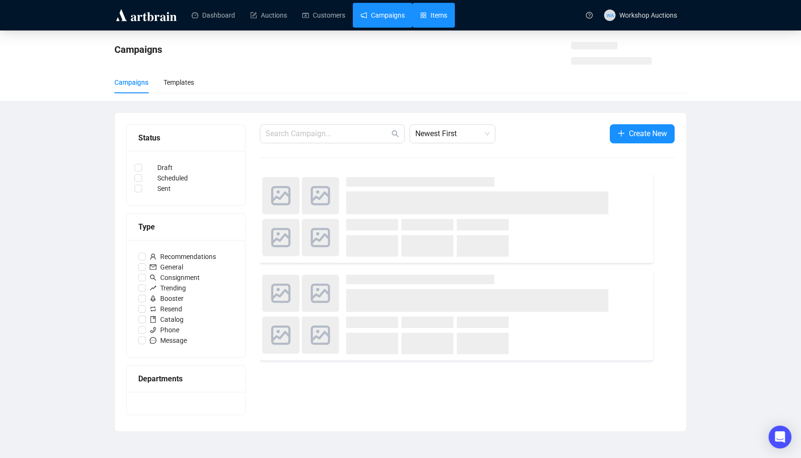
click at [447, 19] on link "Items" at bounding box center [433, 15] width 27 height 25
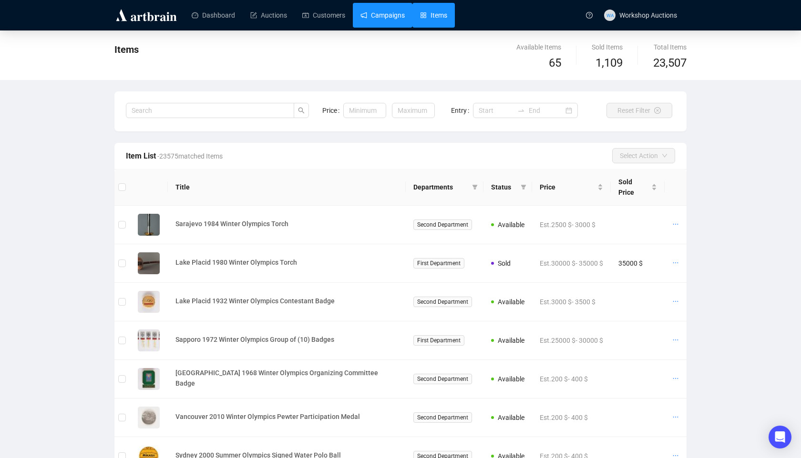
click at [396, 17] on link "Campaigns" at bounding box center [382, 15] width 44 height 25
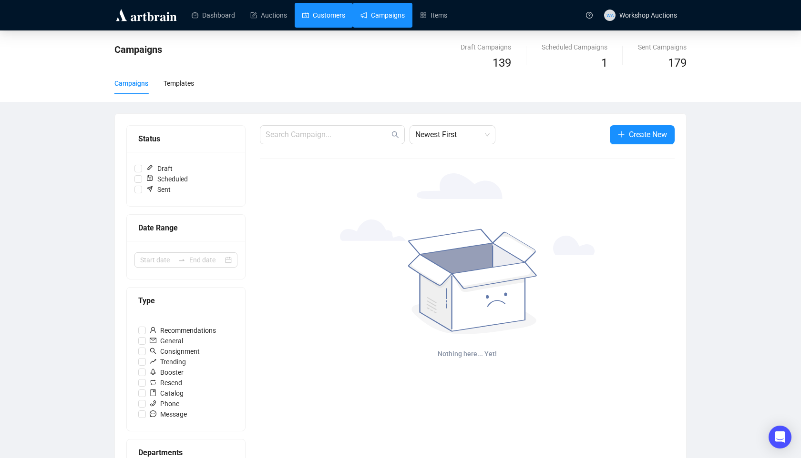
click at [333, 25] on link "Customers" at bounding box center [323, 15] width 43 height 25
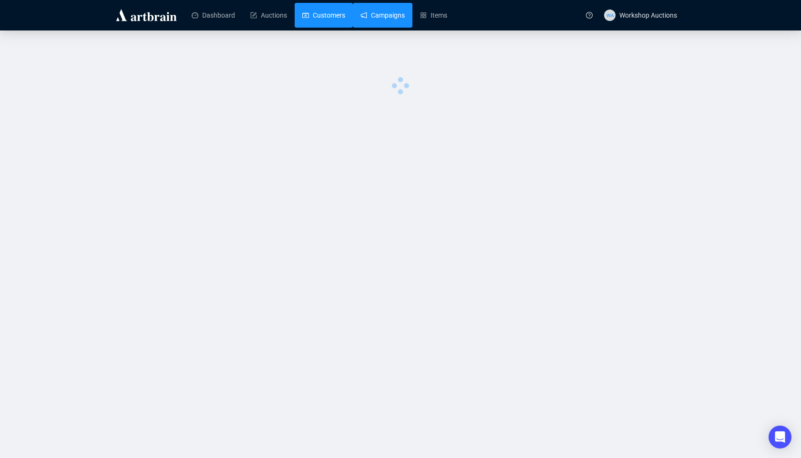
click at [397, 23] on link "Campaigns" at bounding box center [382, 15] width 44 height 25
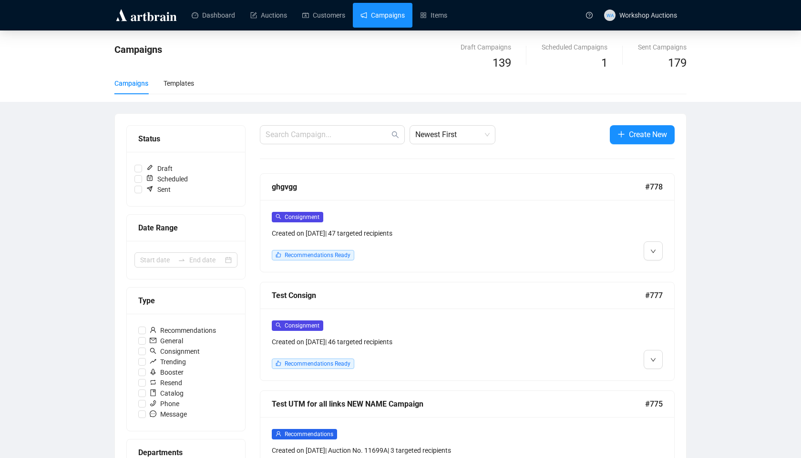
click at [508, 223] on div "Consignment Created on Sep 21, 2025 | 47 targeted recipients" at bounding box center [418, 225] width 292 height 27
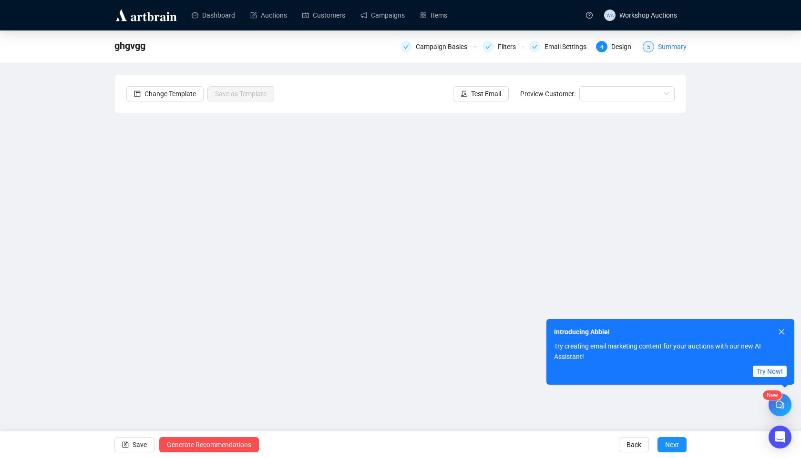
click at [669, 47] on div "Summary" at bounding box center [672, 46] width 29 height 11
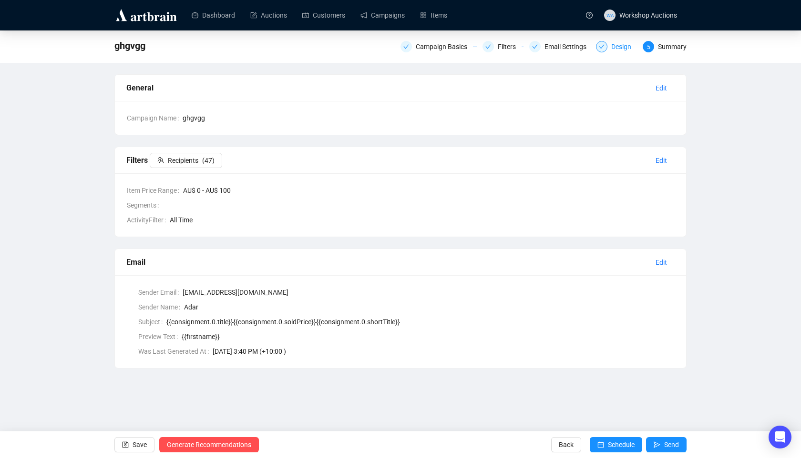
click at [613, 48] on div "Design" at bounding box center [624, 46] width 26 height 11
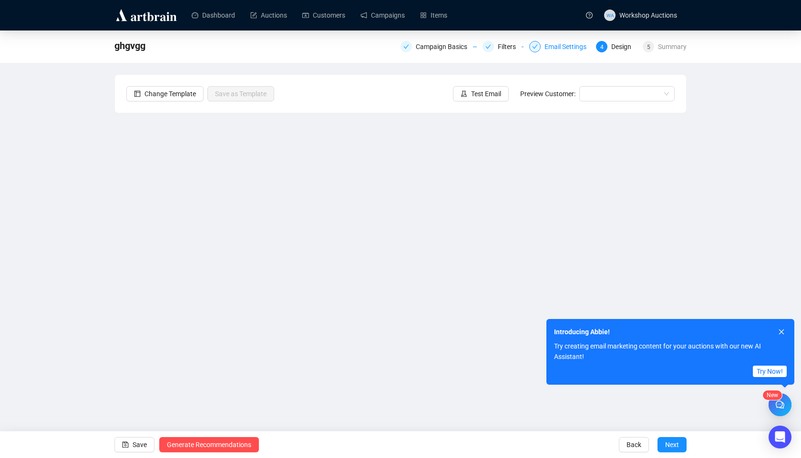
click at [572, 47] on div "Email Settings" at bounding box center [568, 46] width 48 height 11
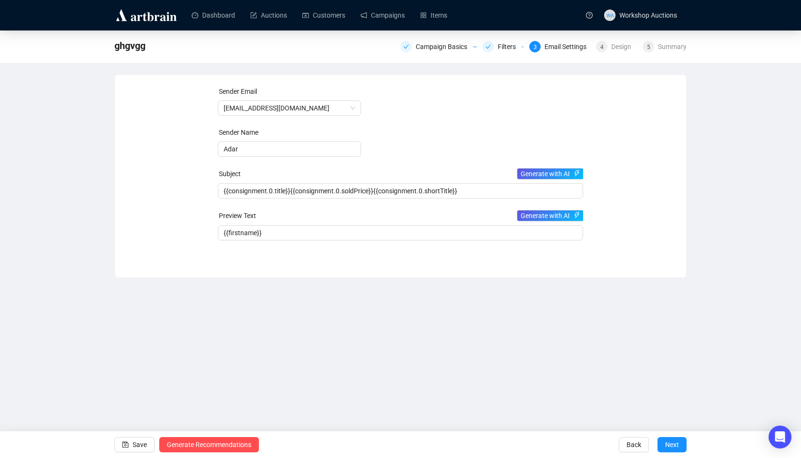
click at [614, 53] on div "Campaign Basics Filters 3 Email Settings 4 Design 5 Summary" at bounding box center [543, 45] width 286 height 15
click at [619, 53] on div "Campaign Basics Filters 3 Email Settings 4 Design 5 Summary" at bounding box center [543, 45] width 286 height 15
click at [615, 41] on div "Design" at bounding box center [624, 46] width 26 height 11
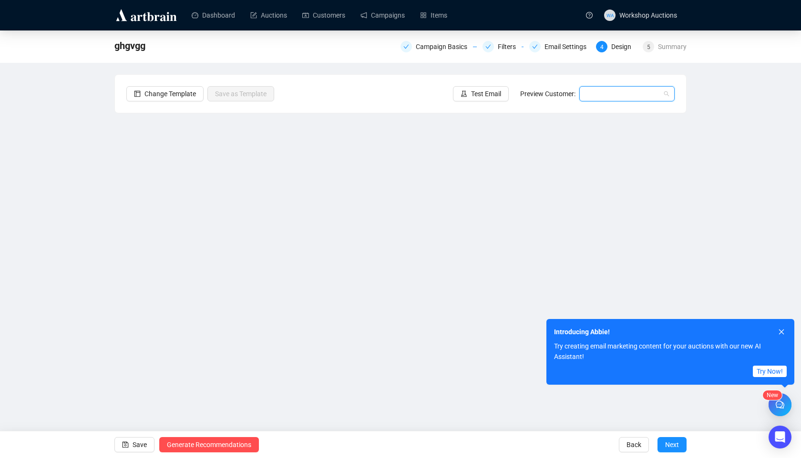
click at [615, 96] on input "search" at bounding box center [622, 94] width 75 height 14
click at [622, 111] on div "Ann | Example" at bounding box center [627, 113] width 80 height 10
click at [434, 17] on link "Items" at bounding box center [433, 15] width 27 height 25
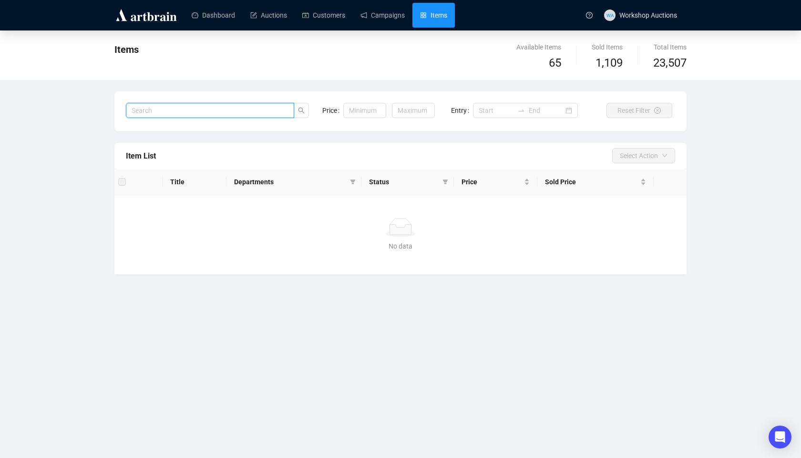
click at [270, 111] on input "search" at bounding box center [210, 110] width 168 height 15
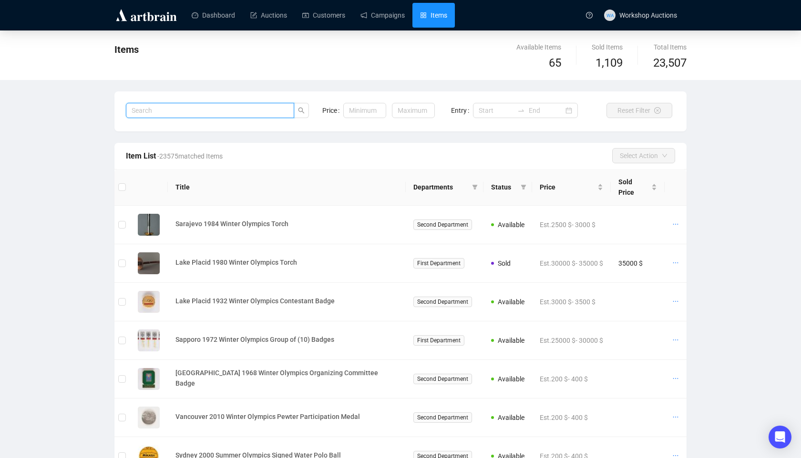
paste input "Princess Diana"
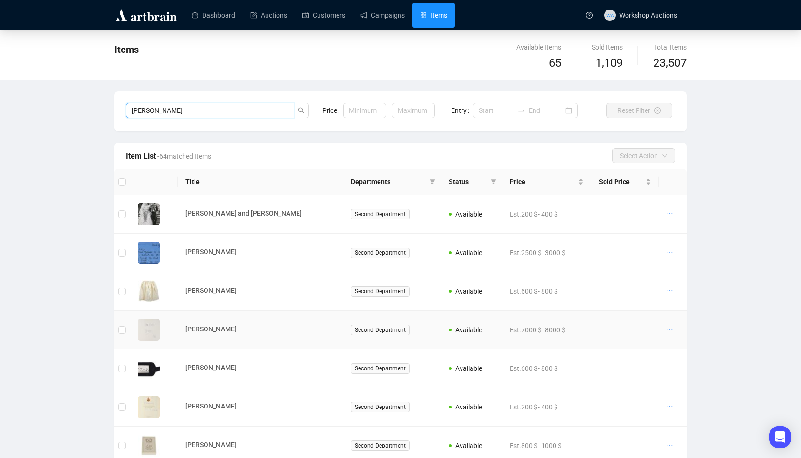
scroll to position [76, 0]
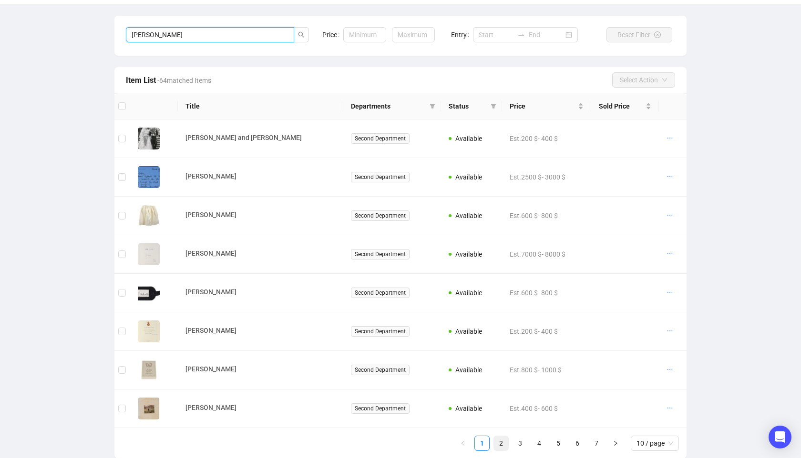
type input "Princess Diana"
click at [498, 443] on link "2" at bounding box center [501, 444] width 14 height 14
click at [524, 446] on link "3" at bounding box center [520, 444] width 14 height 14
click at [486, 445] on link "1" at bounding box center [482, 444] width 14 height 14
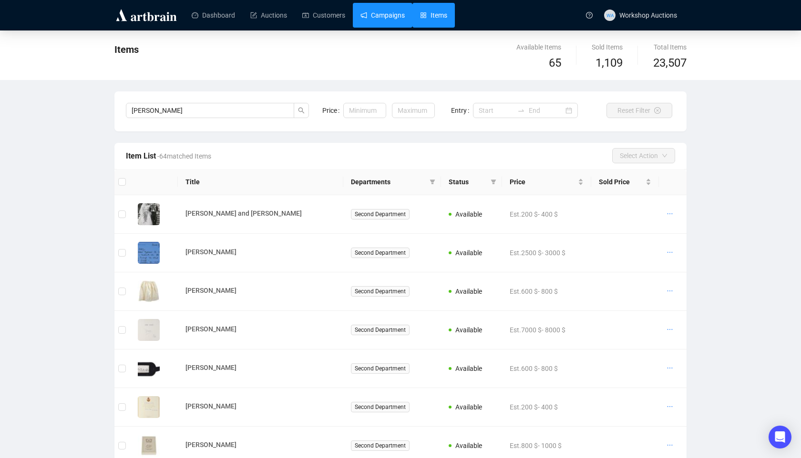
click at [393, 26] on link "Campaigns" at bounding box center [382, 15] width 44 height 25
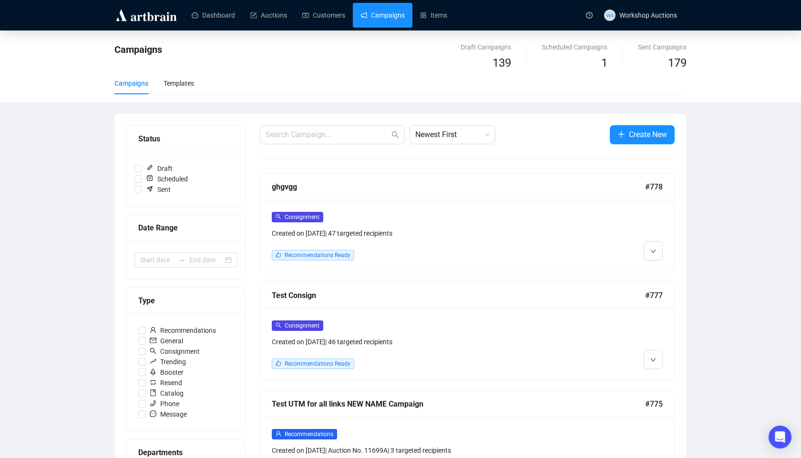
click at [397, 224] on div "Consignment Created on Sep 21, 2025 | 47 targeted recipients" at bounding box center [418, 225] width 292 height 27
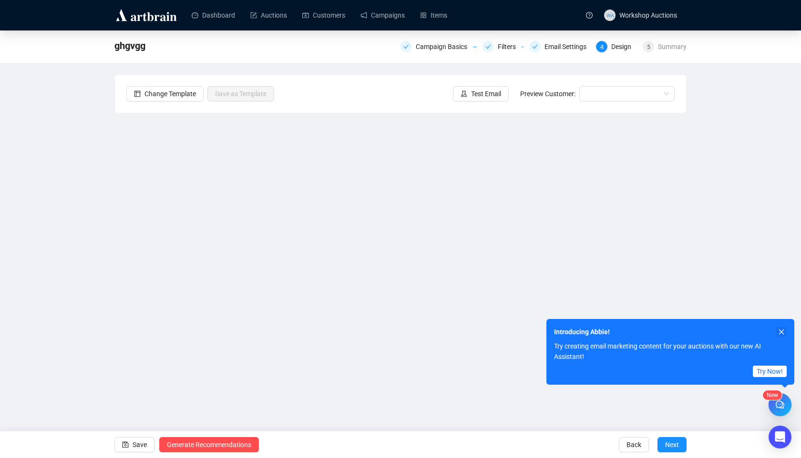
click at [785, 330] on button "button" at bounding box center [781, 332] width 10 height 10
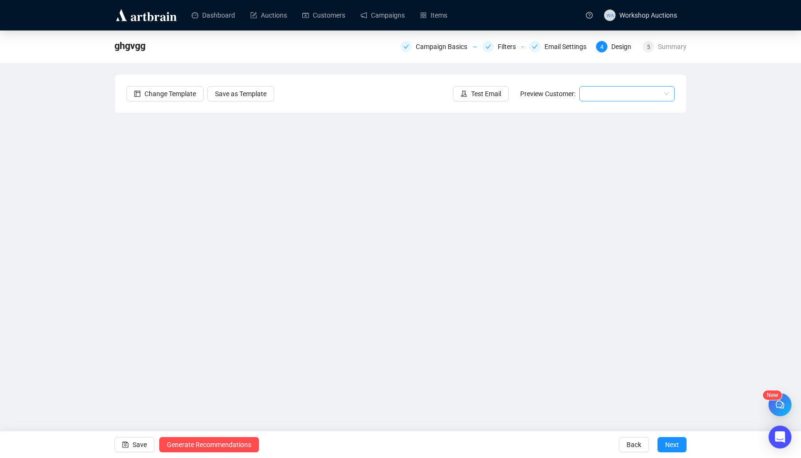
click at [611, 99] on input "search" at bounding box center [622, 94] width 75 height 14
click at [599, 127] on div "[PERSON_NAME] | Example" at bounding box center [627, 128] width 80 height 10
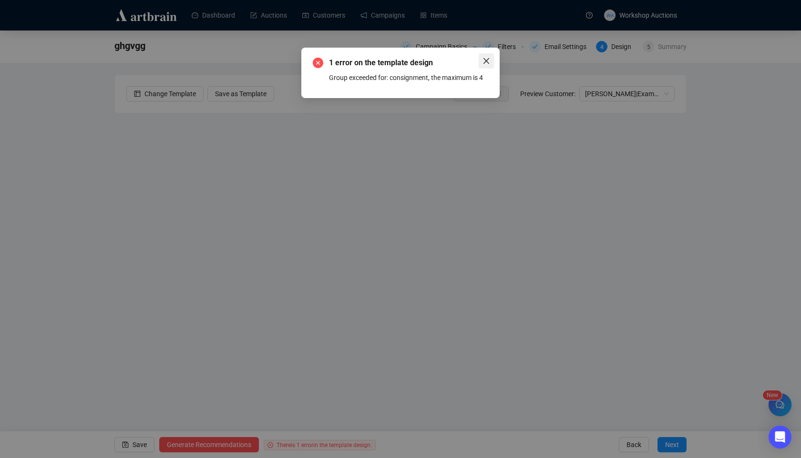
click at [486, 58] on icon "close" at bounding box center [486, 61] width 8 height 8
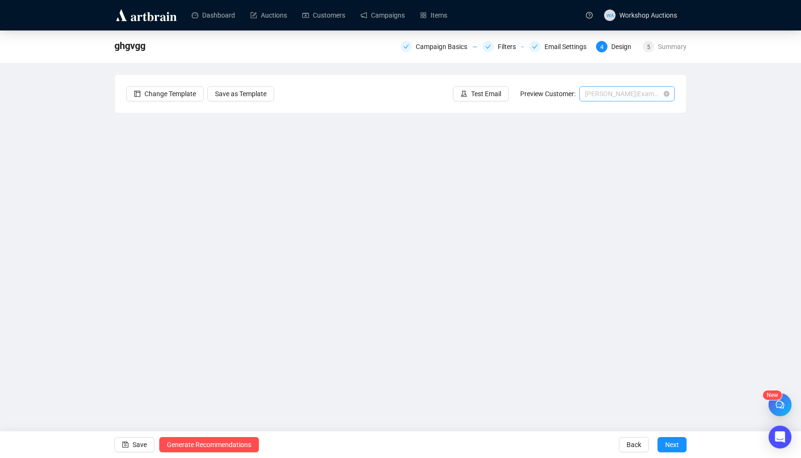
click at [643, 96] on span "[PERSON_NAME] | Example" at bounding box center [627, 94] width 84 height 14
click at [604, 126] on div "[PERSON_NAME] | Example" at bounding box center [627, 128] width 80 height 10
click at [617, 107] on div "Change Template Save as Template Test Email Preview Customer: example-customer-…" at bounding box center [400, 94] width 571 height 38
click at [617, 97] on span "[PERSON_NAME] | Example" at bounding box center [627, 94] width 84 height 14
click at [614, 132] on div "[PERSON_NAME] | Example" at bounding box center [627, 128] width 80 height 10
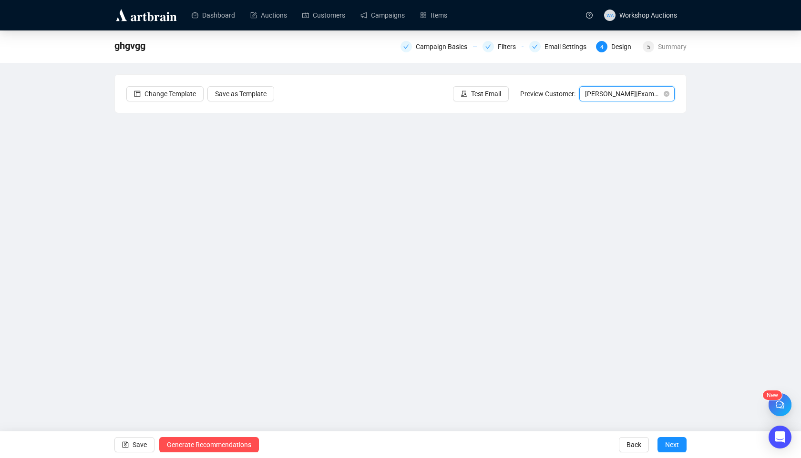
click at [620, 96] on span "[PERSON_NAME] | Example" at bounding box center [627, 94] width 84 height 14
click at [613, 112] on div "Ann | Example" at bounding box center [627, 113] width 80 height 10
click at [398, 18] on link "Campaigns" at bounding box center [382, 15] width 44 height 25
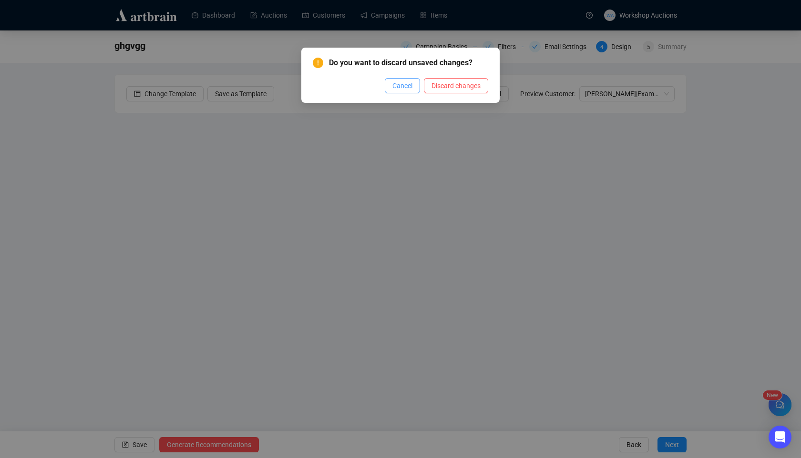
click at [405, 84] on span "Cancel" at bounding box center [402, 86] width 20 height 10
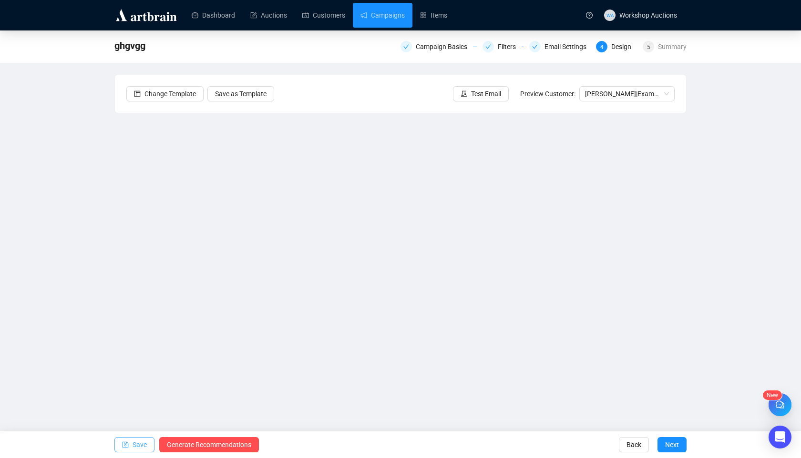
click at [142, 443] on span "Save" at bounding box center [139, 445] width 14 height 27
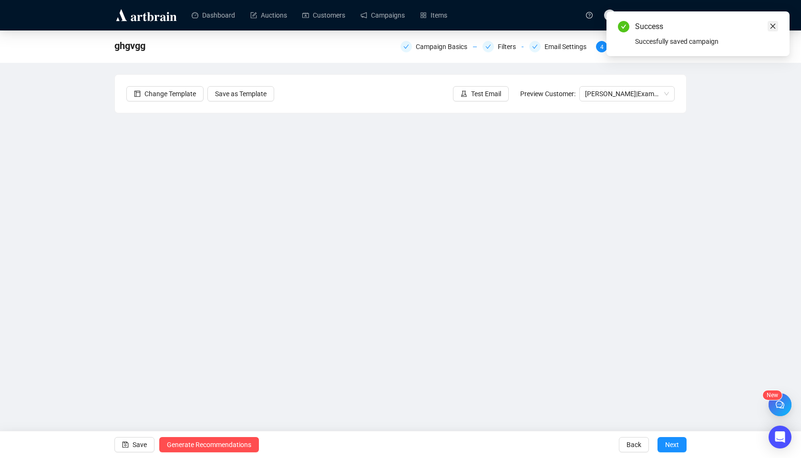
click at [771, 27] on icon "close" at bounding box center [772, 26] width 5 height 5
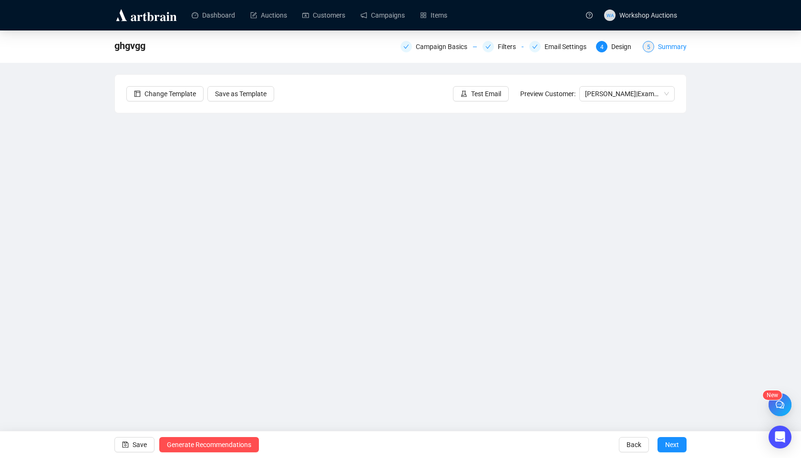
click at [661, 48] on div "Summary" at bounding box center [672, 46] width 29 height 11
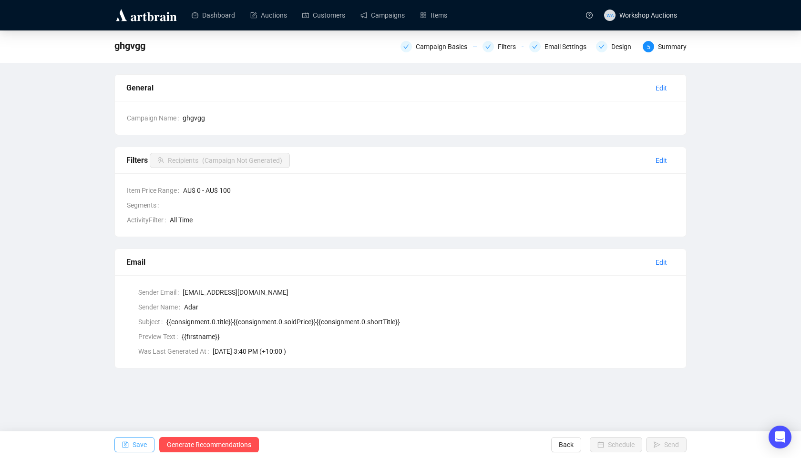
click at [137, 448] on span "Save" at bounding box center [139, 445] width 14 height 27
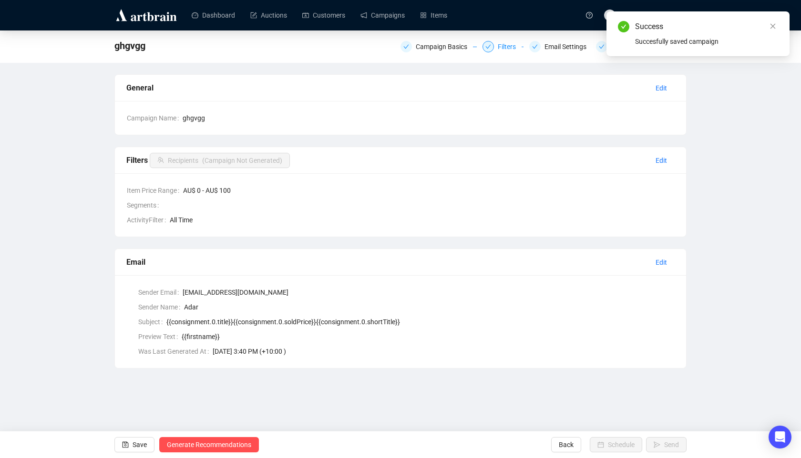
click at [498, 49] on div "Filters" at bounding box center [510, 46] width 24 height 11
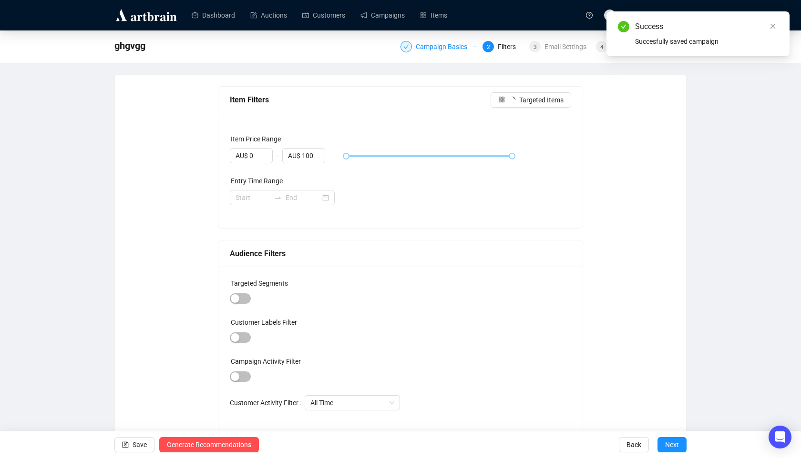
click at [446, 51] on div "Campaign Basics" at bounding box center [444, 46] width 57 height 11
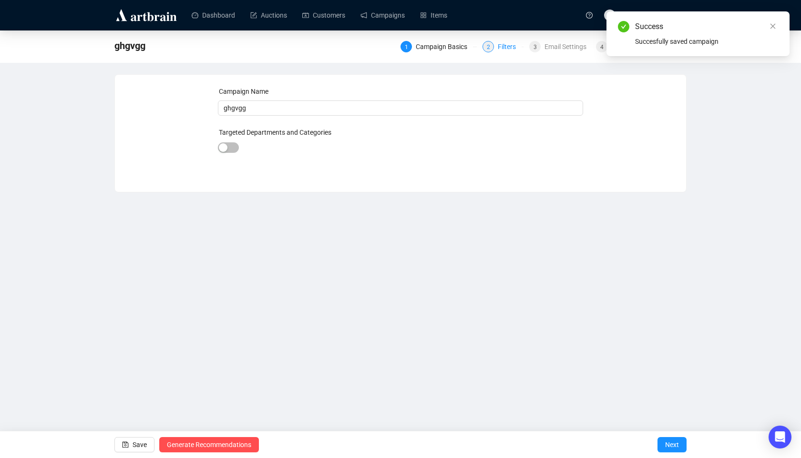
click at [486, 45] on div "2" at bounding box center [487, 46] width 11 height 11
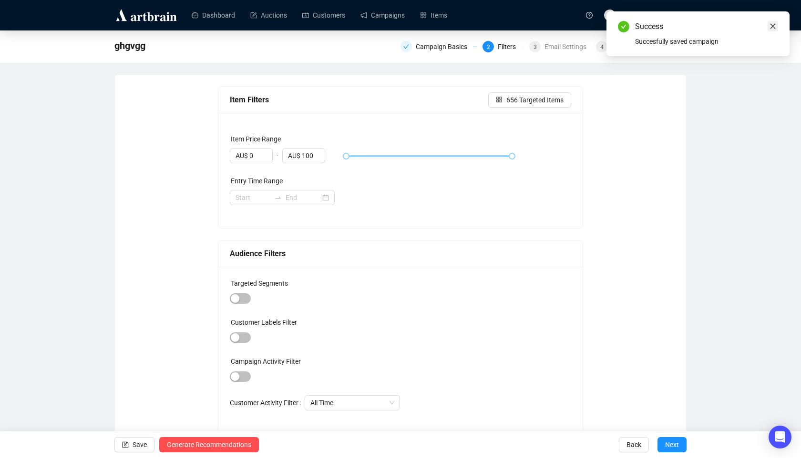
click at [775, 27] on icon "close" at bounding box center [772, 26] width 7 height 7
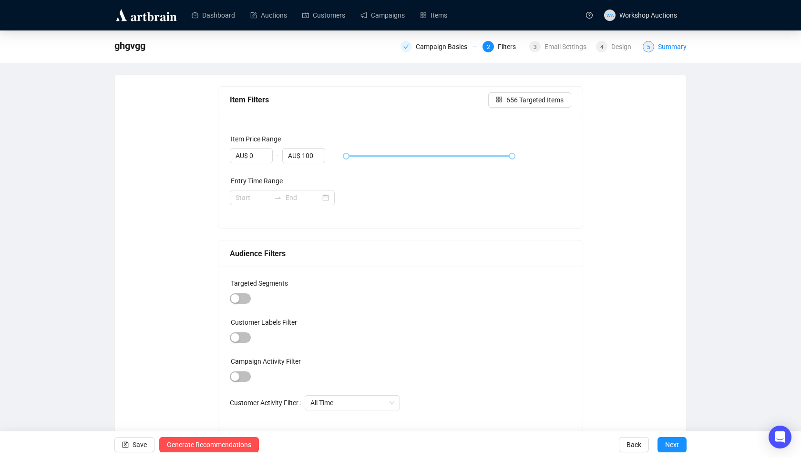
click at [674, 51] on div "Summary" at bounding box center [672, 46] width 29 height 11
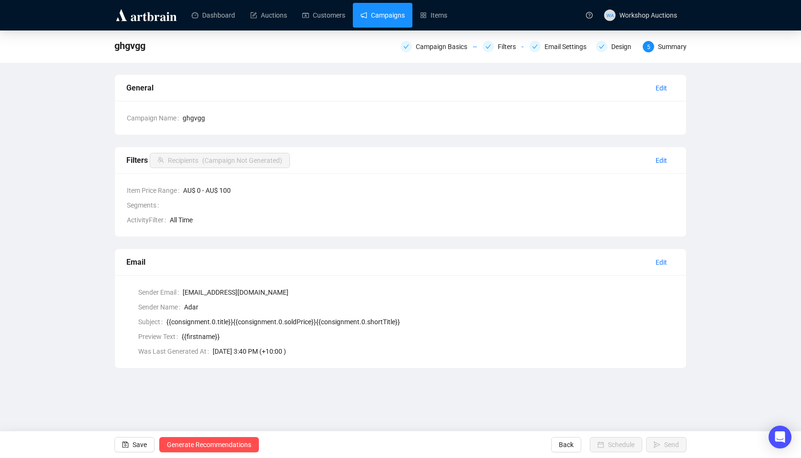
click at [405, 22] on link "Campaigns" at bounding box center [382, 15] width 44 height 25
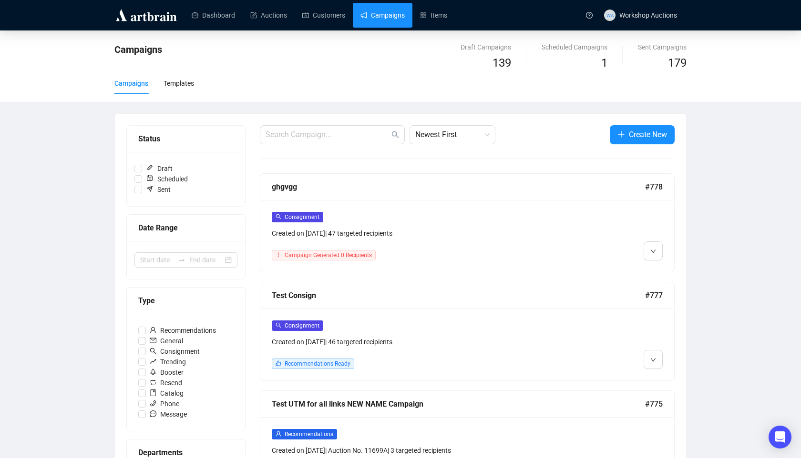
click at [632, 127] on button "Create New" at bounding box center [642, 134] width 65 height 19
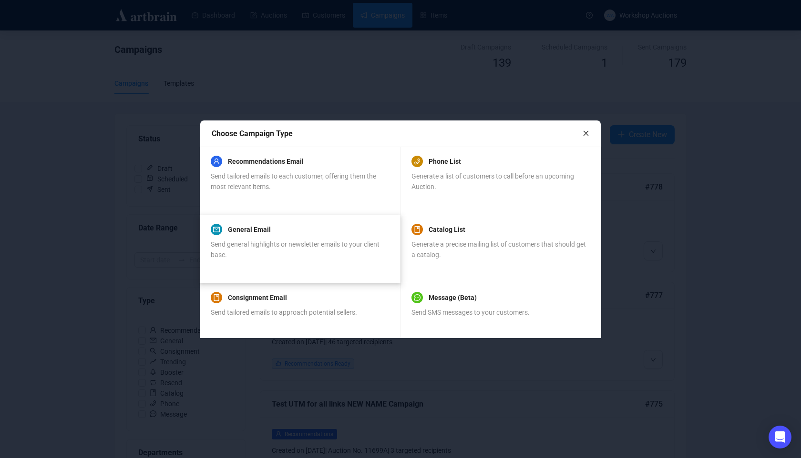
click at [326, 244] on span "Send general highlights or newsletter emails to your client base." at bounding box center [295, 250] width 169 height 18
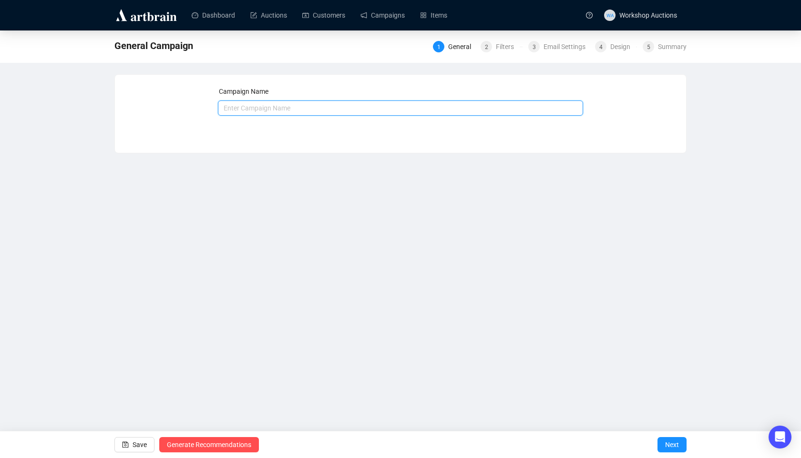
click at [319, 114] on input "text" at bounding box center [401, 108] width 366 height 15
type input "fsfdsfd"
click at [681, 440] on button "Next" at bounding box center [671, 444] width 29 height 15
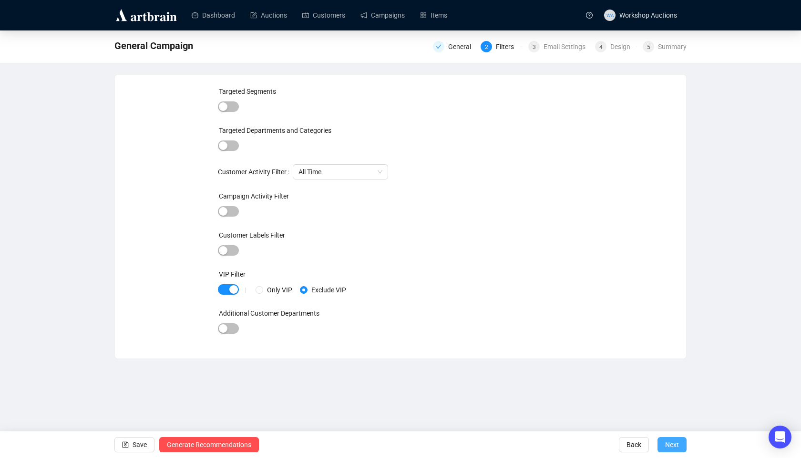
click at [666, 449] on span "Next" at bounding box center [672, 445] width 14 height 27
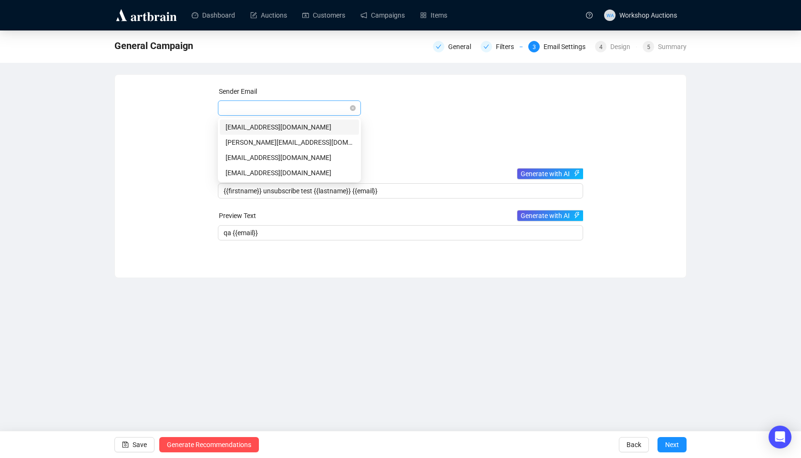
click at [277, 113] on span at bounding box center [290, 108] width 132 height 14
click at [269, 158] on div "[EMAIL_ADDRESS][DOMAIN_NAME]" at bounding box center [289, 158] width 128 height 10
type input "Adar"
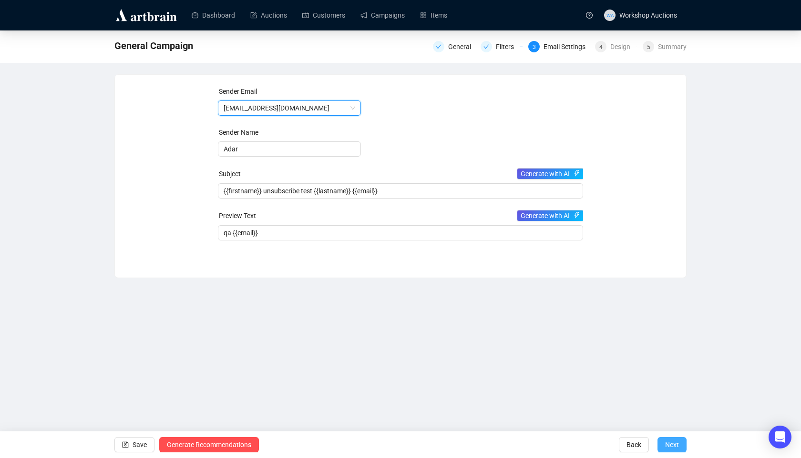
click at [678, 451] on span "Next" at bounding box center [672, 445] width 14 height 27
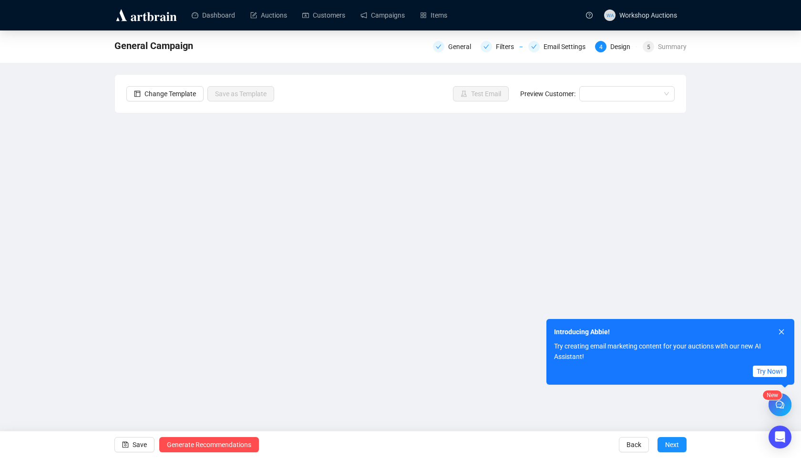
click at [780, 325] on div "Introducing Abbie!" at bounding box center [664, 330] width 237 height 22
click at [780, 328] on button "button" at bounding box center [781, 332] width 10 height 10
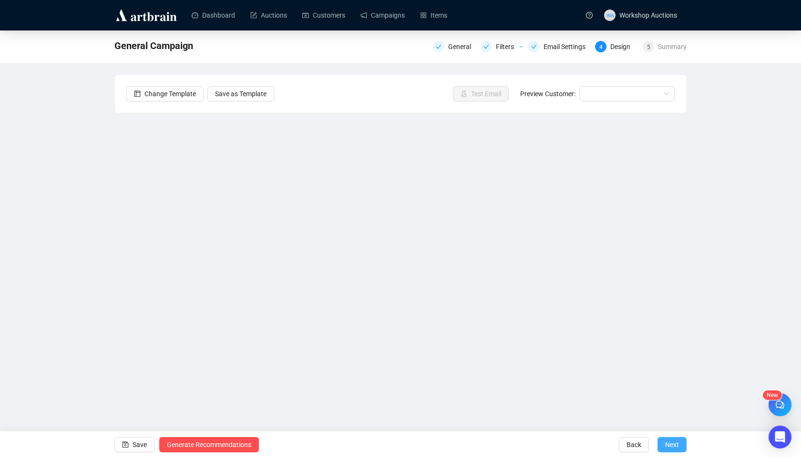
click at [675, 449] on span "Next" at bounding box center [672, 445] width 14 height 27
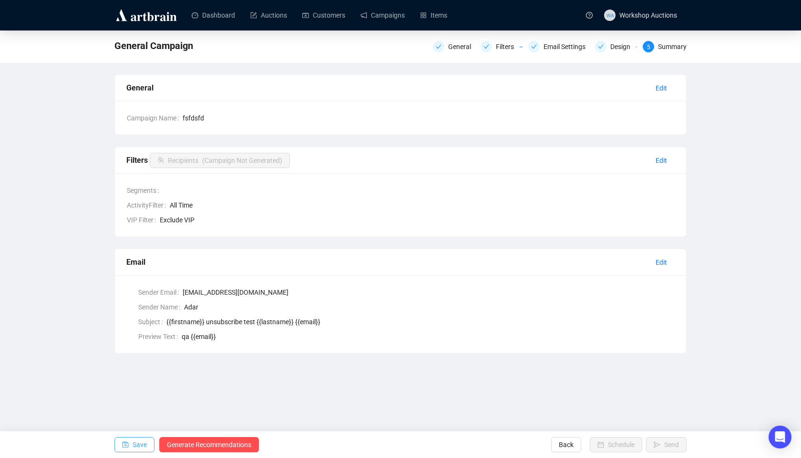
click at [137, 441] on span "Save" at bounding box center [139, 445] width 14 height 27
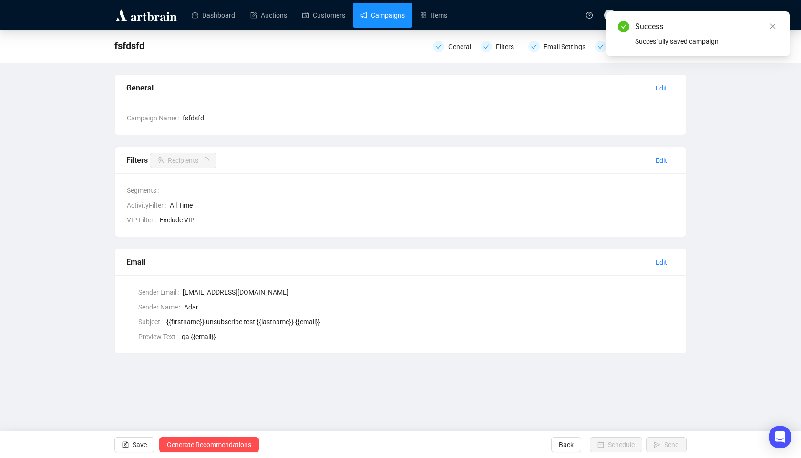
click at [396, 20] on link "Campaigns" at bounding box center [382, 15] width 44 height 25
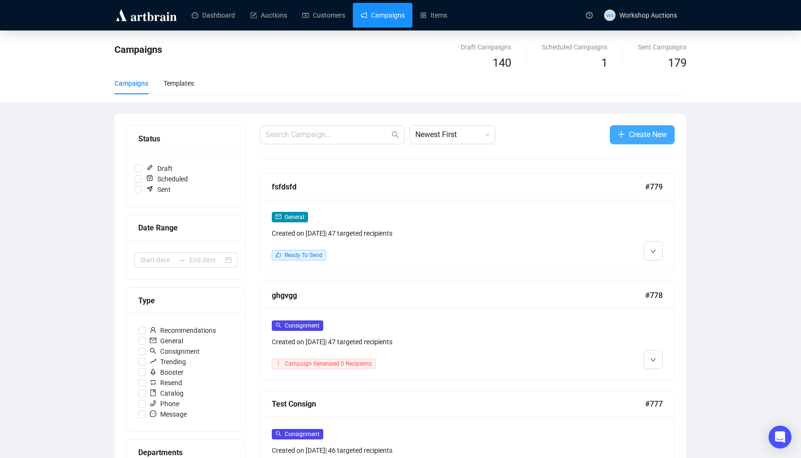
click at [639, 128] on button "Create New" at bounding box center [642, 134] width 65 height 19
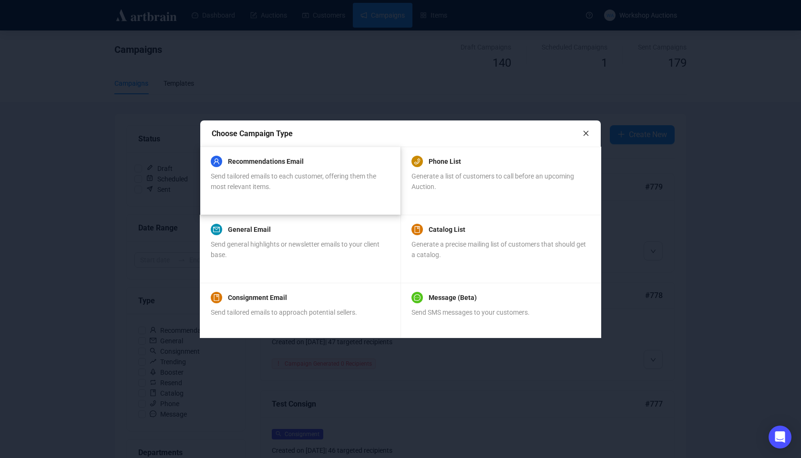
click at [297, 171] on div "Send tailored emails to each customer, offering them the most relevant items." at bounding box center [300, 181] width 178 height 21
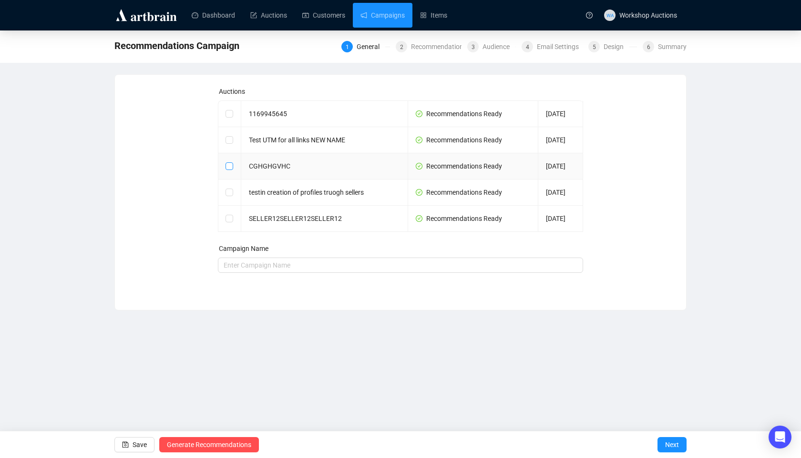
click at [230, 163] on input "checkbox" at bounding box center [228, 166] width 7 height 7
checkbox input "true"
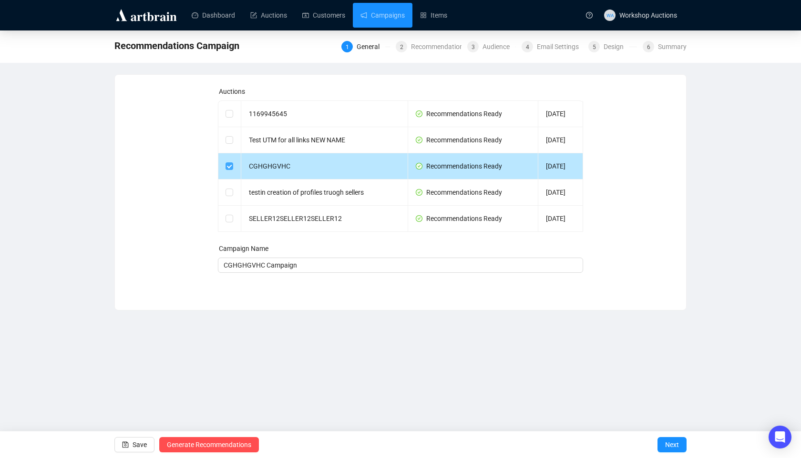
type input "CGHGHGVHC Campaign"
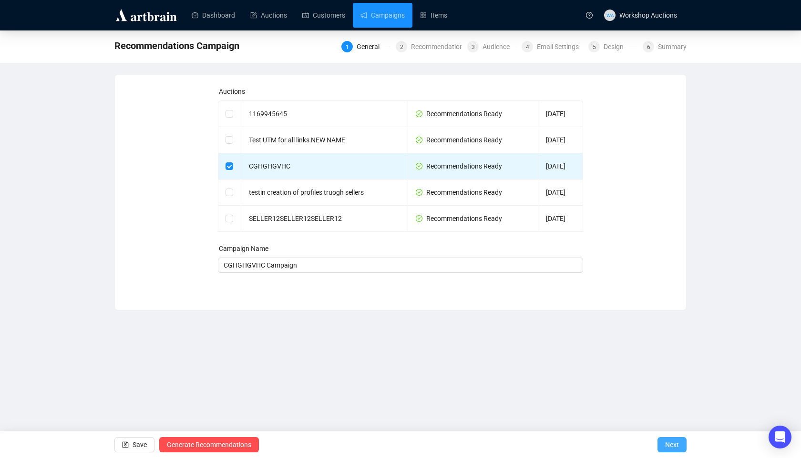
click at [671, 447] on span "Next" at bounding box center [672, 445] width 14 height 27
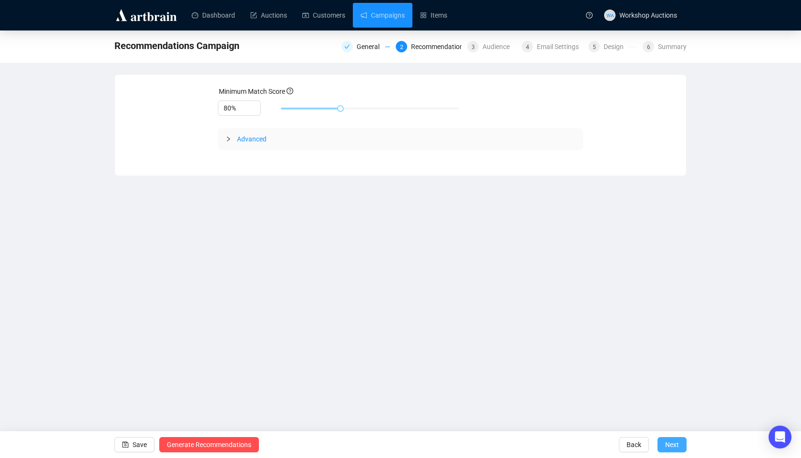
click at [671, 447] on span "Next" at bounding box center [672, 445] width 14 height 27
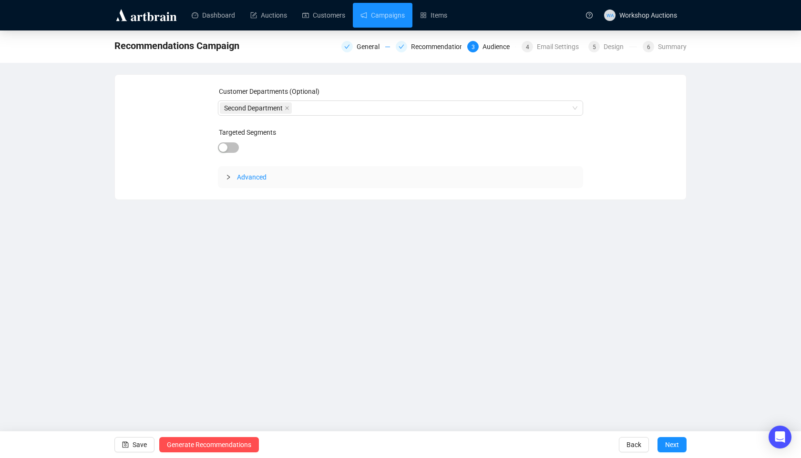
click at [671, 447] on span "Next" at bounding box center [672, 445] width 14 height 27
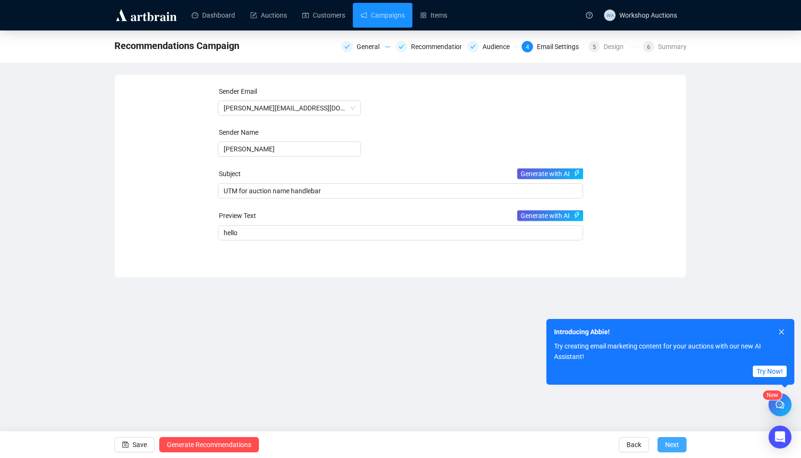
click at [671, 447] on span "Next" at bounding box center [672, 445] width 14 height 27
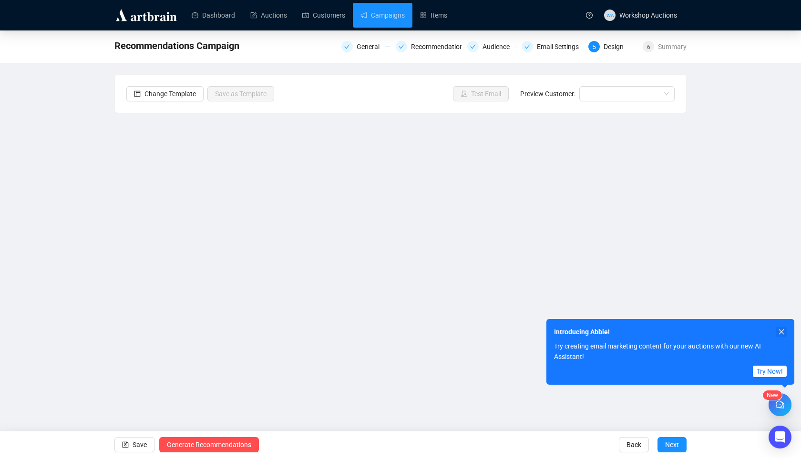
click at [782, 331] on icon "close" at bounding box center [781, 332] width 5 height 5
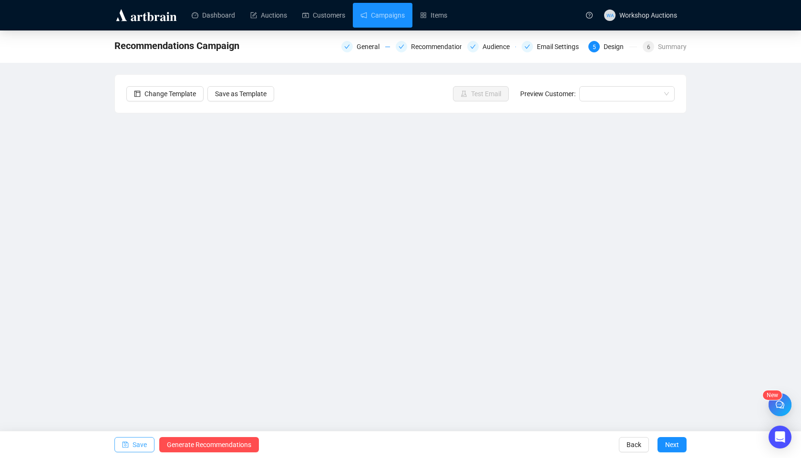
click at [129, 445] on button "Save" at bounding box center [134, 444] width 40 height 15
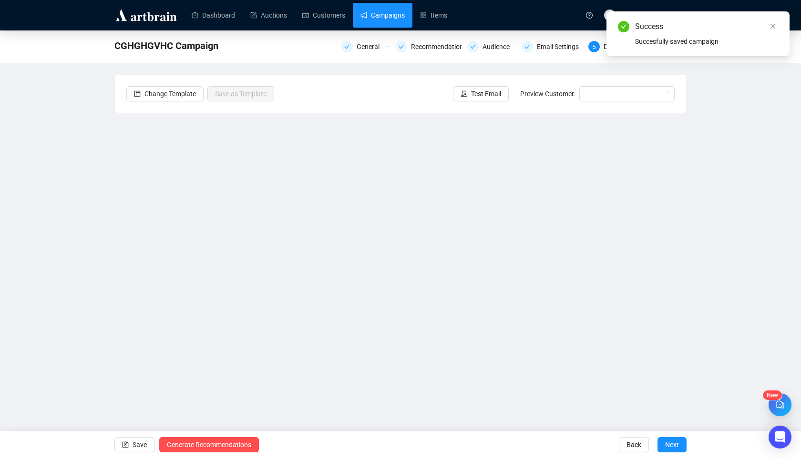
click at [385, 17] on link "Campaigns" at bounding box center [382, 15] width 44 height 25
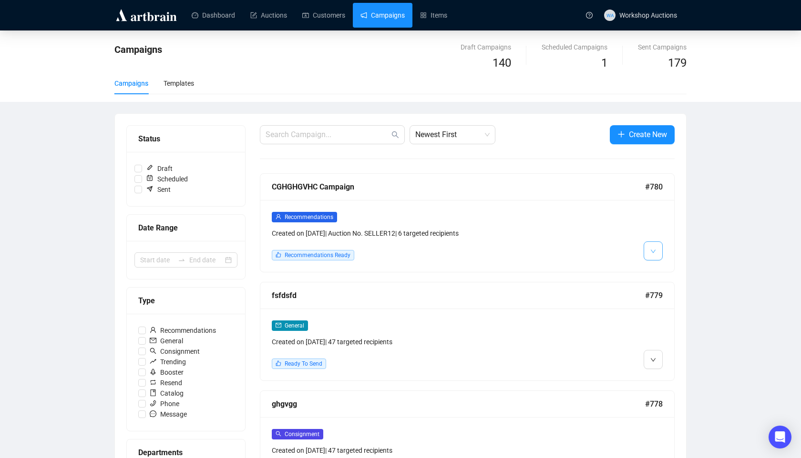
click at [648, 253] on button "button" at bounding box center [652, 251] width 19 height 19
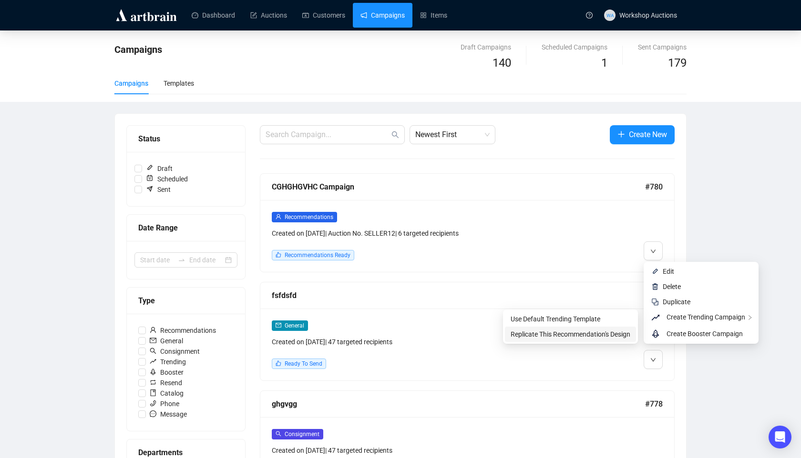
click at [594, 336] on span "Replicate This Recommendation's Design" at bounding box center [570, 335] width 120 height 8
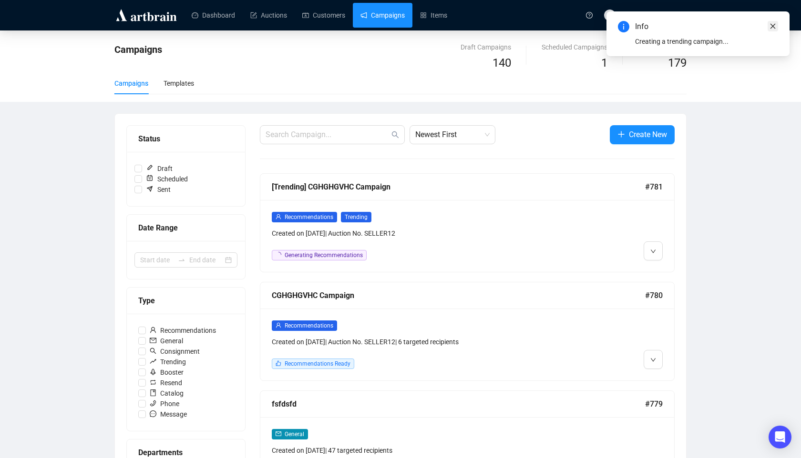
click at [775, 26] on icon "close" at bounding box center [772, 26] width 7 height 7
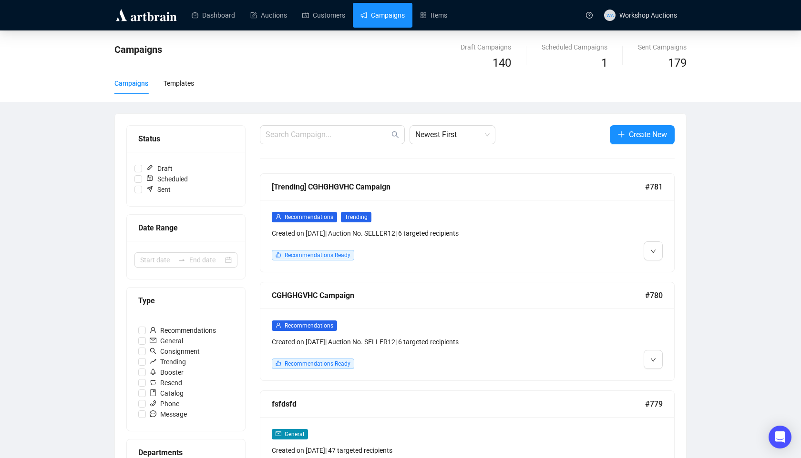
click at [580, 243] on div at bounding box center [612, 236] width 99 height 49
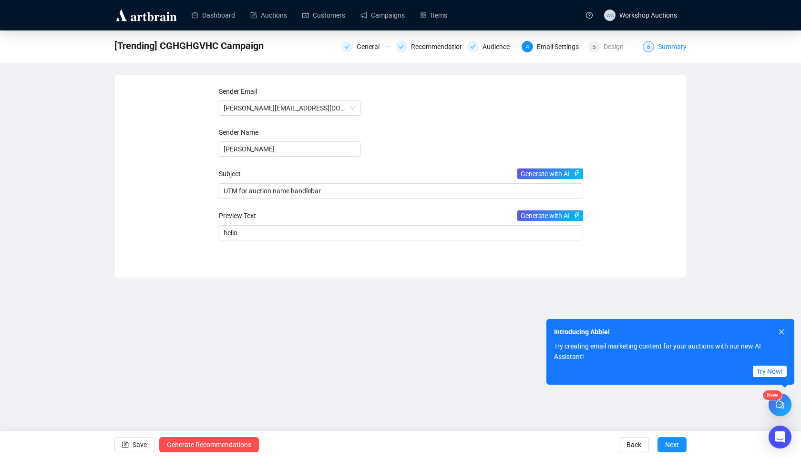
click at [647, 49] on span "6" at bounding box center [648, 47] width 3 height 7
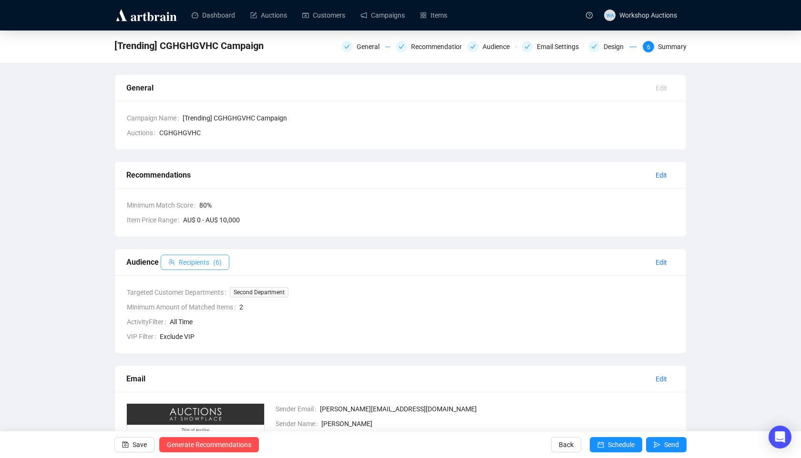
click at [203, 260] on span "Recipients" at bounding box center [194, 262] width 31 height 10
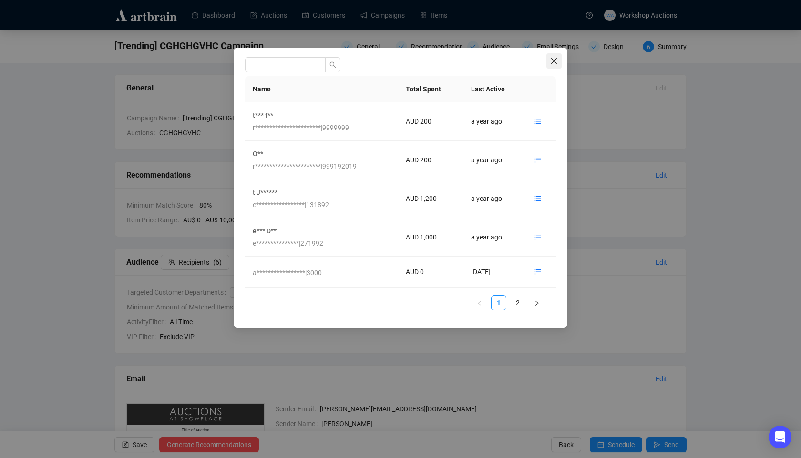
click at [549, 56] on button "Close" at bounding box center [553, 60] width 15 height 15
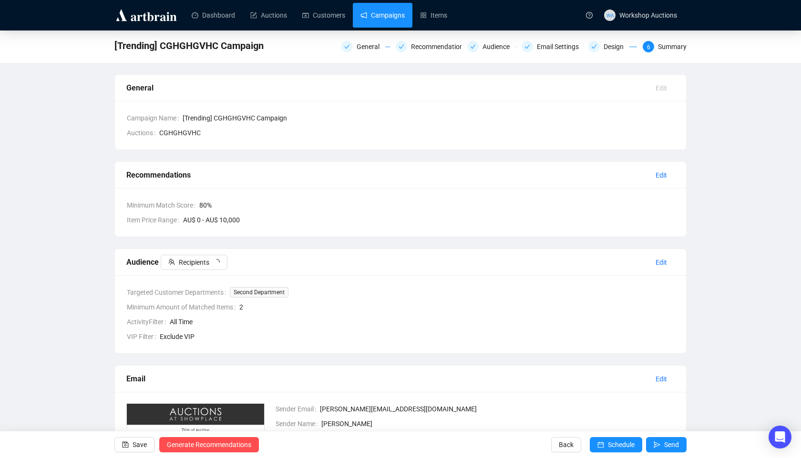
click at [405, 19] on link "Campaigns" at bounding box center [382, 15] width 44 height 25
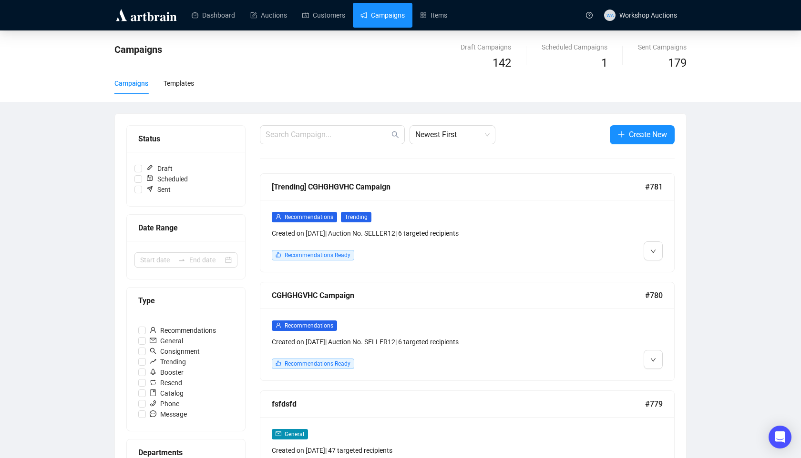
click at [462, 327] on div "Recommendations" at bounding box center [418, 325] width 292 height 11
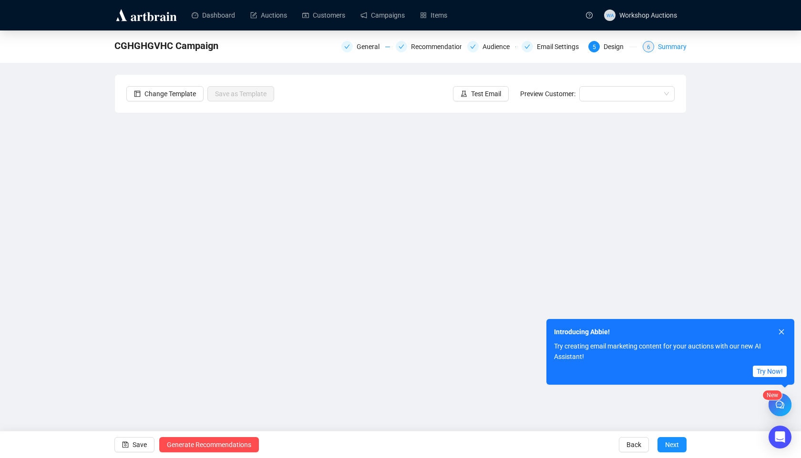
click at [674, 45] on div "Summary" at bounding box center [672, 46] width 29 height 11
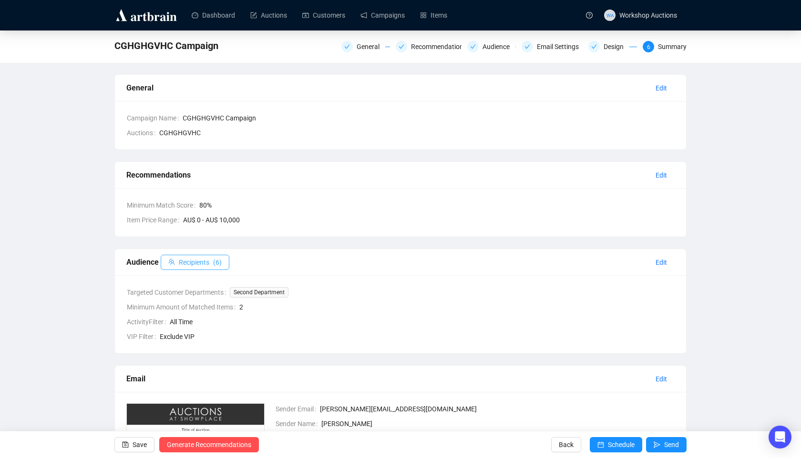
click at [181, 266] on span "Recipients" at bounding box center [194, 262] width 31 height 10
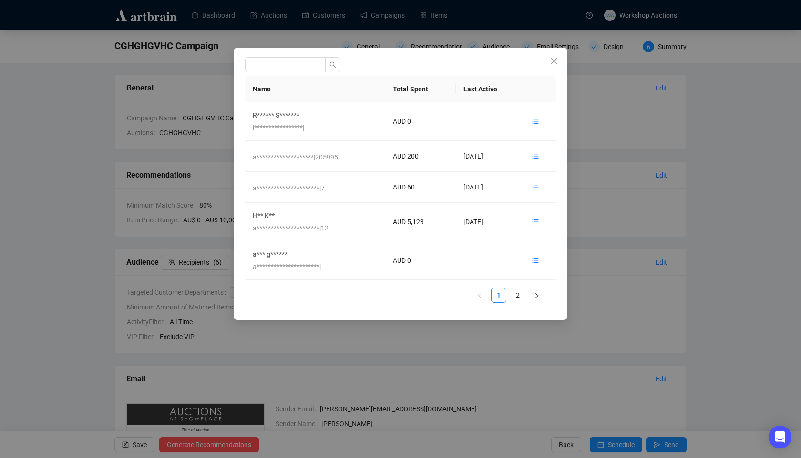
click at [553, 48] on div "**********" at bounding box center [401, 184] width 334 height 273
click at [553, 49] on div "**********" at bounding box center [401, 184] width 334 height 273
click at [553, 60] on icon "close" at bounding box center [554, 61] width 6 height 6
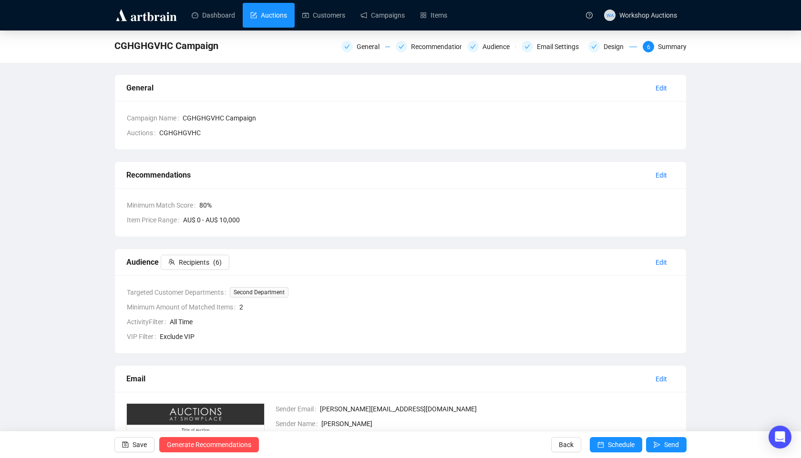
click at [261, 18] on link "Auctions" at bounding box center [268, 15] width 37 height 25
